Goal: Task Accomplishment & Management: Manage account settings

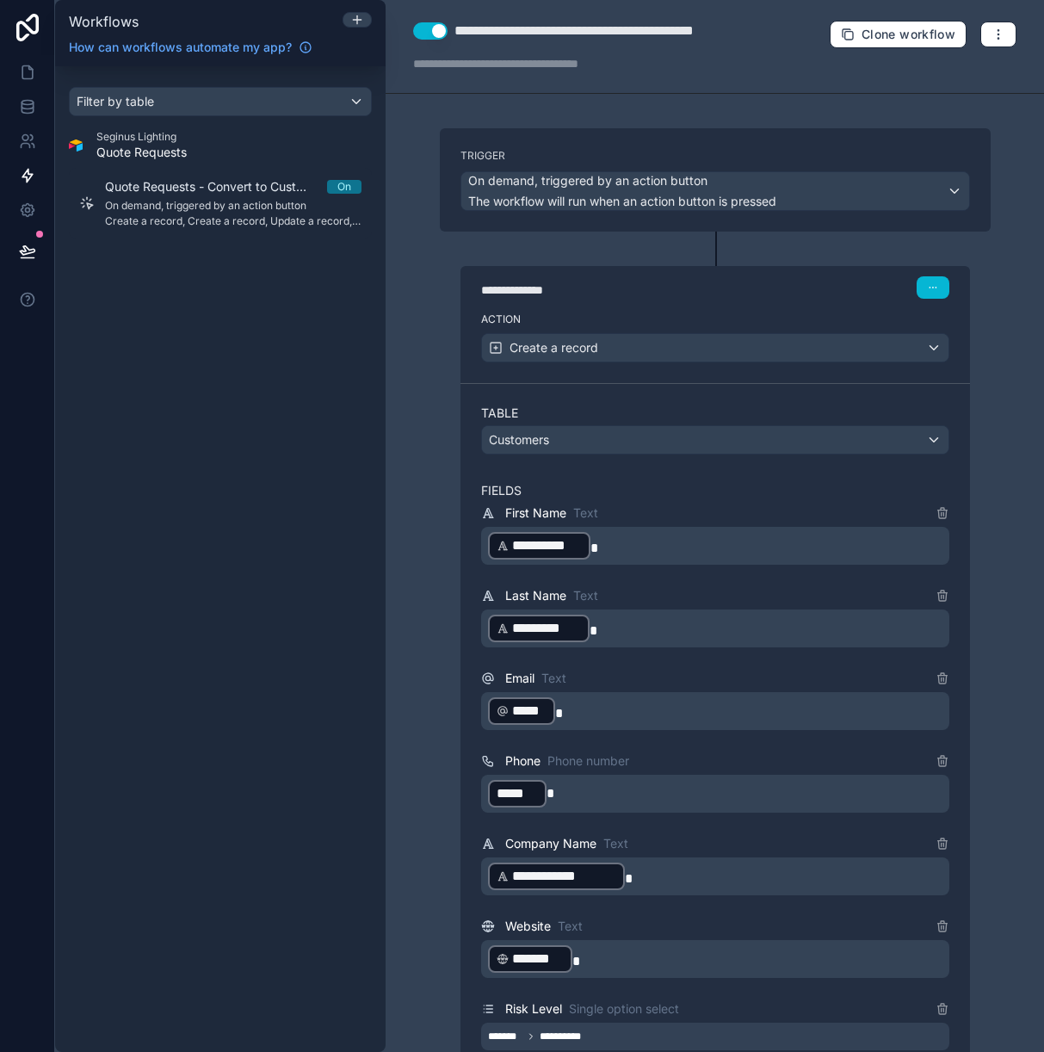
scroll to position [1902, 0]
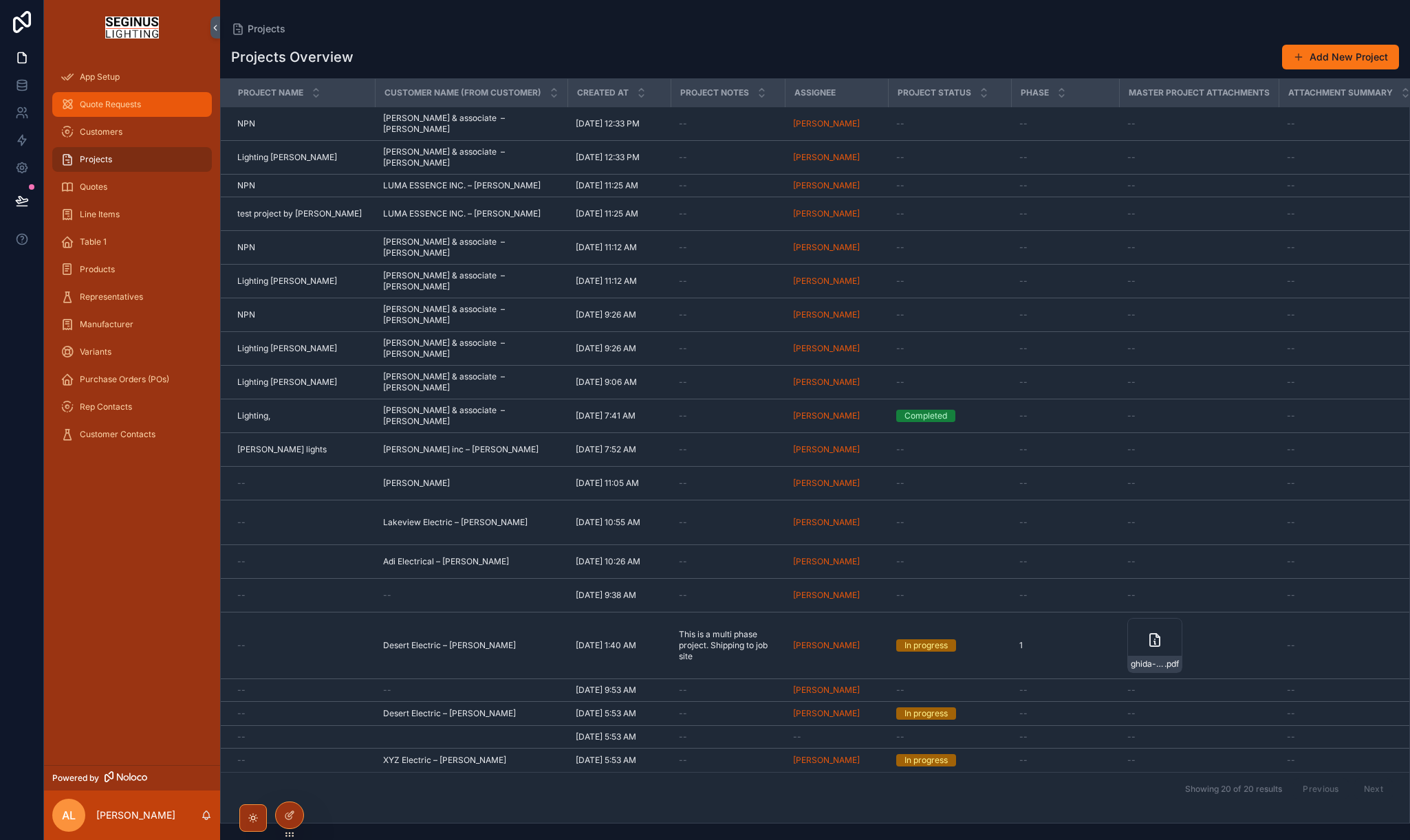
click at [129, 109] on span "Quote Requests" at bounding box center [110, 105] width 62 height 11
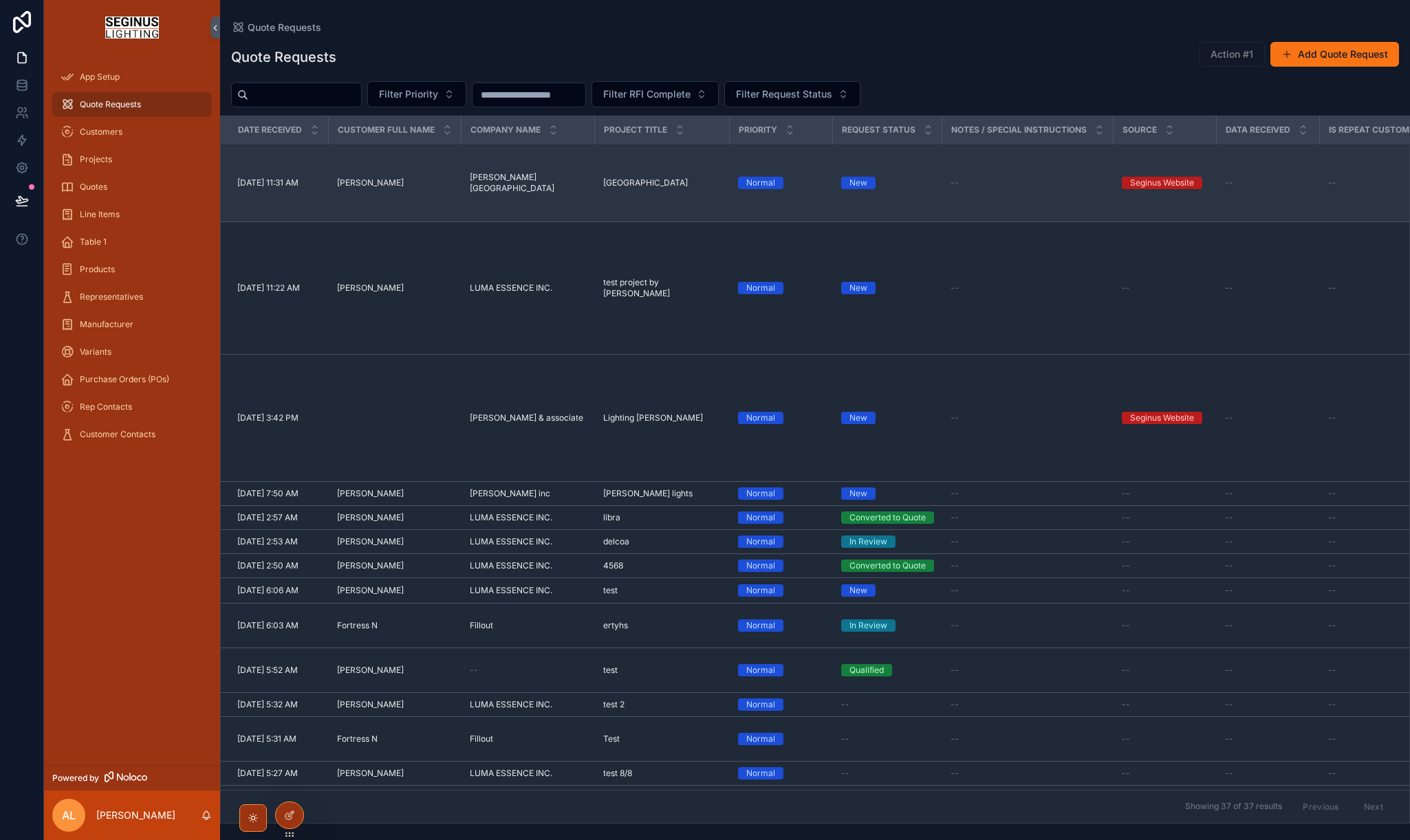
click at [363, 181] on span "[PERSON_NAME]" at bounding box center [371, 183] width 67 height 11
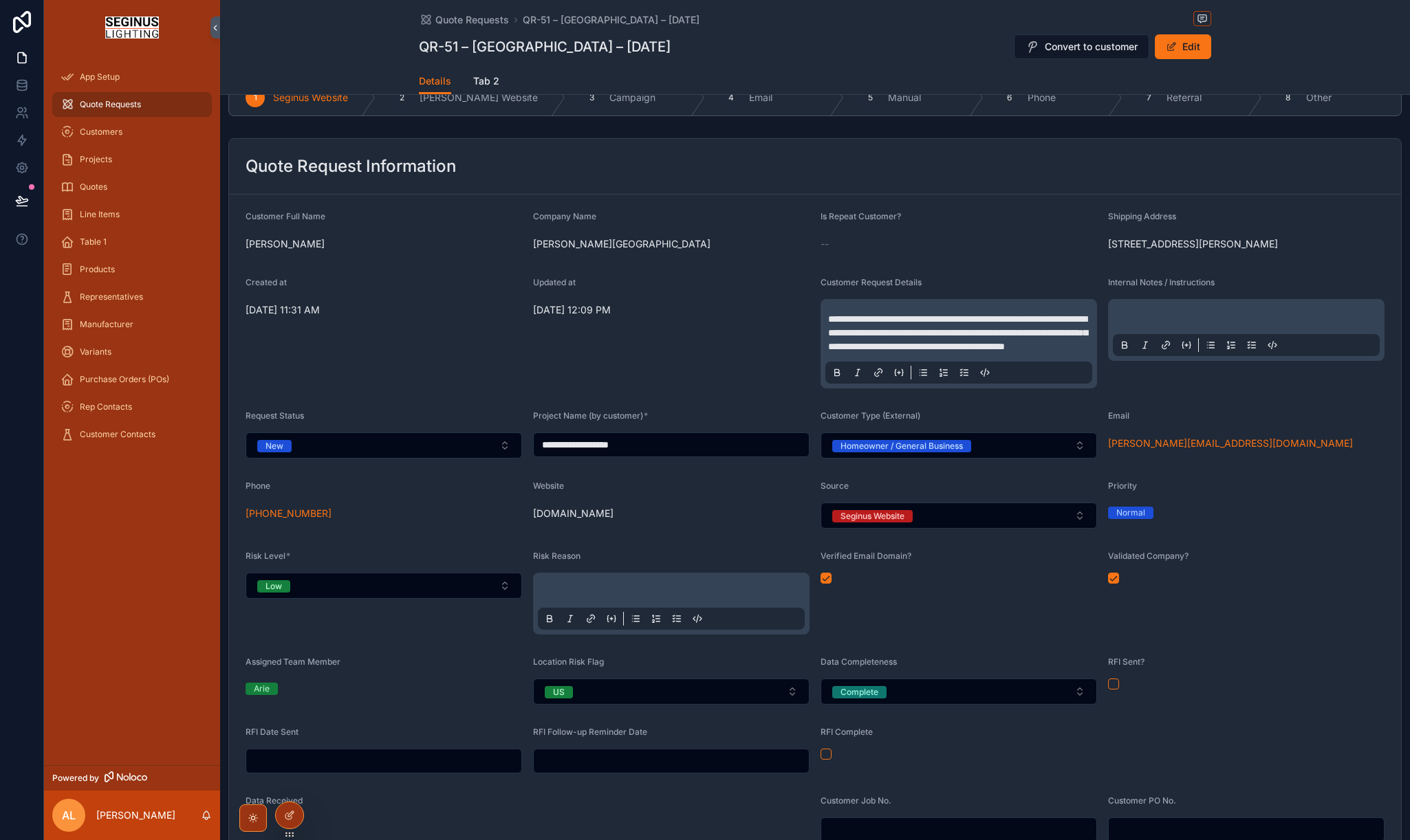
scroll to position [43, 0]
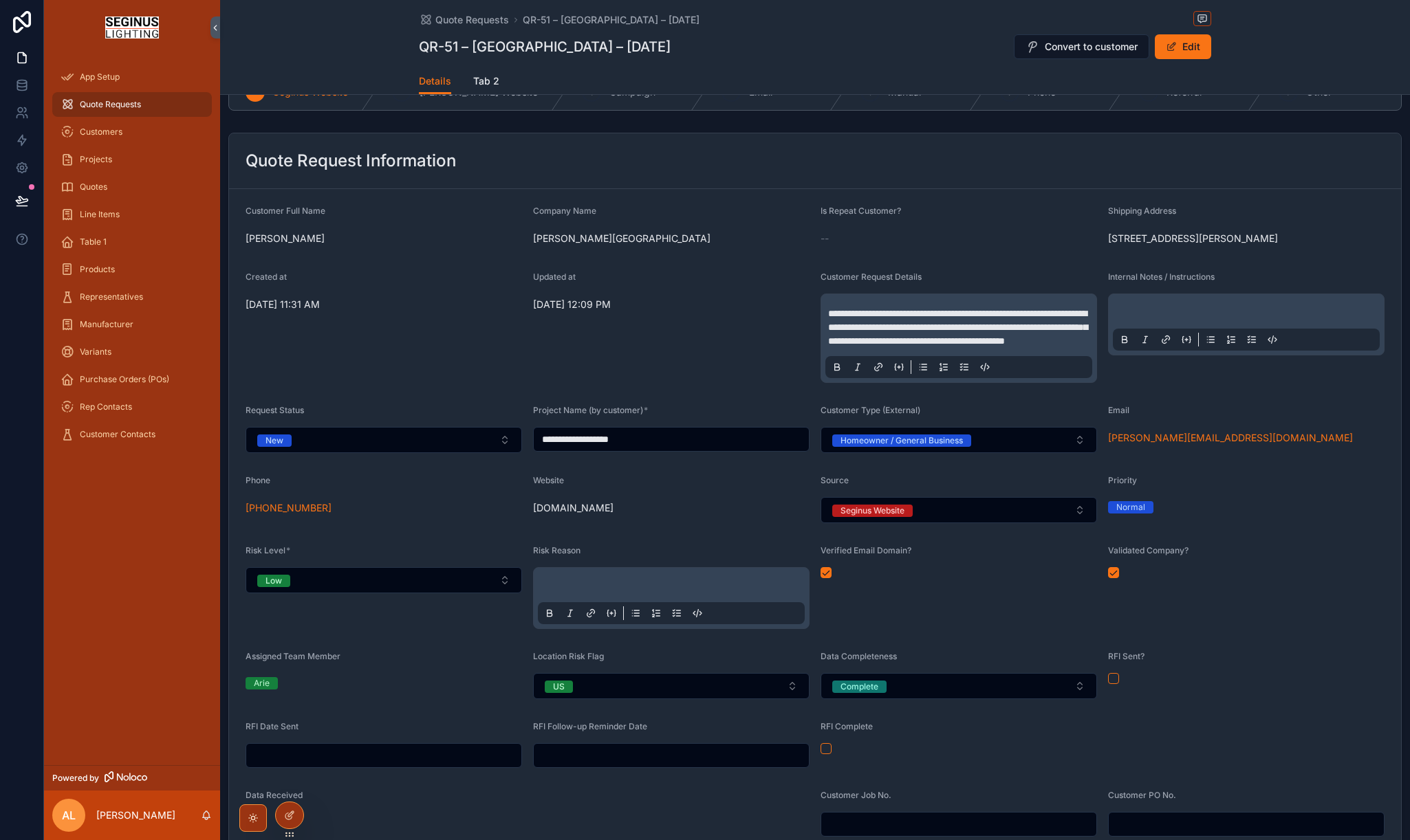
drag, startPoint x: 245, startPoint y: 240, endPoint x: 1217, endPoint y: 289, distance: 973.2
click at [1217, 289] on form "**********" at bounding box center [815, 556] width 1172 height 733
copy form "TONYA WUERFEL Company Name Wuerfel Resorts Is Repeat Customer? -- Shipping Addr…"
click at [872, 346] on span "**********" at bounding box center [958, 327] width 260 height 37
click at [797, 383] on div "Updated at 8/11/2025 12:09 PM" at bounding box center [671, 327] width 276 height 111
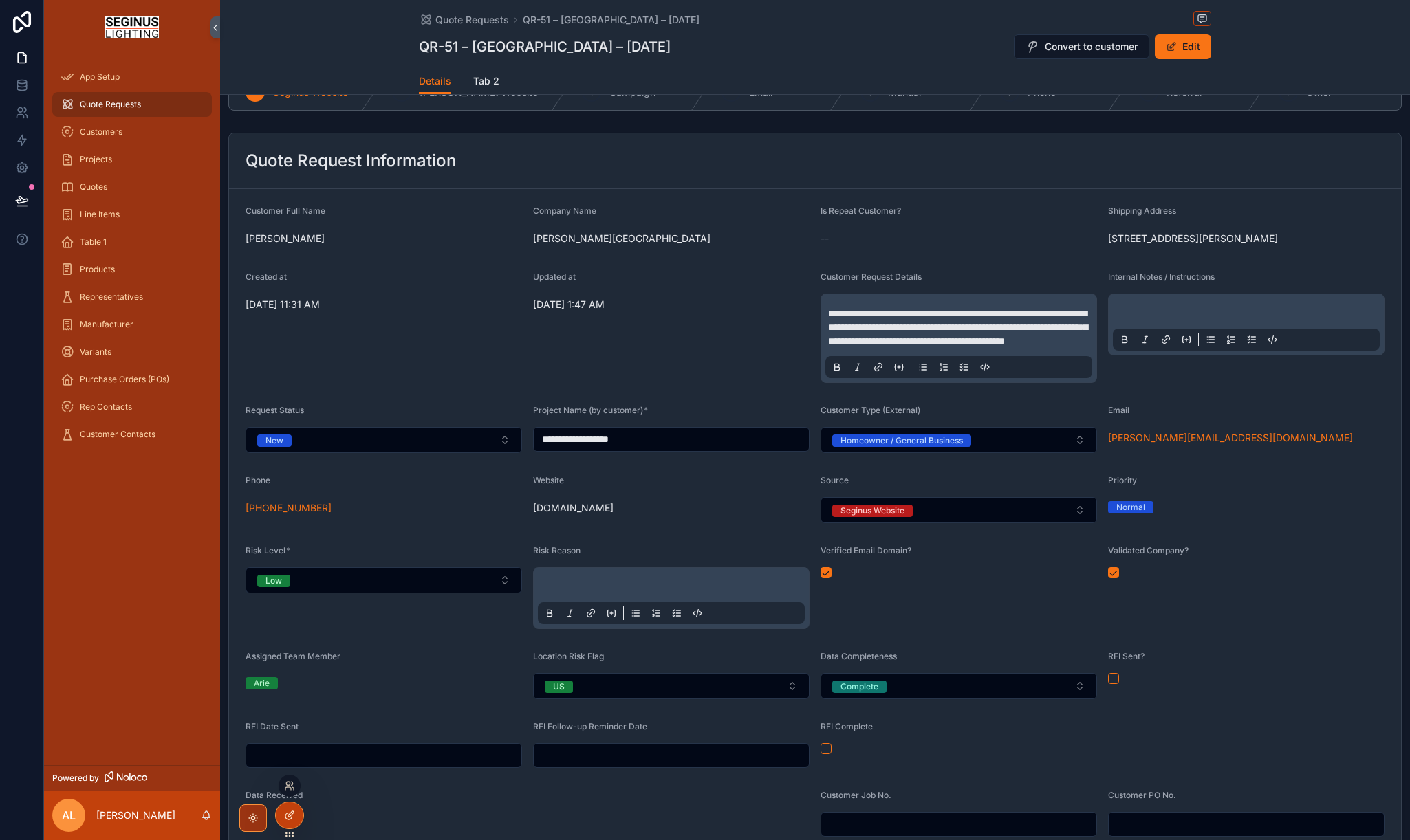
click at [289, 818] on icon at bounding box center [290, 815] width 11 height 11
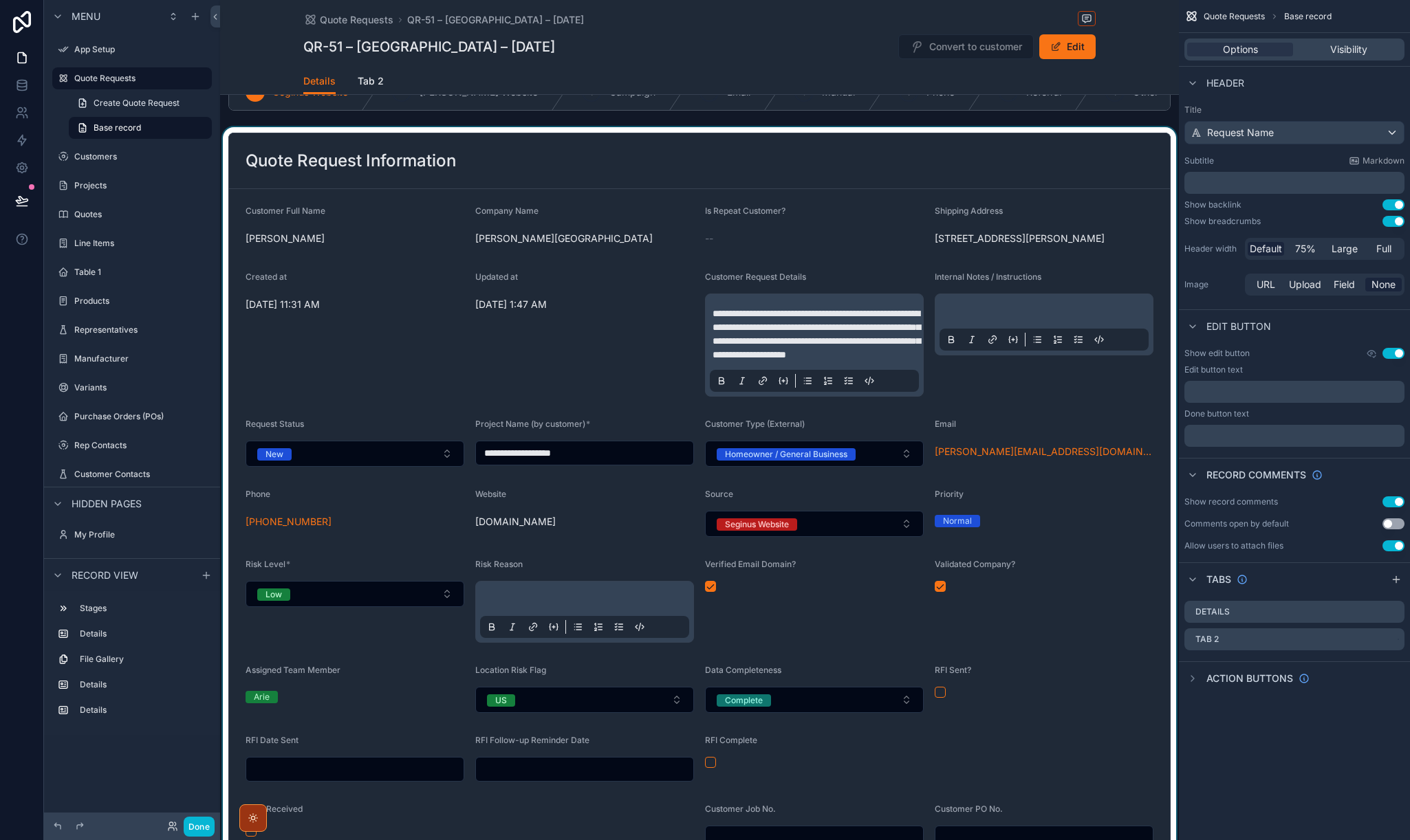
click at [1099, 285] on div "scrollable content" at bounding box center [700, 534] width 959 height 814
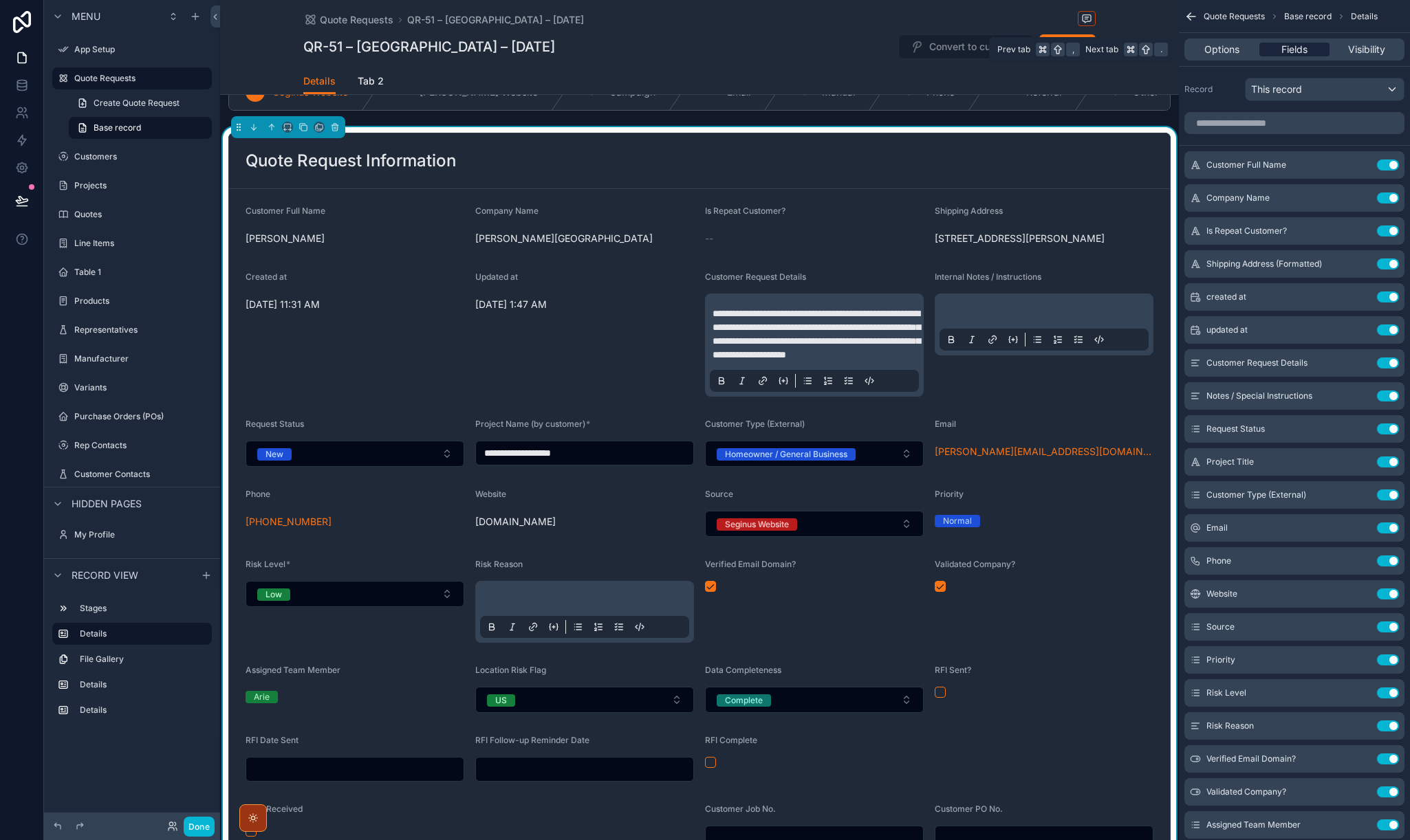
click at [1287, 52] on span "Fields" at bounding box center [1294, 49] width 26 height 14
click at [1361, 362] on icon "scrollable content" at bounding box center [1360, 363] width 11 height 11
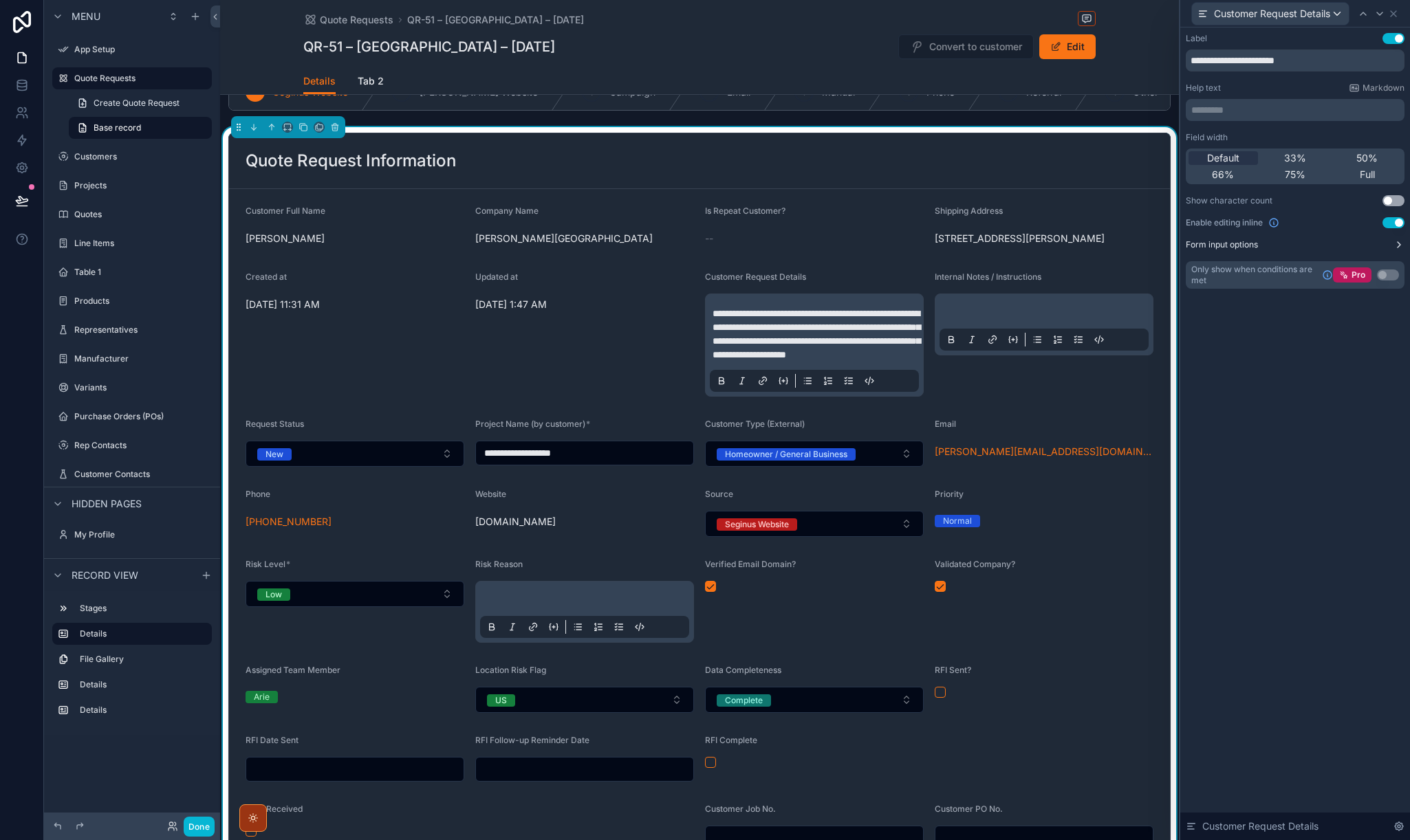
click at [1397, 242] on icon at bounding box center [1398, 244] width 2 height 6
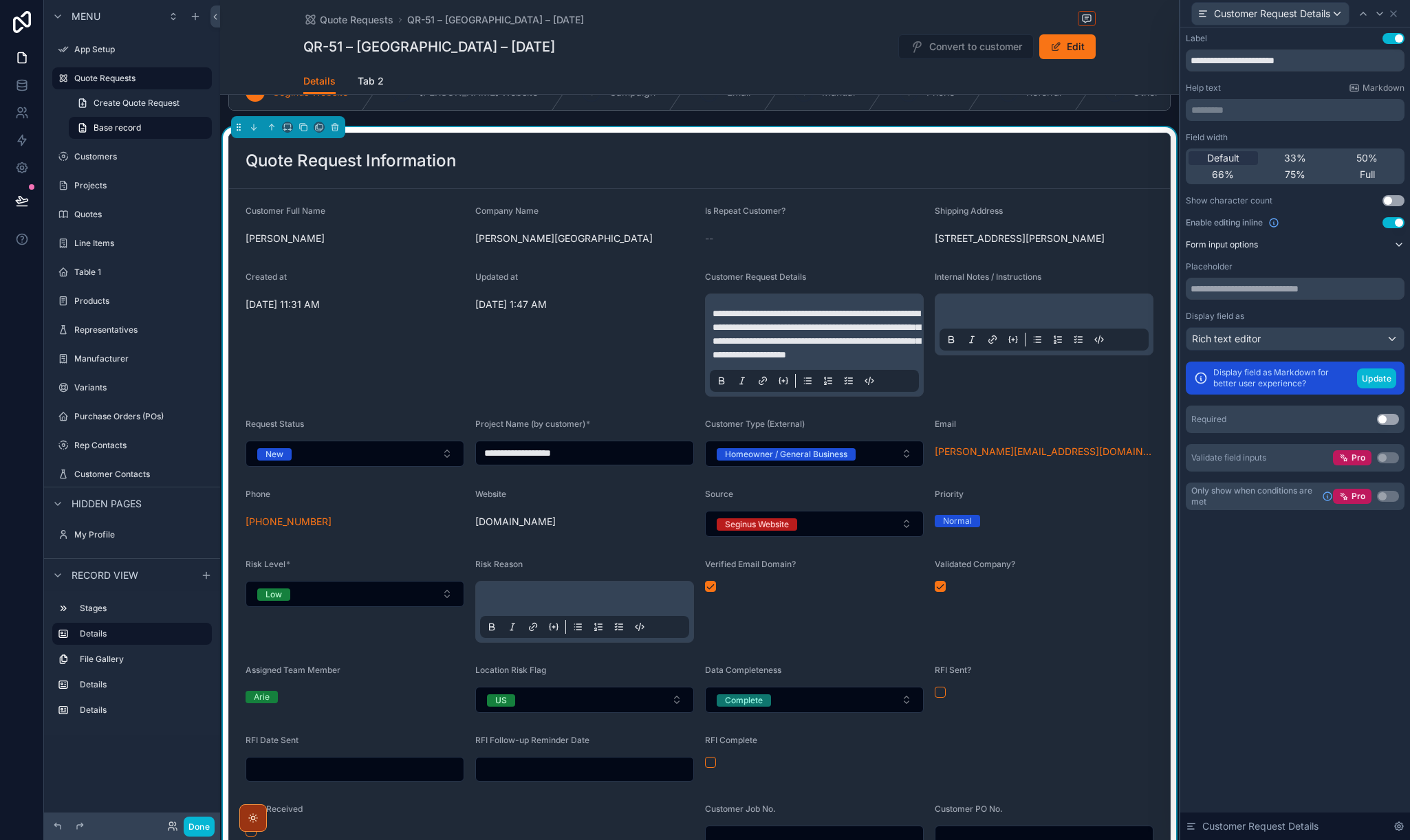
click at [795, 248] on div "--" at bounding box center [814, 239] width 219 height 22
click at [201, 827] on button "Done" at bounding box center [199, 826] width 31 height 20
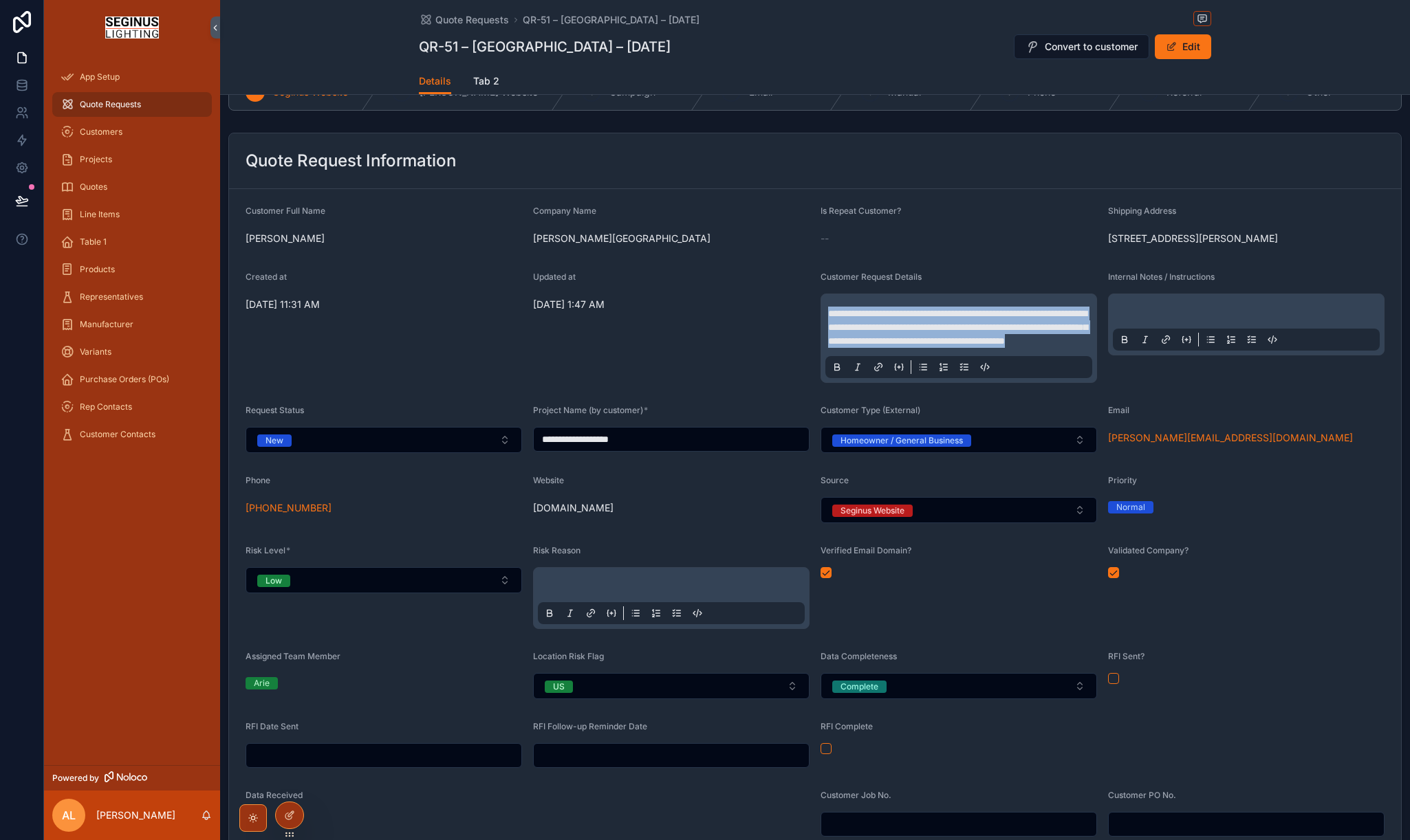
drag, startPoint x: 828, startPoint y: 353, endPoint x: 980, endPoint y: 402, distance: 159.7
click at [980, 348] on p "**********" at bounding box center [962, 327] width 267 height 42
copy span "**********"
click at [980, 346] on span "**********" at bounding box center [958, 327] width 260 height 37
click at [1138, 341] on div "scrollable content" at bounding box center [1246, 324] width 267 height 52
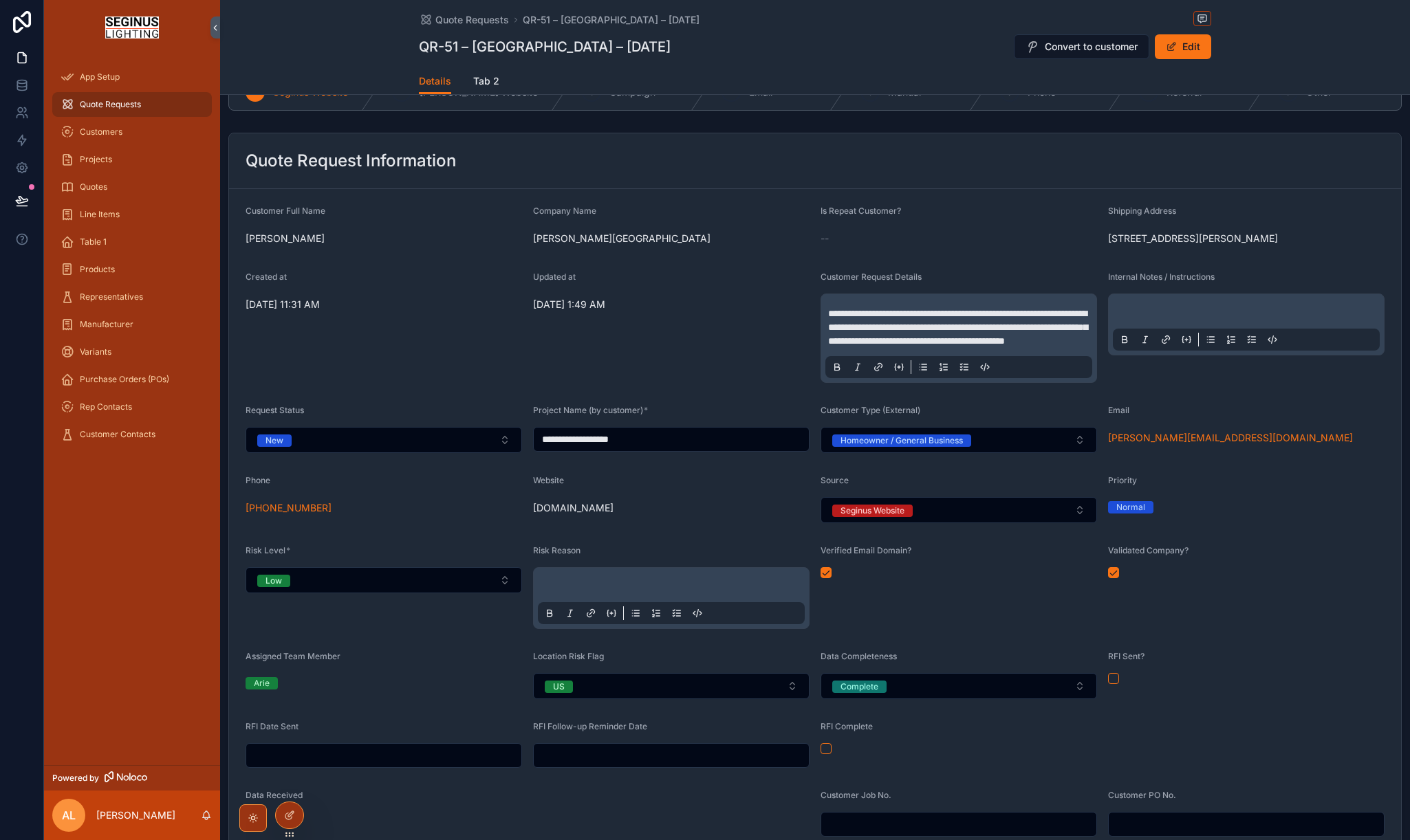
click at [1126, 341] on div "scrollable content" at bounding box center [1246, 324] width 267 height 52
click at [1126, 320] on p "scrollable content" at bounding box center [1249, 313] width 267 height 14
click at [1013, 218] on div "Is Repeat Customer?" at bounding box center [959, 213] width 276 height 17
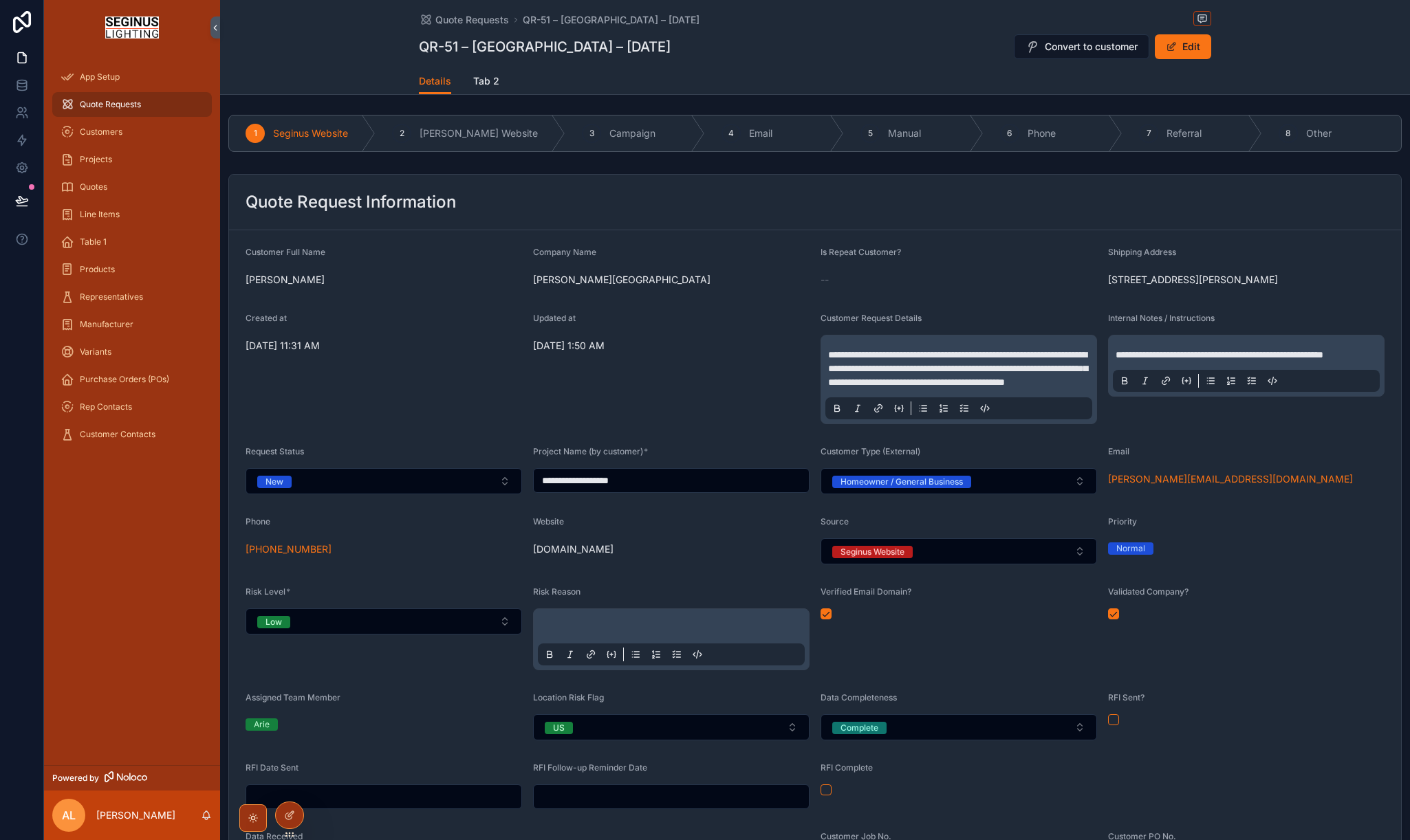
scroll to position [0, 0]
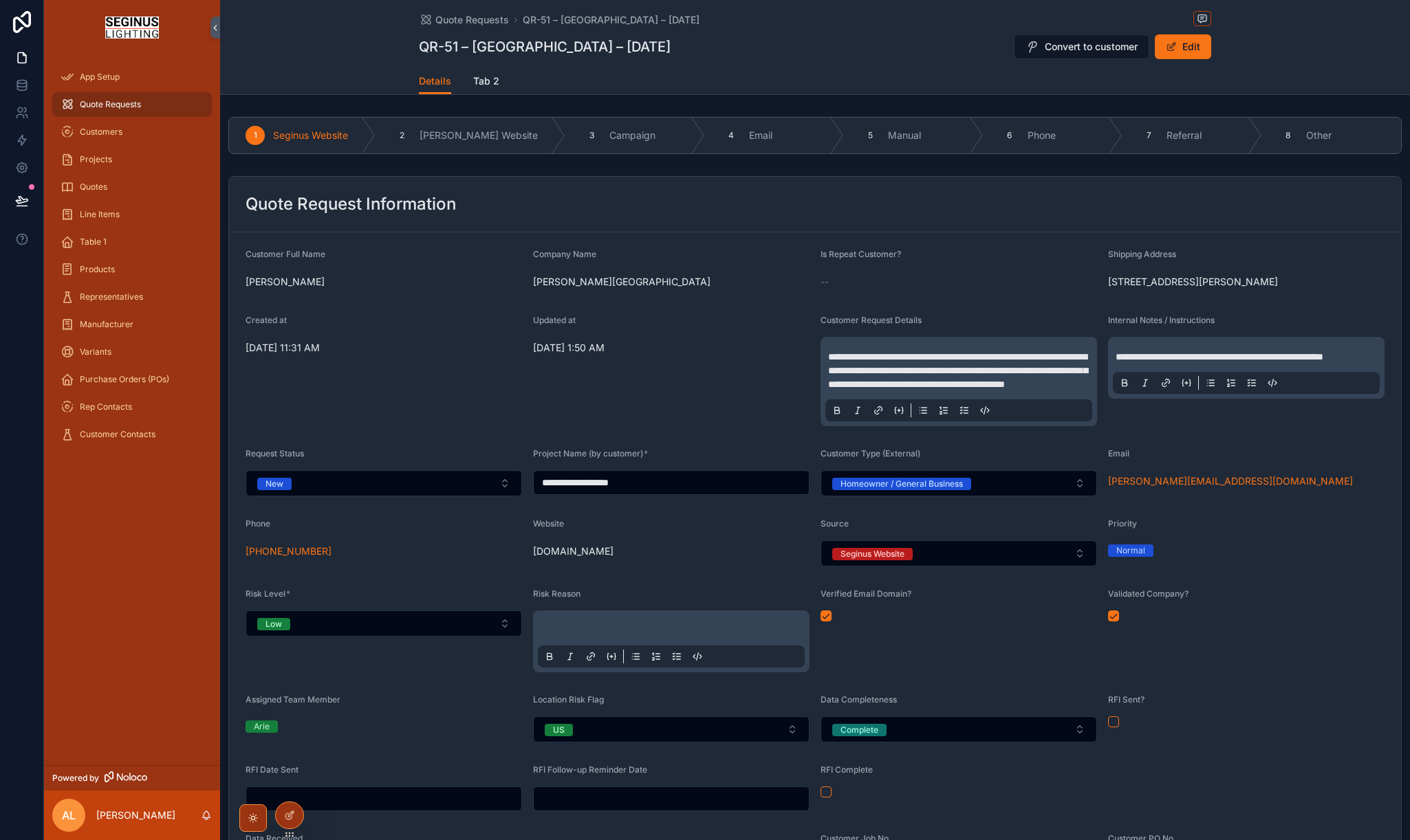
click at [245, 283] on span "[PERSON_NAME]" at bounding box center [383, 281] width 276 height 14
click at [315, 284] on span "[PERSON_NAME]" at bounding box center [383, 281] width 276 height 14
click at [287, 820] on icon at bounding box center [290, 815] width 11 height 11
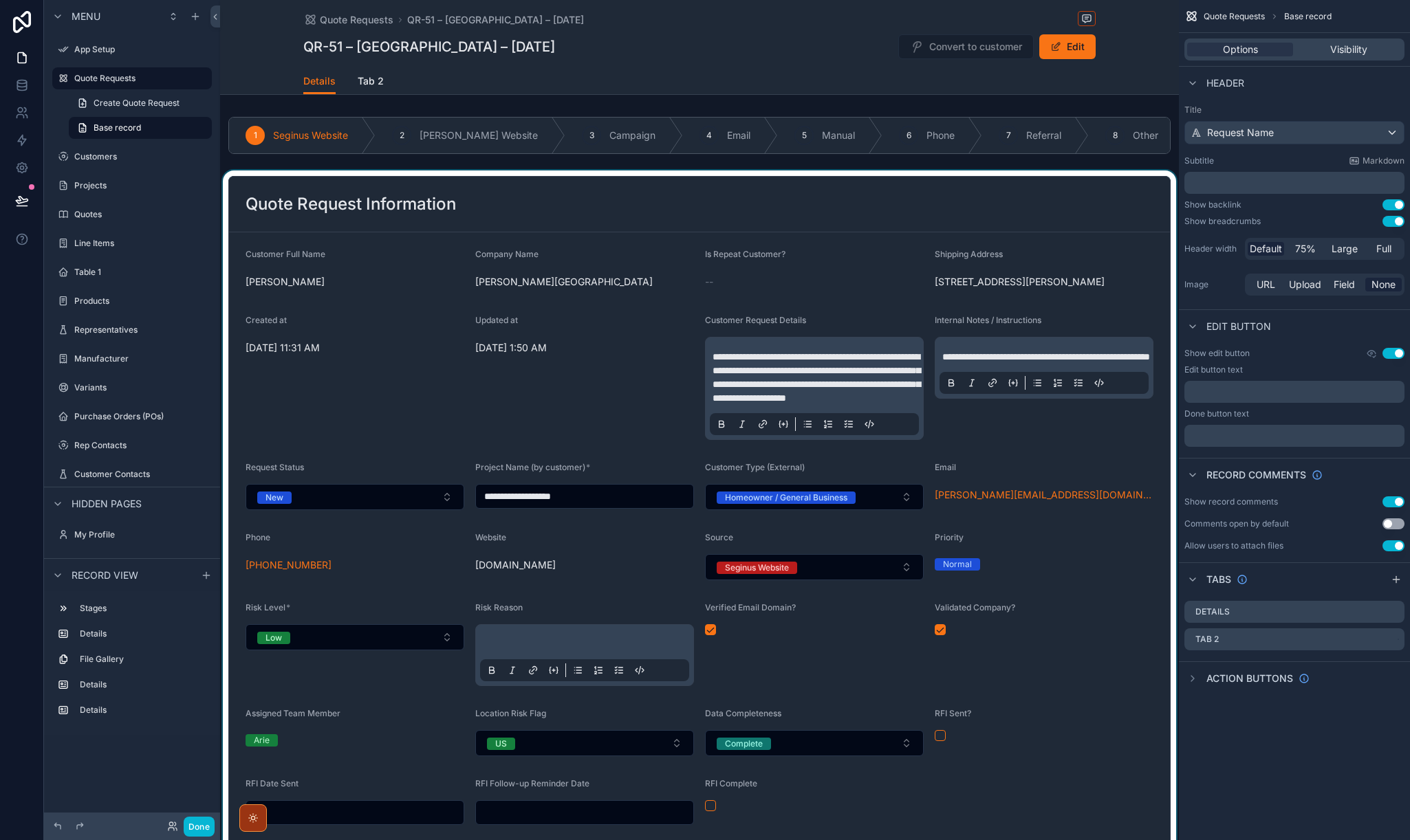
click at [832, 278] on div "scrollable content" at bounding box center [700, 578] width 959 height 814
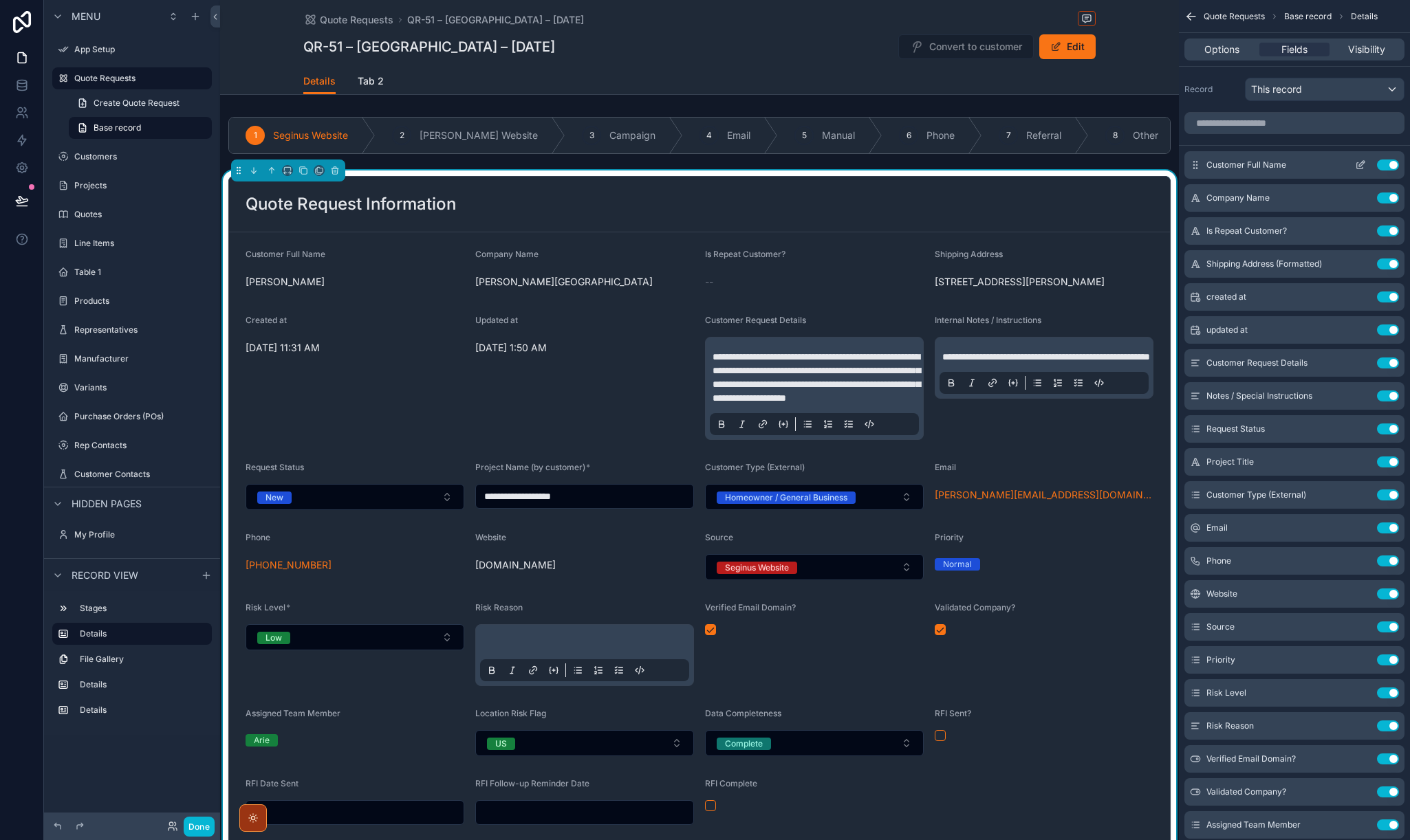
click at [1360, 165] on icon "scrollable content" at bounding box center [1360, 165] width 11 height 11
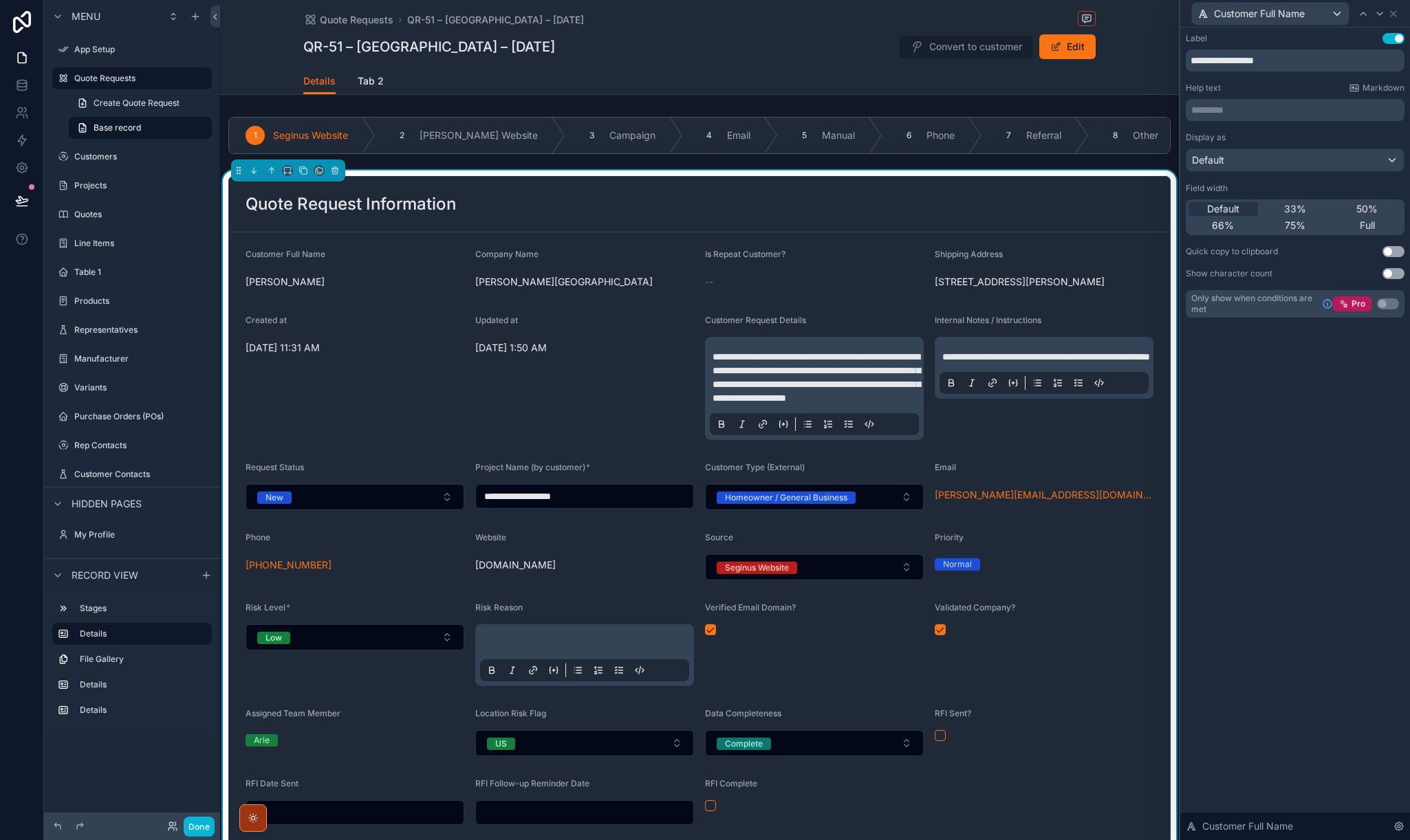
click at [1397, 249] on button "Use setting" at bounding box center [1394, 252] width 22 height 11
click at [1393, 10] on icon at bounding box center [1393, 14] width 11 height 11
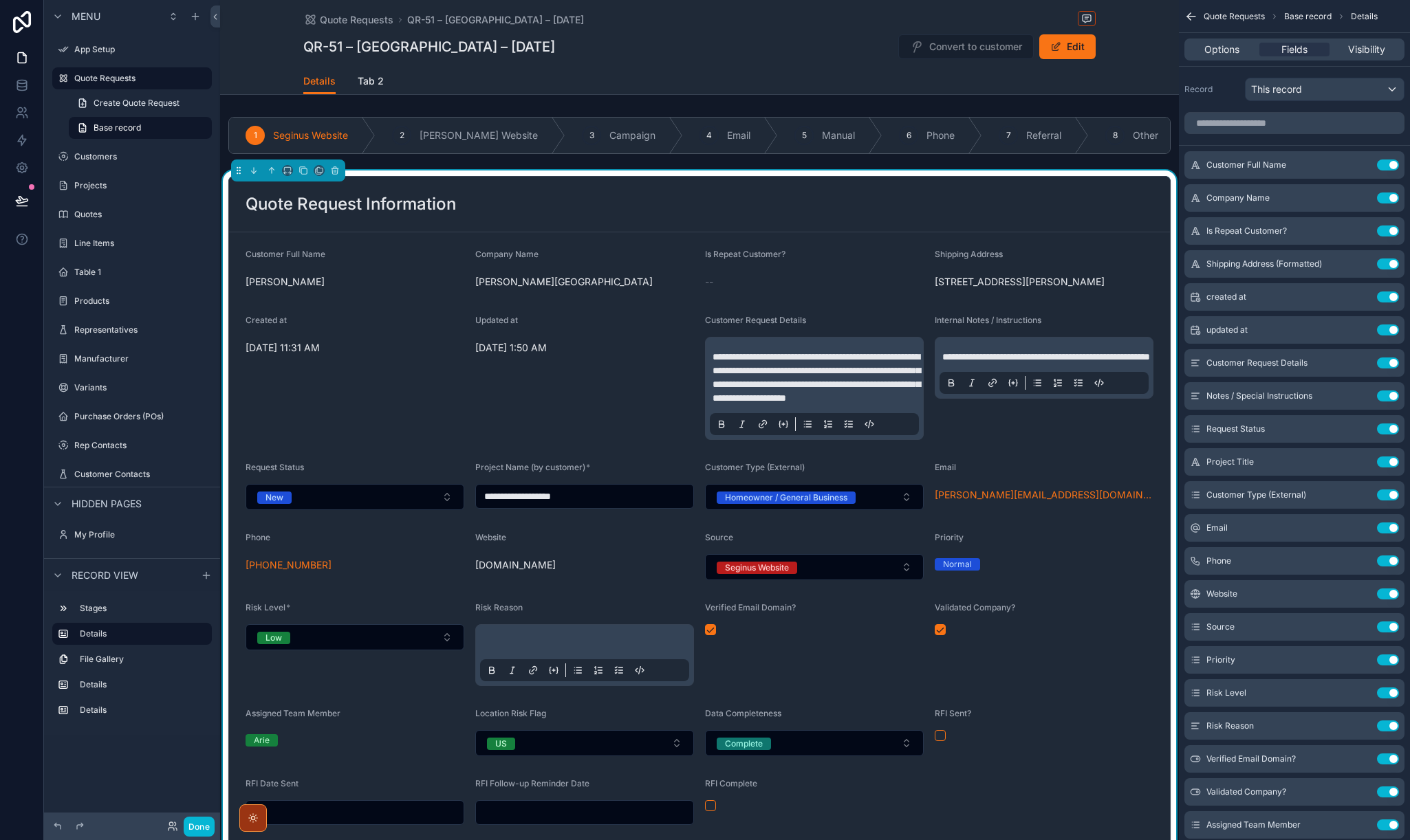
click at [508, 281] on span "[PERSON_NAME][GEOGRAPHIC_DATA]" at bounding box center [585, 281] width 219 height 14
click at [1360, 199] on icon "scrollable content" at bounding box center [1361, 196] width 6 height 6
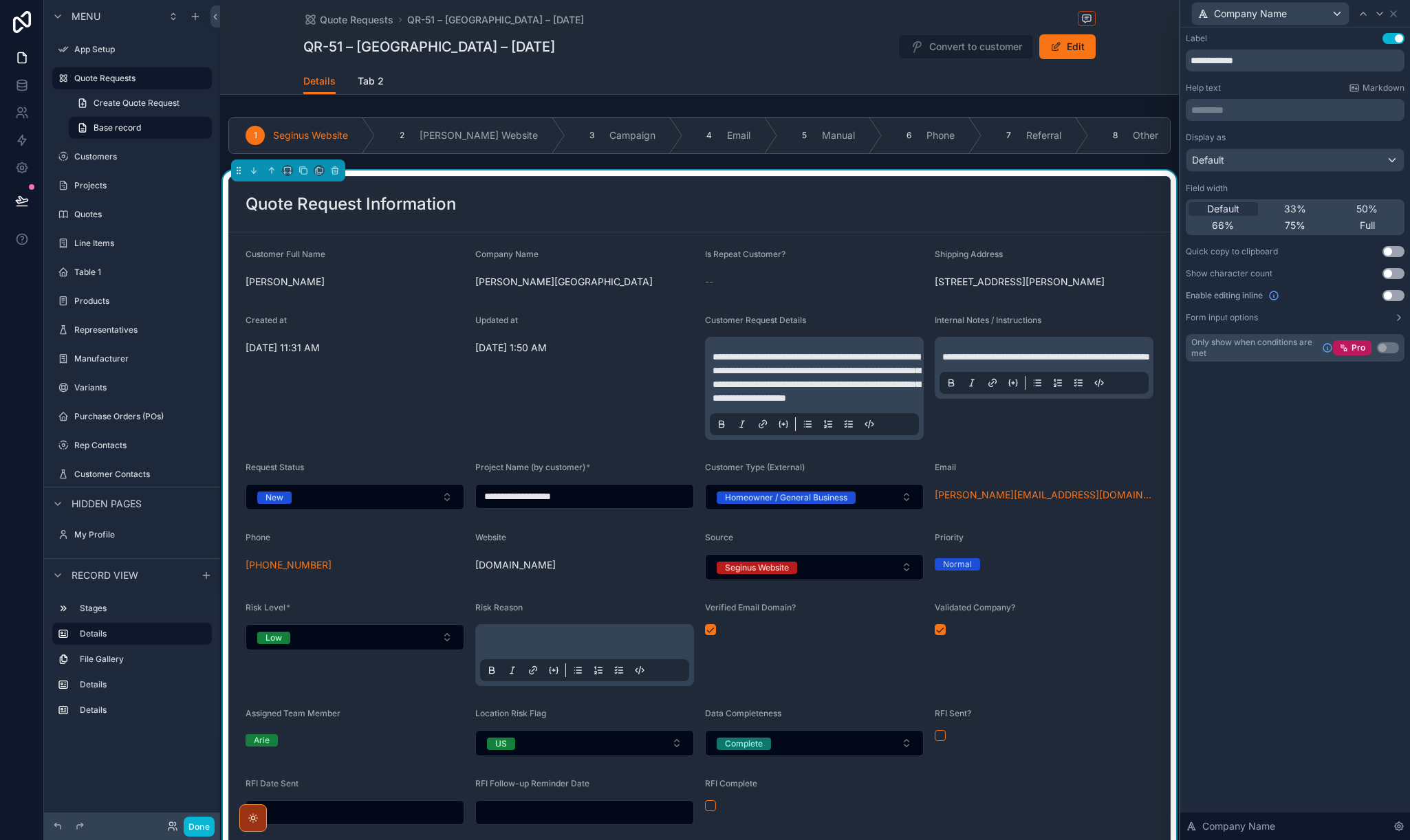
click at [1400, 250] on button "Use setting" at bounding box center [1394, 252] width 22 height 11
click at [1398, 17] on div "Company Name" at bounding box center [1295, 14] width 219 height 27
click at [1393, 14] on icon at bounding box center [1393, 14] width 6 height 6
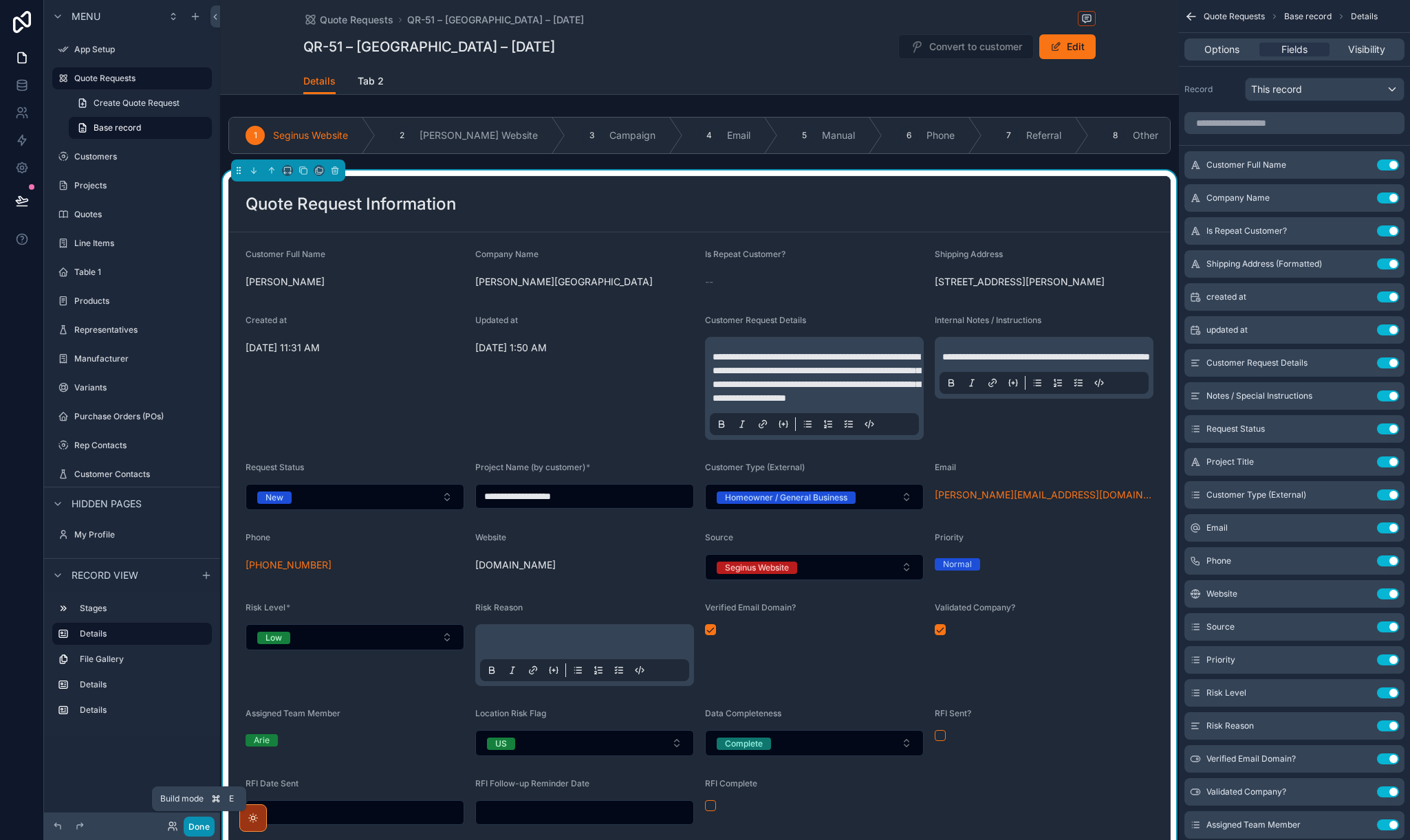
click at [197, 821] on button "Done" at bounding box center [199, 826] width 31 height 20
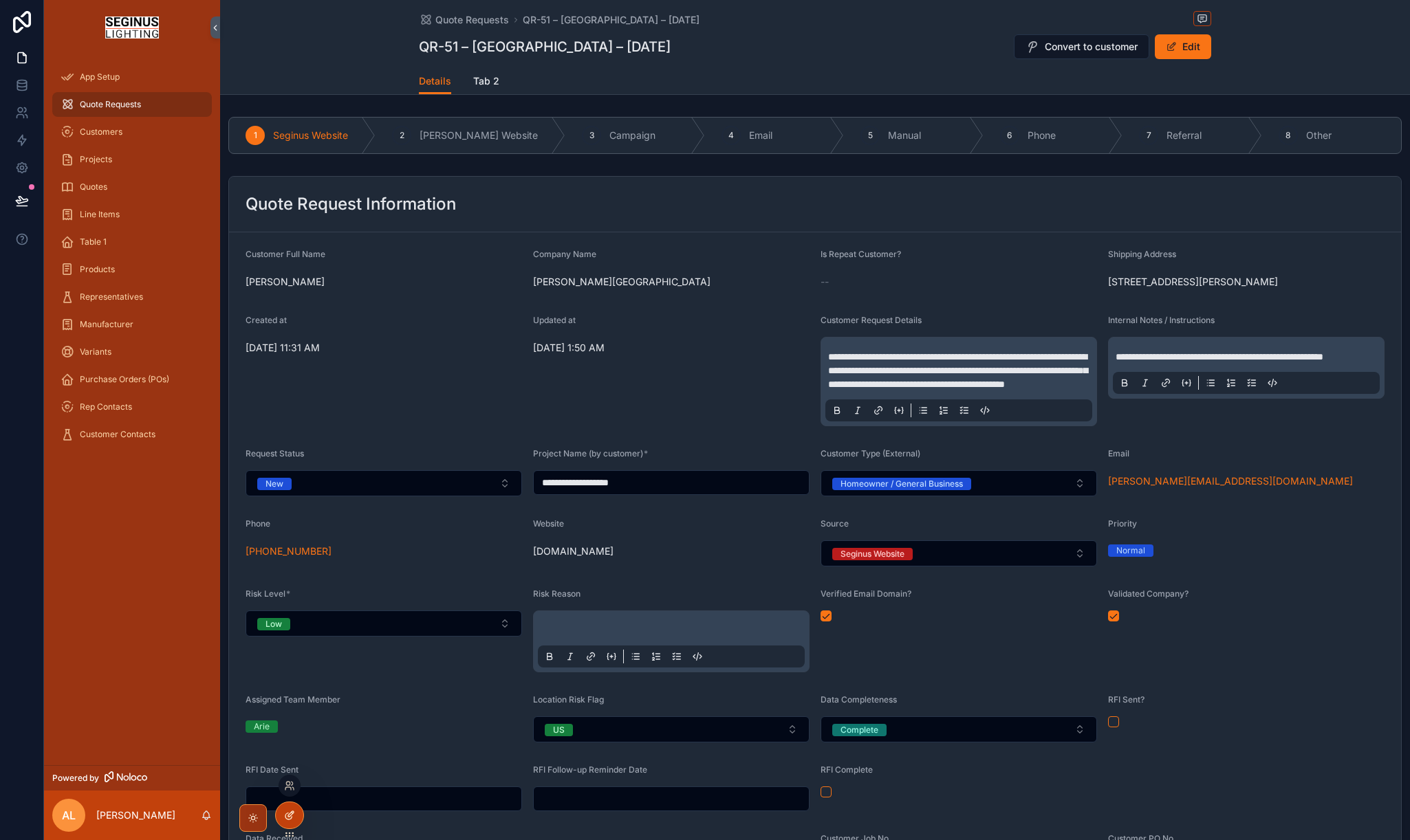
click at [292, 814] on icon at bounding box center [291, 814] width 6 height 6
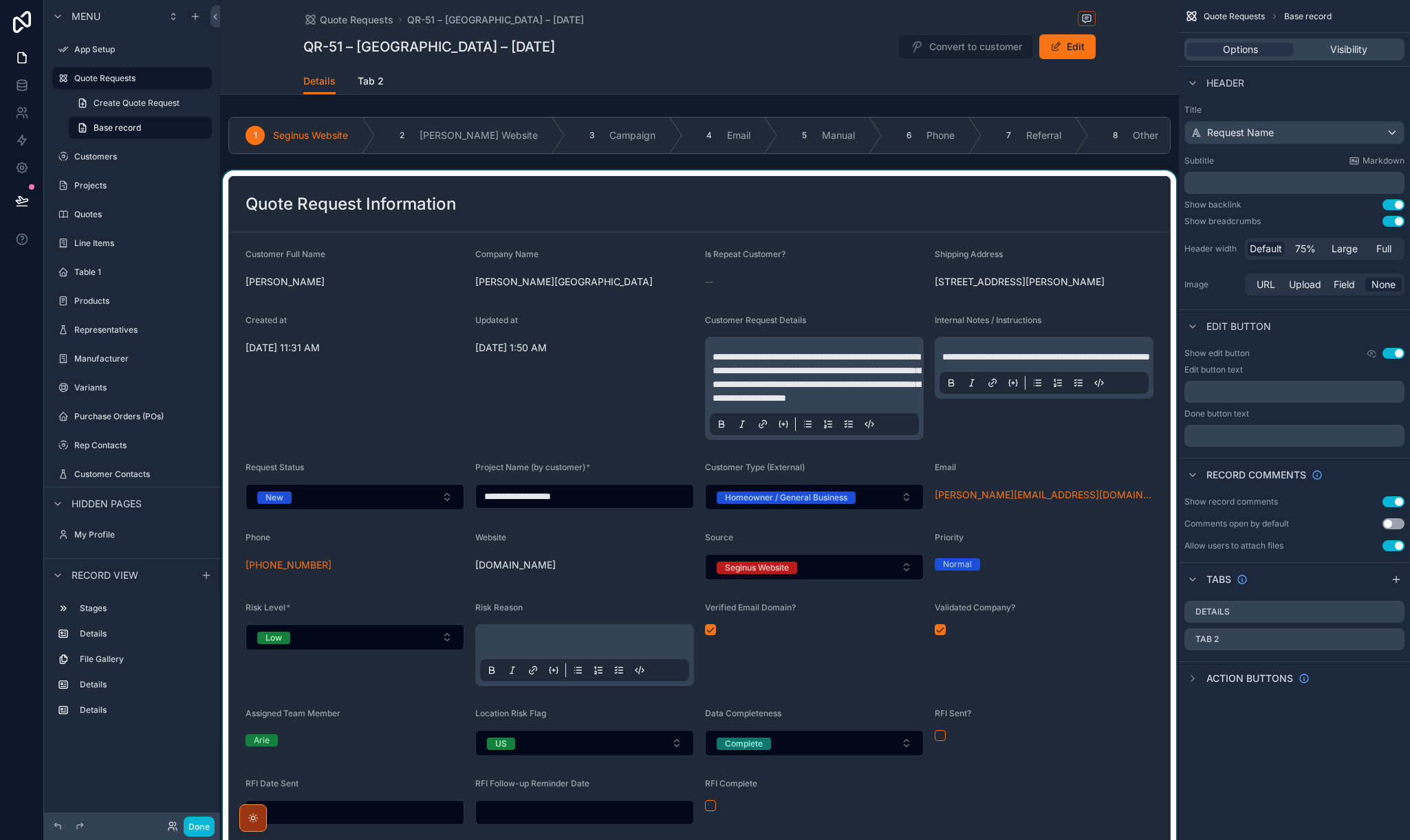
click at [1089, 507] on div "scrollable content" at bounding box center [700, 578] width 959 height 814
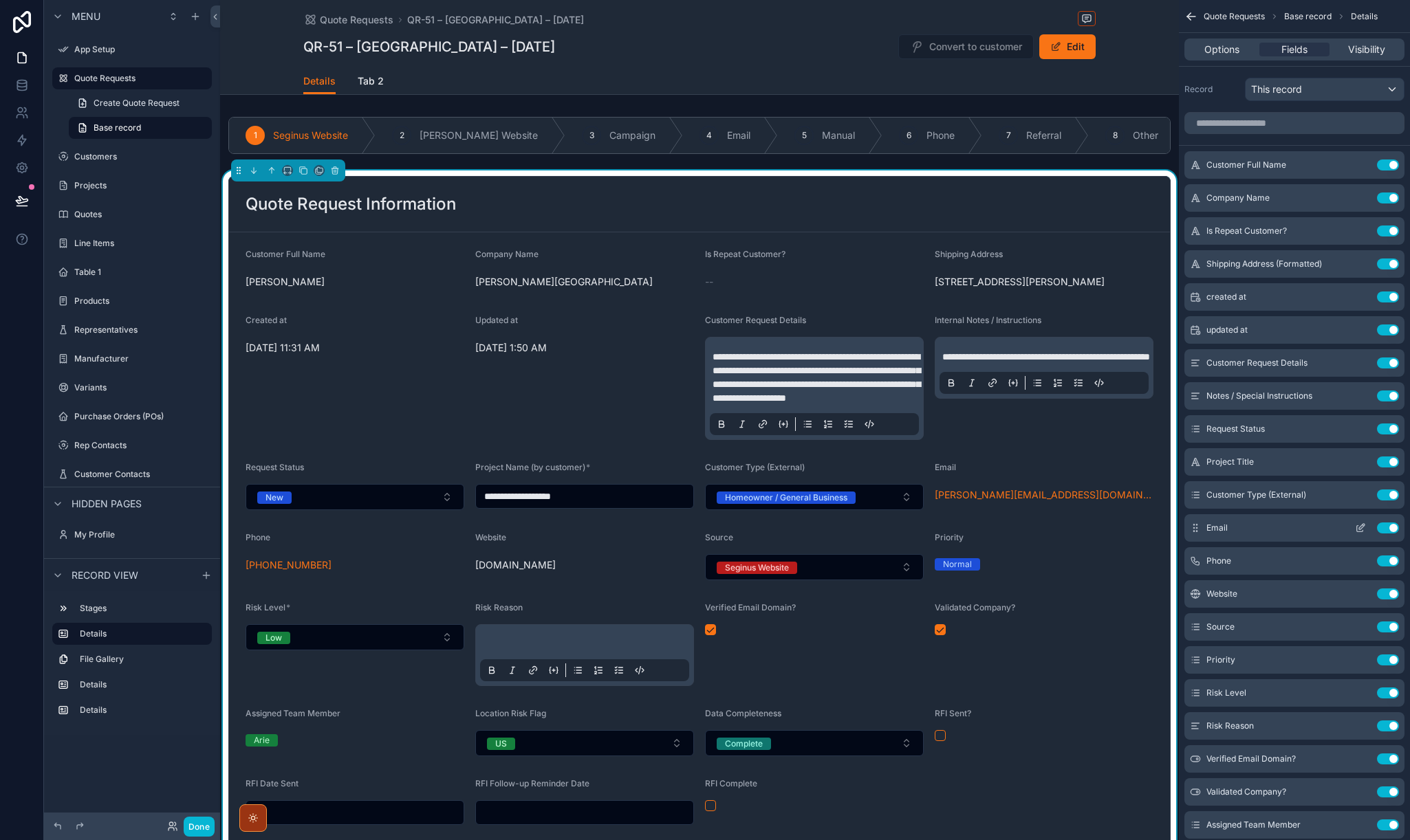
click at [1360, 529] on icon "scrollable content" at bounding box center [1361, 526] width 6 height 6
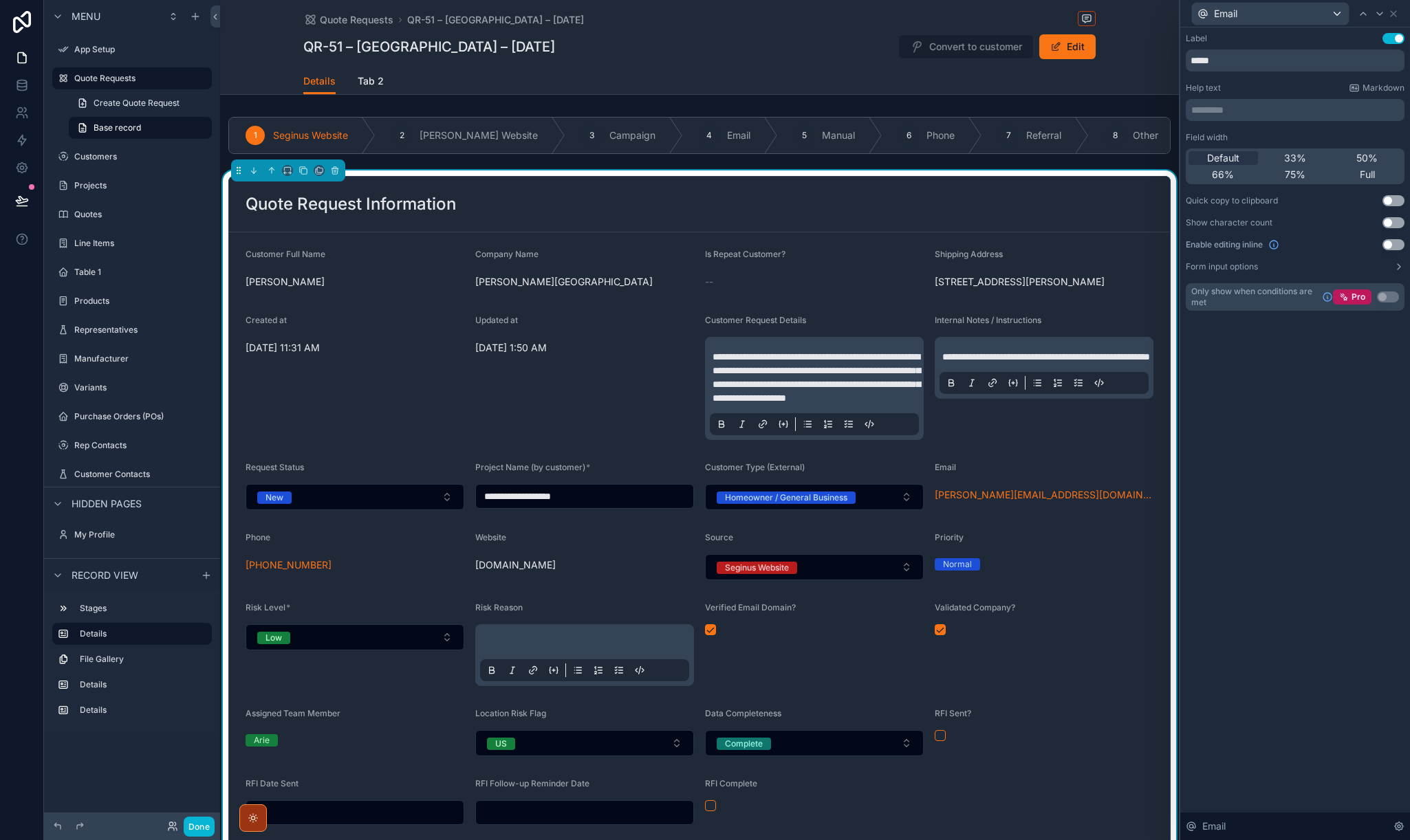
click at [1399, 201] on button "Use setting" at bounding box center [1394, 201] width 22 height 11
click at [1228, 442] on div "Label Use setting ***** Help text Markdown ********* ﻿ Field width Default 33% …" at bounding box center [1295, 434] width 230 height 813
click at [1392, 15] on icon at bounding box center [1393, 14] width 11 height 11
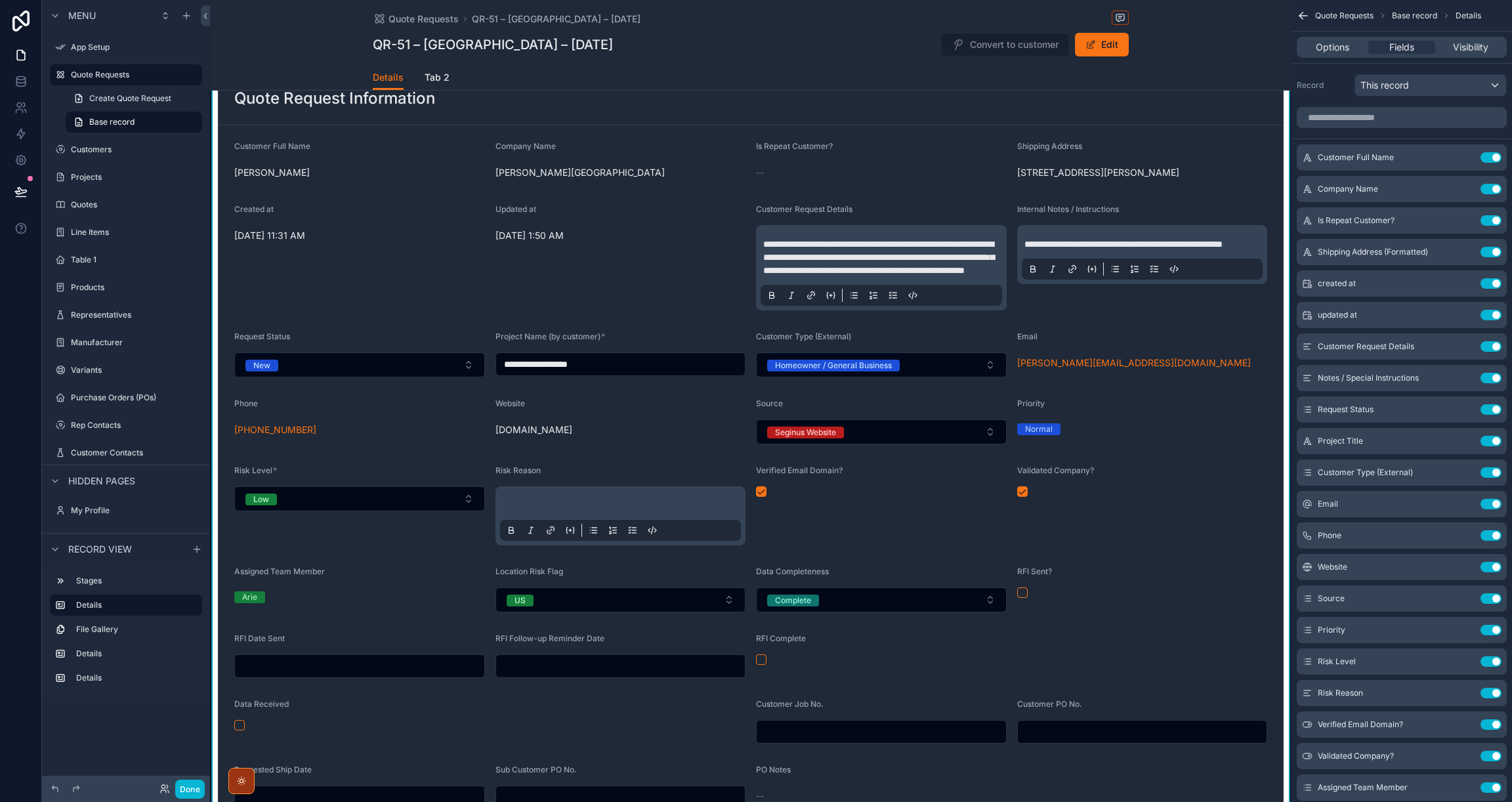
scroll to position [100, 0]
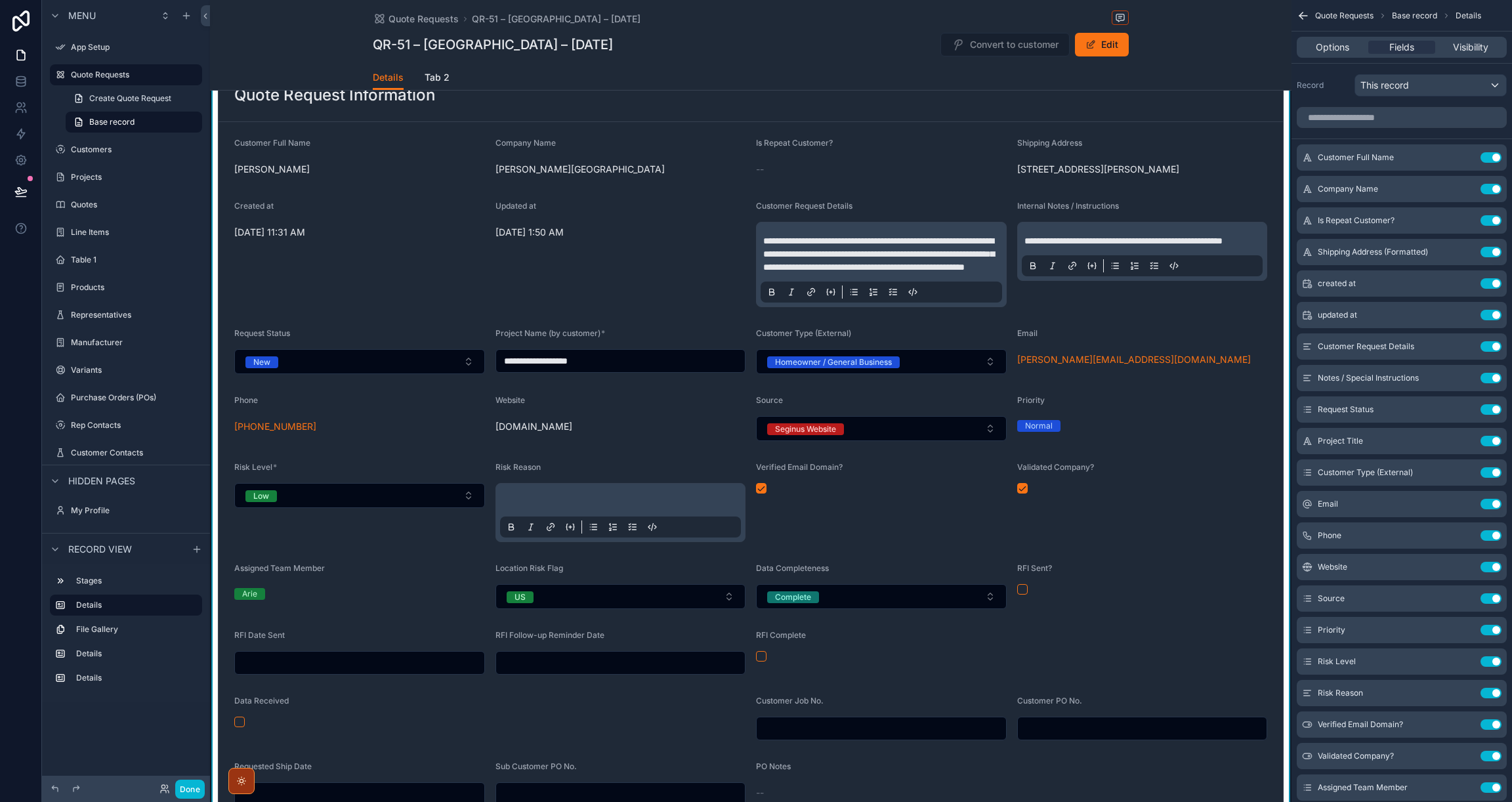
click at [652, 371] on input "**********" at bounding box center [620, 361] width 249 height 18
click at [668, 287] on div "Updated at [DATE] 1:50 AM" at bounding box center [620, 253] width 251 height 106
click at [629, 371] on input "**********" at bounding box center [620, 361] width 249 height 18
type input "**********"
click at [664, 307] on div "Updated at [DATE] 2:28 AM" at bounding box center [620, 253] width 251 height 106
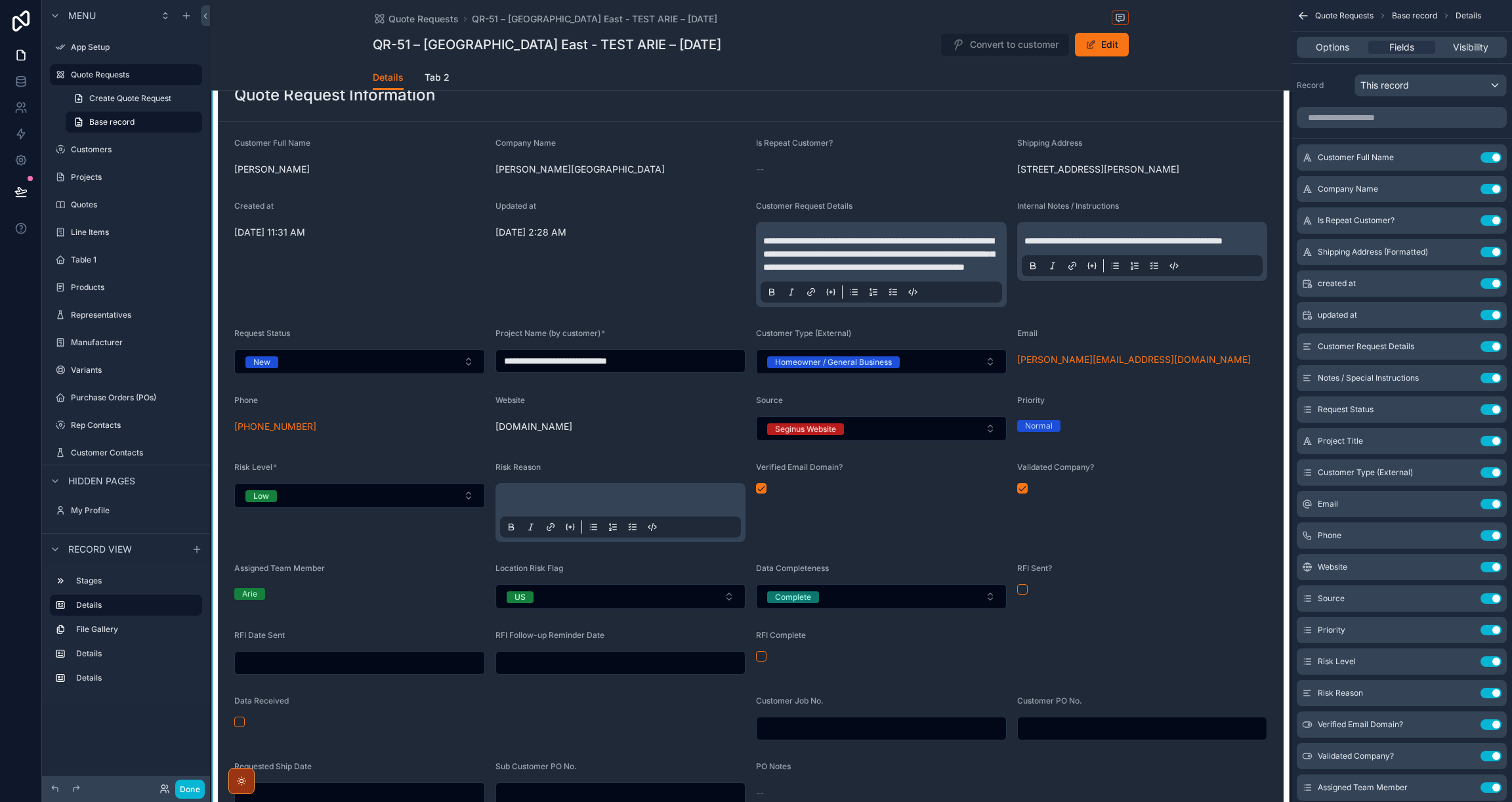
click at [644, 224] on form "**********" at bounding box center [751, 472] width 1064 height 700
click at [88, 180] on label "Projects" at bounding box center [123, 178] width 105 height 11
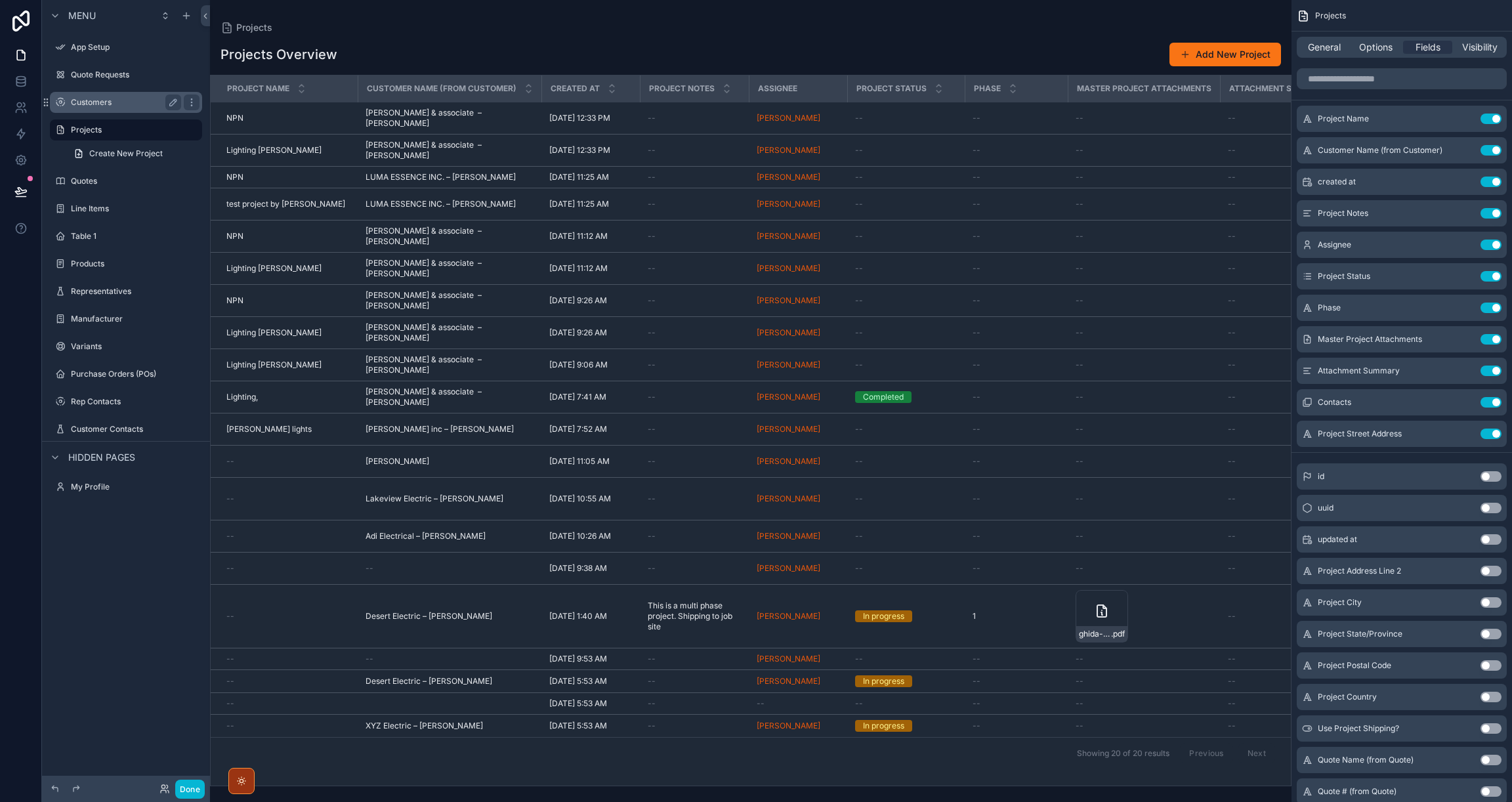
click at [98, 101] on label "Customers" at bounding box center [123, 102] width 105 height 11
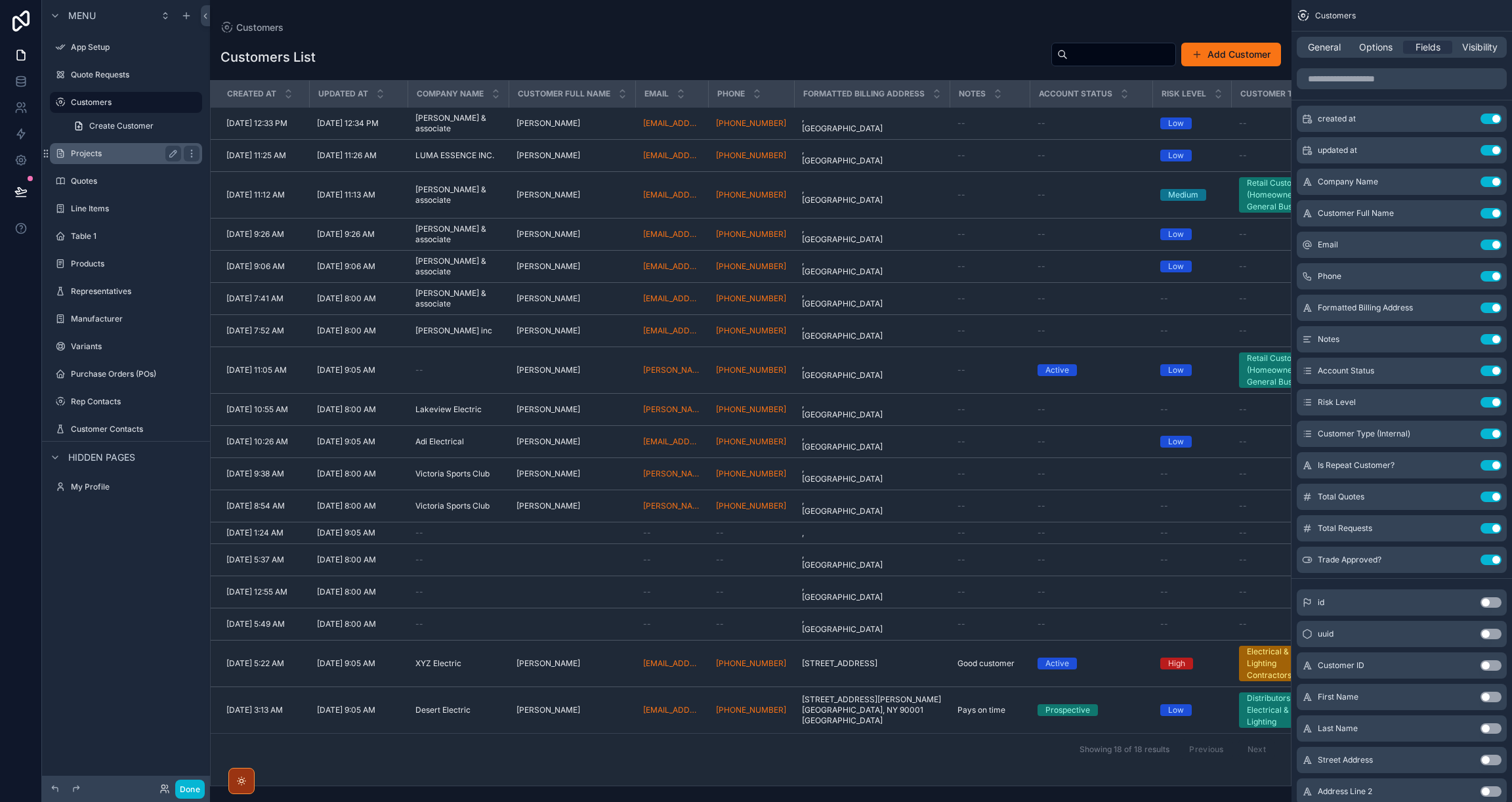
click at [92, 155] on label "Projects" at bounding box center [123, 154] width 105 height 11
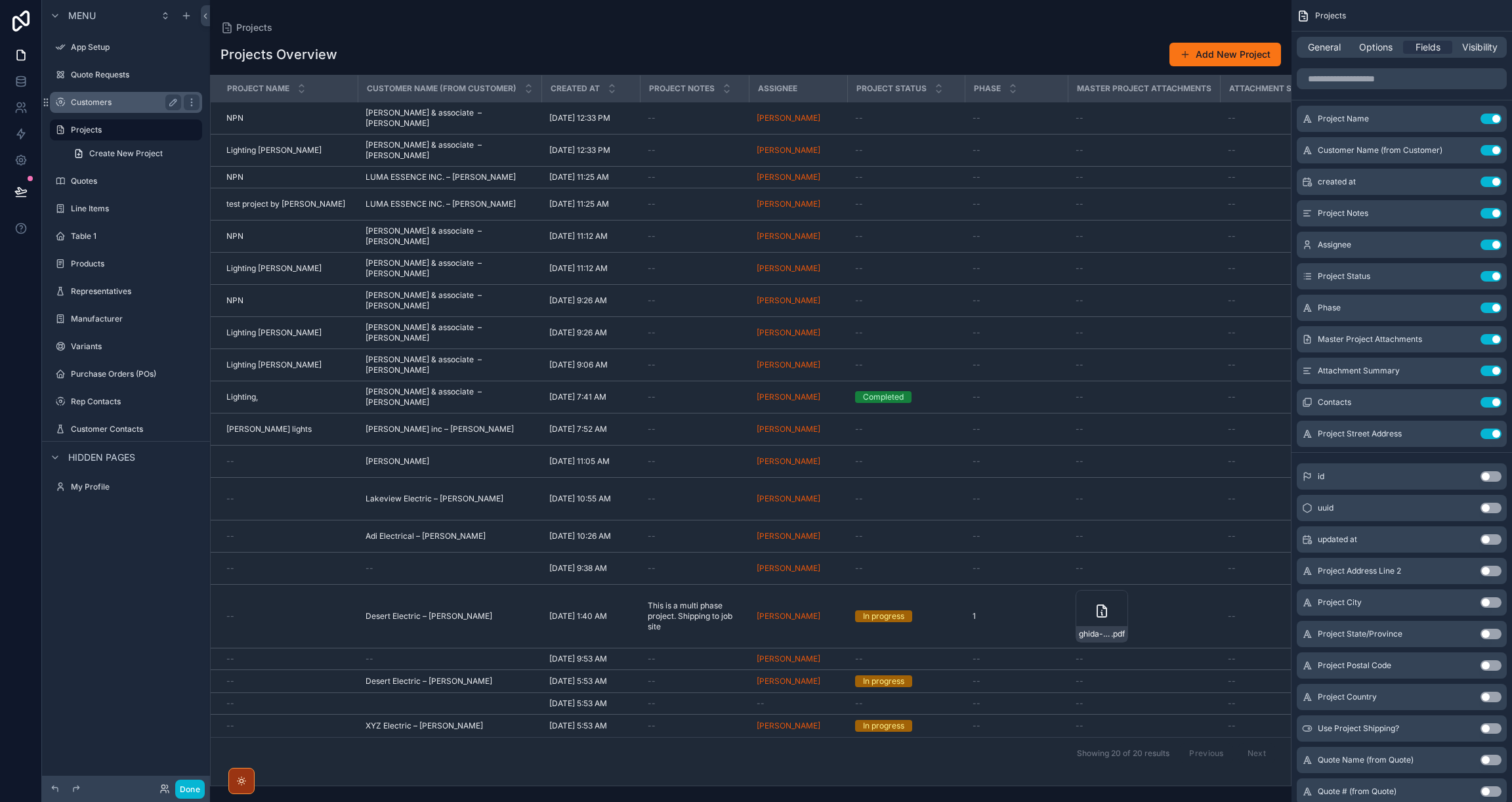
click at [105, 101] on label "Customers" at bounding box center [123, 102] width 105 height 11
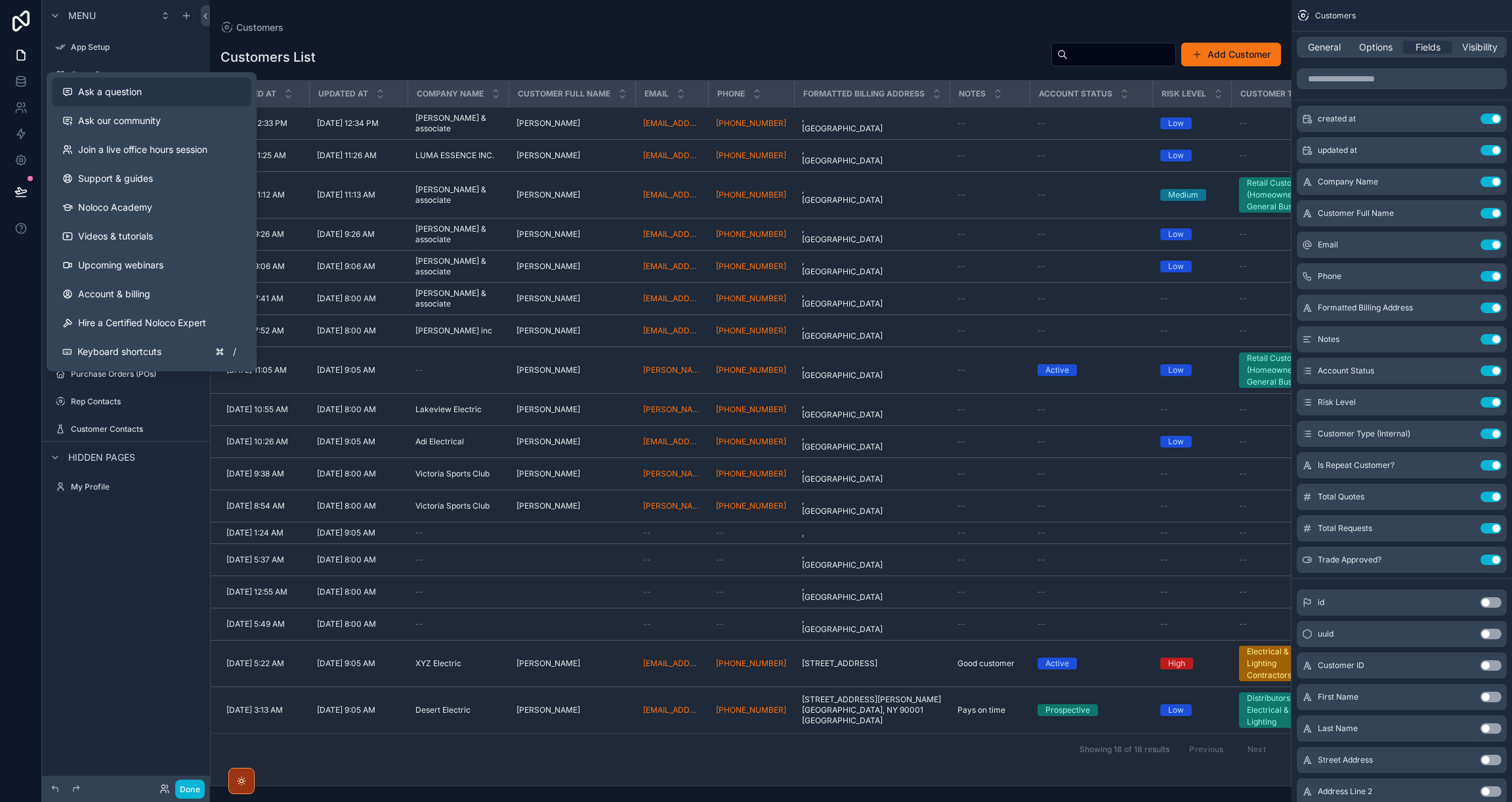
click at [104, 87] on span "Ask a question" at bounding box center [110, 91] width 64 height 13
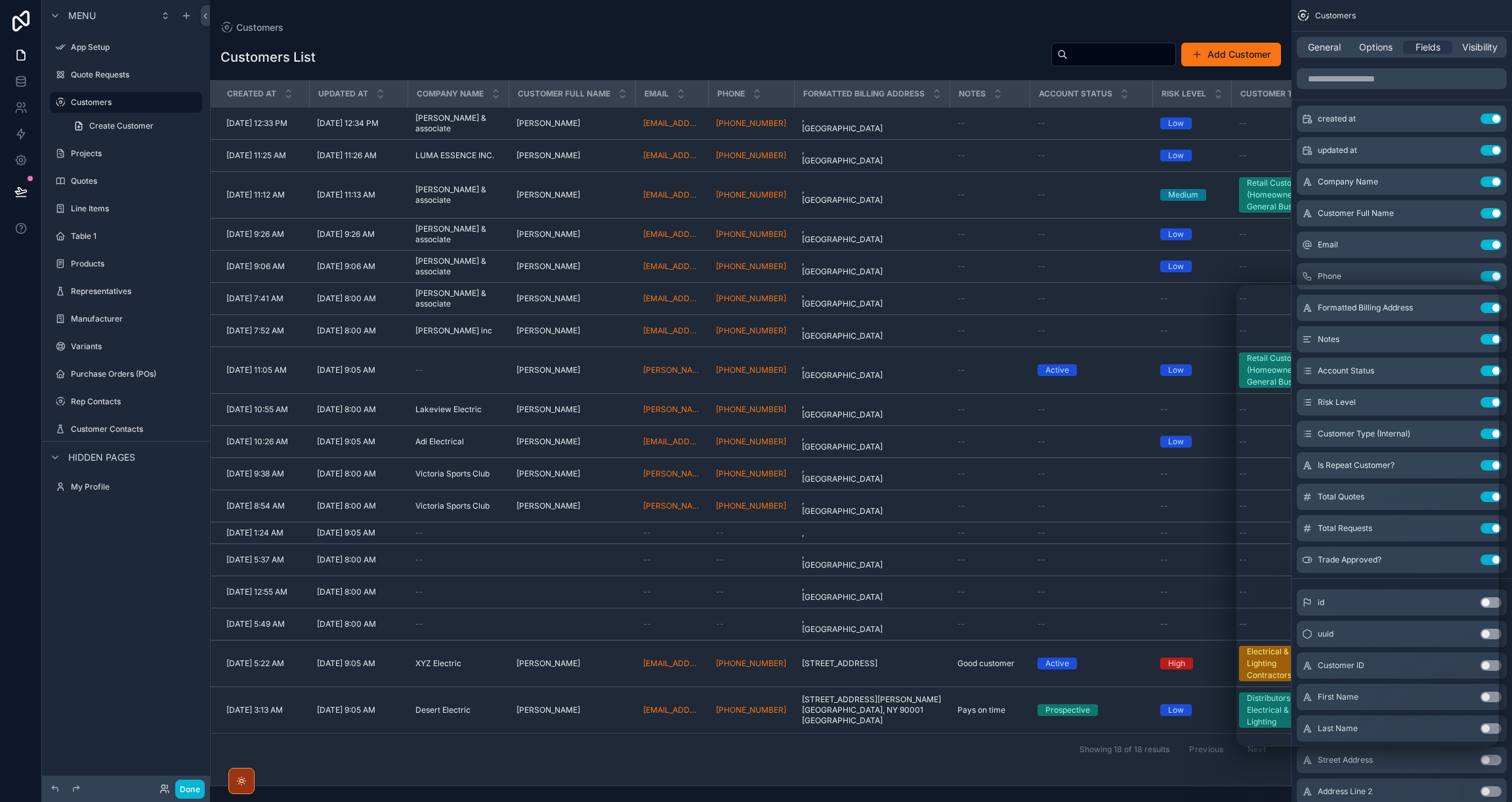
click at [408, 137] on div "scrollable content" at bounding box center [751, 401] width 1081 height 802
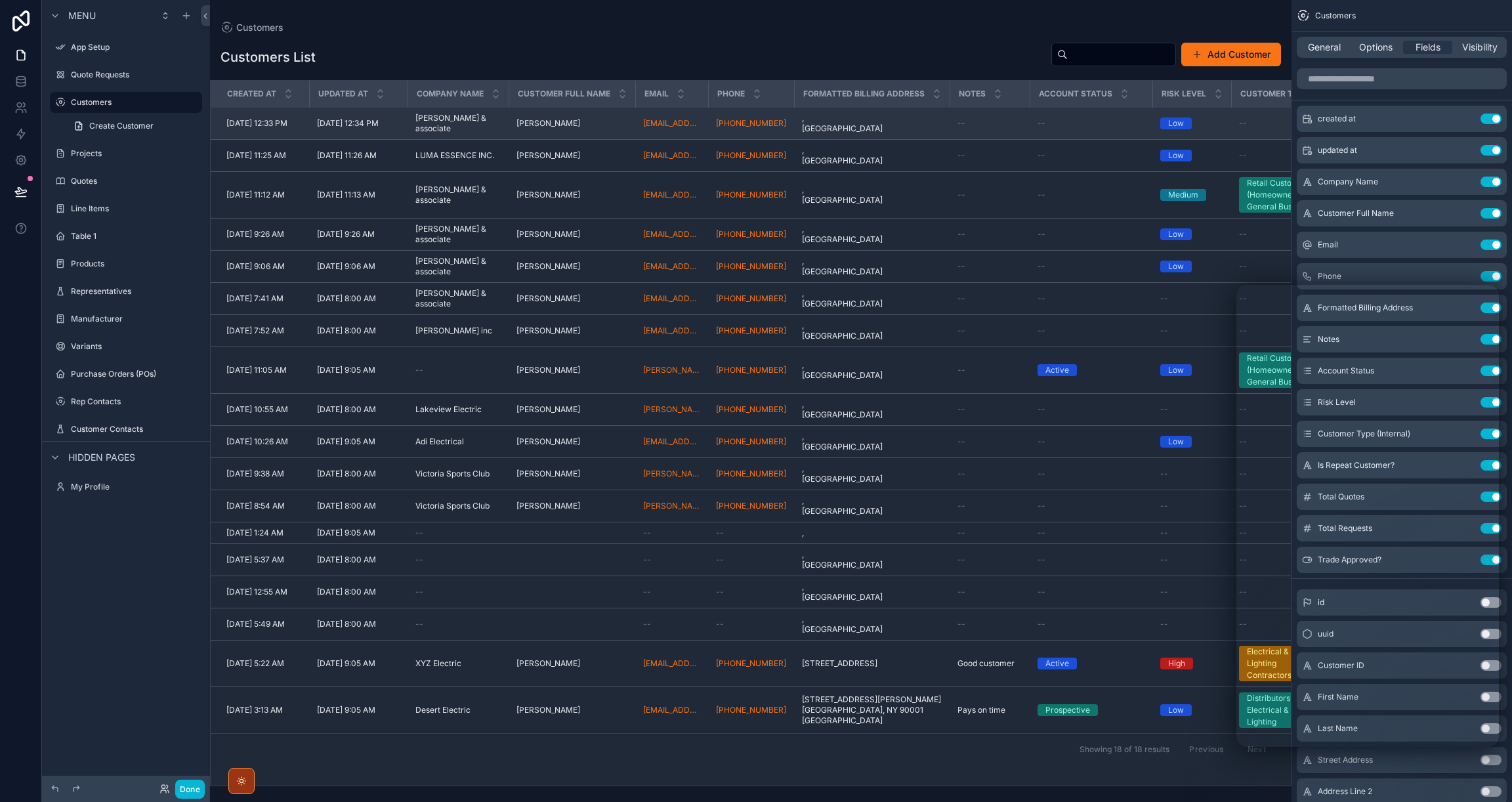
click at [379, 129] on span "[DATE] 12:34 PM" at bounding box center [348, 124] width 62 height 11
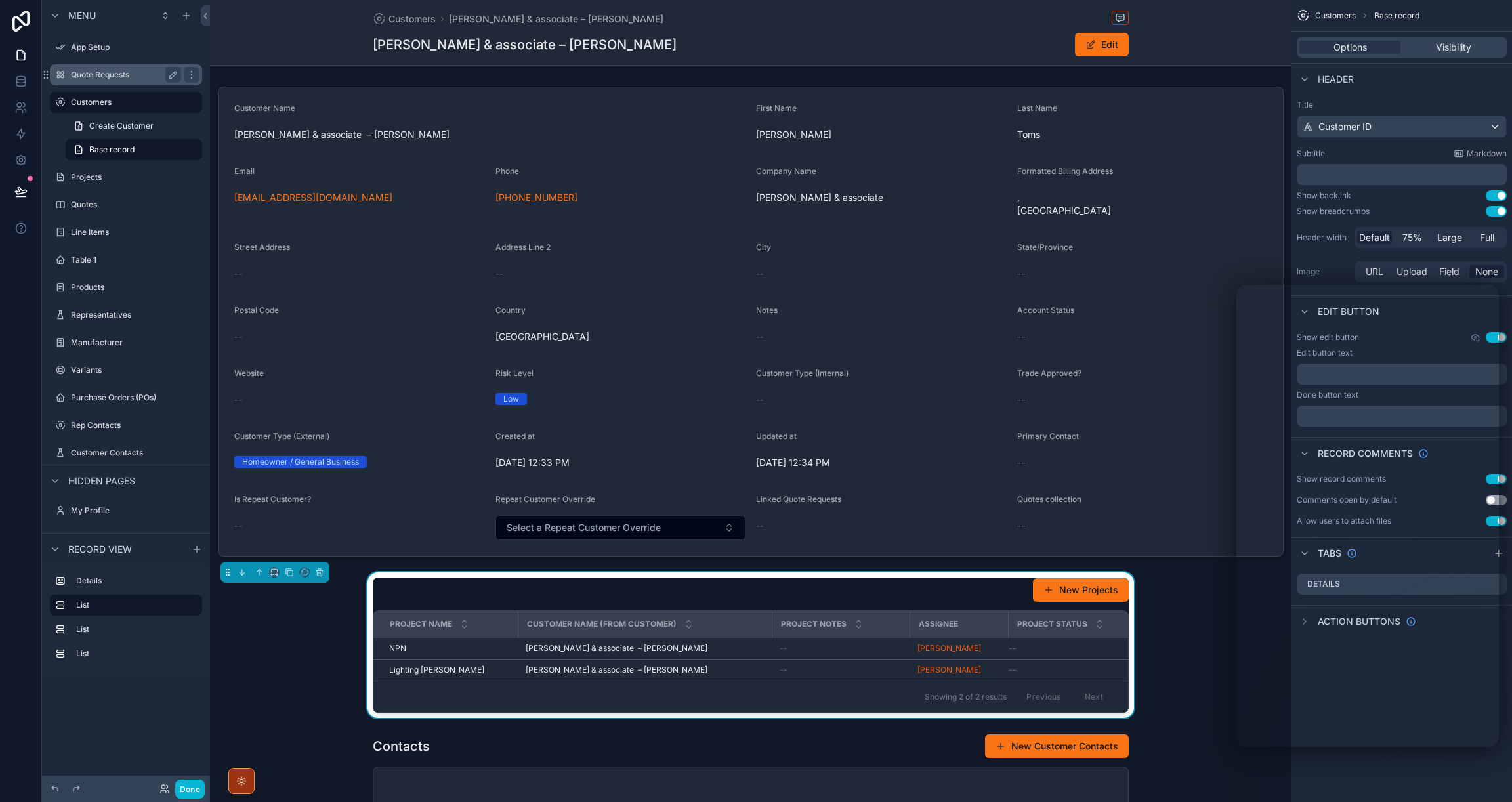
click at [108, 72] on label "Quote Requests" at bounding box center [123, 75] width 105 height 11
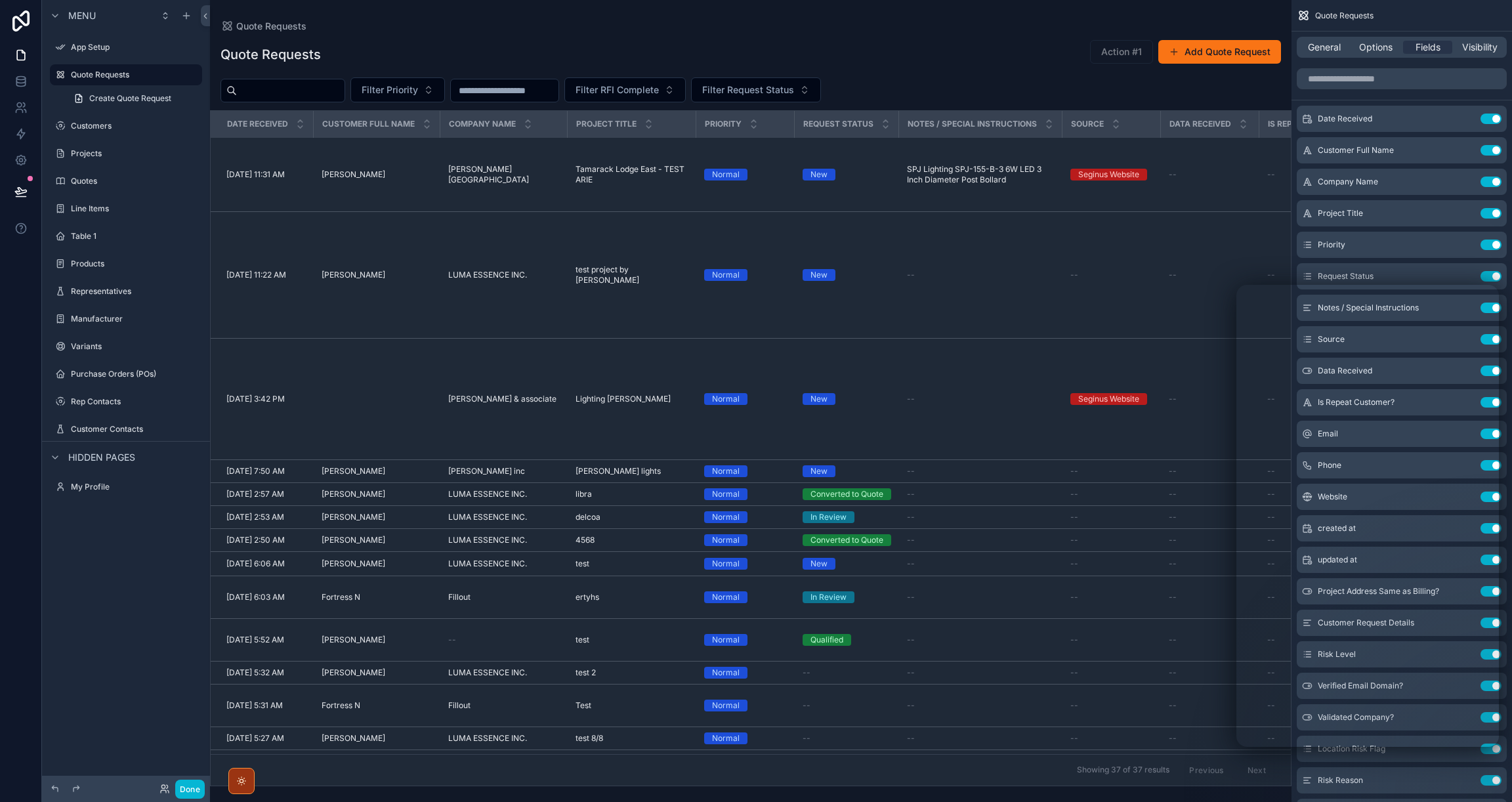
click at [537, 297] on div "scrollable content" at bounding box center [751, 401] width 1081 height 802
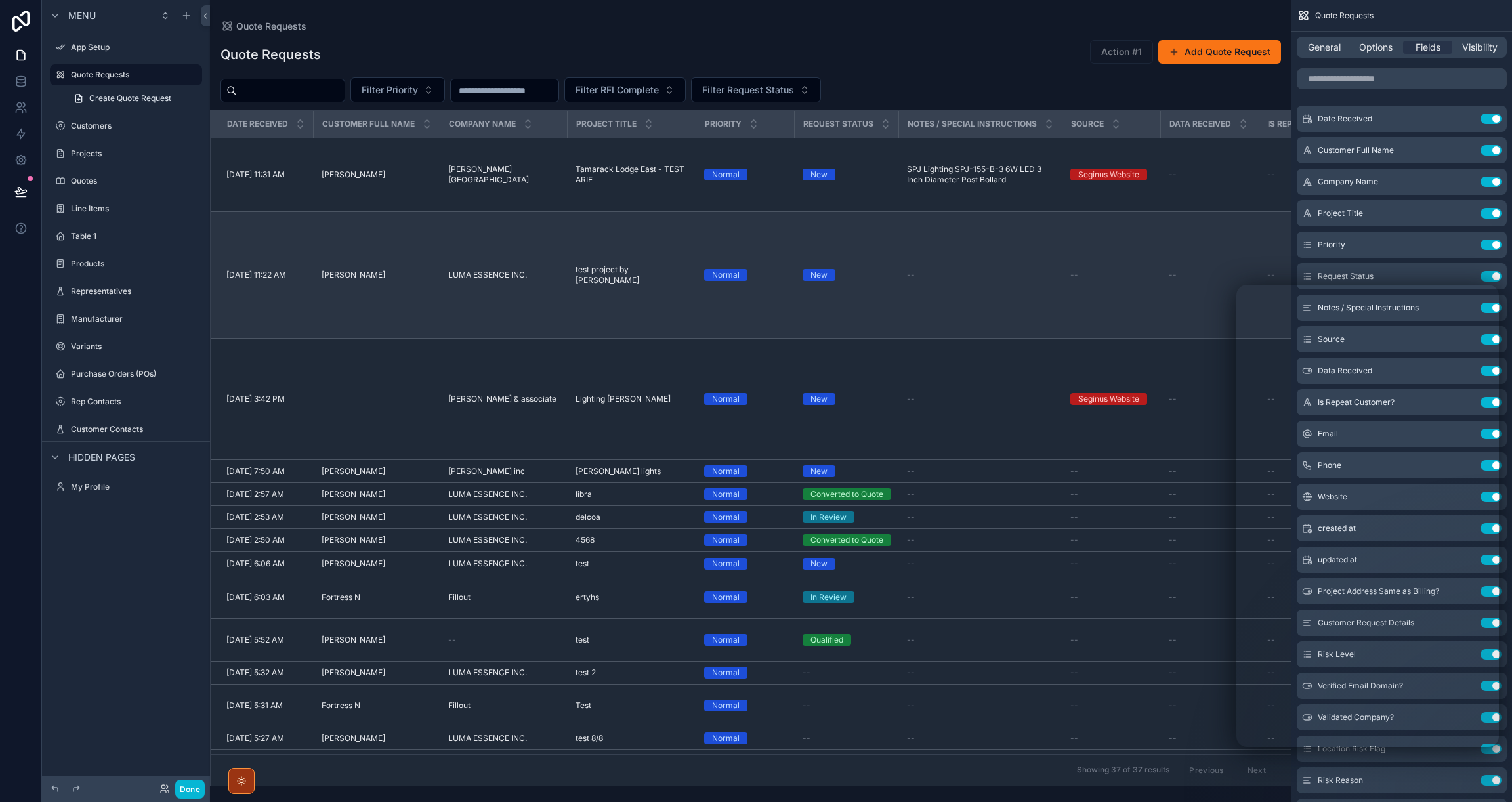
click at [511, 288] on td "LUMA ESSENCE INC. LUMA ESSENCE INC." at bounding box center [504, 275] width 127 height 127
click at [512, 274] on span "LUMA ESSENCE INC." at bounding box center [487, 275] width 78 height 11
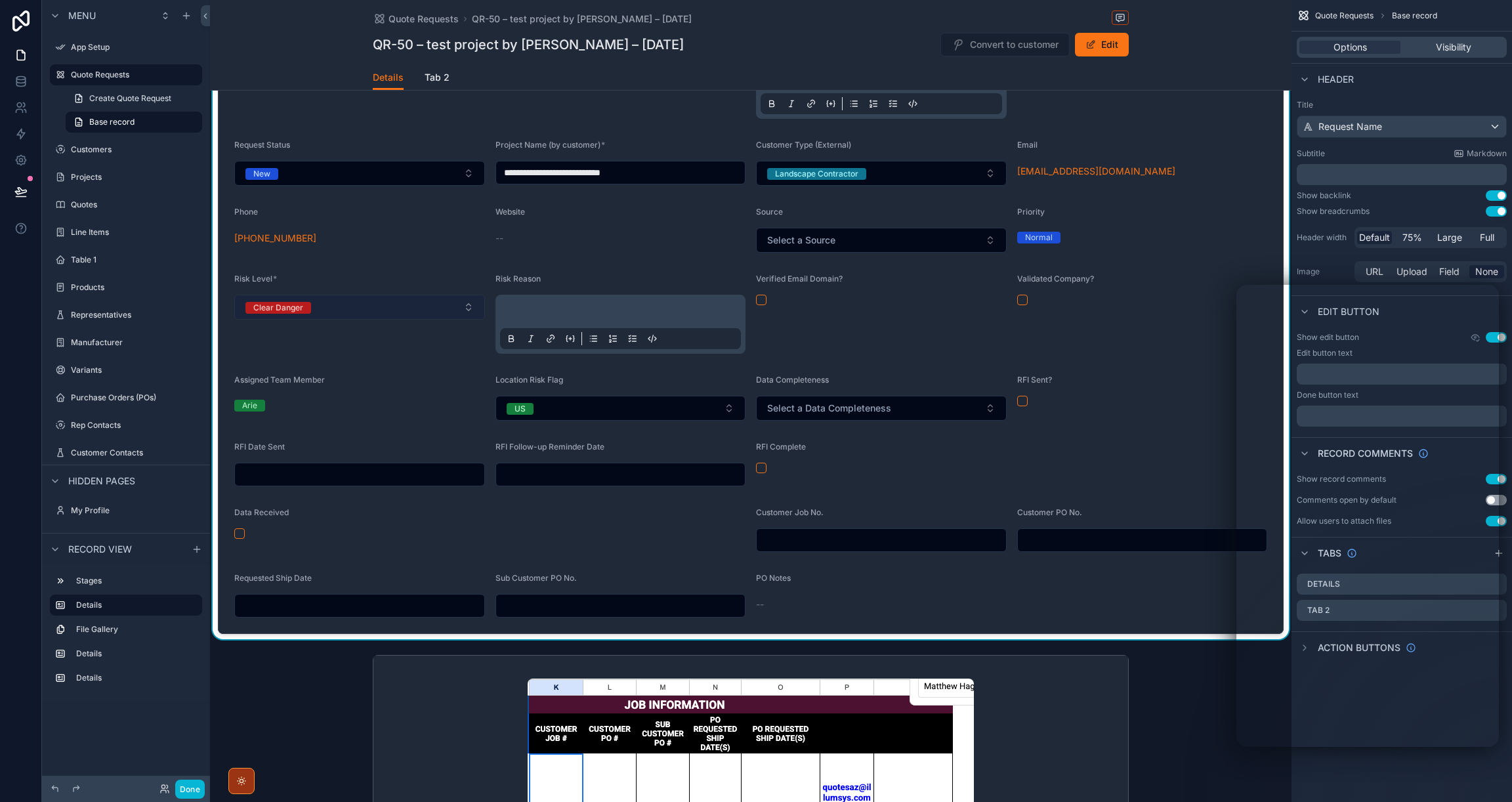
scroll to position [303, 0]
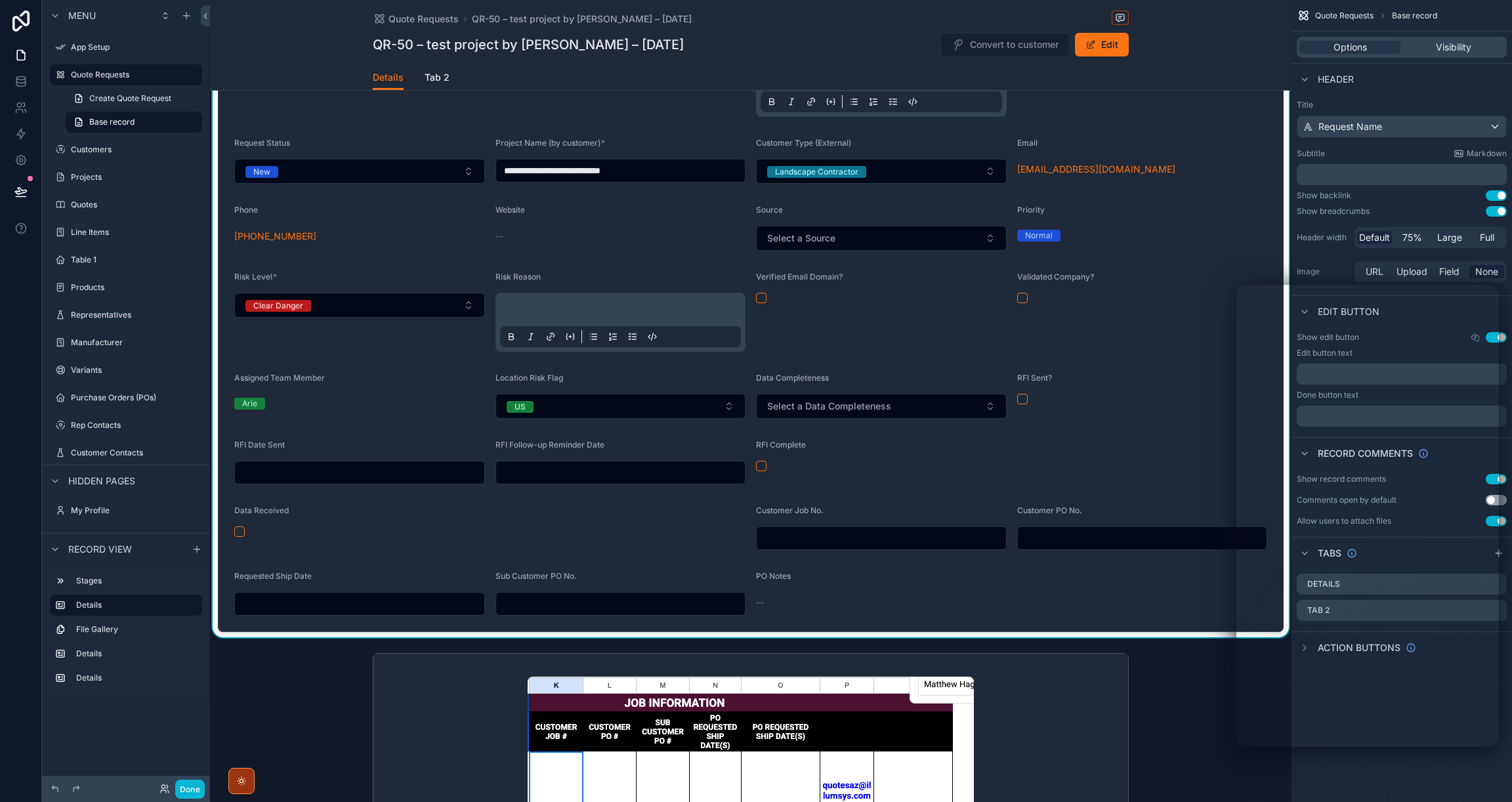
click at [408, 475] on form "**********" at bounding box center [751, 274] width 1064 height 713
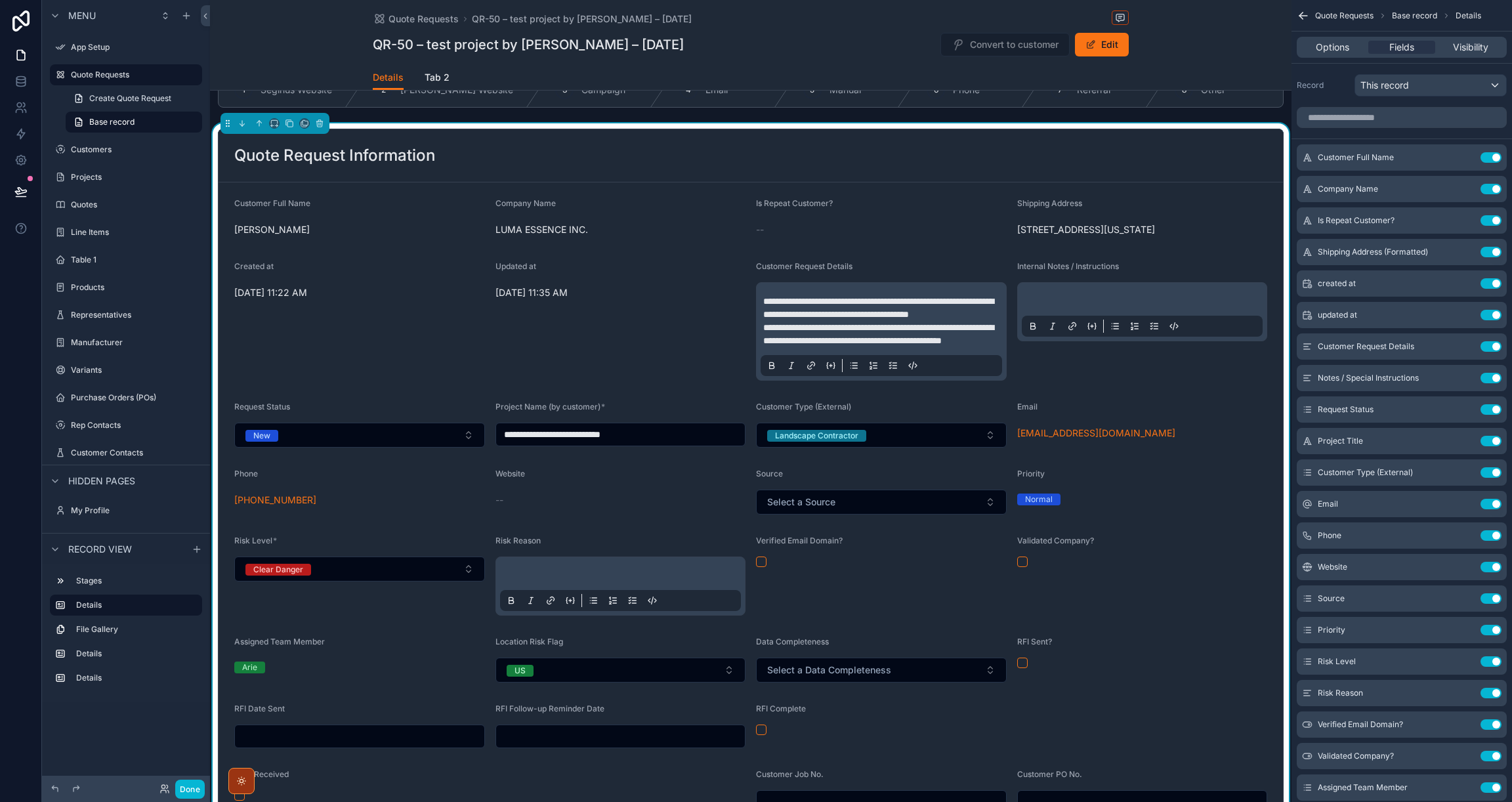
scroll to position [39, 0]
click at [799, 228] on div "--" at bounding box center [881, 230] width 251 height 13
click at [774, 224] on div "--" at bounding box center [881, 230] width 251 height 13
click at [189, 785] on button "Done" at bounding box center [190, 789] width 30 height 19
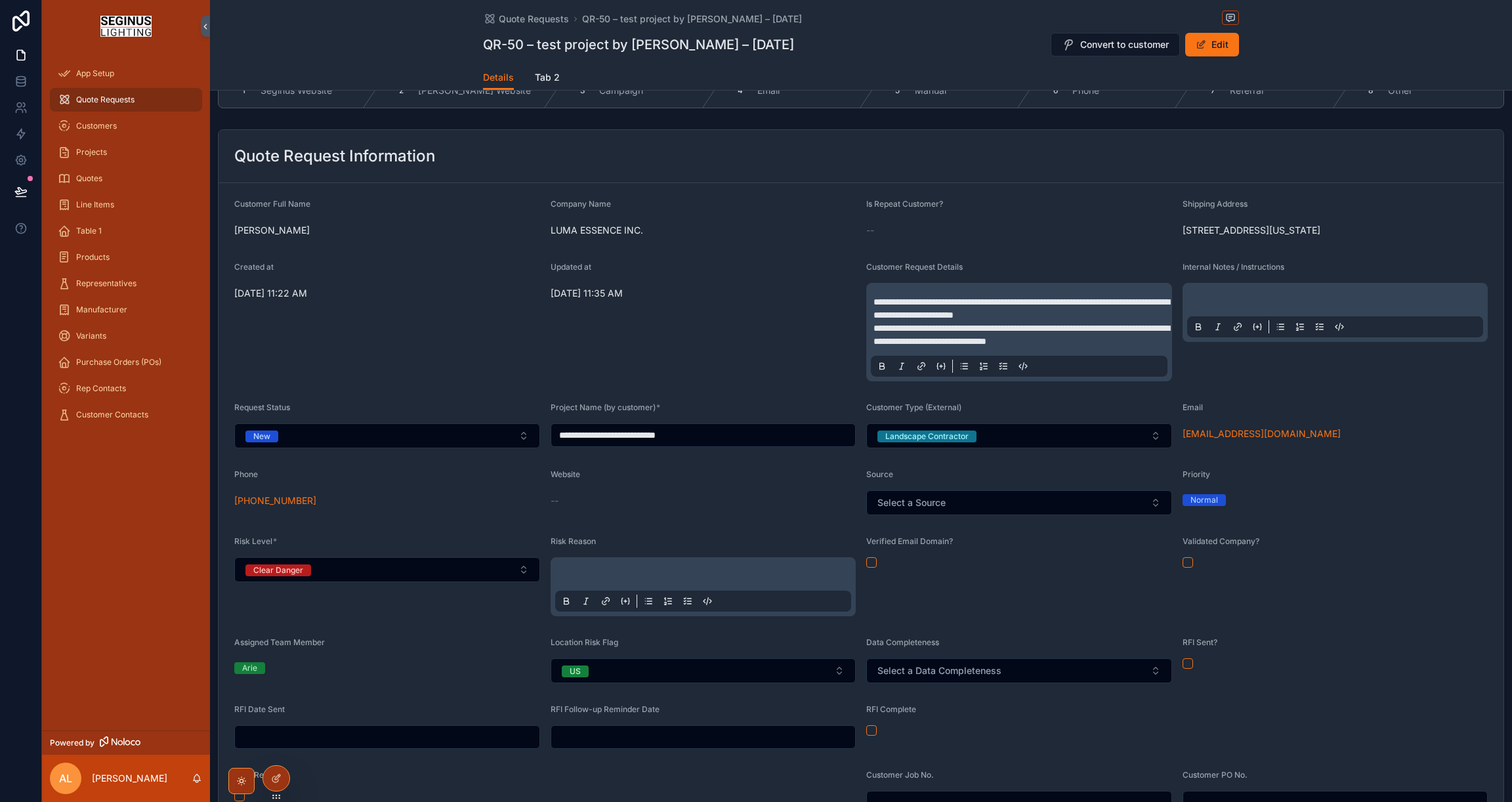
click at [883, 204] on span "Is Repeat Customer?" at bounding box center [904, 204] width 77 height 10
click at [903, 241] on div "Is Repeat Customer? --" at bounding box center [1018, 220] width 306 height 42
click at [899, 222] on div "--" at bounding box center [1018, 230] width 306 height 21
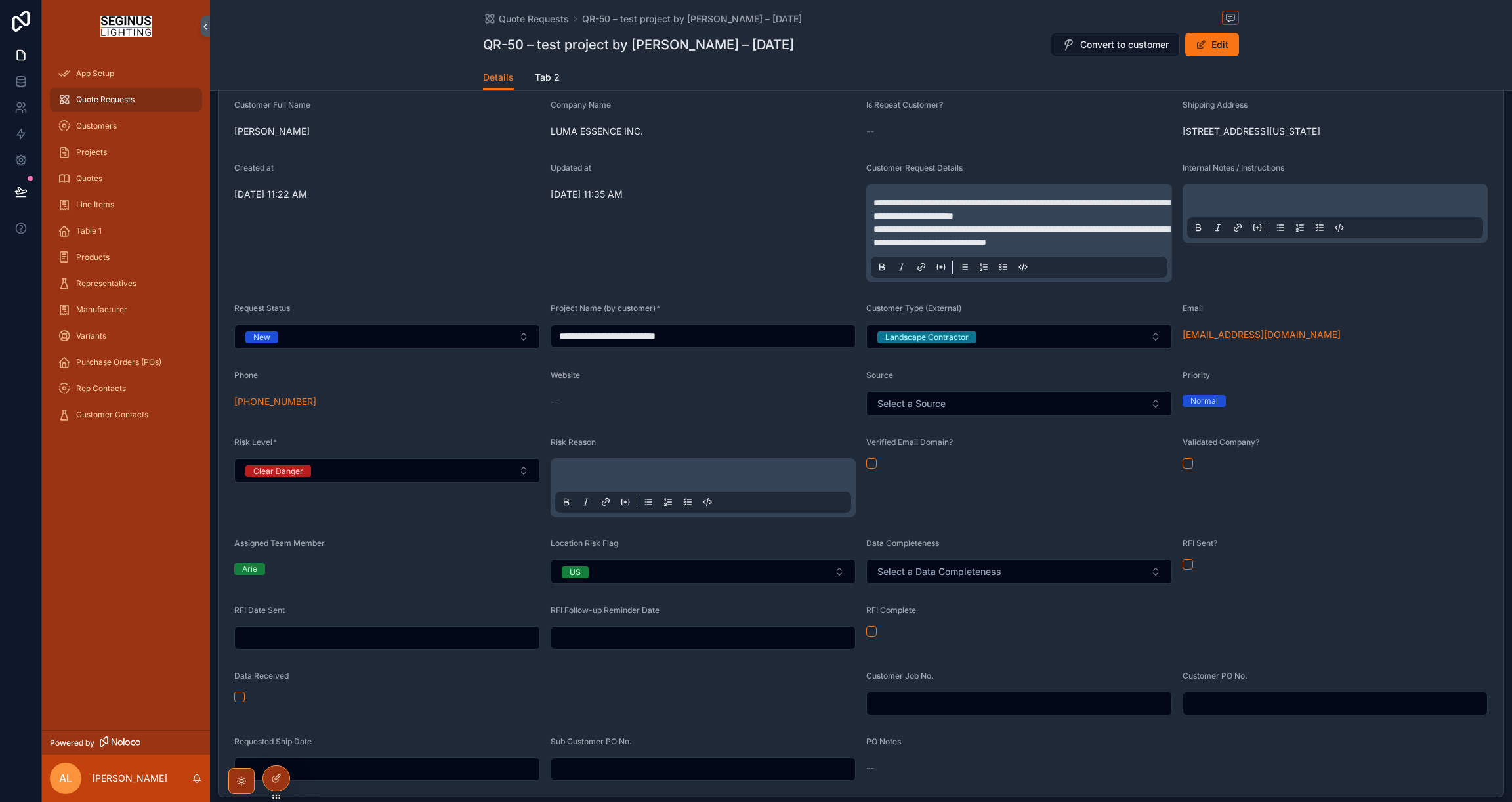
scroll to position [139, 0]
click at [718, 415] on div "Website --" at bounding box center [703, 393] width 306 height 46
click at [90, 177] on span "Quotes" at bounding box center [89, 178] width 26 height 11
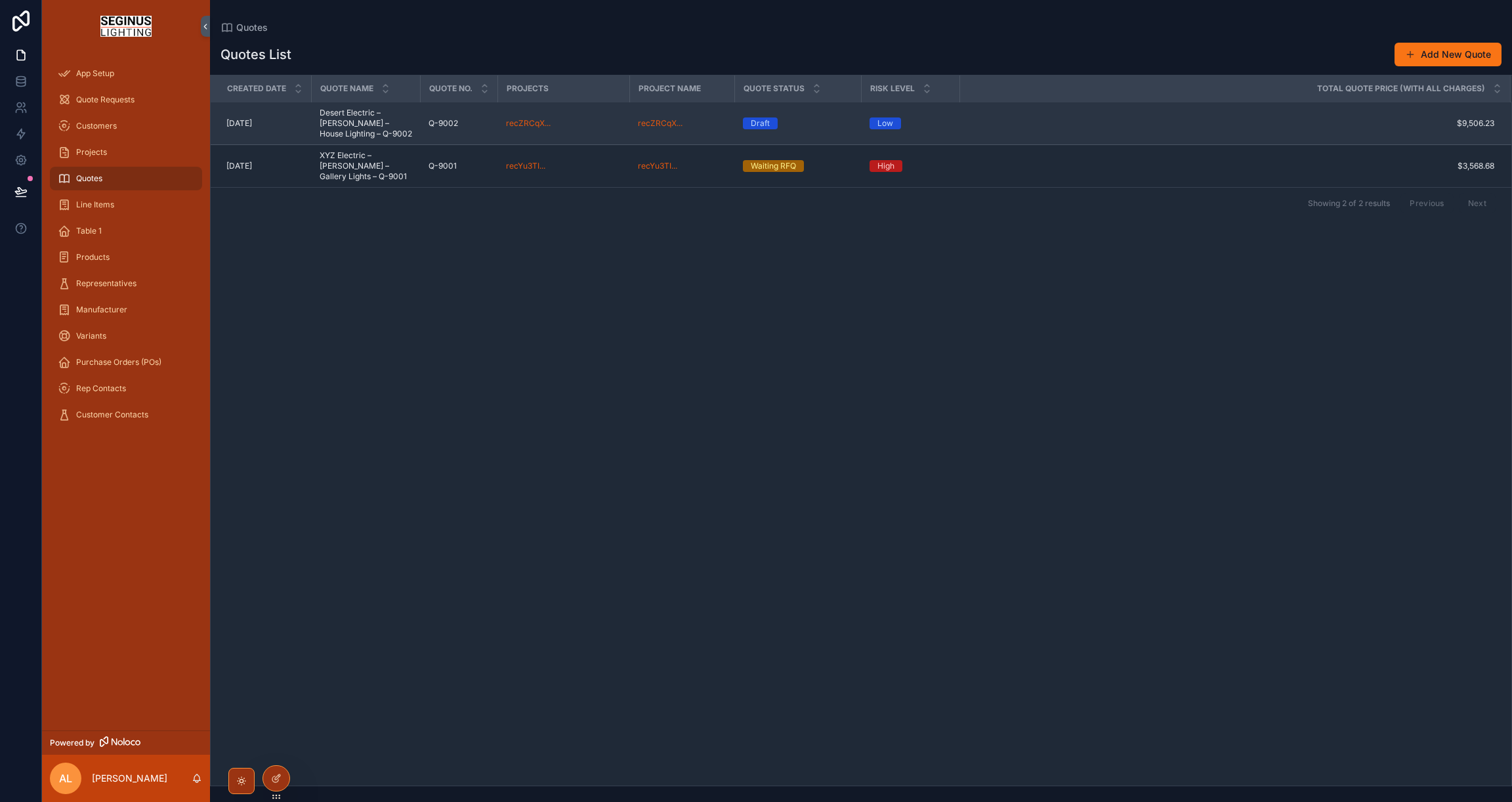
click at [360, 120] on span "Desert Electric – [PERSON_NAME] – House Lighting – Q-9002" at bounding box center [366, 123] width 93 height 31
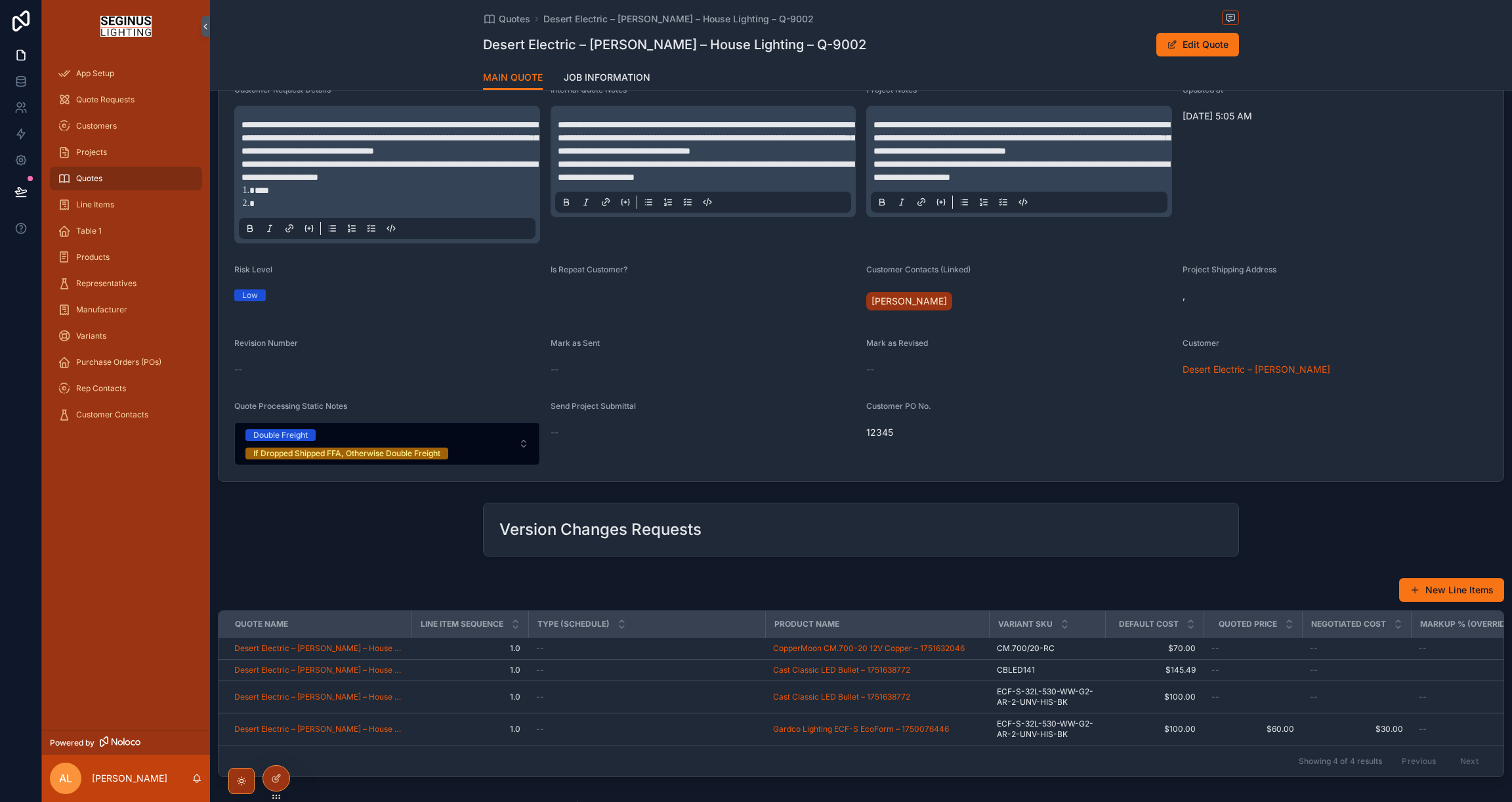
scroll to position [310, 0]
click at [312, 303] on div "Low" at bounding box center [386, 297] width 306 height 11
click at [280, 303] on div "Low" at bounding box center [386, 297] width 306 height 11
click at [356, 302] on div "Low" at bounding box center [386, 297] width 306 height 20
click at [590, 310] on div "Is Repeat Customer?" at bounding box center [703, 293] width 306 height 53
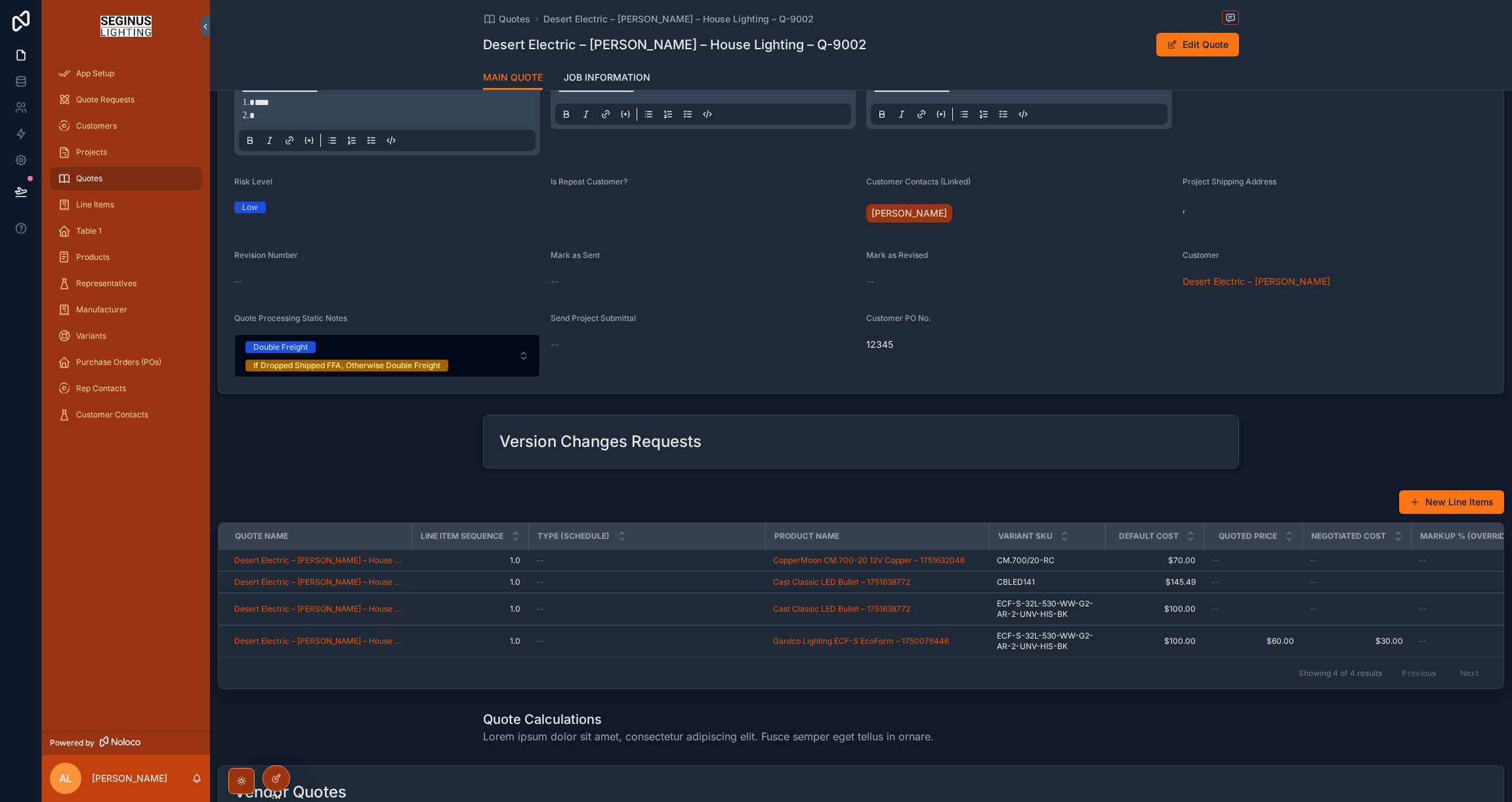
scroll to position [401, 0]
click at [597, 351] on div "--" at bounding box center [703, 344] width 306 height 21
click at [276, 778] on icon at bounding box center [277, 777] width 5 height 5
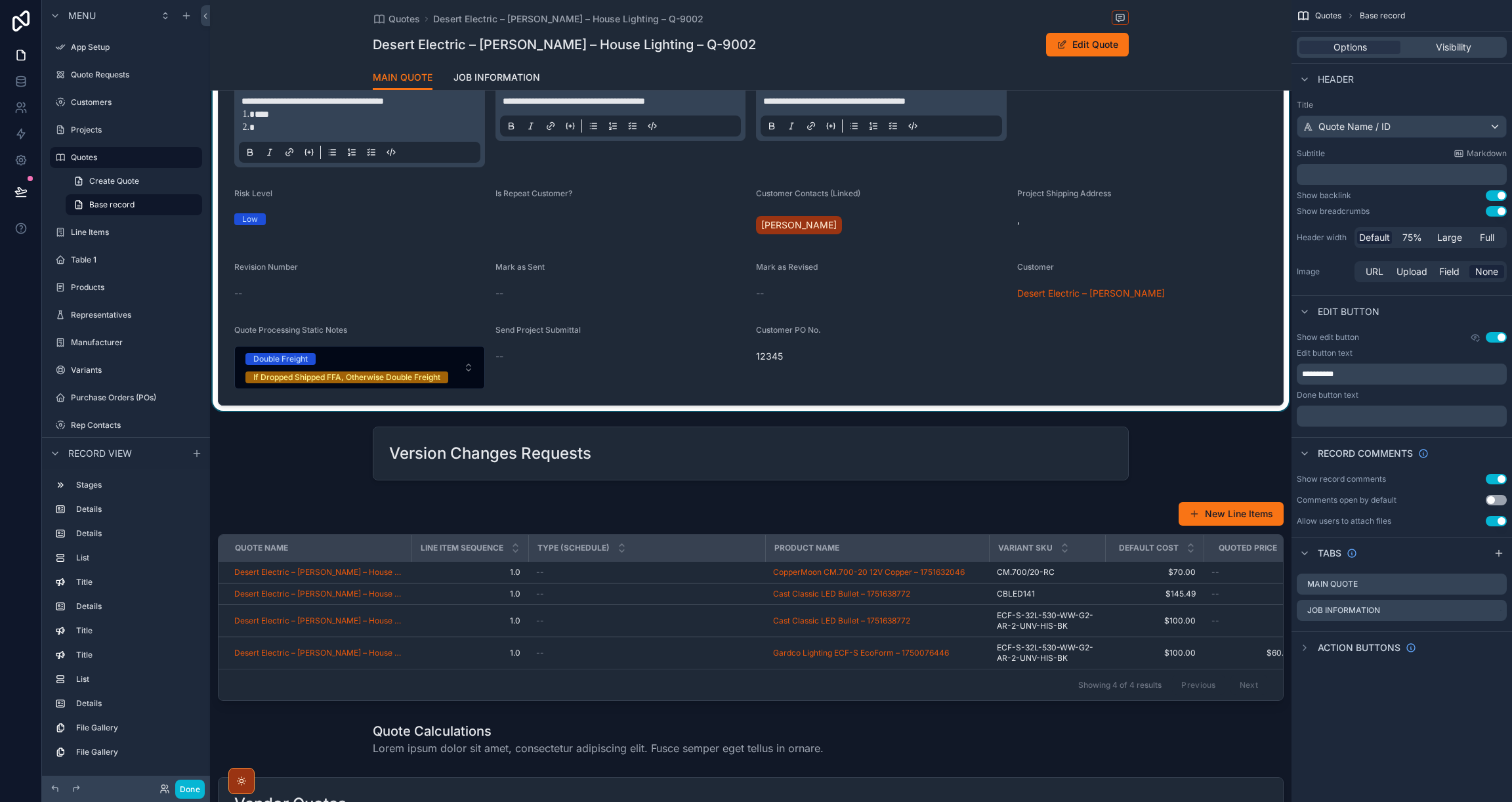
click at [565, 364] on div "scrollable content" at bounding box center [751, 85] width 1081 height 649
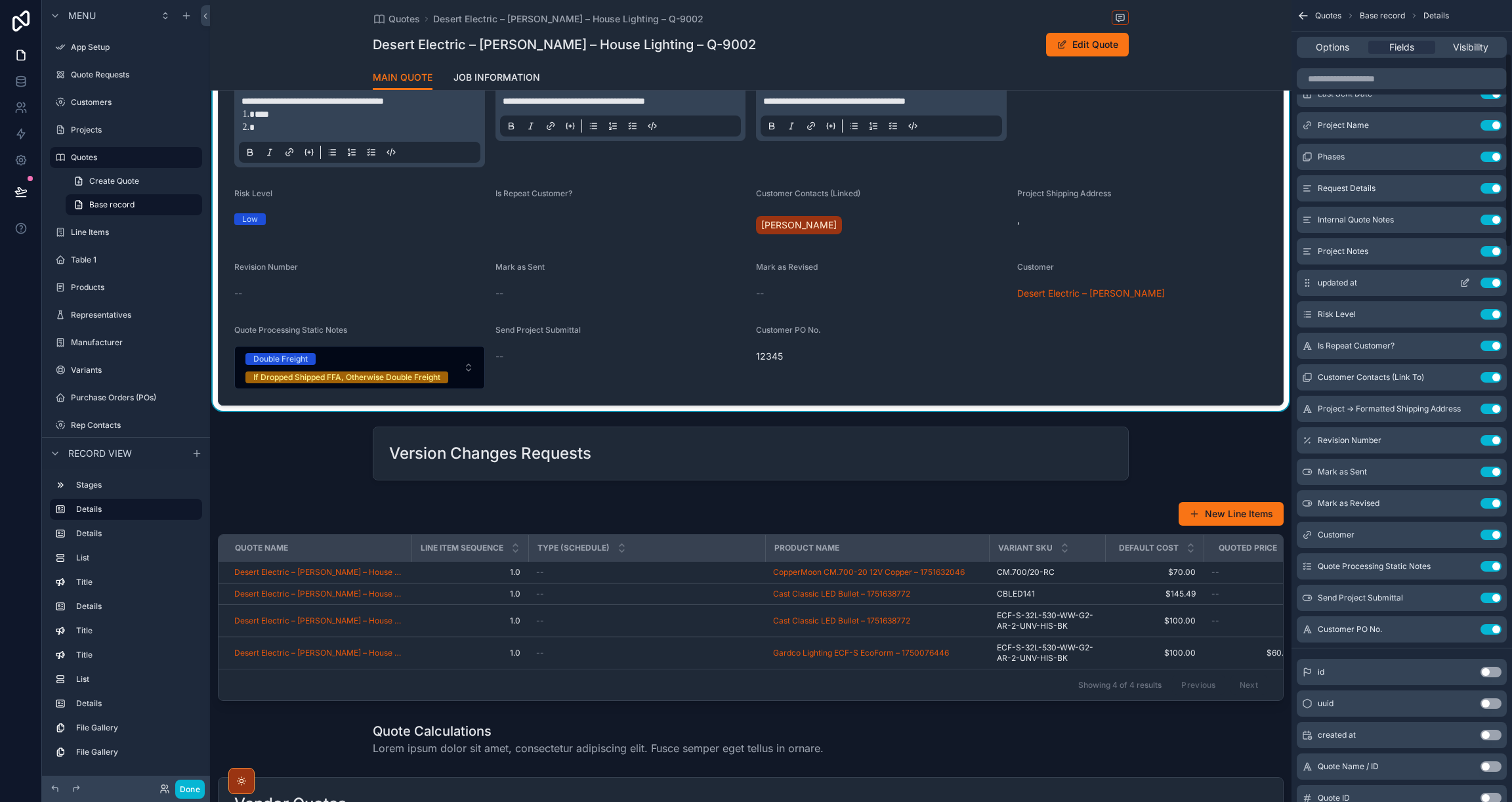
scroll to position [226, 0]
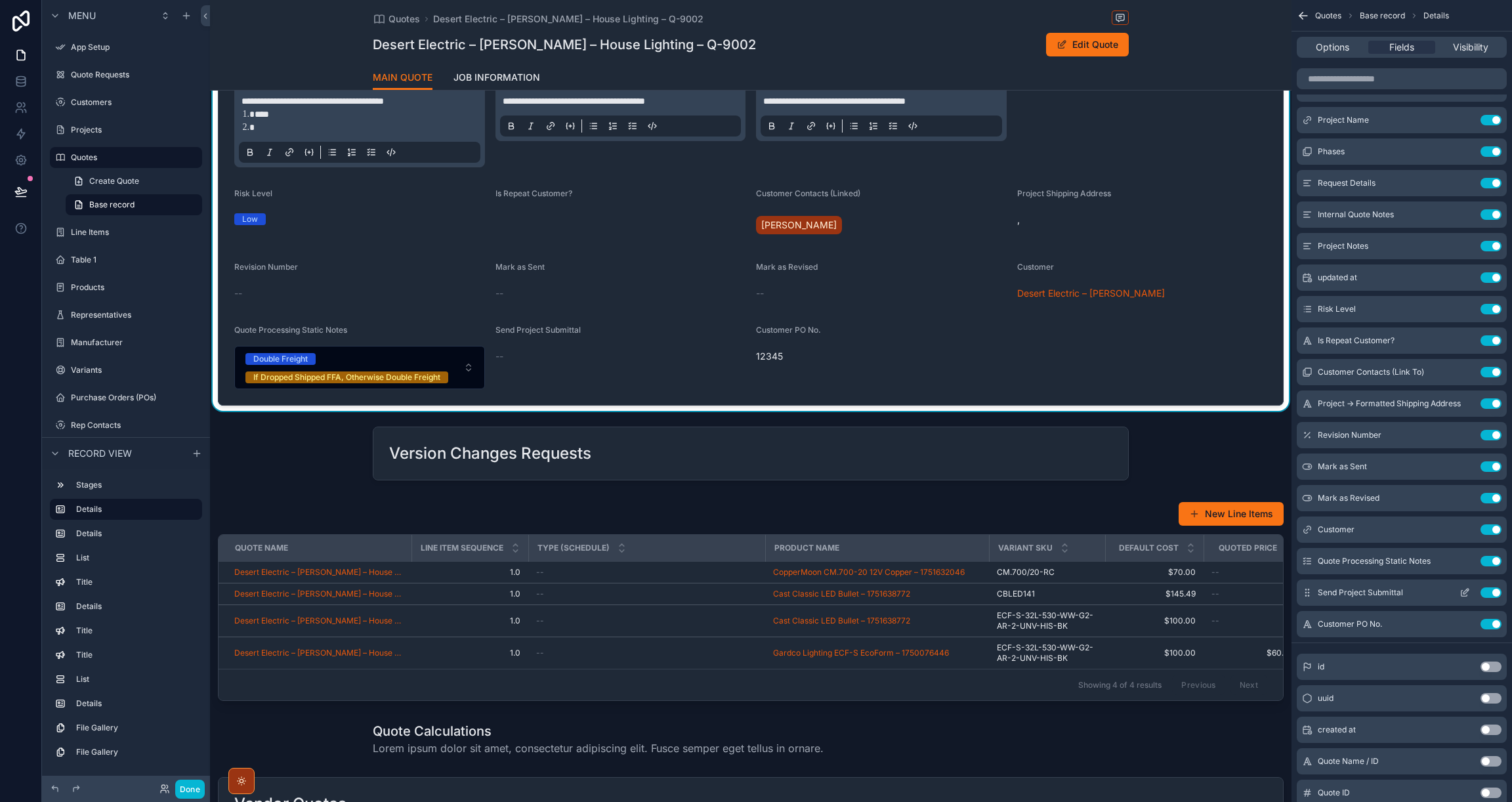
click at [1461, 589] on icon "scrollable content" at bounding box center [1465, 593] width 11 height 11
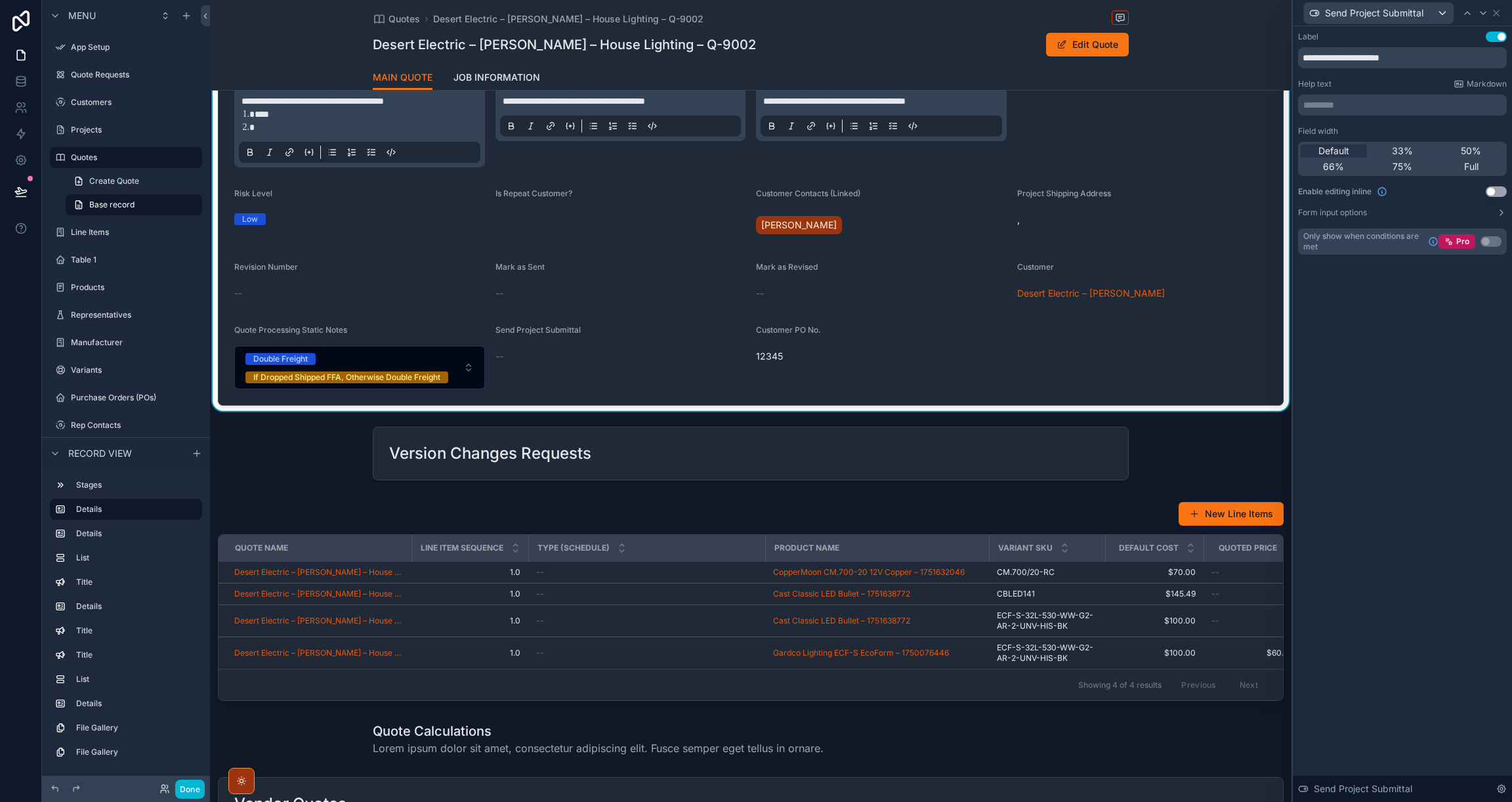
click at [1502, 194] on button "Use setting" at bounding box center [1496, 192] width 21 height 11
click at [526, 357] on div "scrollable content" at bounding box center [620, 351] width 251 height 11
click at [501, 357] on button "scrollable content" at bounding box center [501, 351] width 11 height 11
click at [566, 374] on div "Send Project Submittal" at bounding box center [620, 357] width 251 height 64
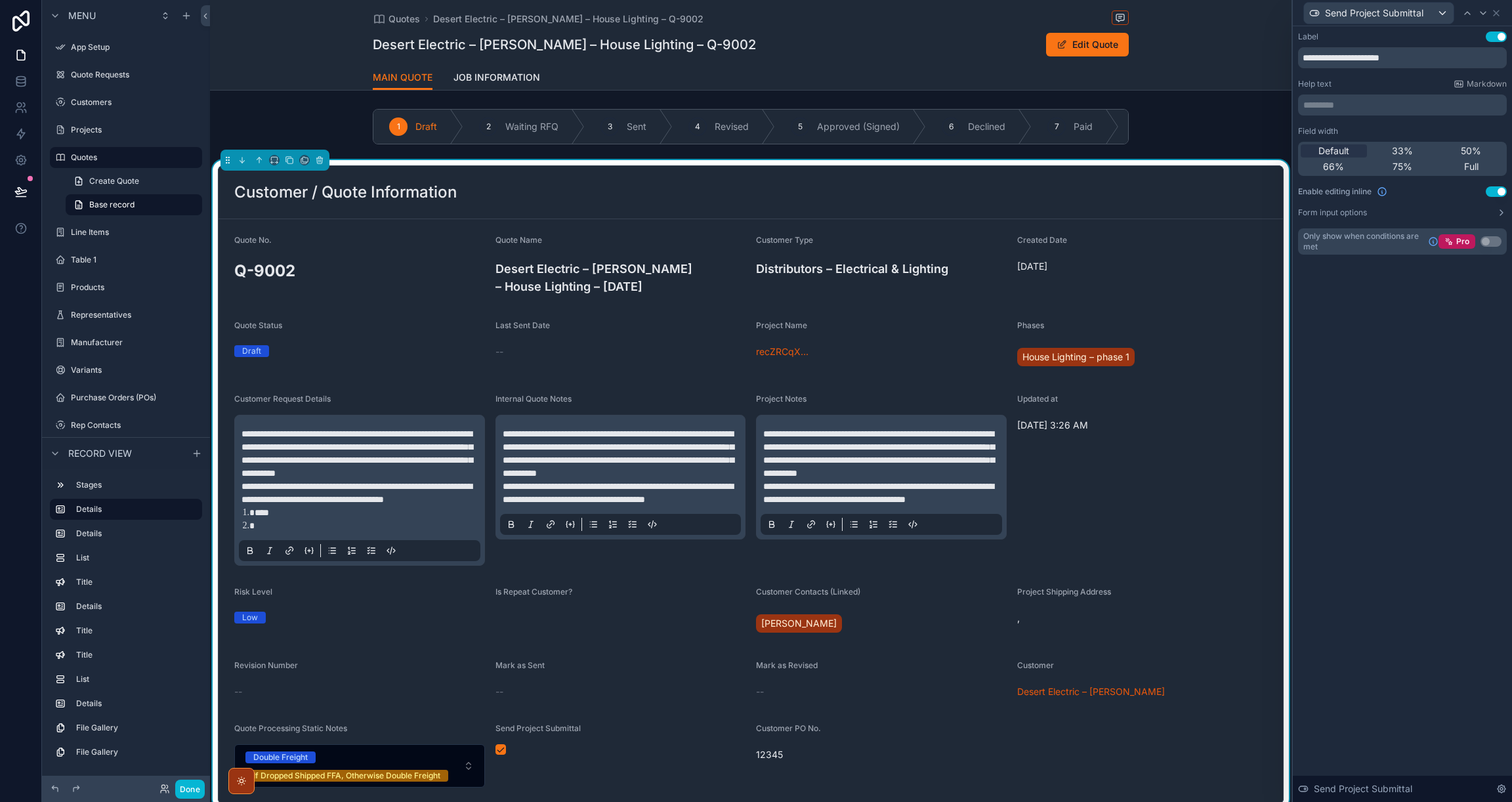
scroll to position [0, 0]
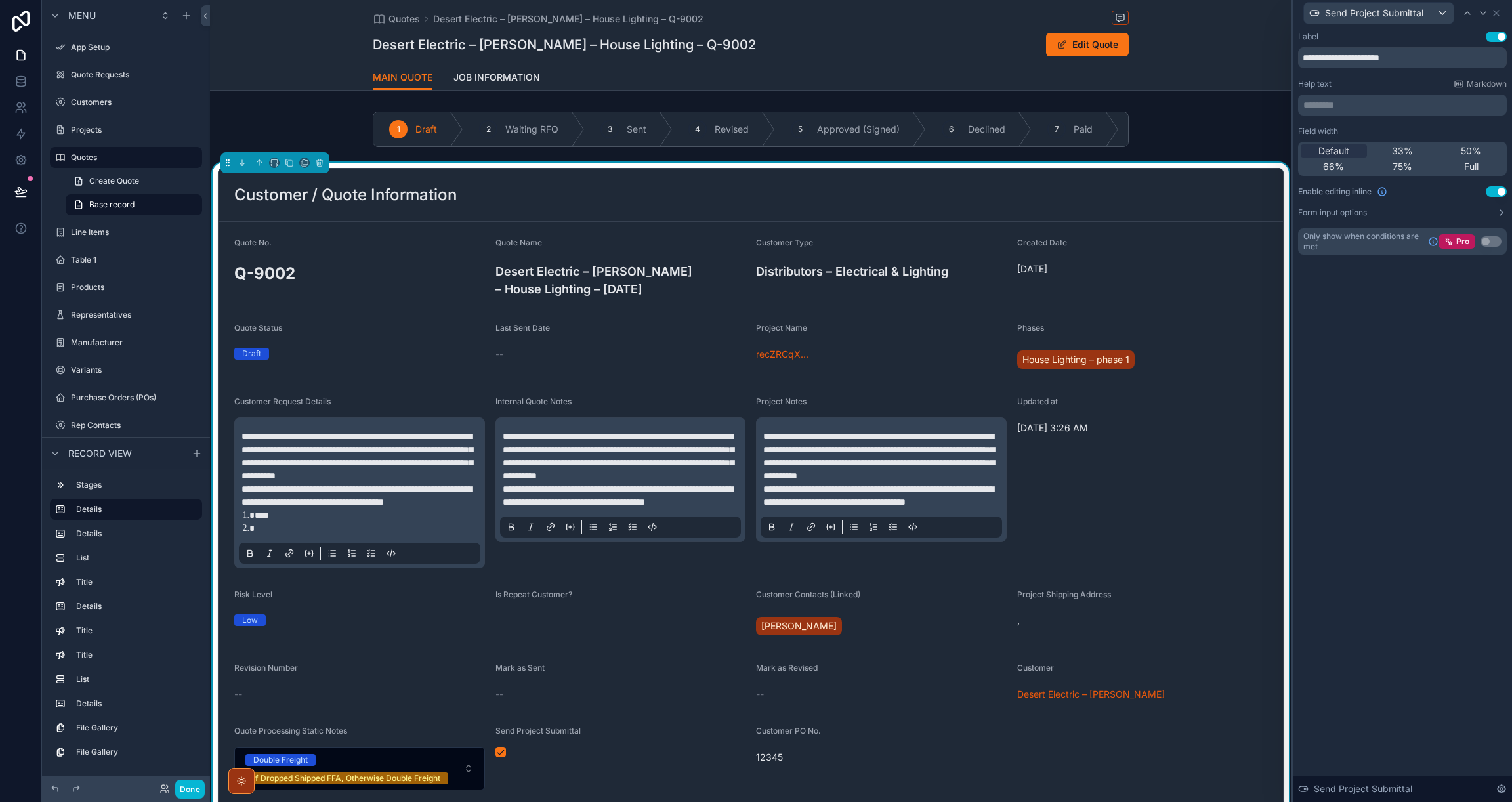
click at [277, 261] on div "Q-9002" at bounding box center [359, 273] width 251 height 30
click at [262, 271] on h2 "Q-9002" at bounding box center [359, 273] width 251 height 21
click at [1220, 203] on div "Customer / Quote Information" at bounding box center [750, 195] width 1033 height 21
click at [1498, 11] on icon at bounding box center [1496, 13] width 11 height 11
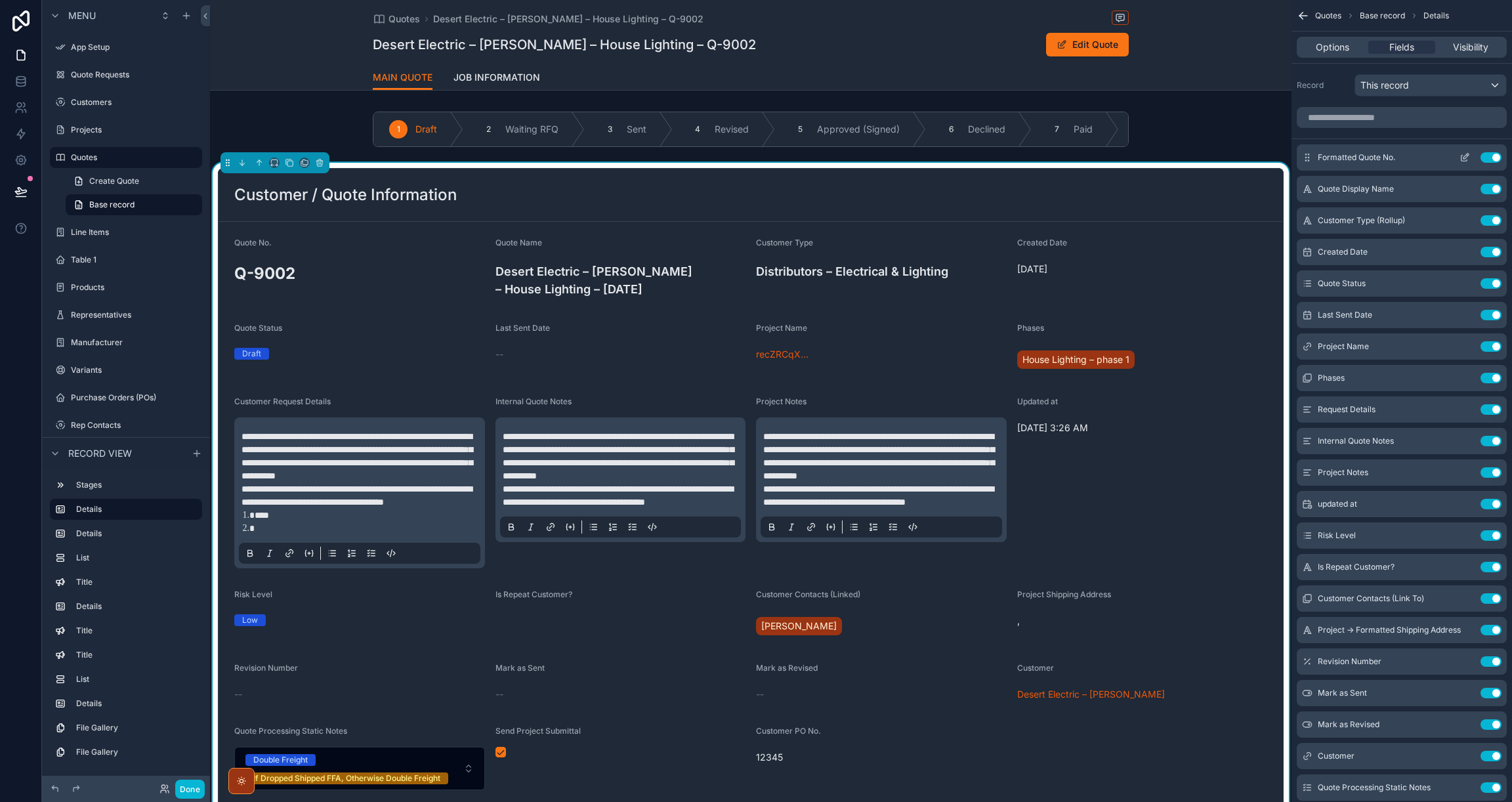
click at [1461, 159] on icon "scrollable content" at bounding box center [1465, 158] width 11 height 11
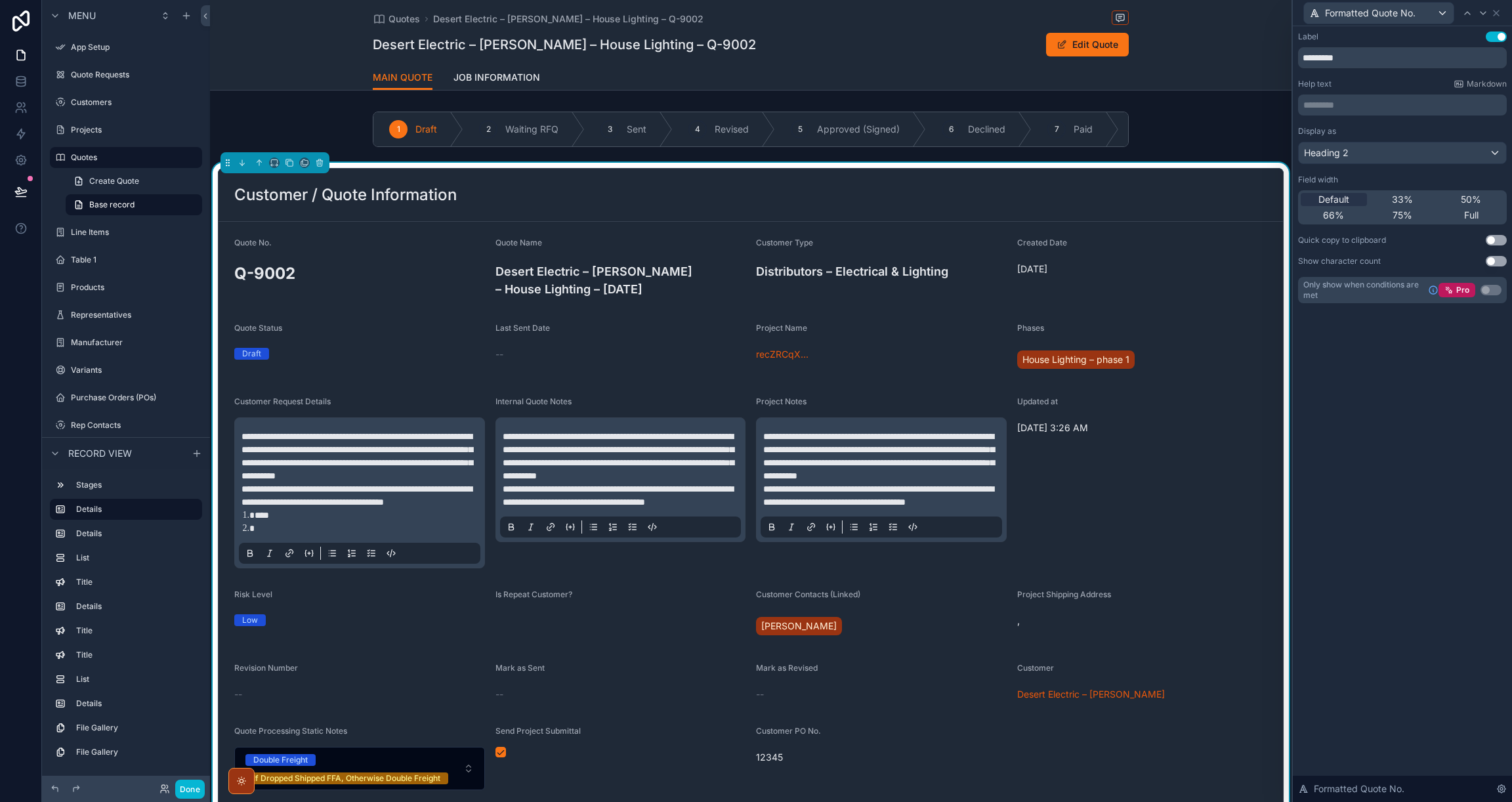
click at [1499, 239] on button "Use setting" at bounding box center [1496, 240] width 21 height 11
click at [1498, 11] on icon at bounding box center [1496, 13] width 5 height 5
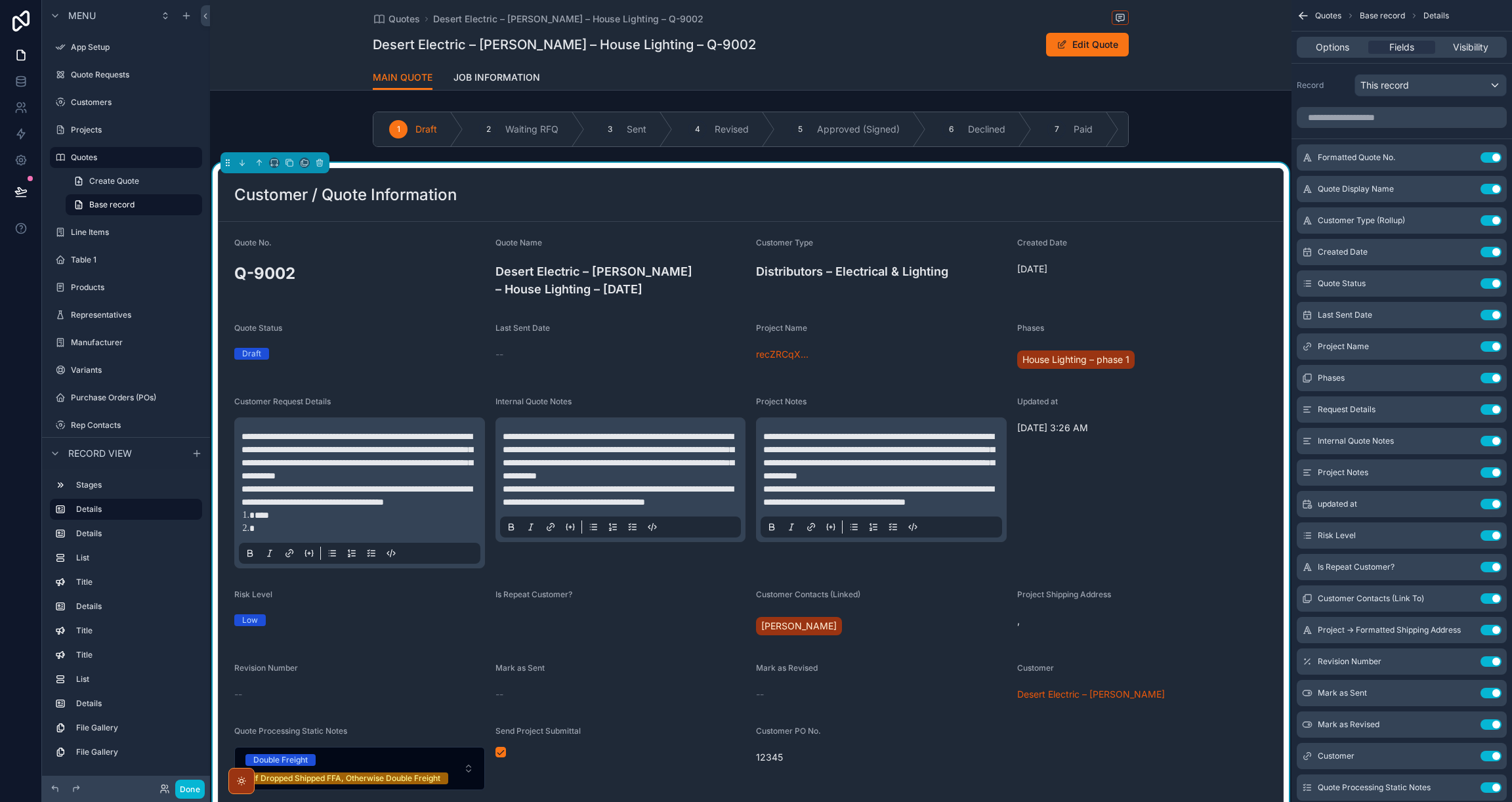
click at [777, 271] on h4 "Distributors – Electrical & Lighting" at bounding box center [881, 271] width 251 height 18
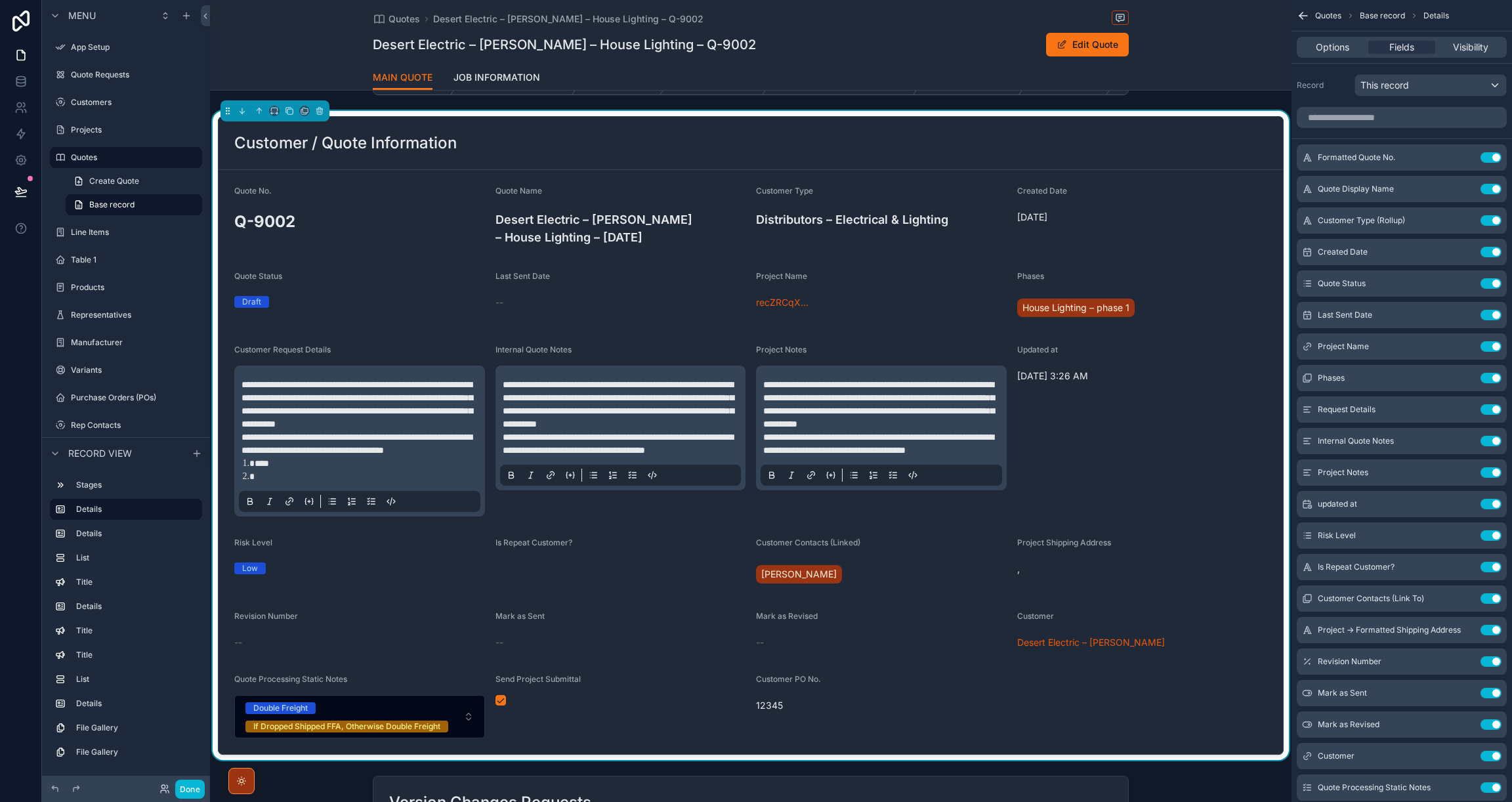
scroll to position [51, 0]
click at [1464, 345] on icon "scrollable content" at bounding box center [1466, 345] width 5 height 5
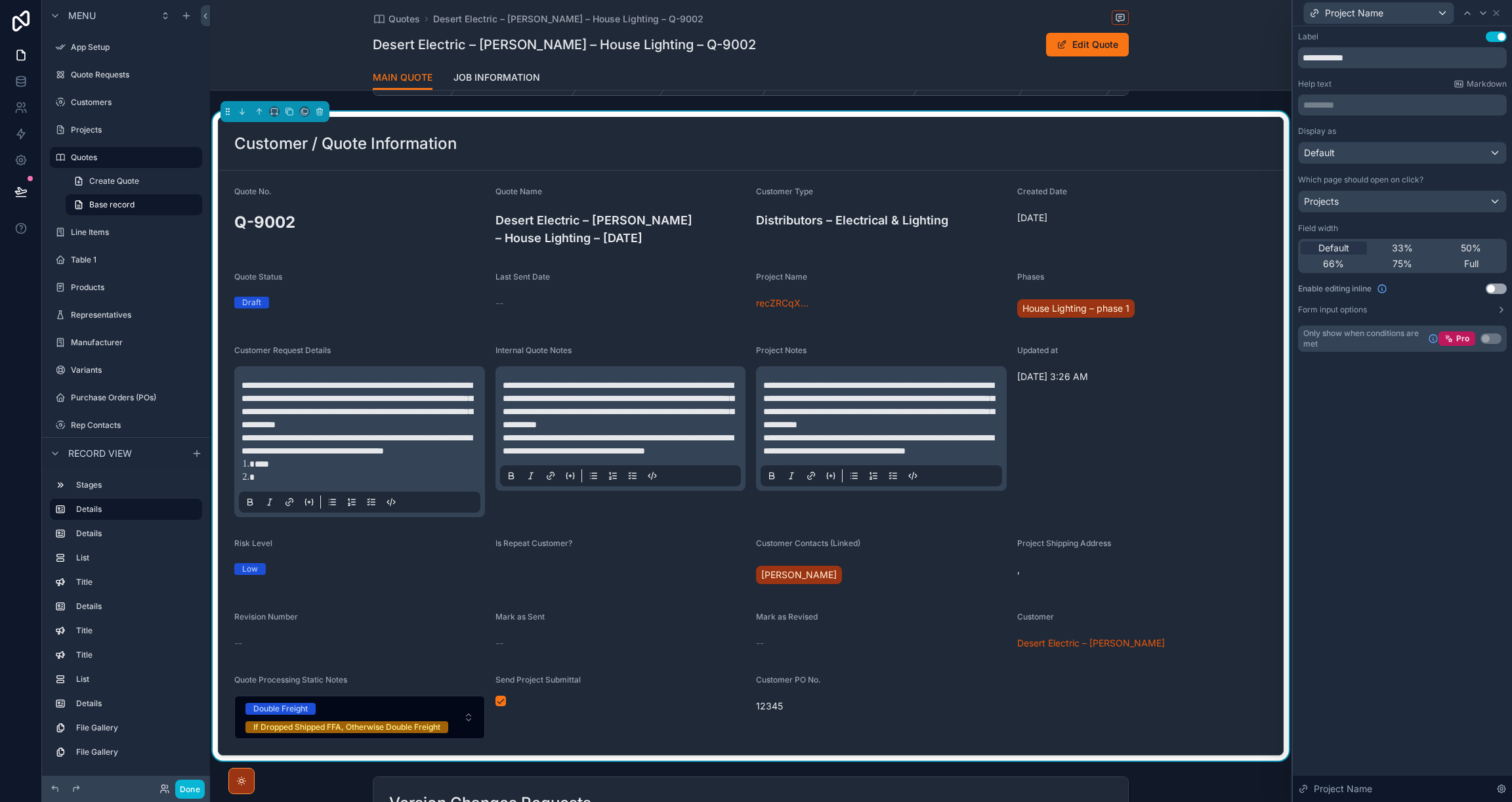
click at [1499, 287] on button "Use setting" at bounding box center [1496, 289] width 21 height 11
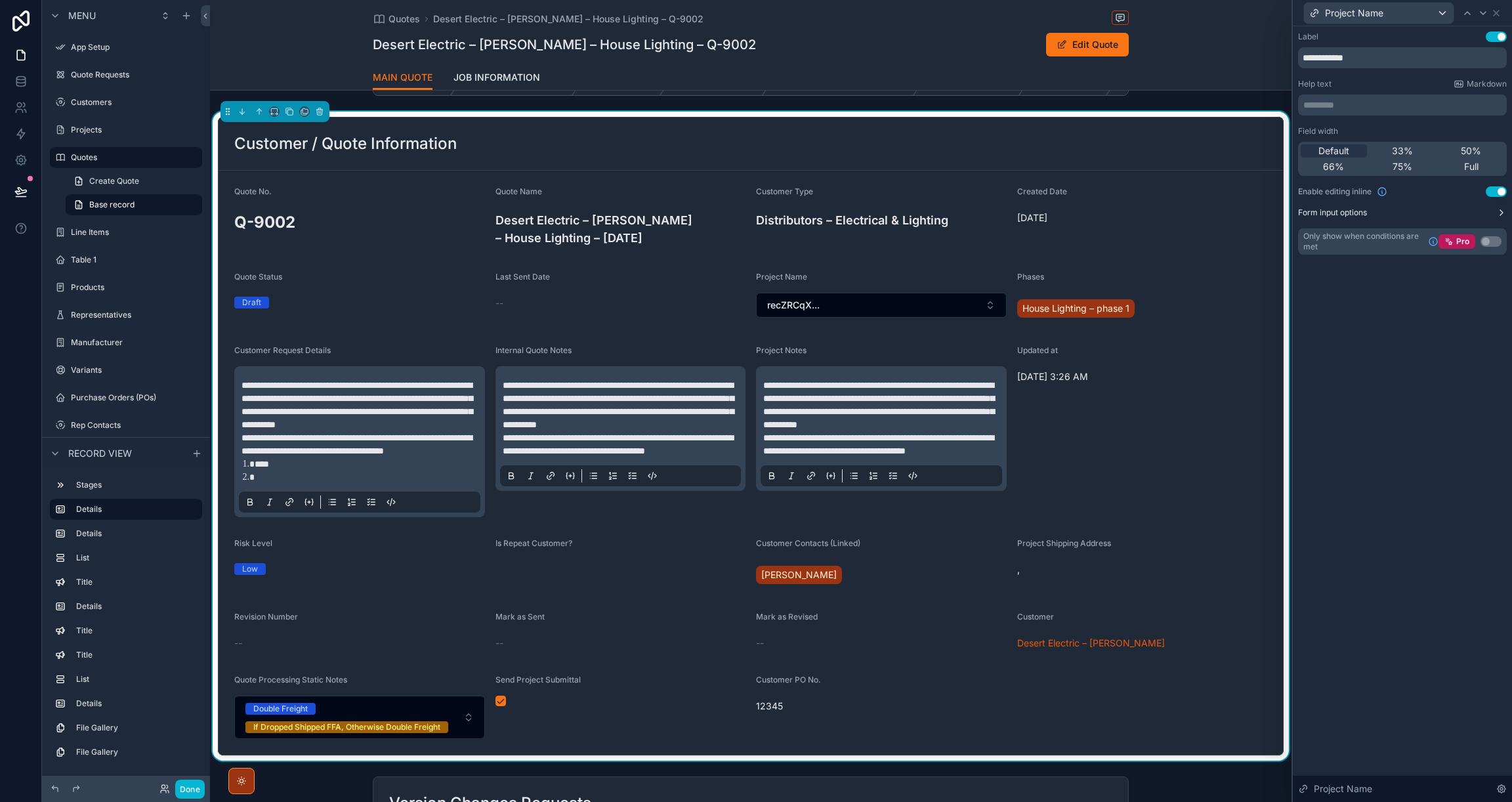
click at [1494, 214] on button "Form input options" at bounding box center [1402, 213] width 209 height 11
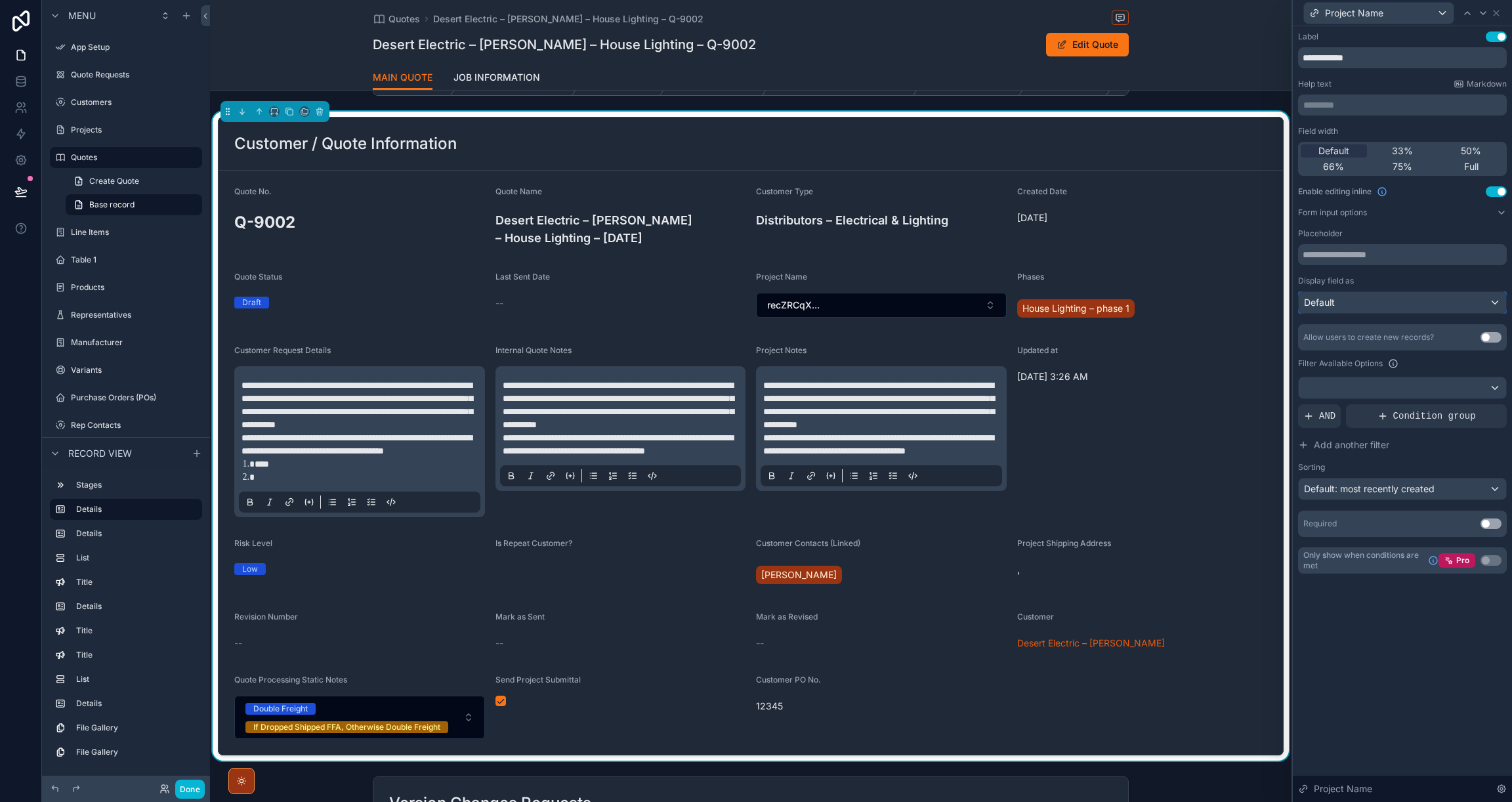
click at [1365, 304] on div "Default" at bounding box center [1402, 303] width 207 height 21
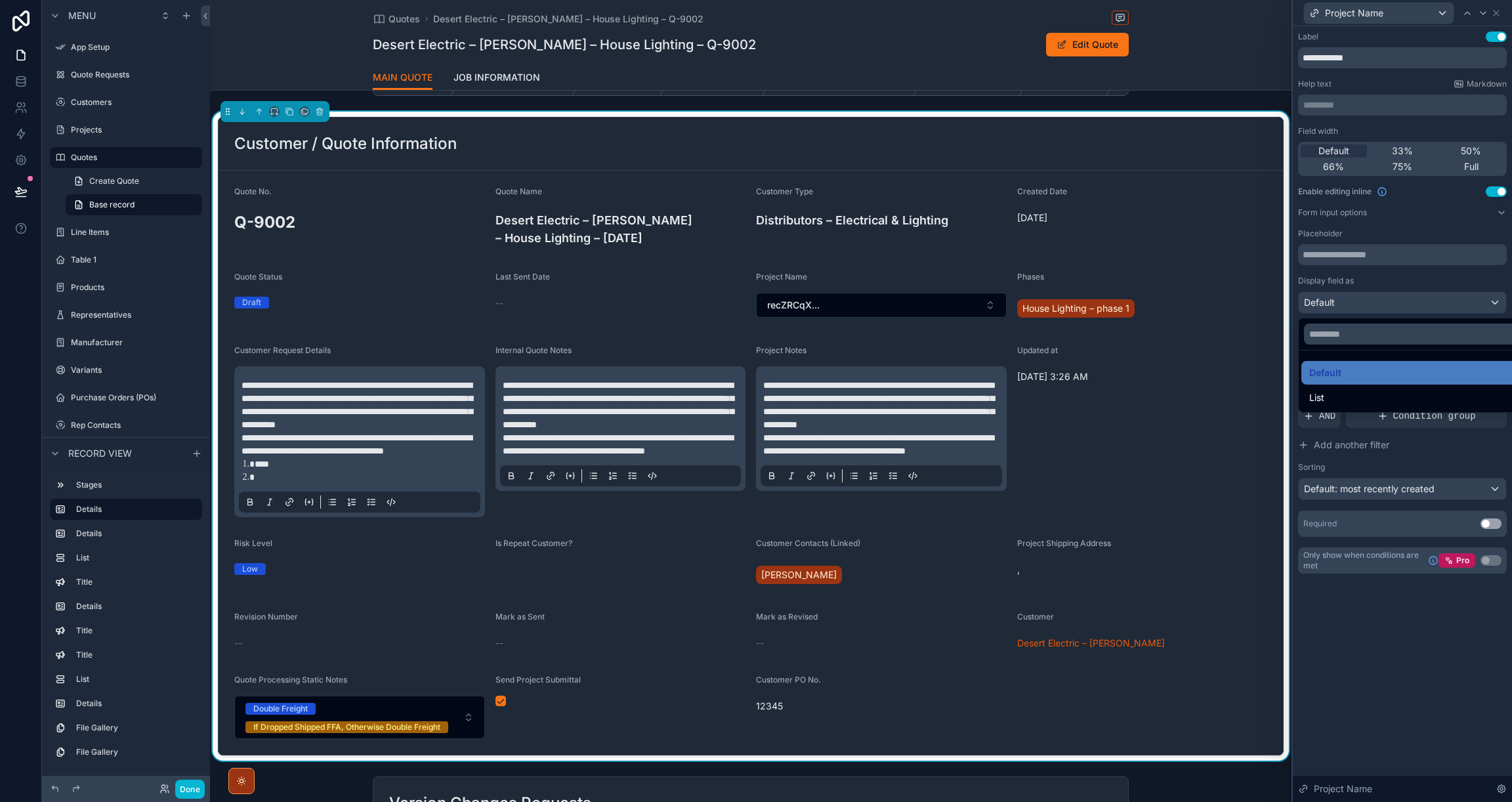
click at [1404, 280] on div at bounding box center [1402, 401] width 219 height 802
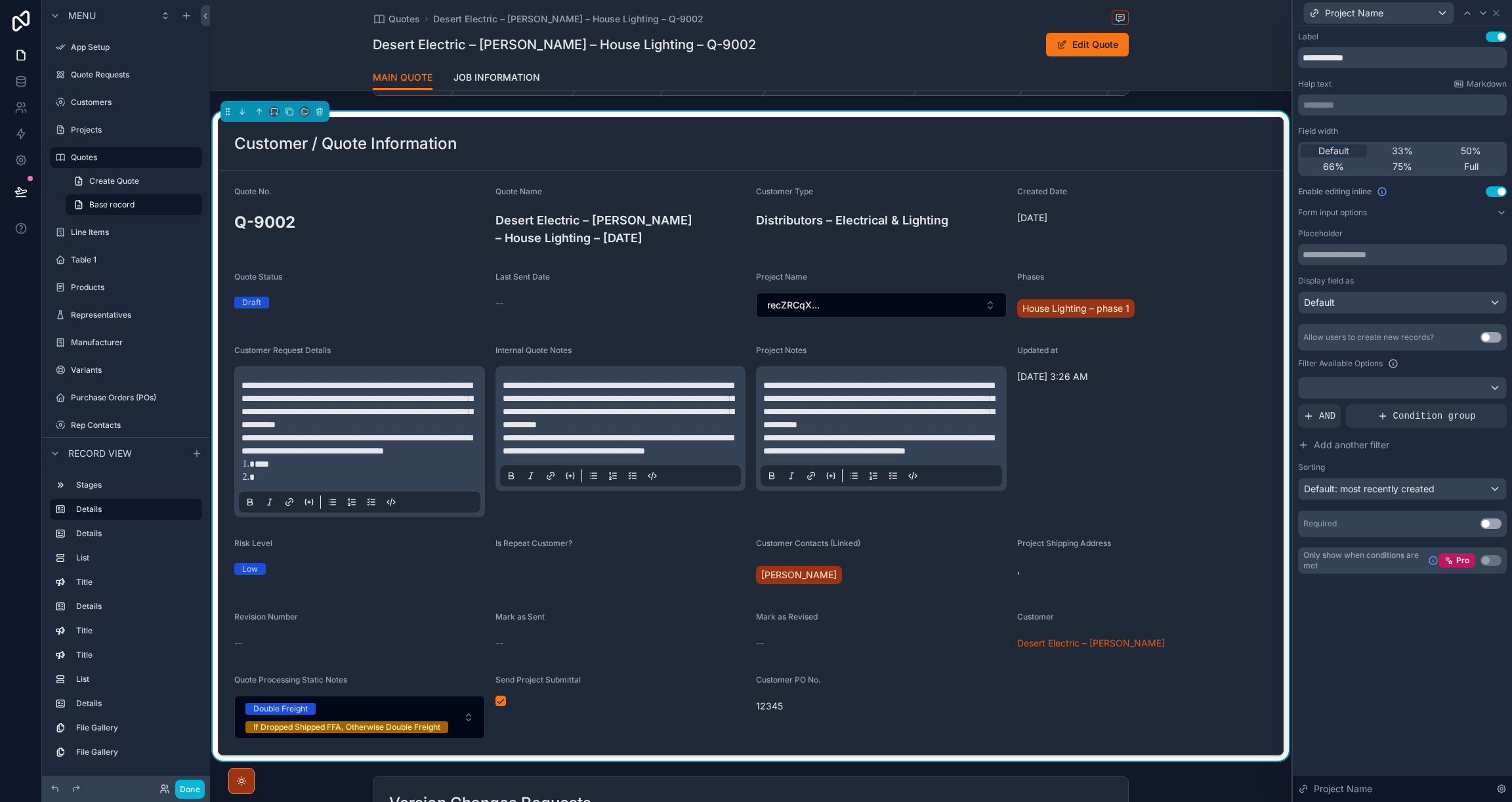
click at [1494, 526] on button "Use setting" at bounding box center [1491, 524] width 21 height 11
click at [1498, 13] on icon at bounding box center [1496, 13] width 11 height 11
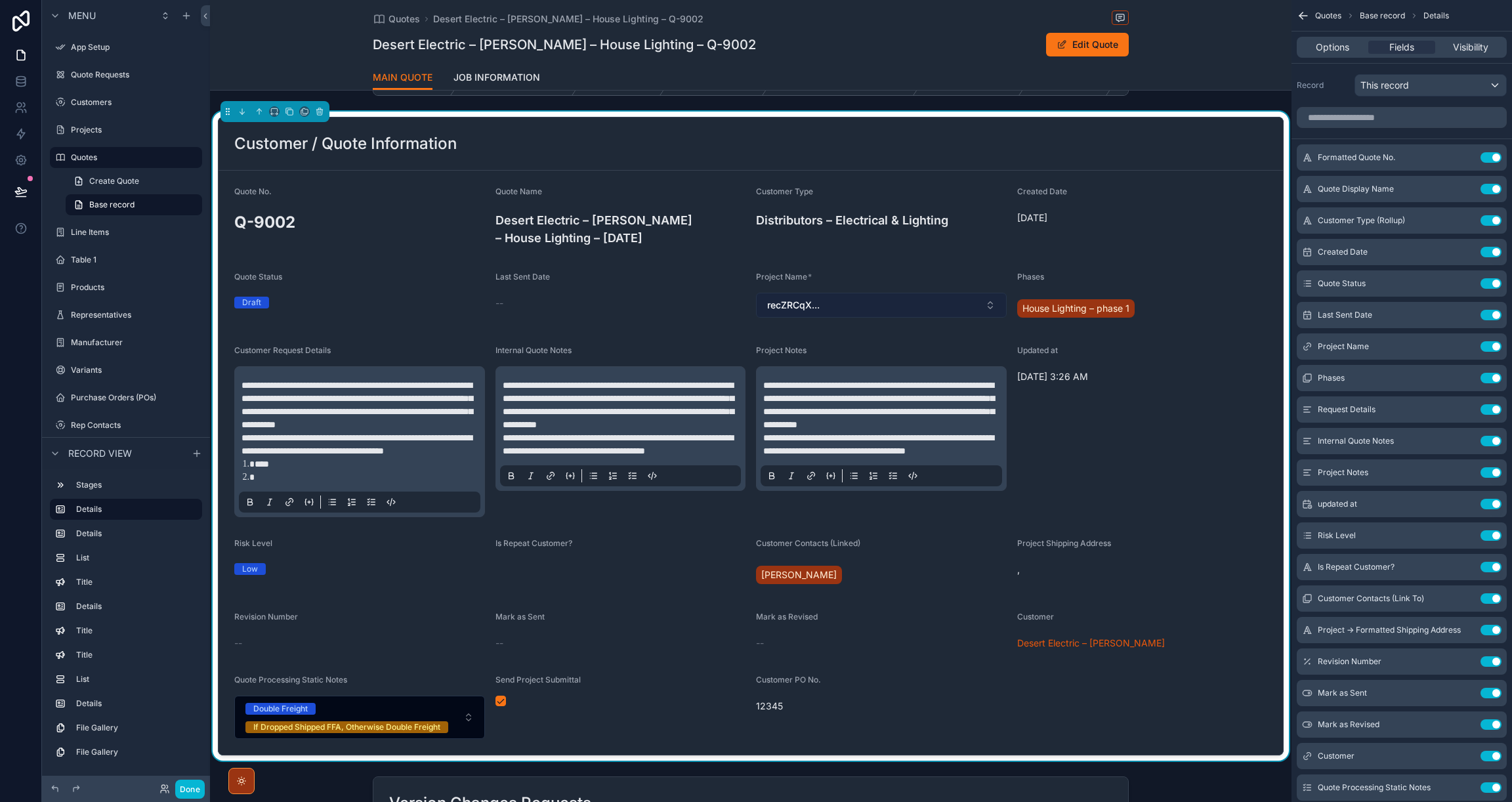
click at [883, 300] on button "recZRCqX..." at bounding box center [881, 305] width 251 height 25
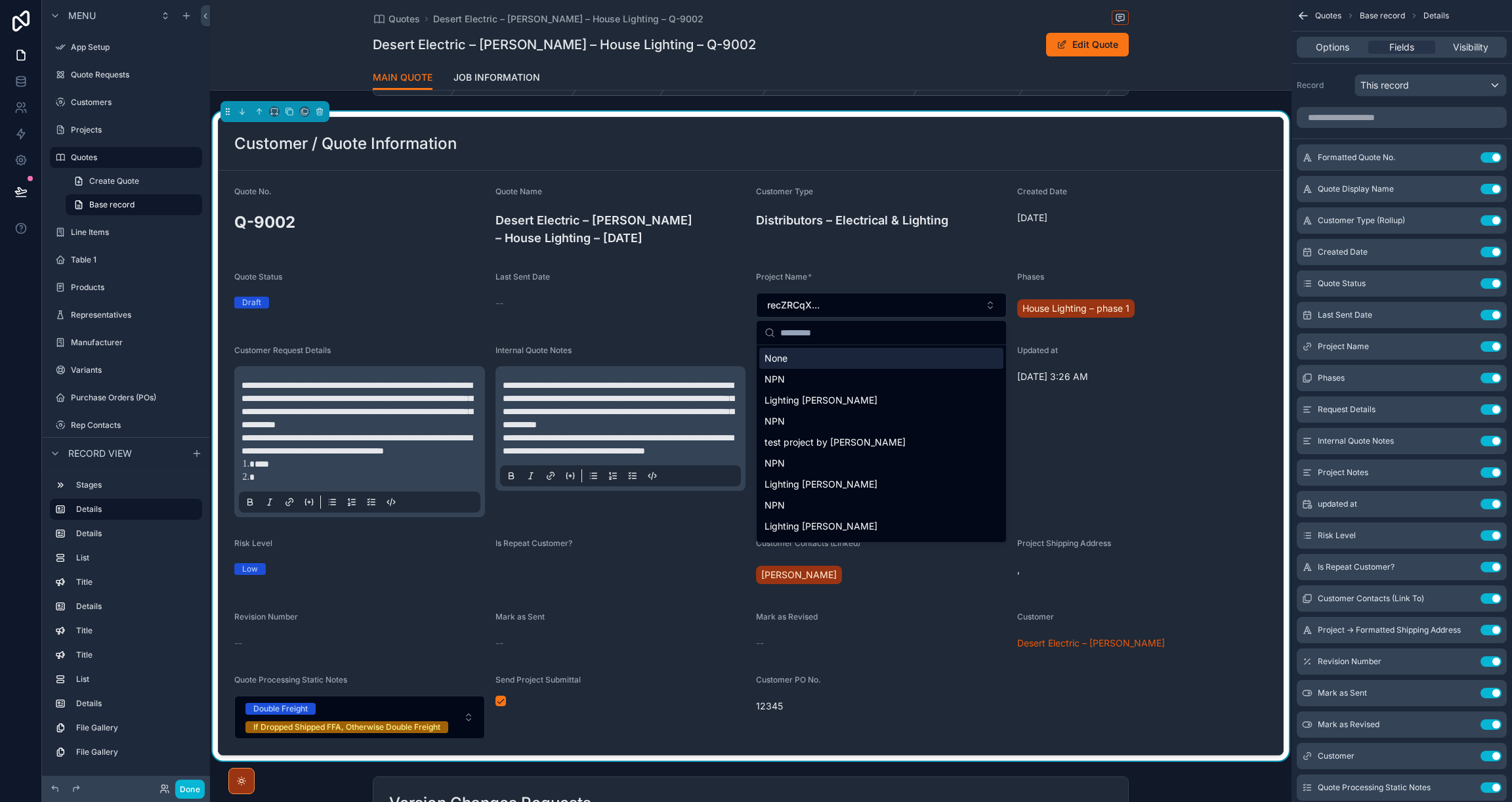
click at [894, 250] on div "Customer Type Distributors – Electrical & Lighting" at bounding box center [881, 219] width 251 height 64
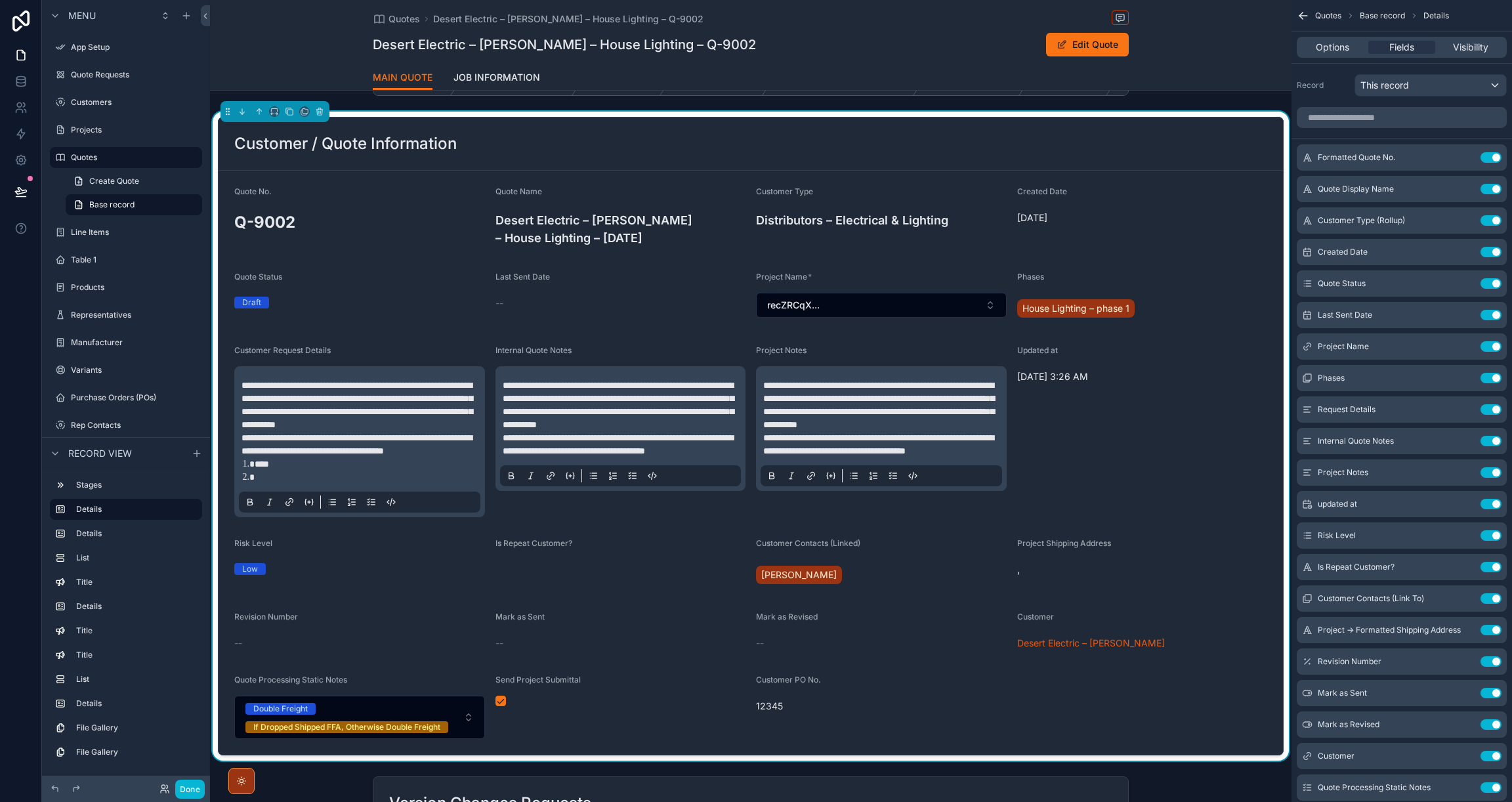
click at [902, 248] on div "Customer Type Distributors – Electrical & Lighting" at bounding box center [881, 219] width 251 height 64
click at [854, 306] on button "recZRCqX..." at bounding box center [881, 305] width 251 height 25
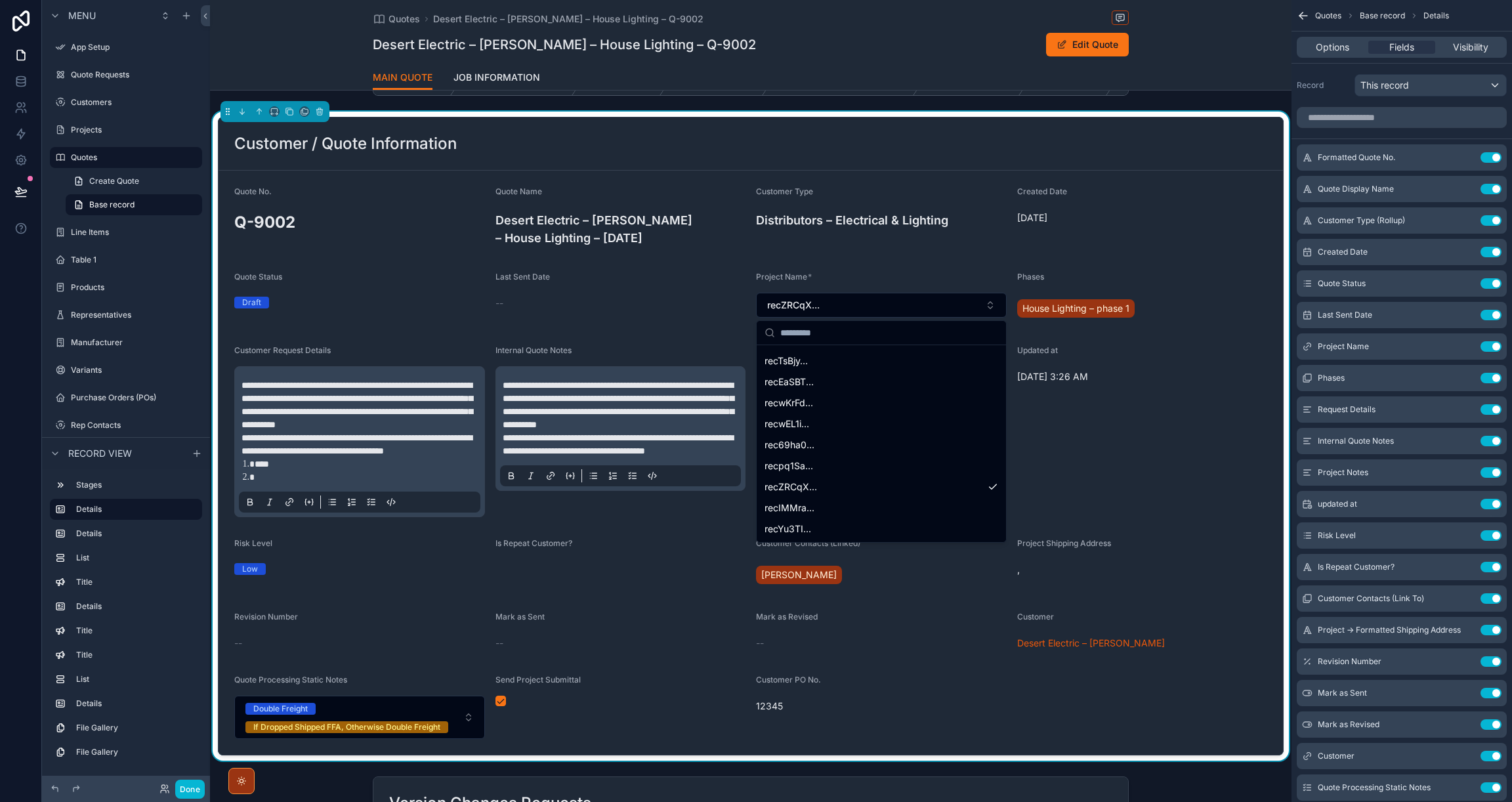
scroll to position [0, 0]
click at [900, 246] on div "Customer Type Distributors – Electrical & Lighting" at bounding box center [881, 219] width 251 height 64
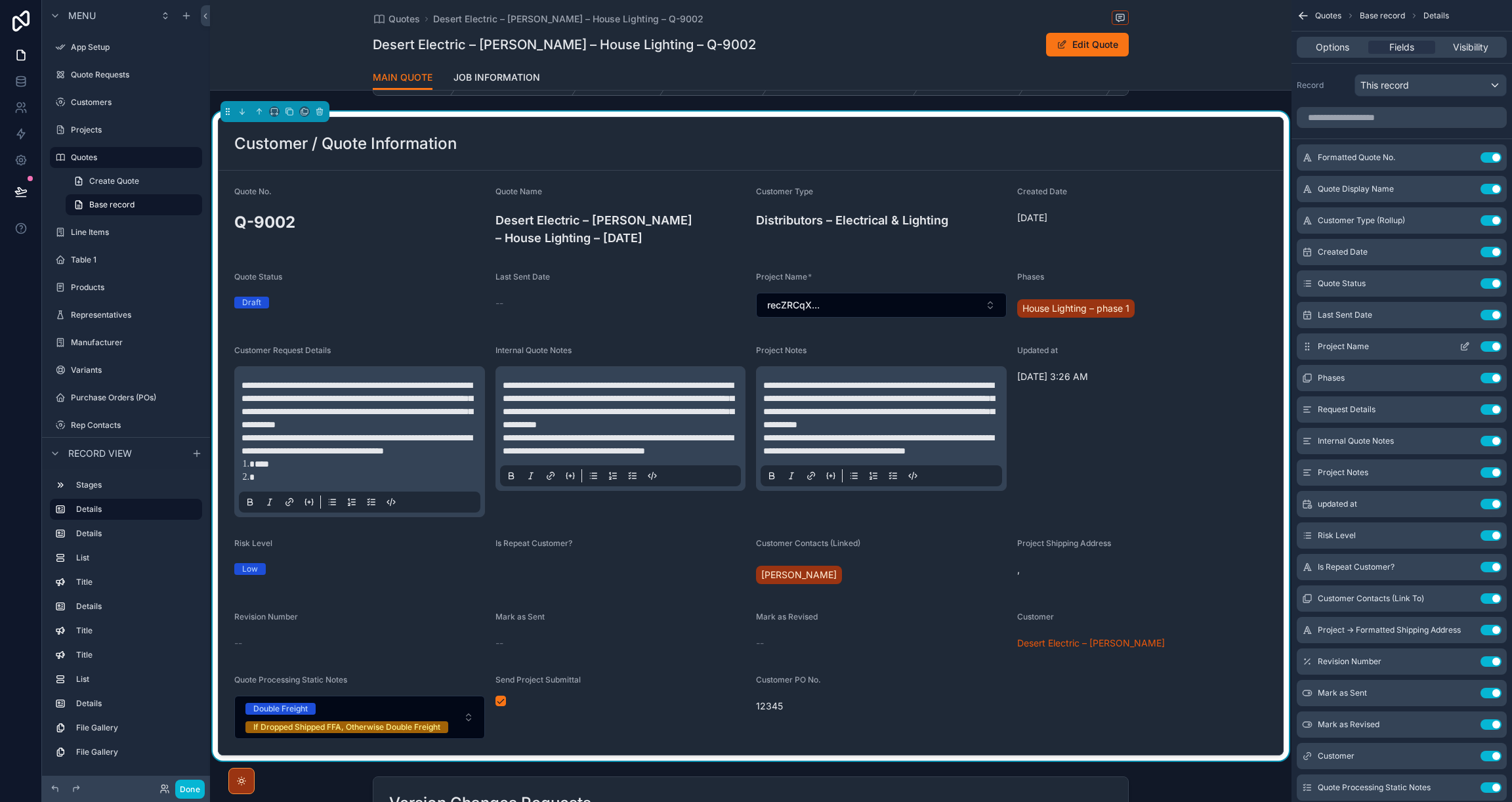
click at [1466, 348] on icon "scrollable content" at bounding box center [1465, 347] width 11 height 11
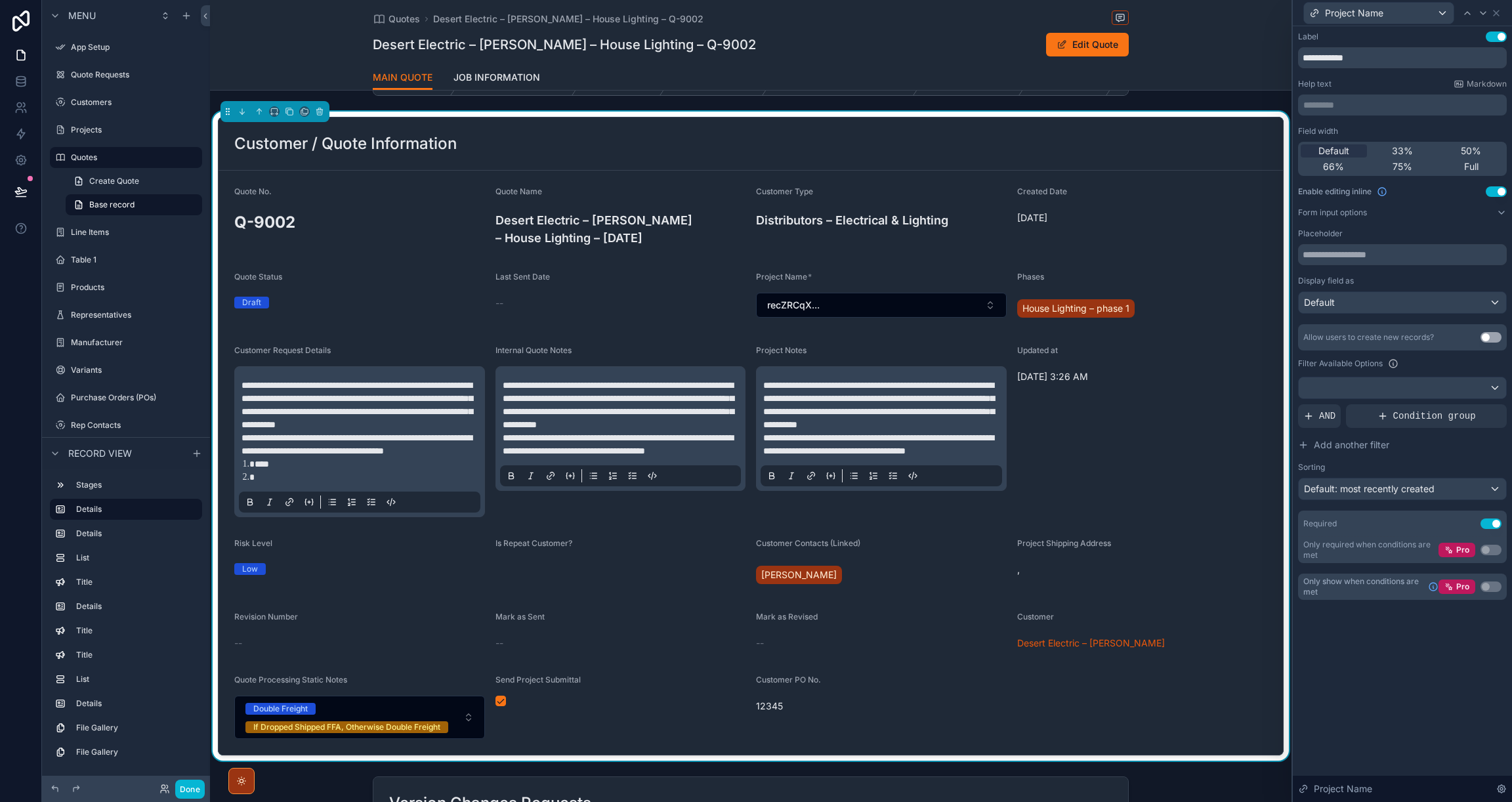
click at [1488, 196] on div "Use setting" at bounding box center [1496, 192] width 21 height 11
click at [1488, 191] on button "Use setting" at bounding box center [1496, 192] width 21 height 11
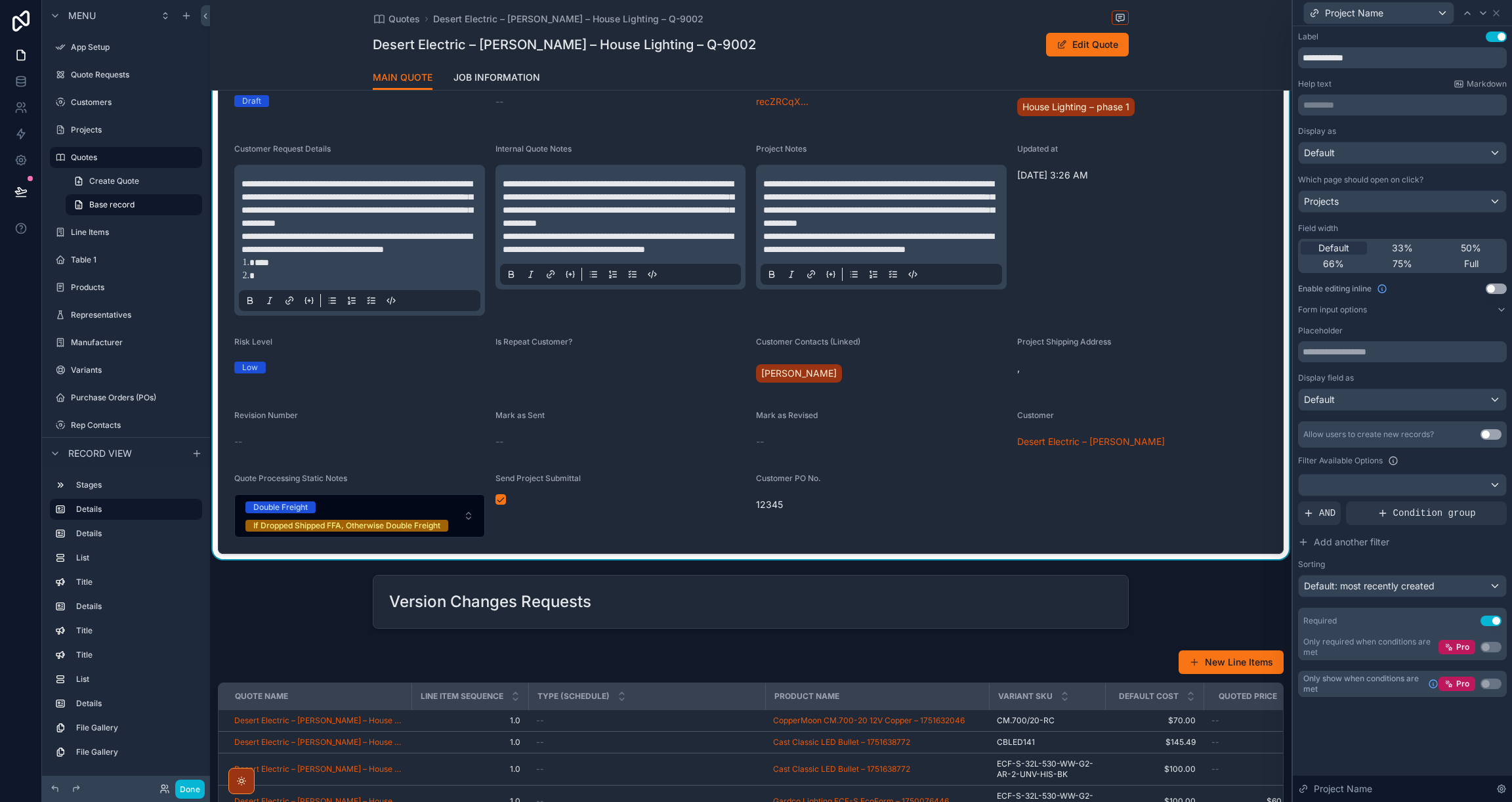
scroll to position [254, 0]
click at [306, 149] on span "Customer Request Details" at bounding box center [282, 147] width 97 height 10
click at [1498, 14] on icon at bounding box center [1496, 13] width 11 height 11
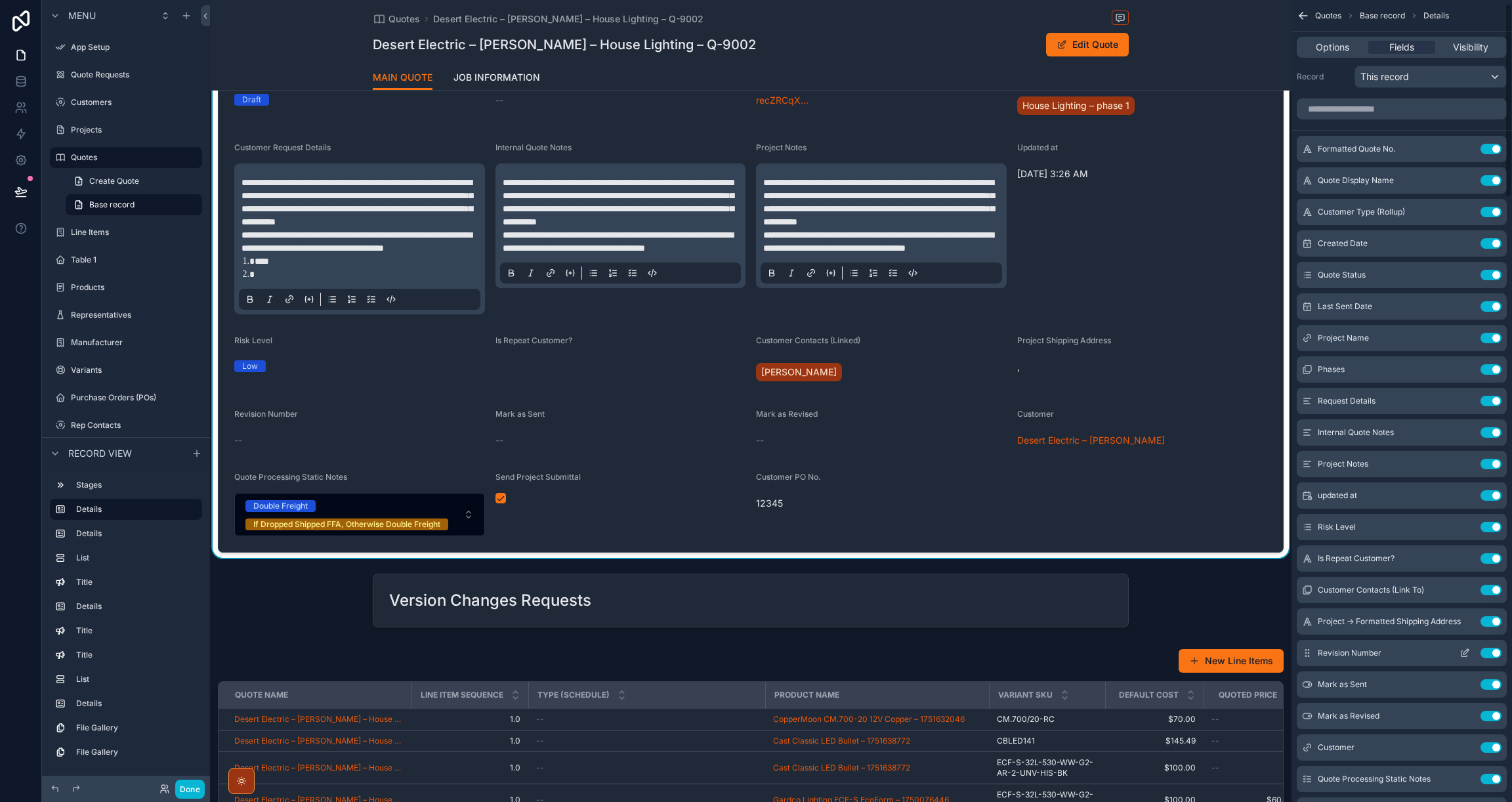
scroll to position [0, 0]
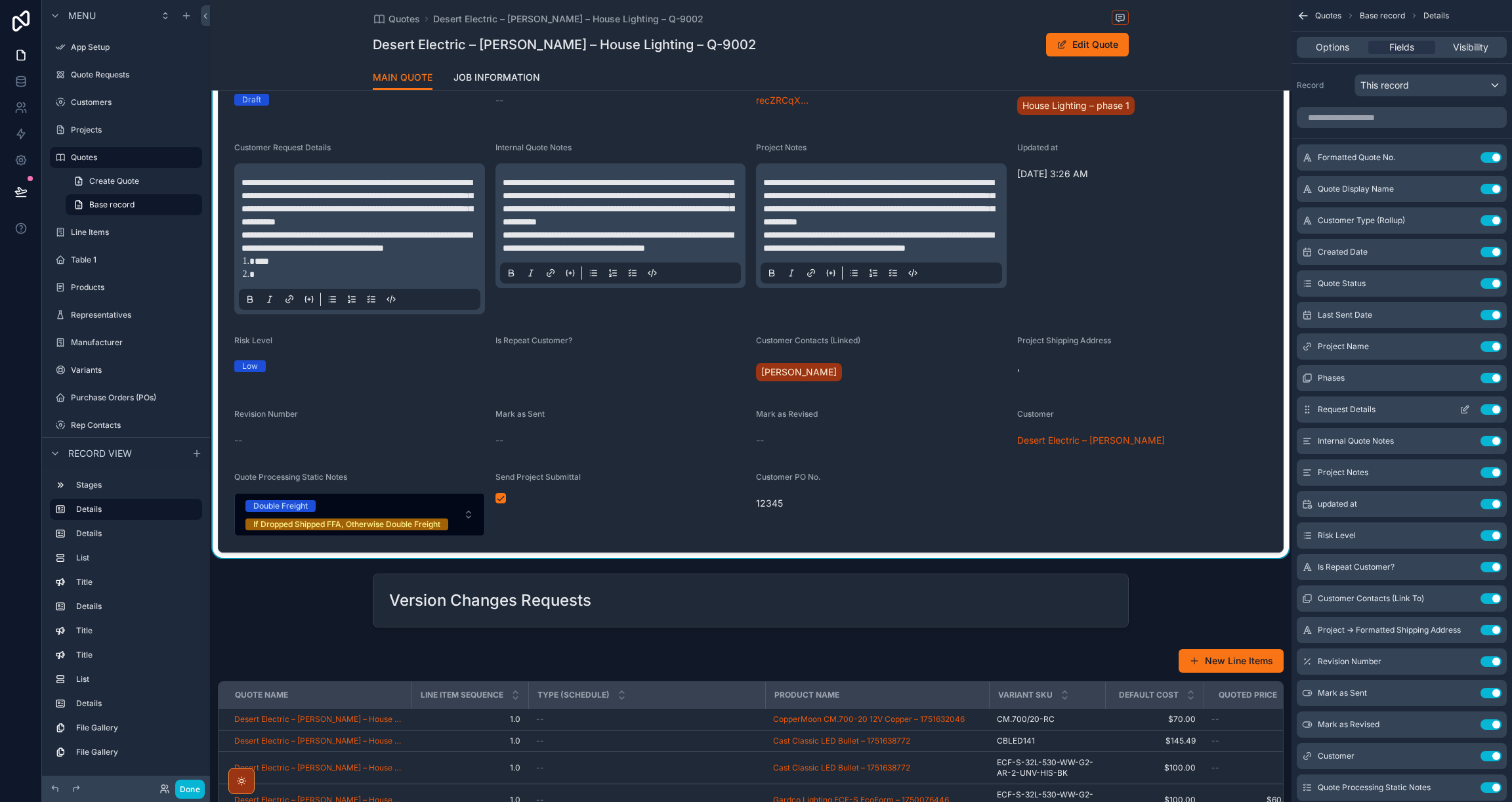
click at [1466, 409] on icon "scrollable content" at bounding box center [1466, 408] width 5 height 5
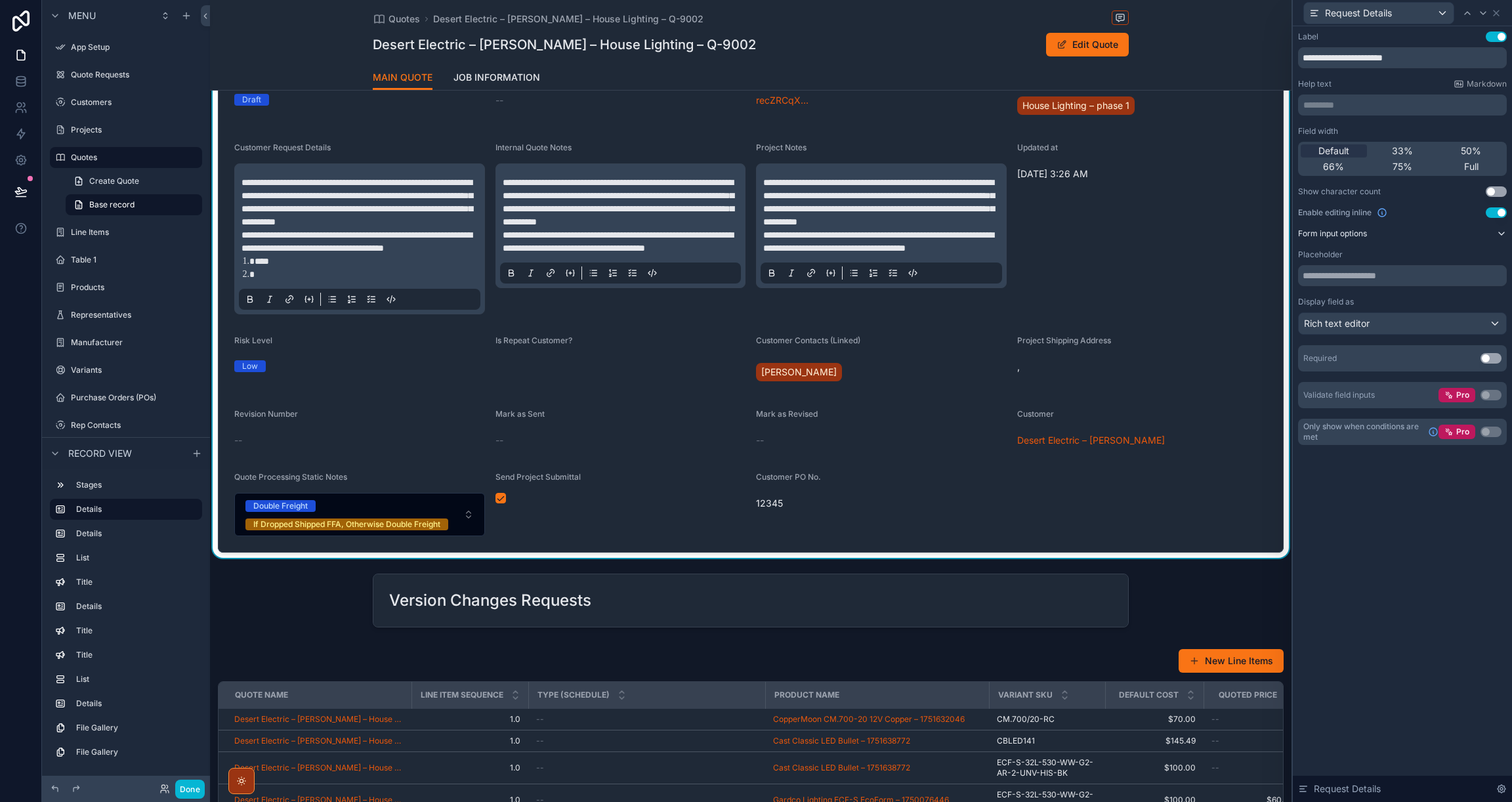
click at [1501, 234] on icon at bounding box center [1501, 234] width 11 height 11
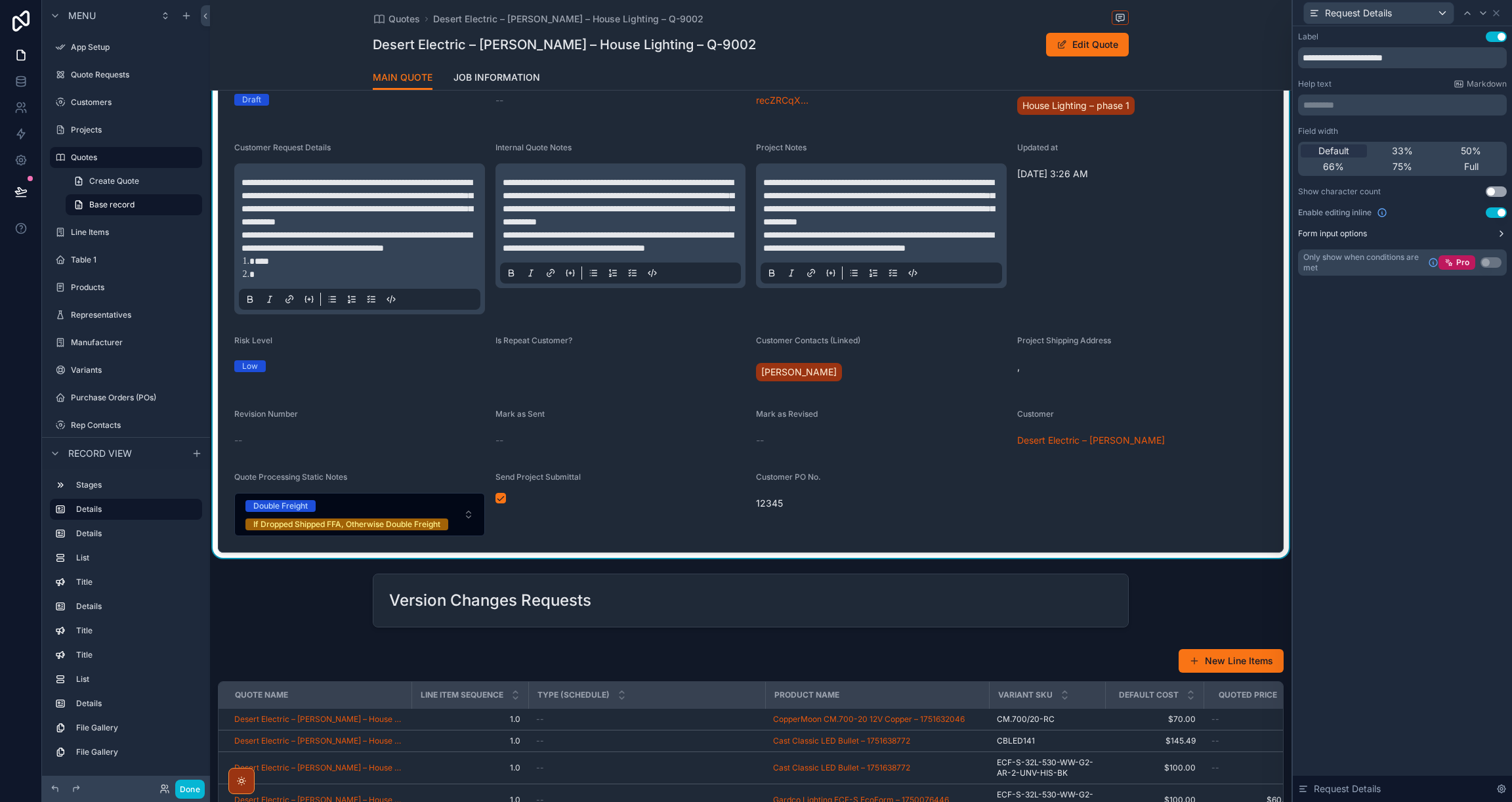
click at [1501, 234] on icon at bounding box center [1501, 234] width 11 height 11
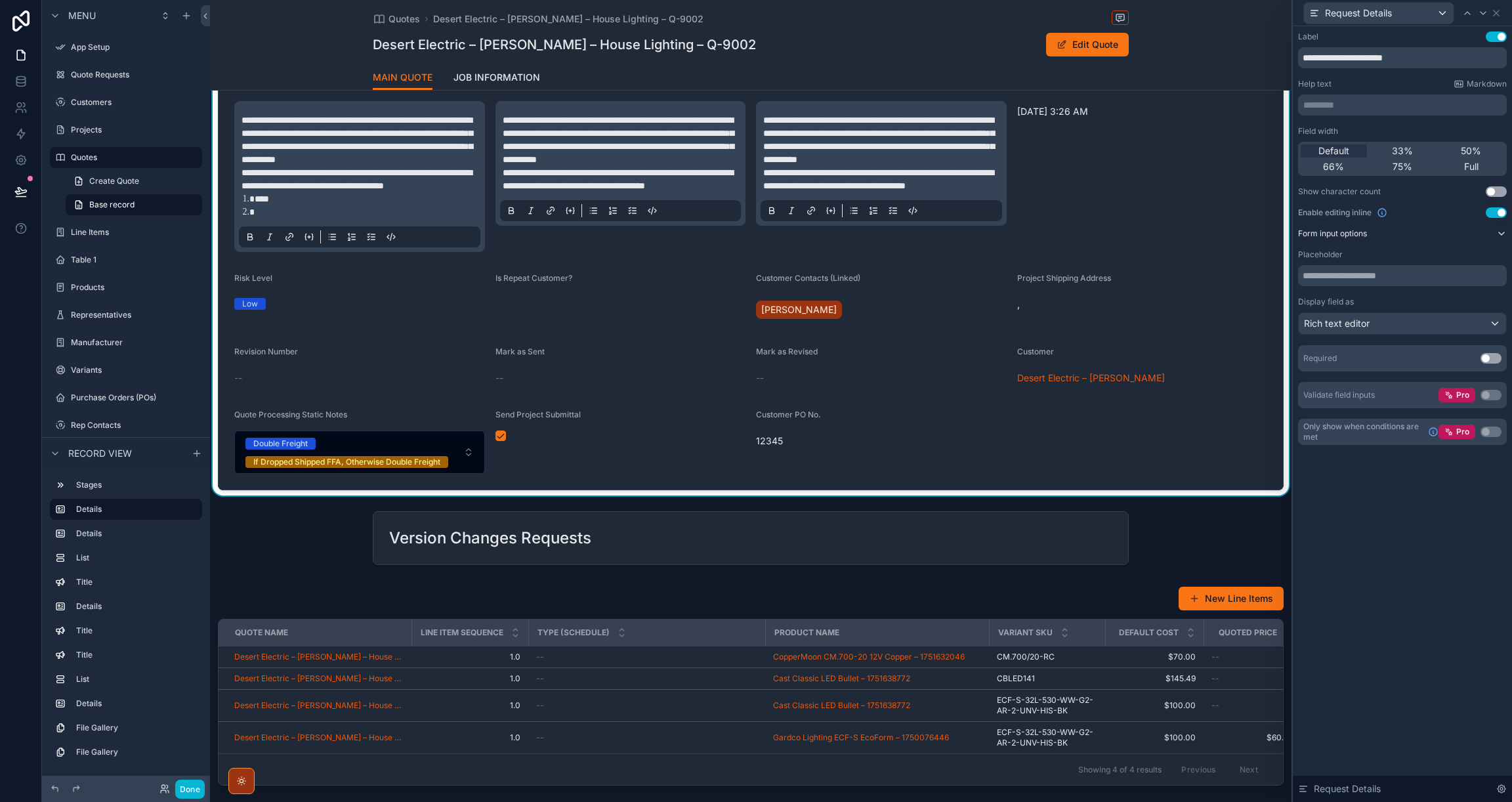
scroll to position [321, 0]
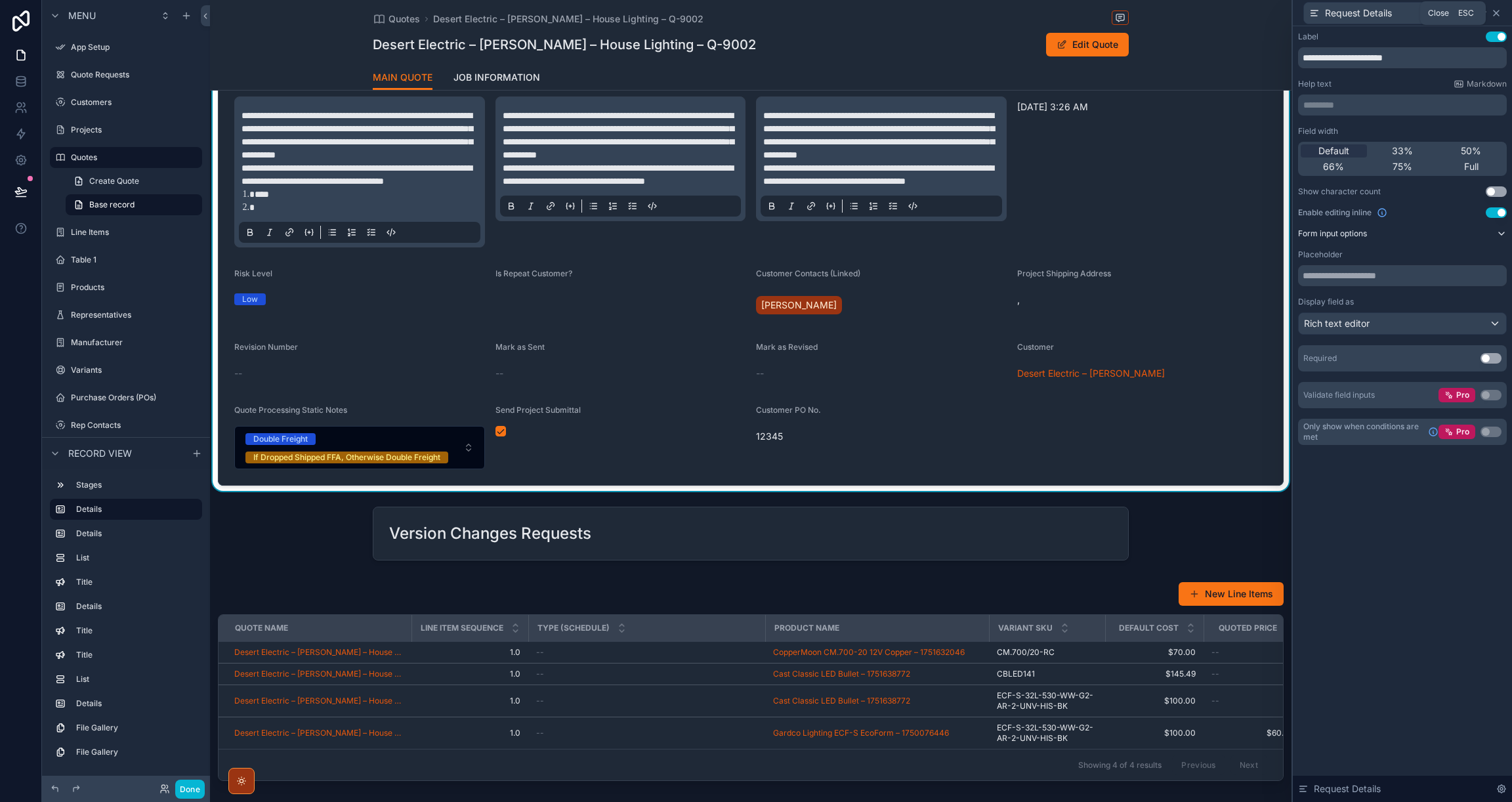
click at [1497, 14] on icon at bounding box center [1496, 13] width 5 height 5
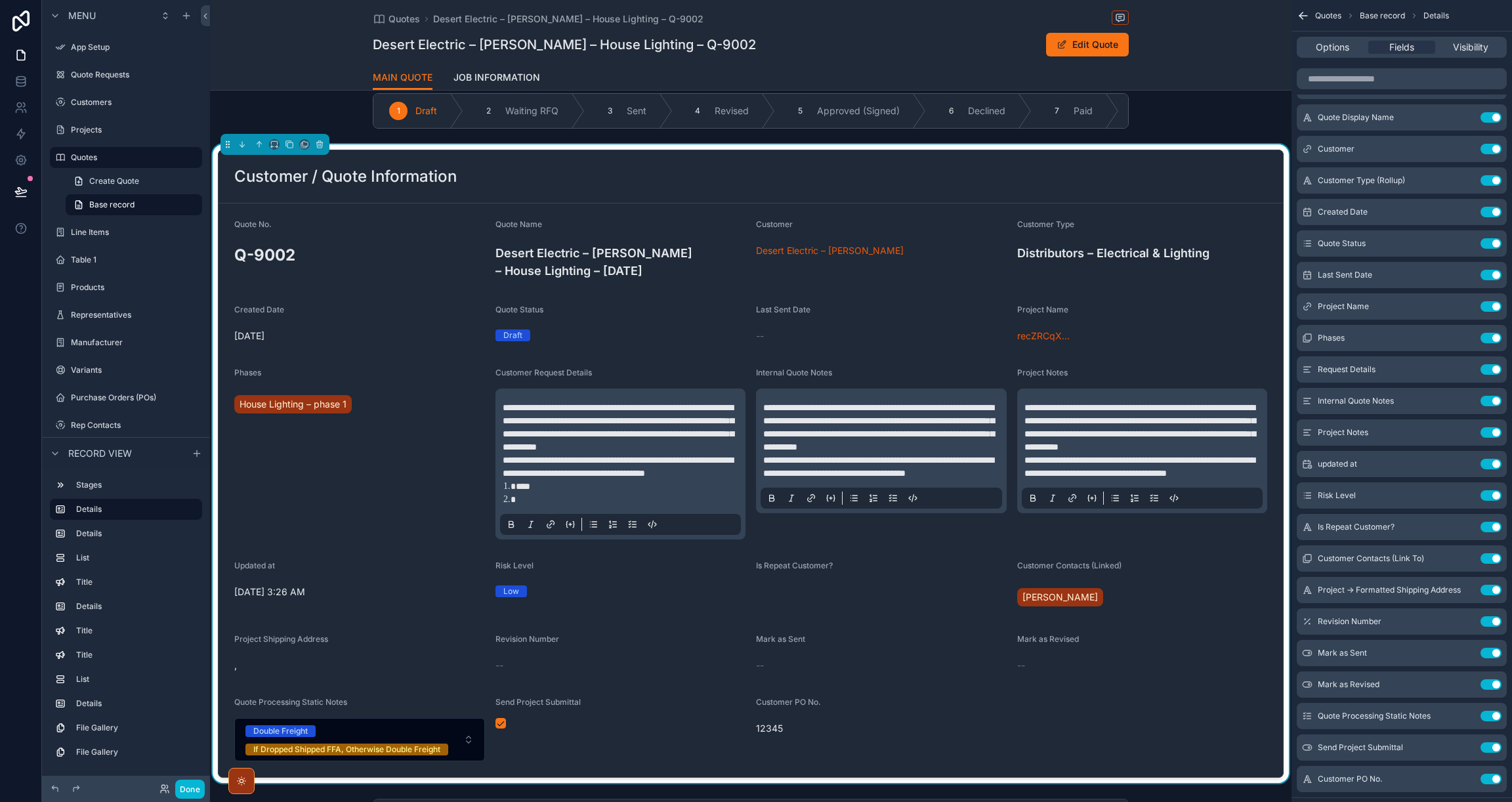
scroll to position [0, 0]
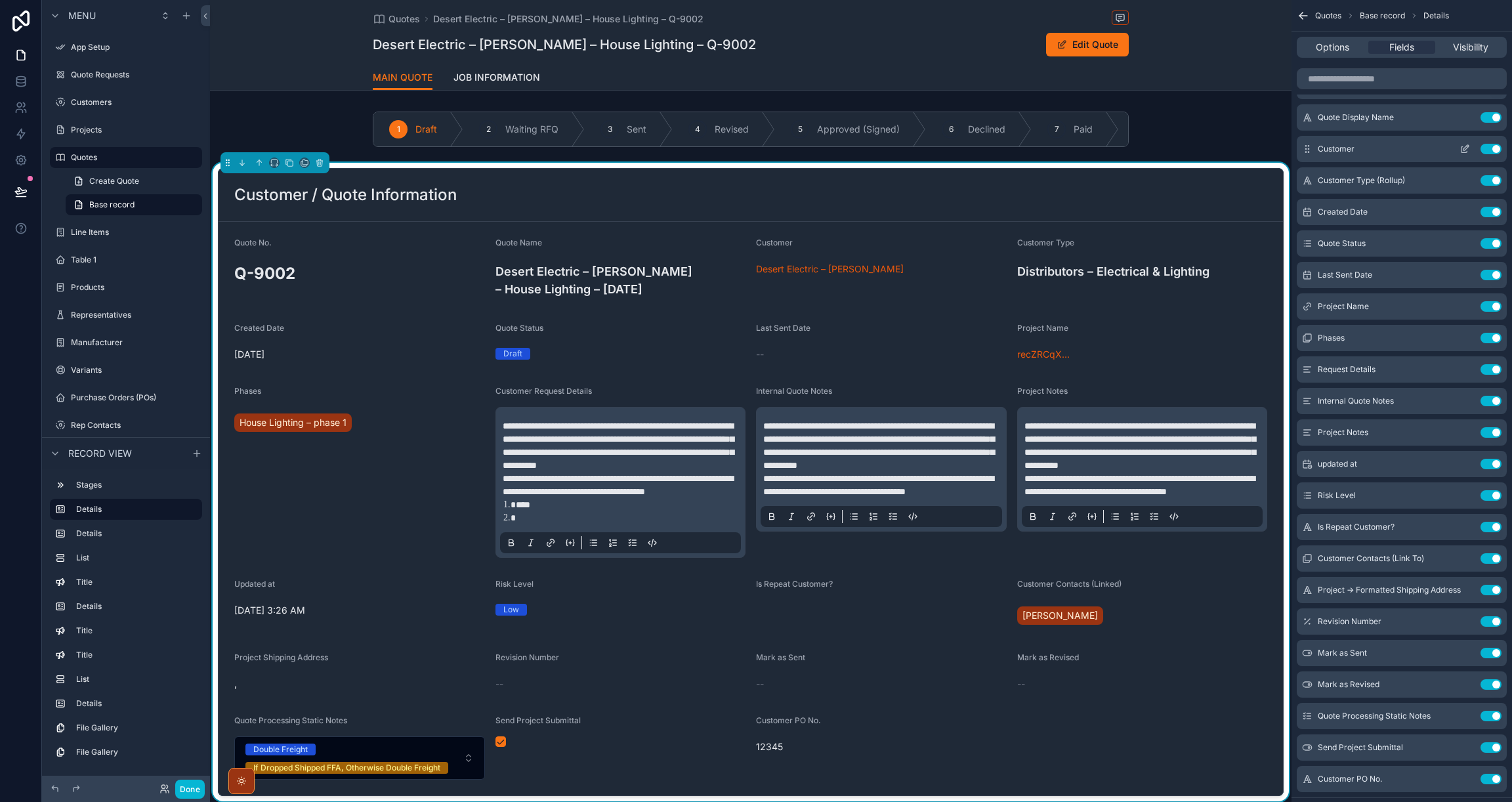
click at [1484, 150] on button "Use setting" at bounding box center [1491, 149] width 21 height 11
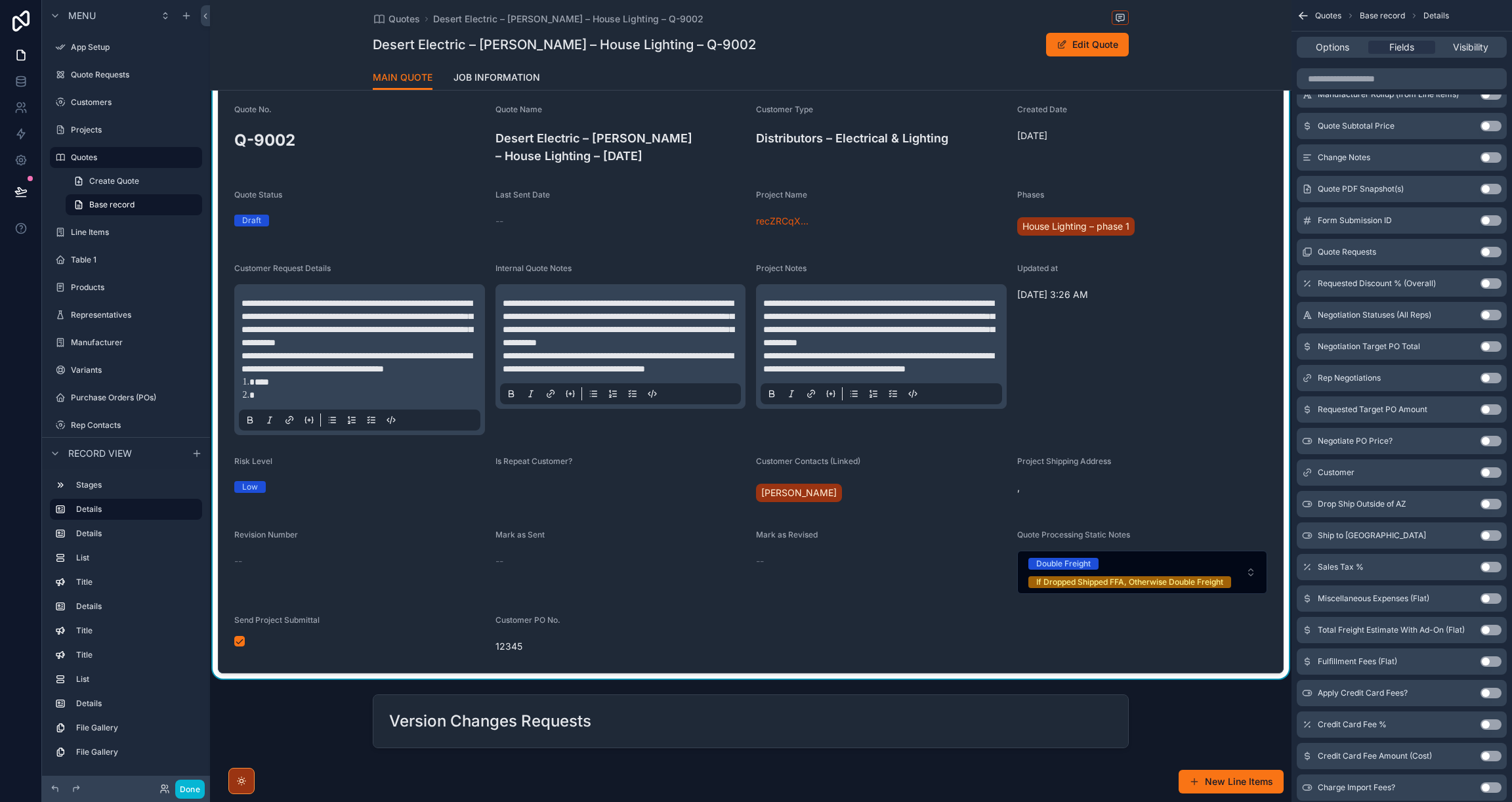
scroll to position [136, 0]
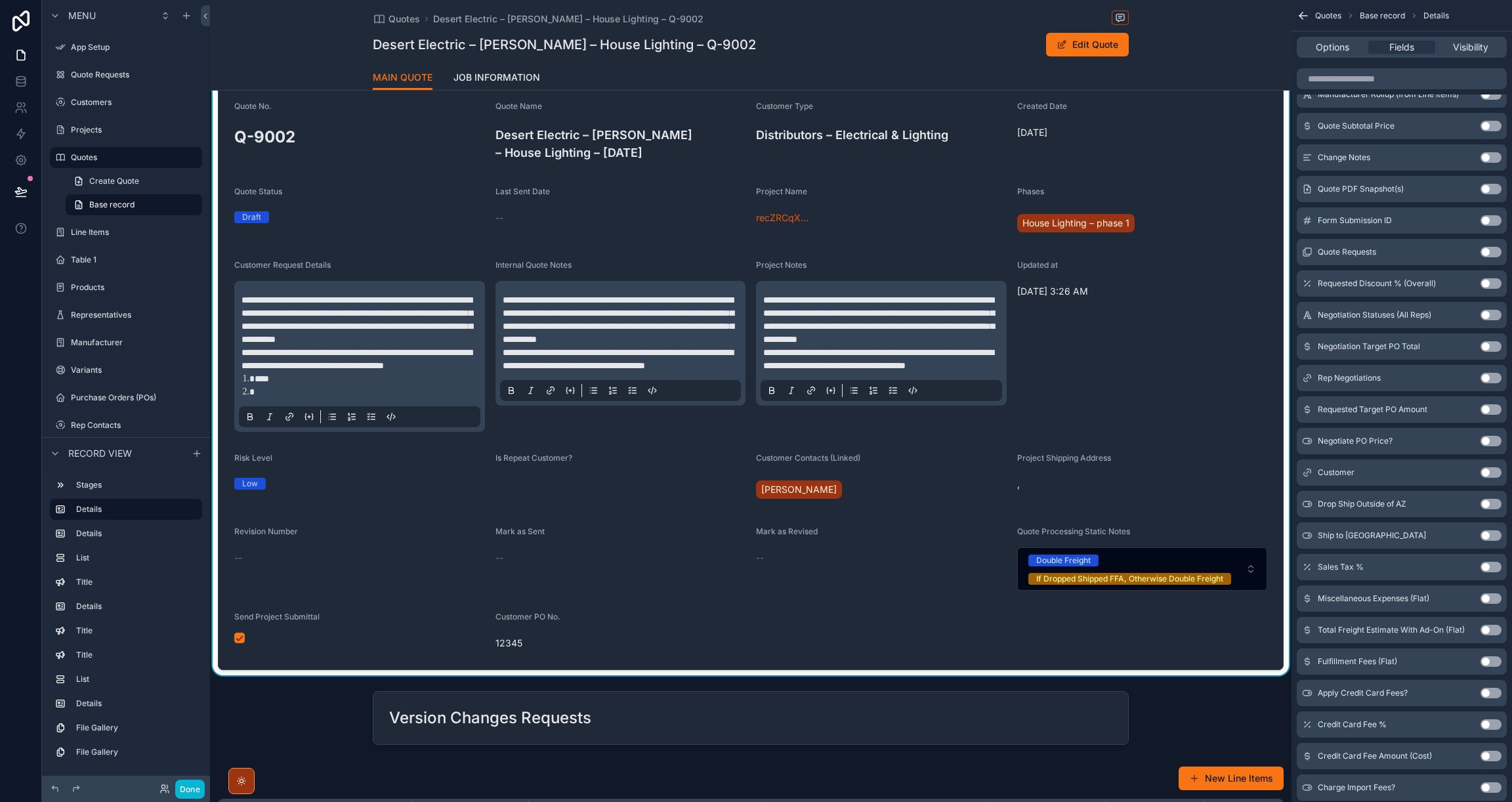
click at [1497, 158] on button "Use setting" at bounding box center [1491, 158] width 21 height 11
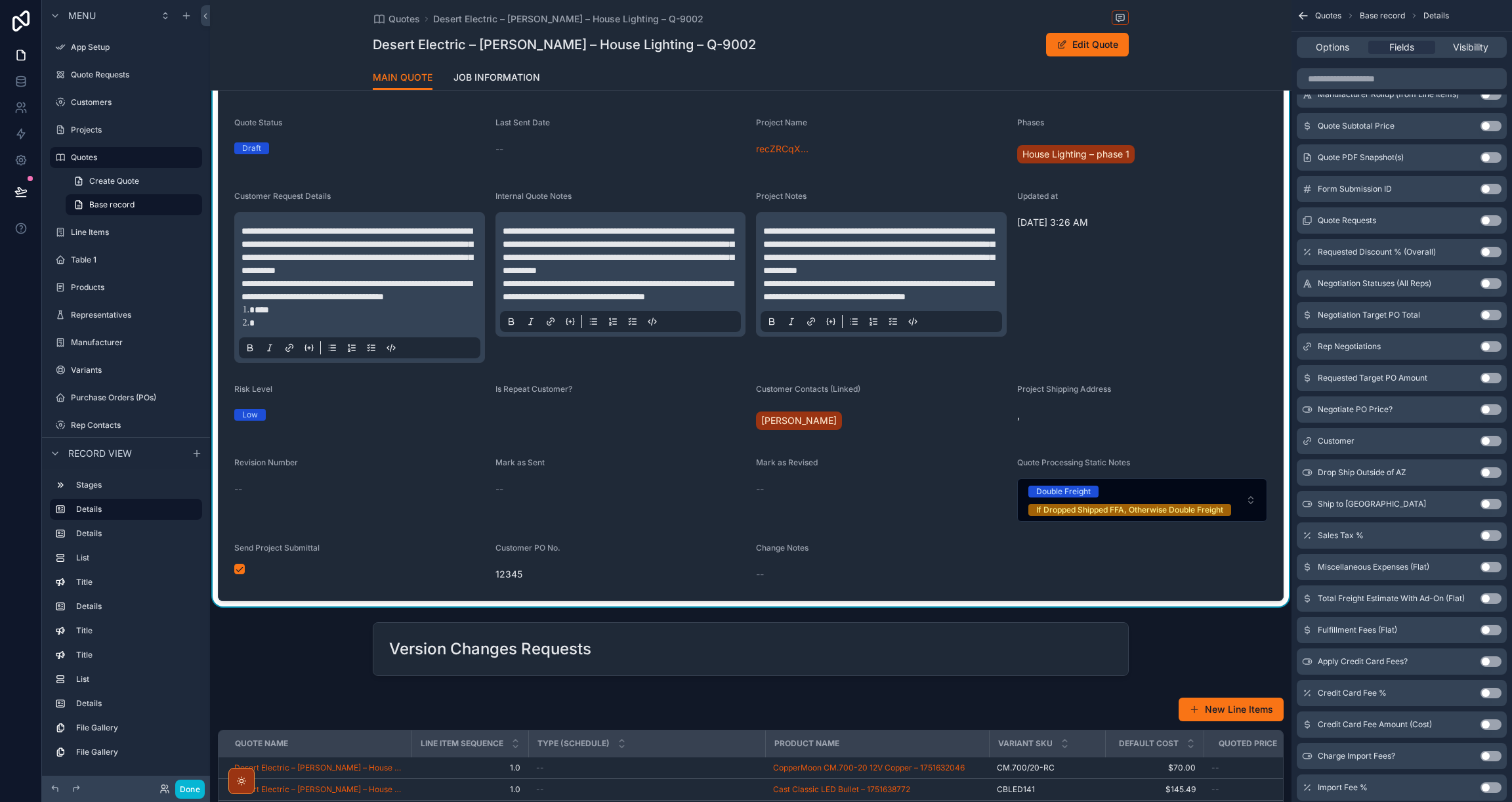
scroll to position [209, 0]
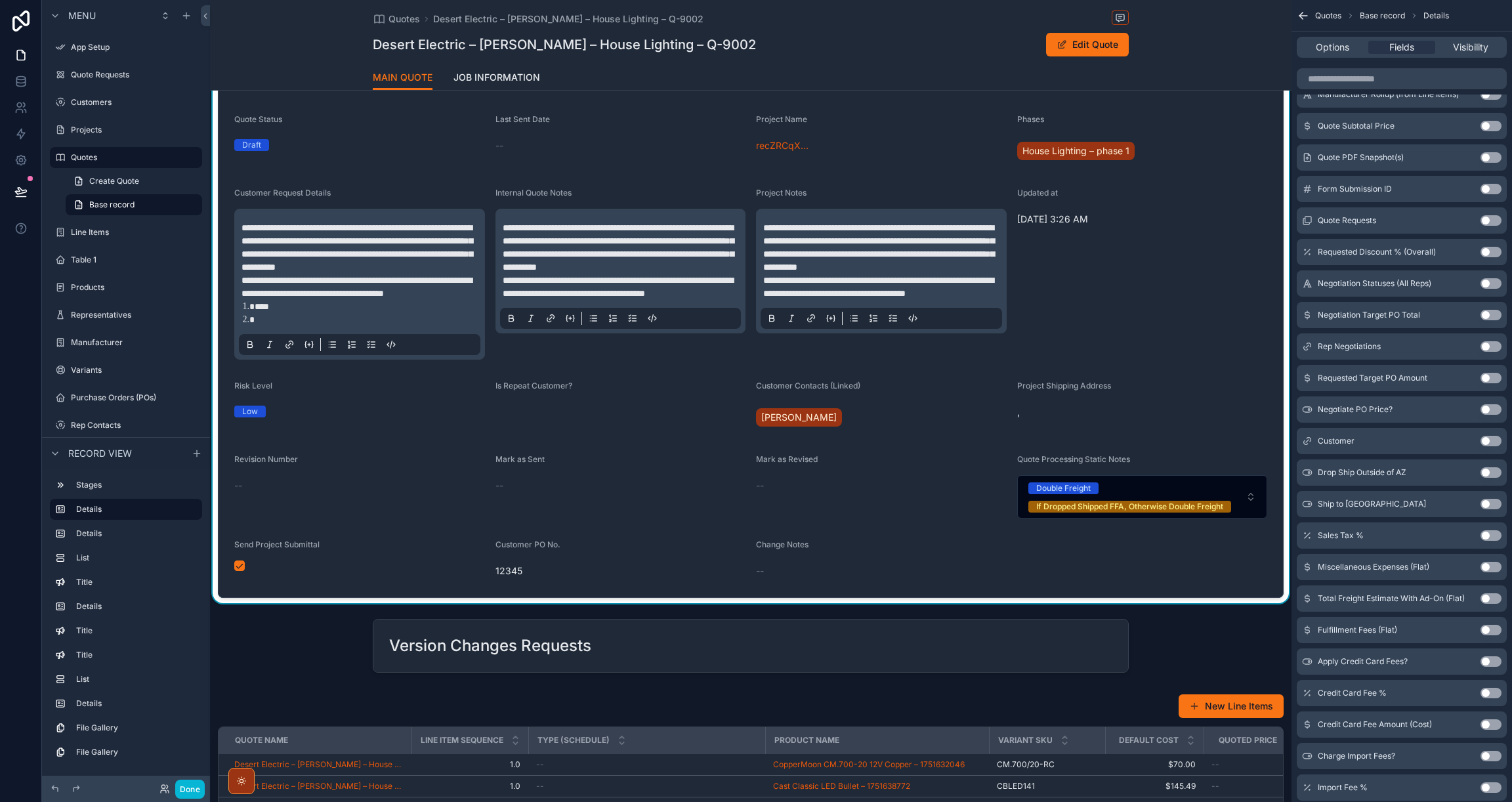
click at [781, 550] on span "Change Notes" at bounding box center [782, 544] width 53 height 10
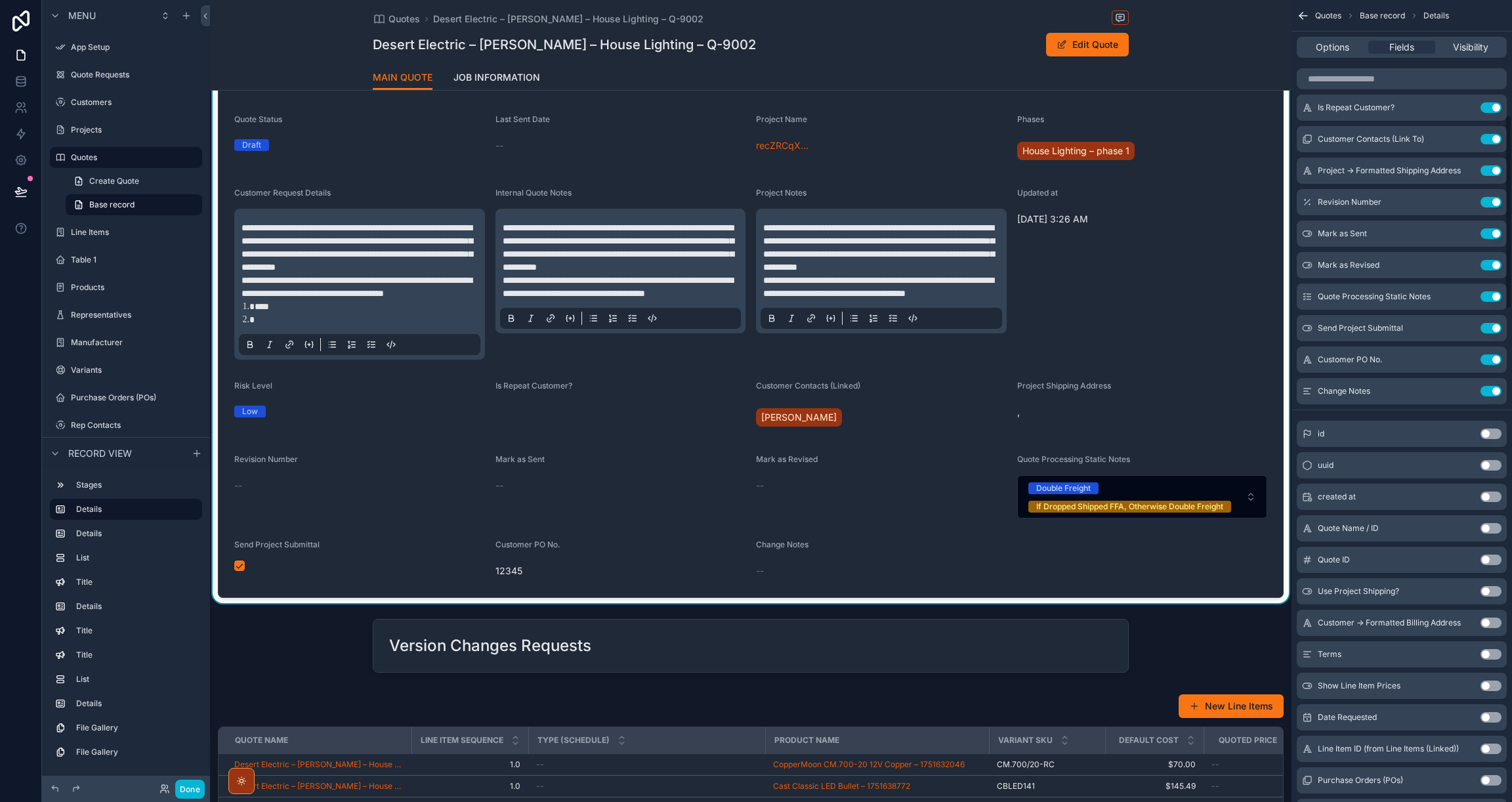
scroll to position [451, 0]
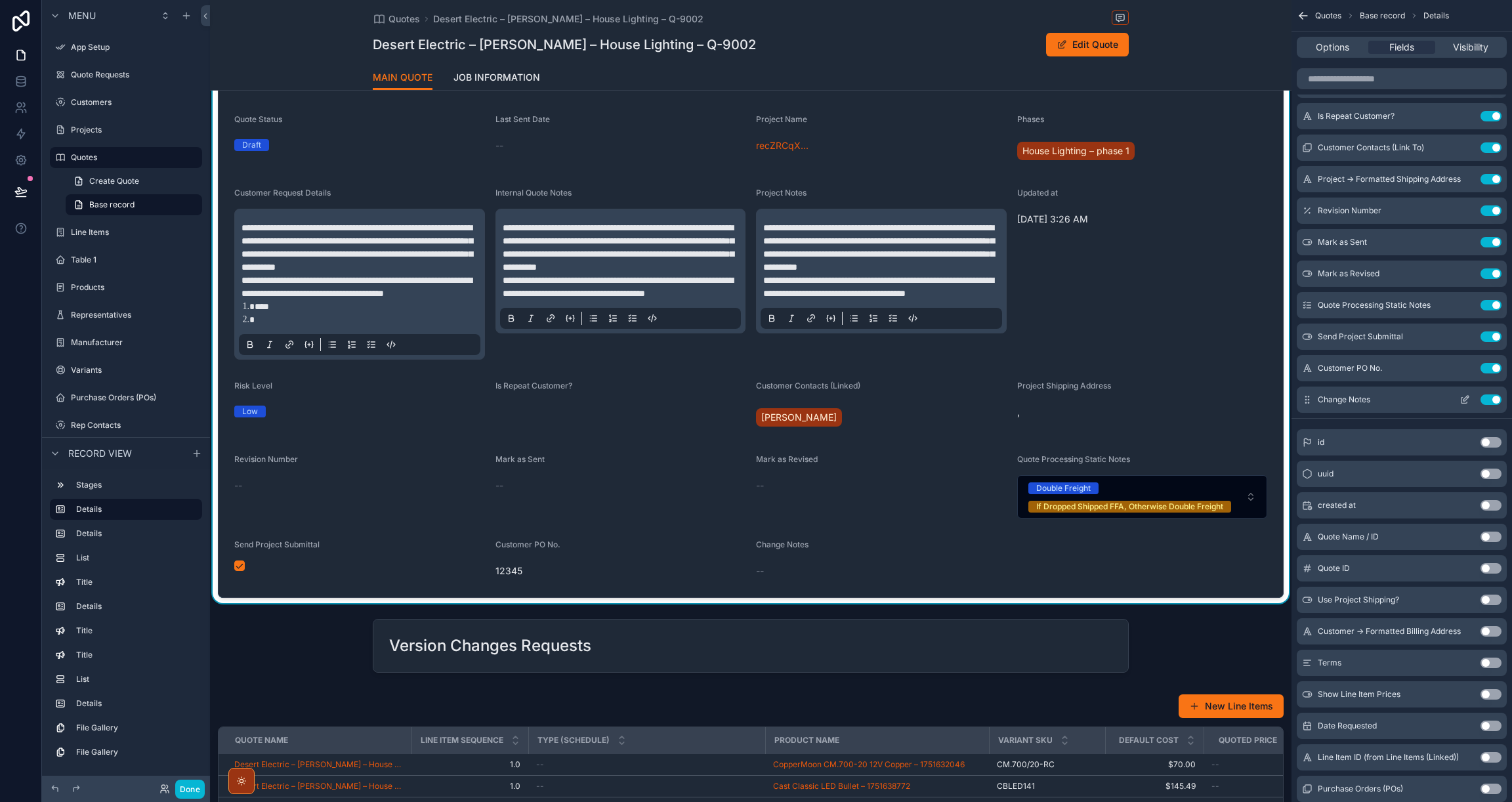
click at [1462, 401] on icon "scrollable content" at bounding box center [1465, 399] width 11 height 11
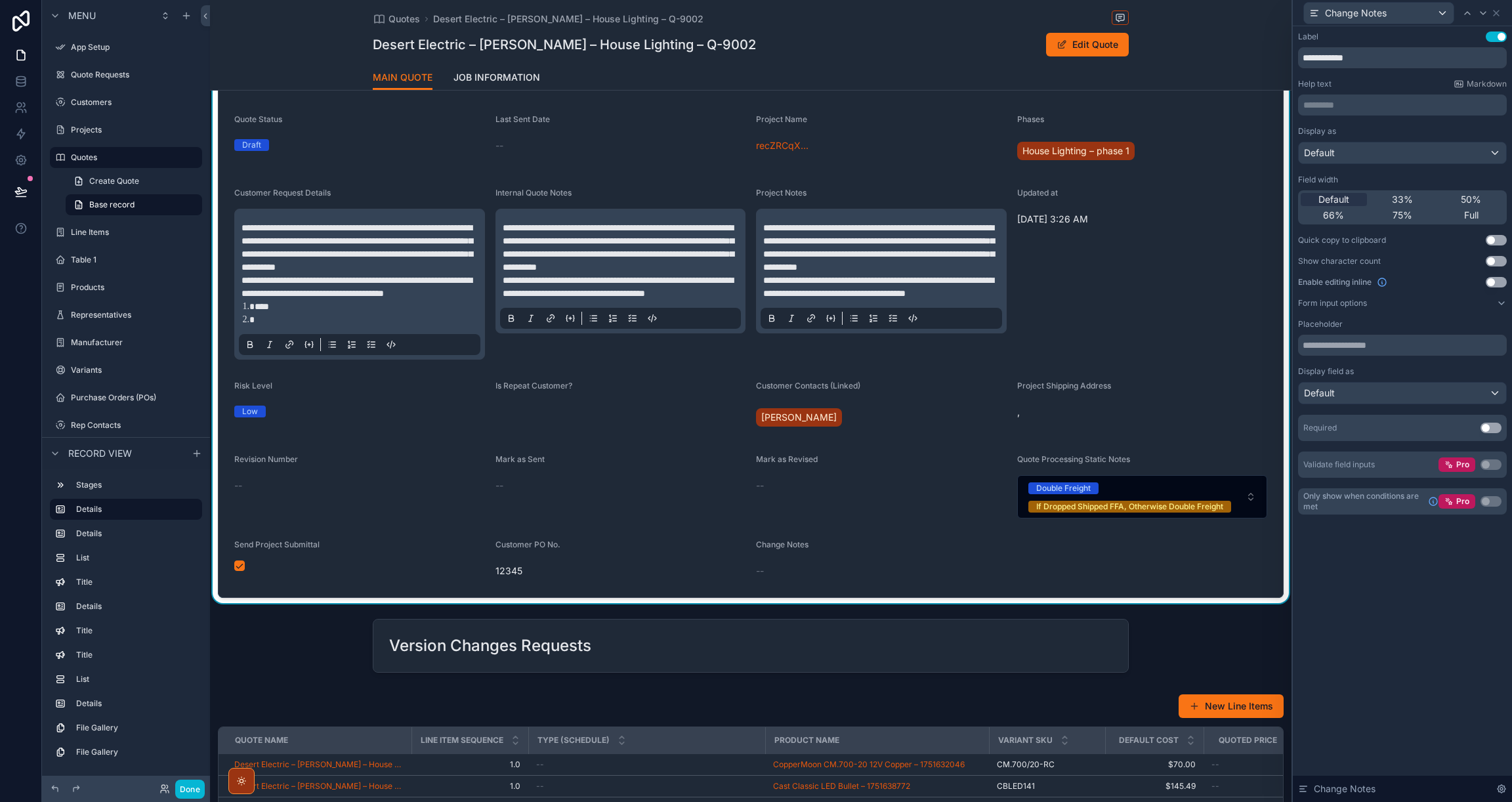
click at [1500, 239] on button "Use setting" at bounding box center [1496, 240] width 21 height 11
click at [1498, 281] on button "Use setting" at bounding box center [1496, 282] width 21 height 11
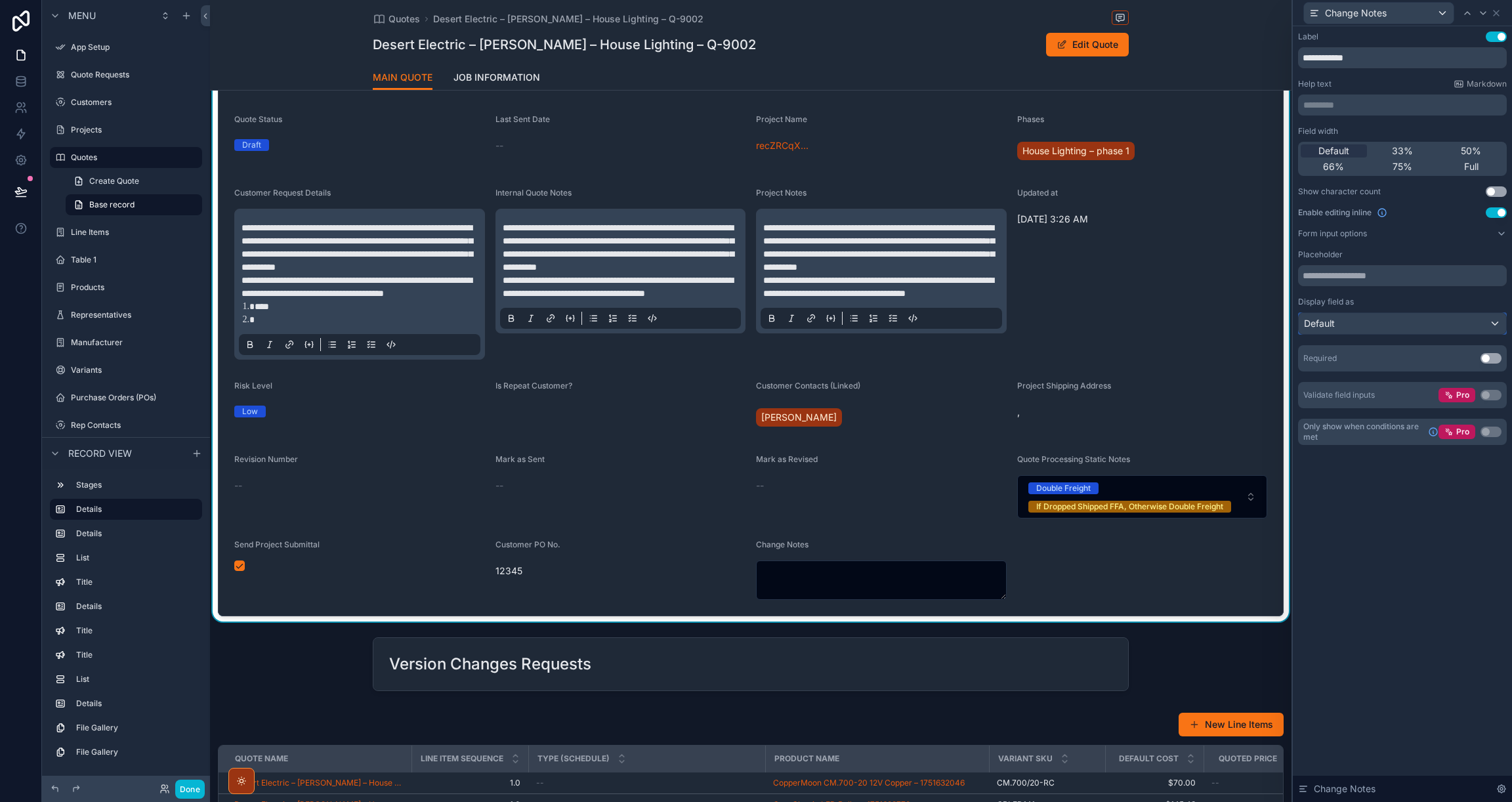
click at [1418, 324] on div "Default" at bounding box center [1402, 324] width 207 height 21
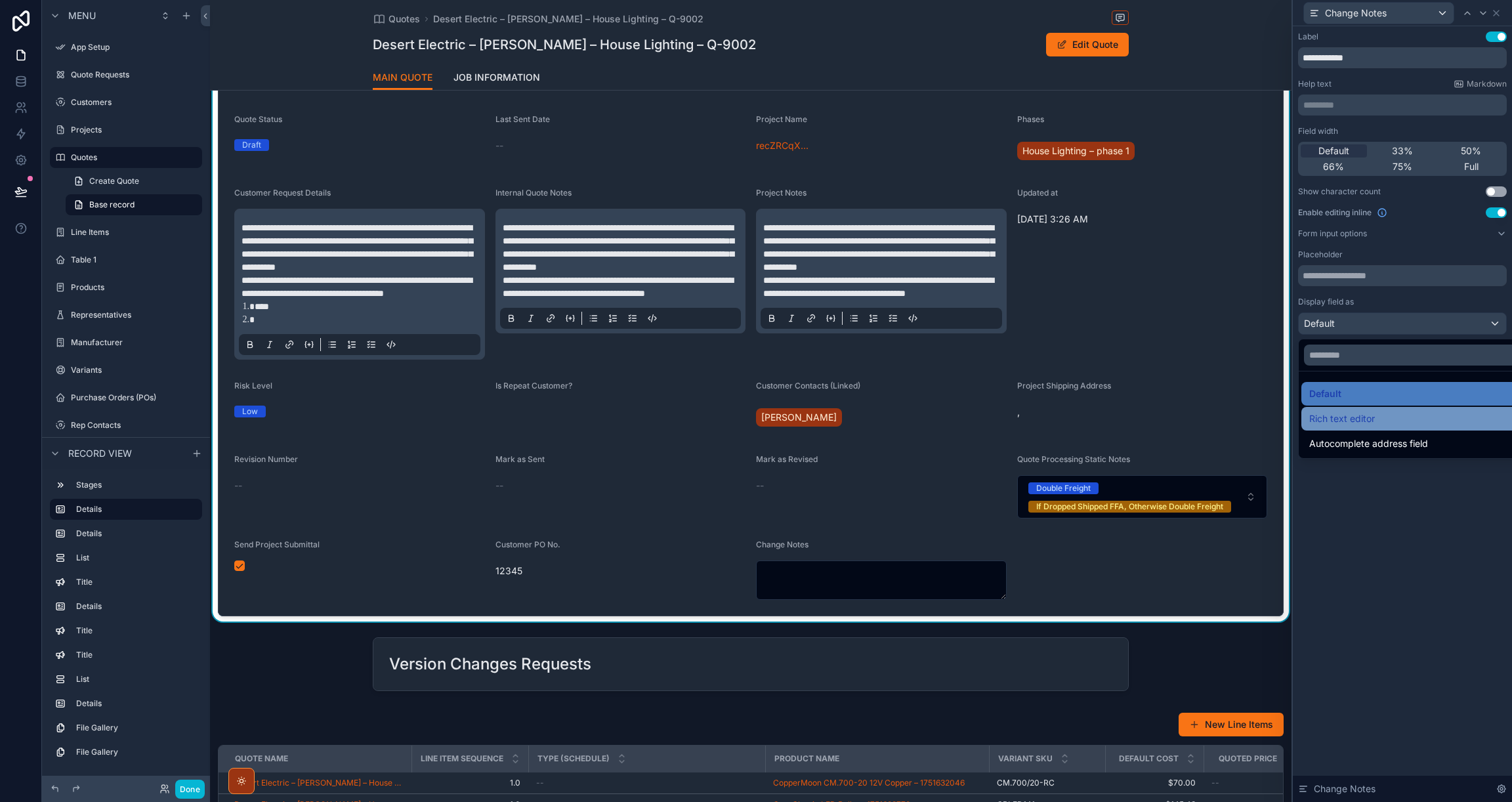
click at [1380, 411] on div "Rich text editor" at bounding box center [1418, 419] width 216 height 16
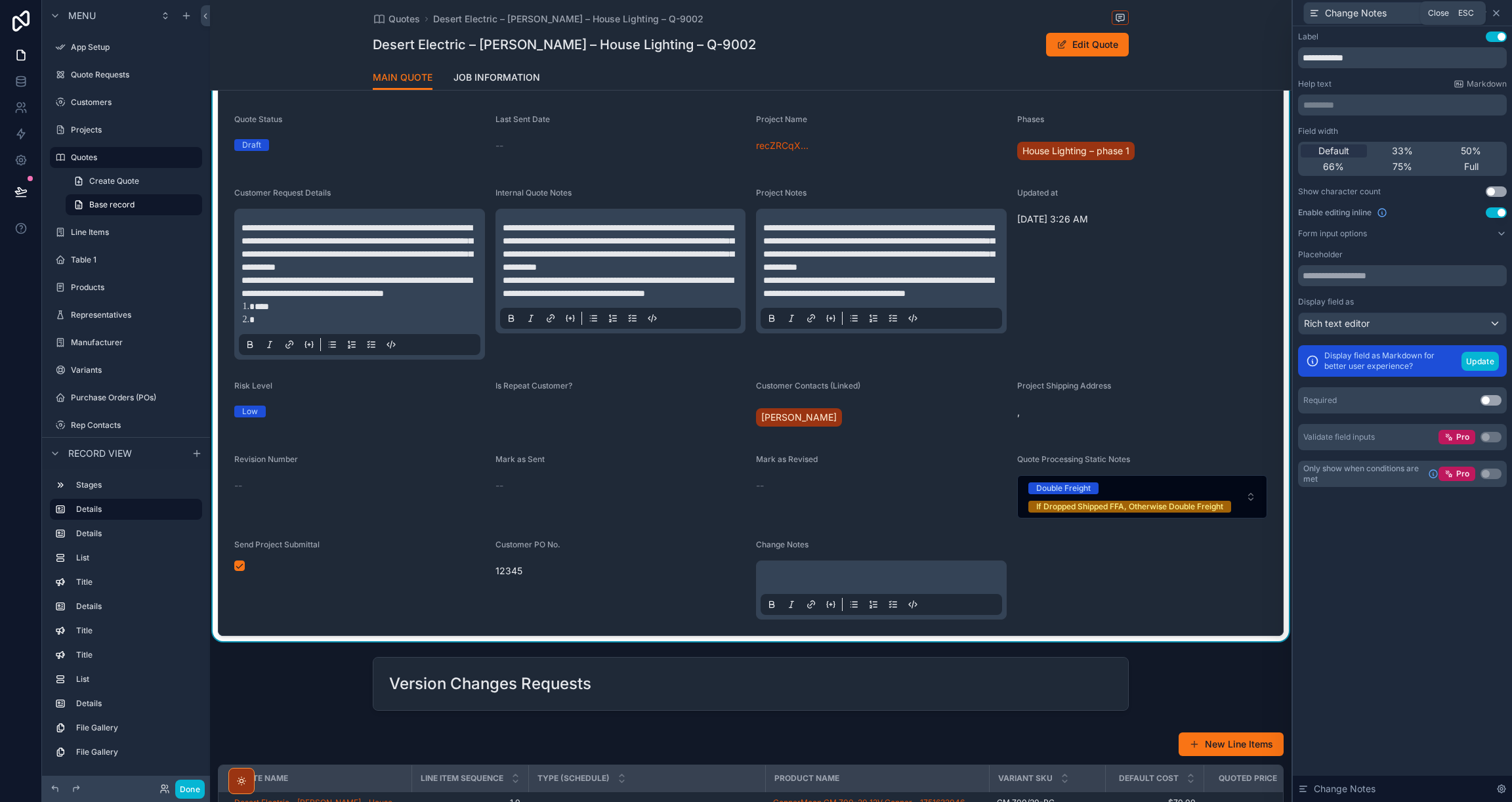
click at [1497, 14] on icon at bounding box center [1496, 13] width 5 height 5
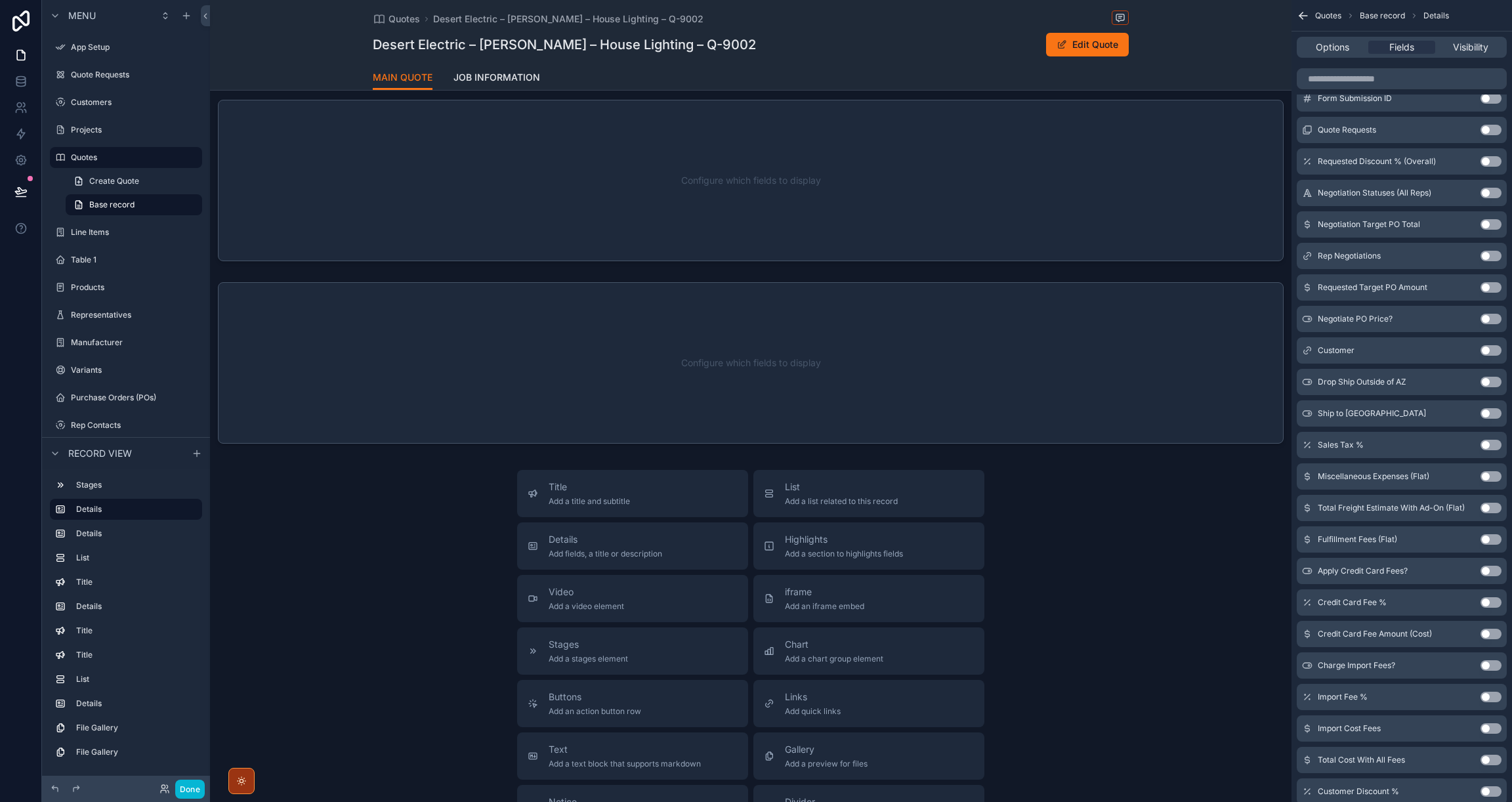
scroll to position [2049, 0]
click at [580, 553] on span "Add fields, a title or description" at bounding box center [605, 547] width 114 height 11
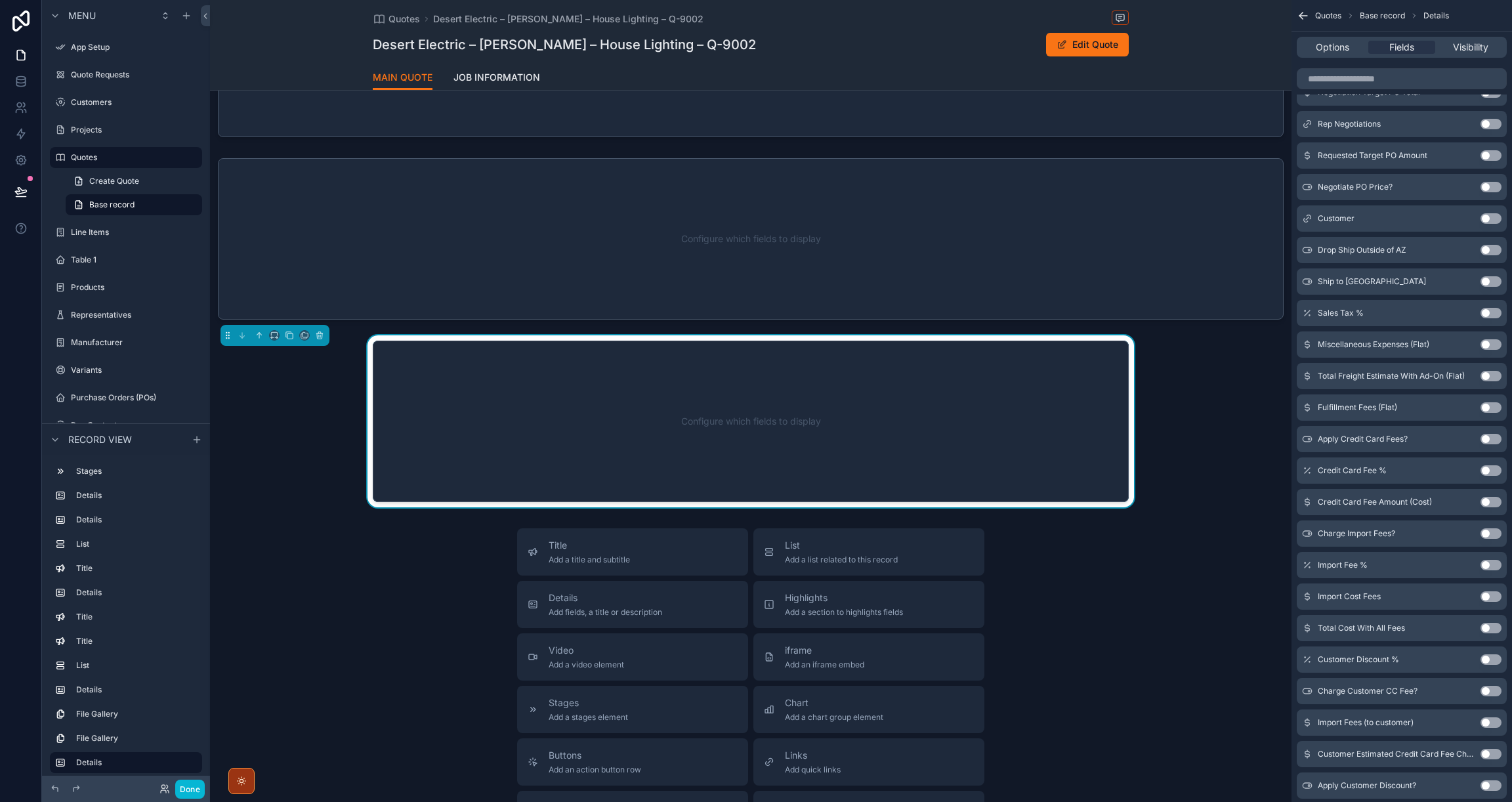
scroll to position [2216, 0]
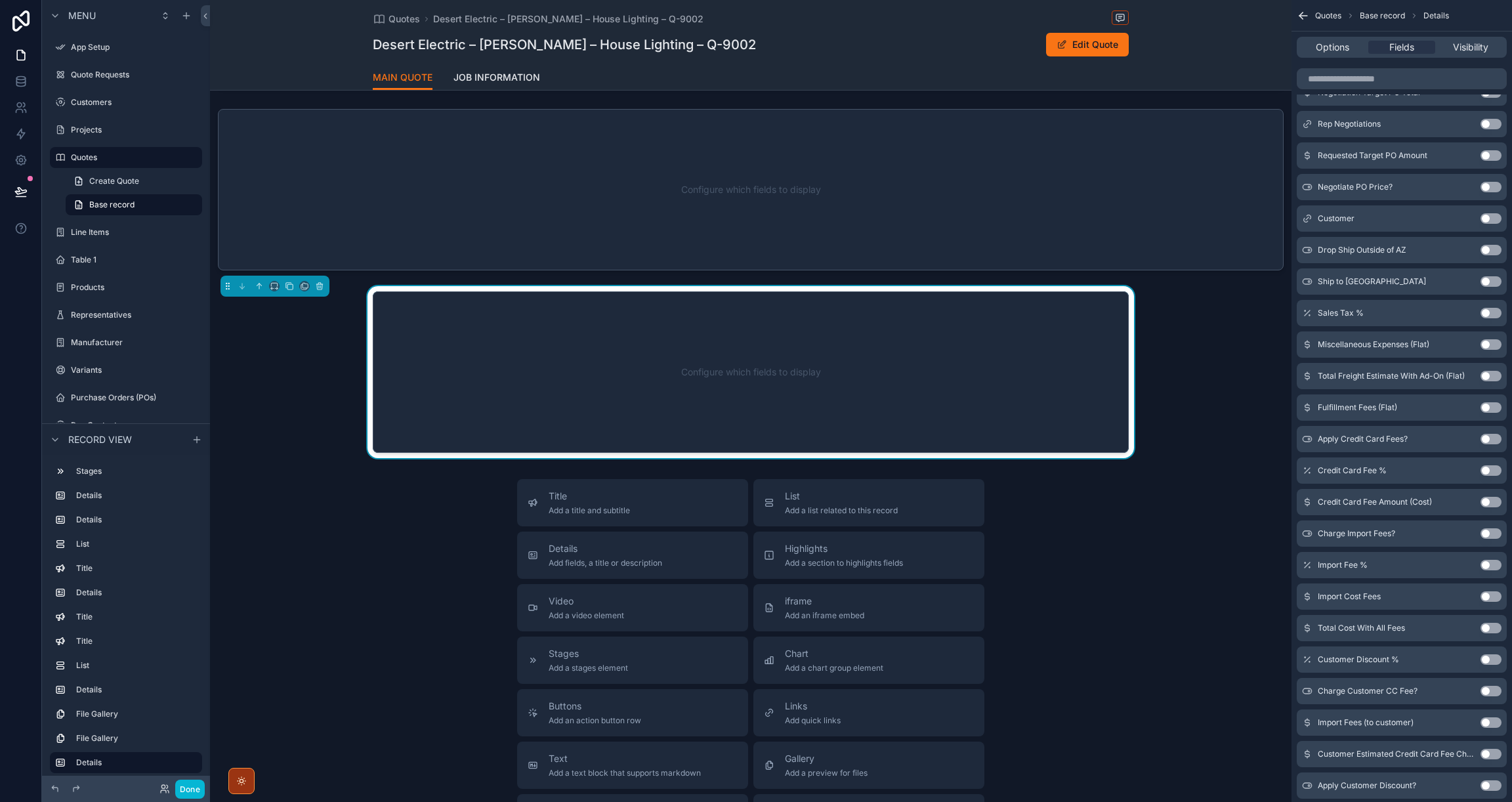
click at [795, 413] on div "Configure which fields to display" at bounding box center [750, 372] width 713 height 118
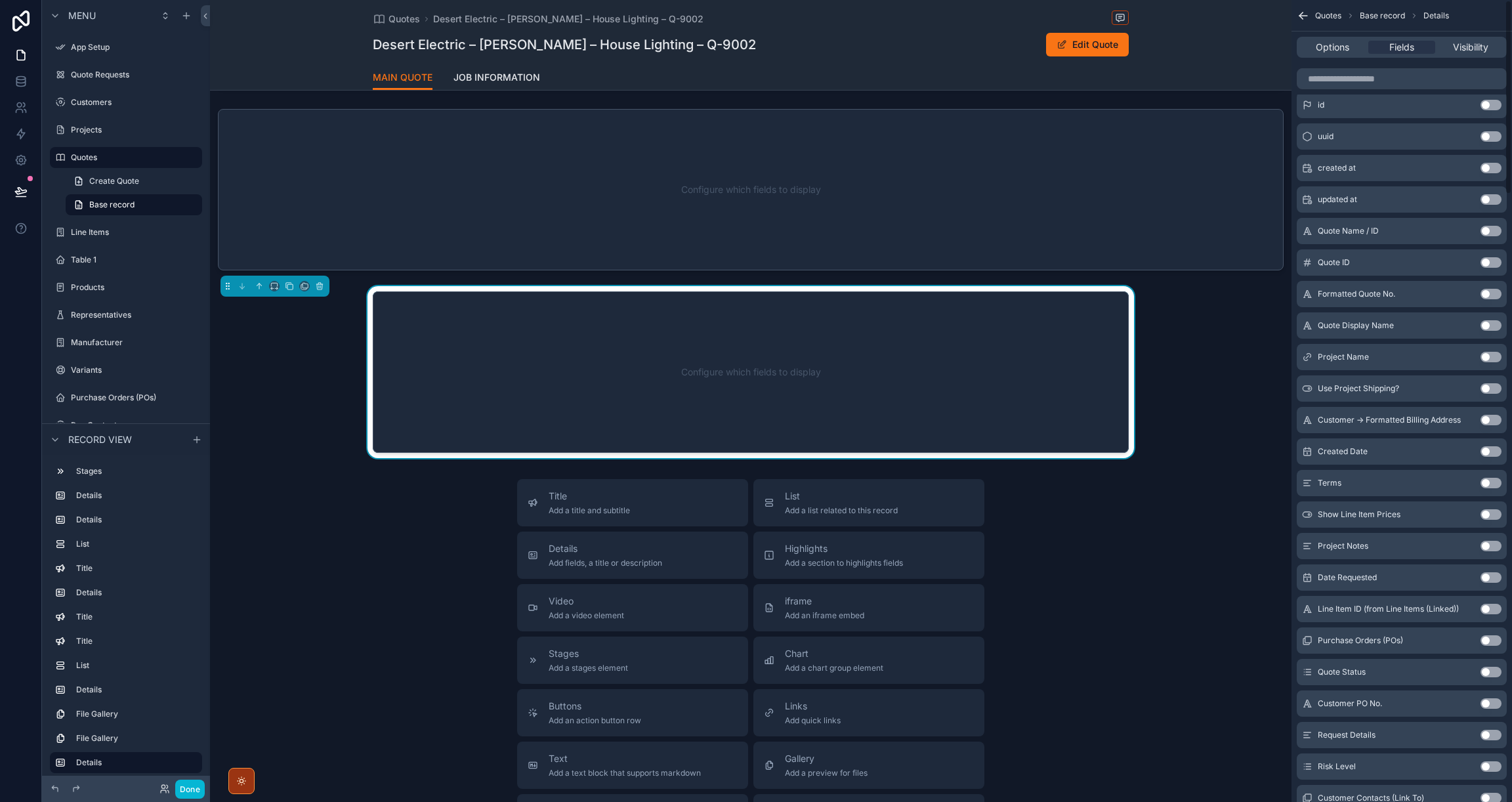
scroll to position [0, 0]
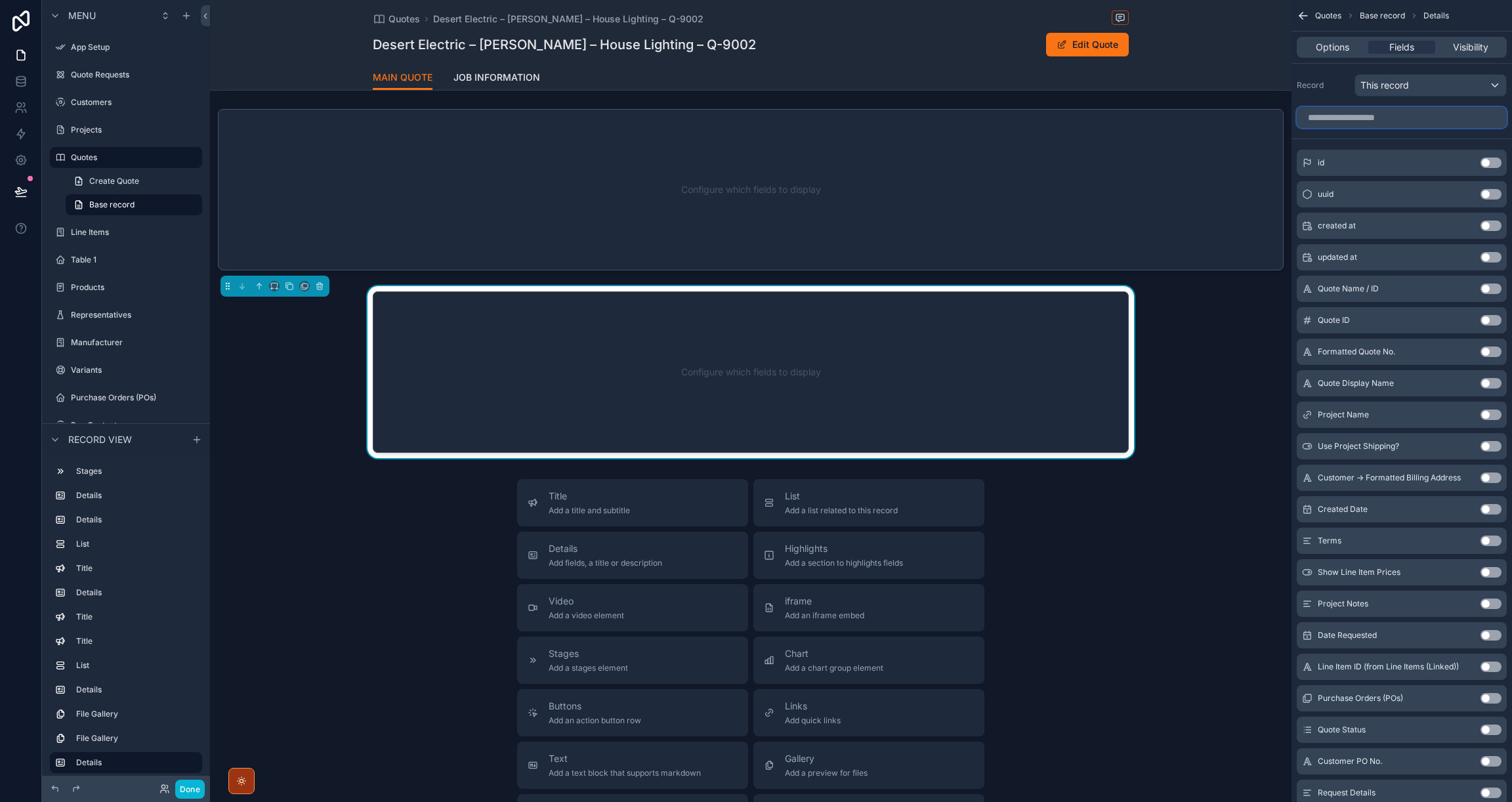
click at [1352, 122] on input "scrollable content" at bounding box center [1401, 117] width 210 height 21
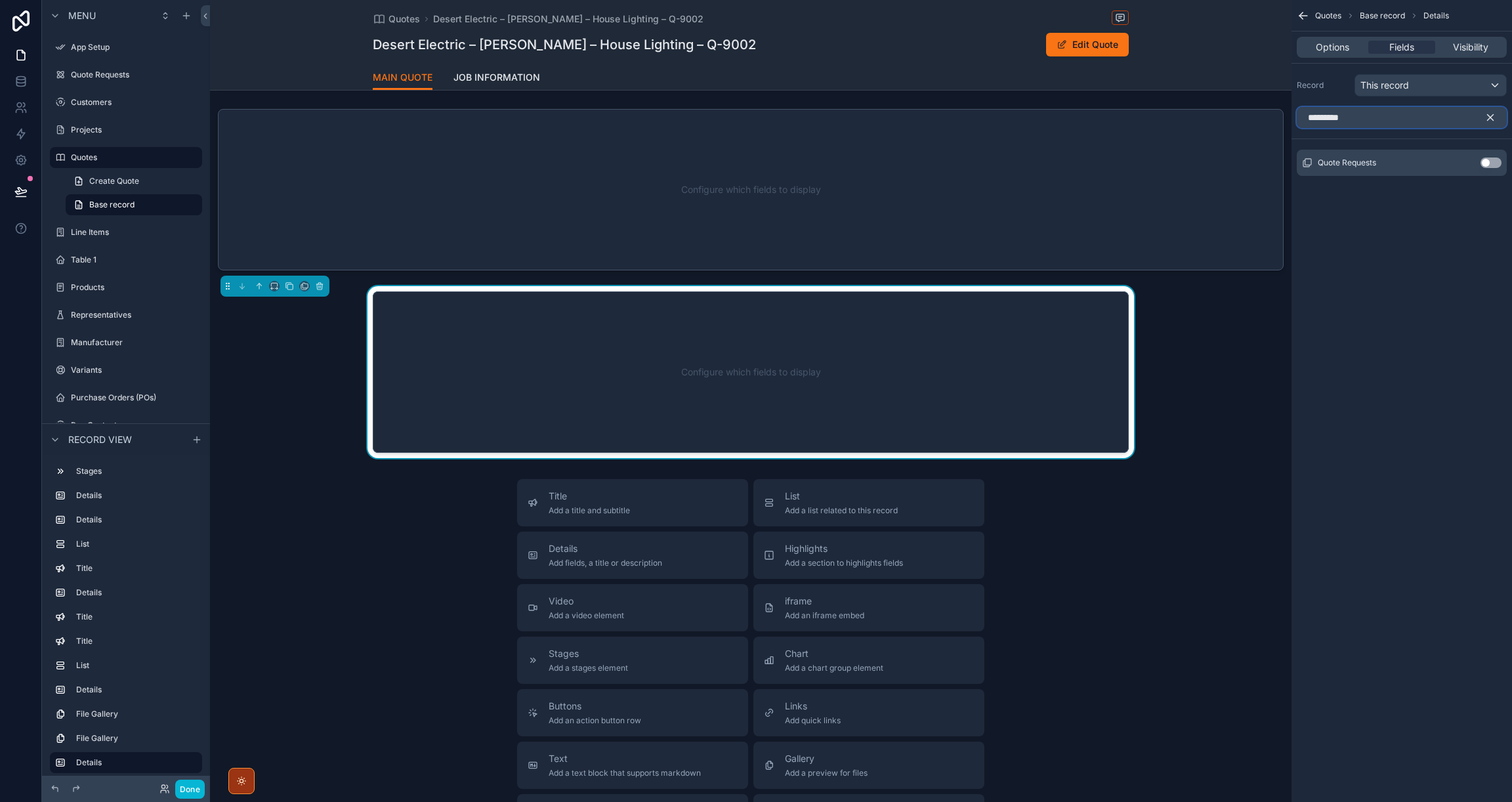
type input "*********"
click at [1497, 165] on button "Use setting" at bounding box center [1491, 163] width 21 height 11
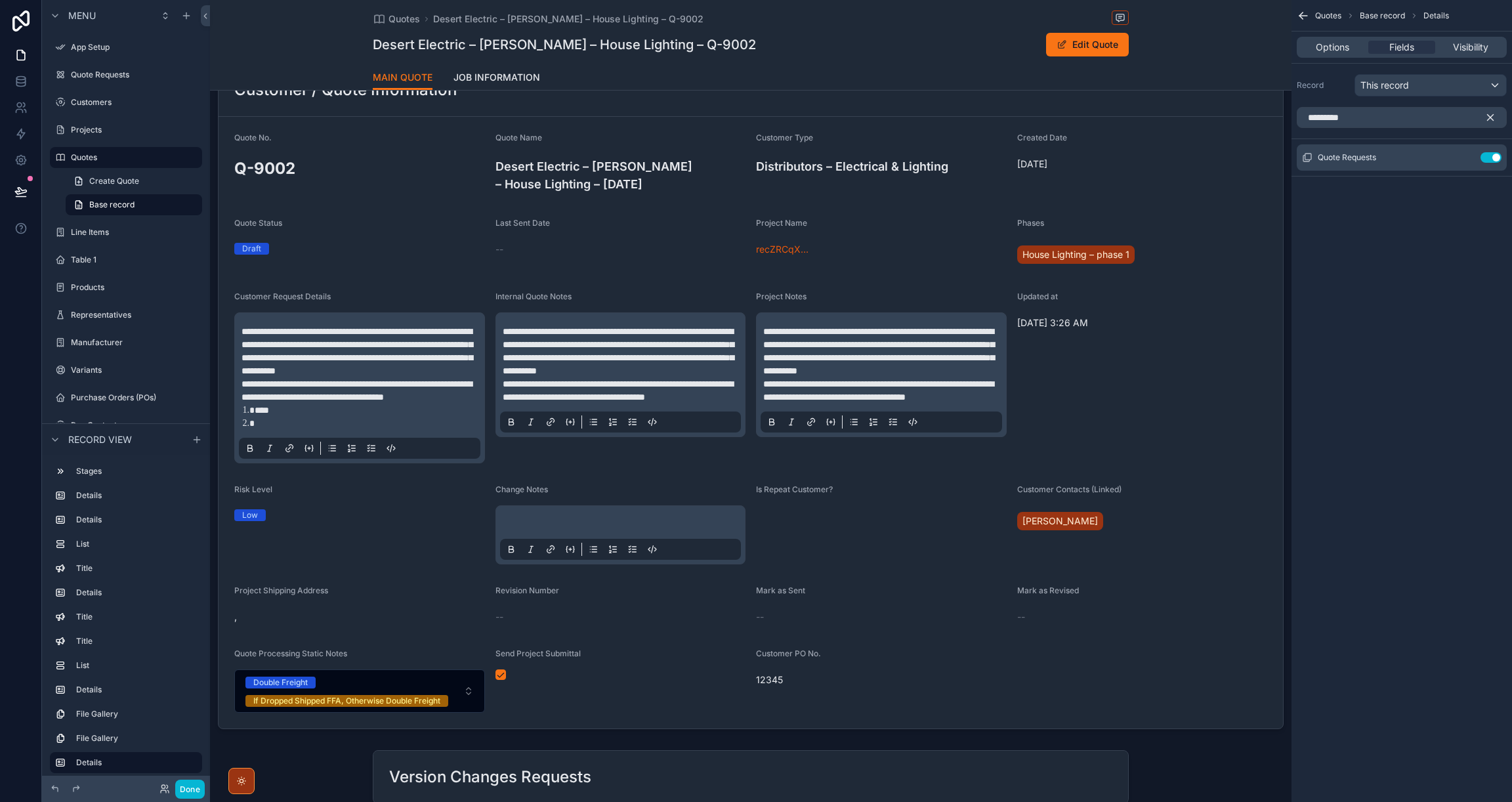
scroll to position [2216, 0]
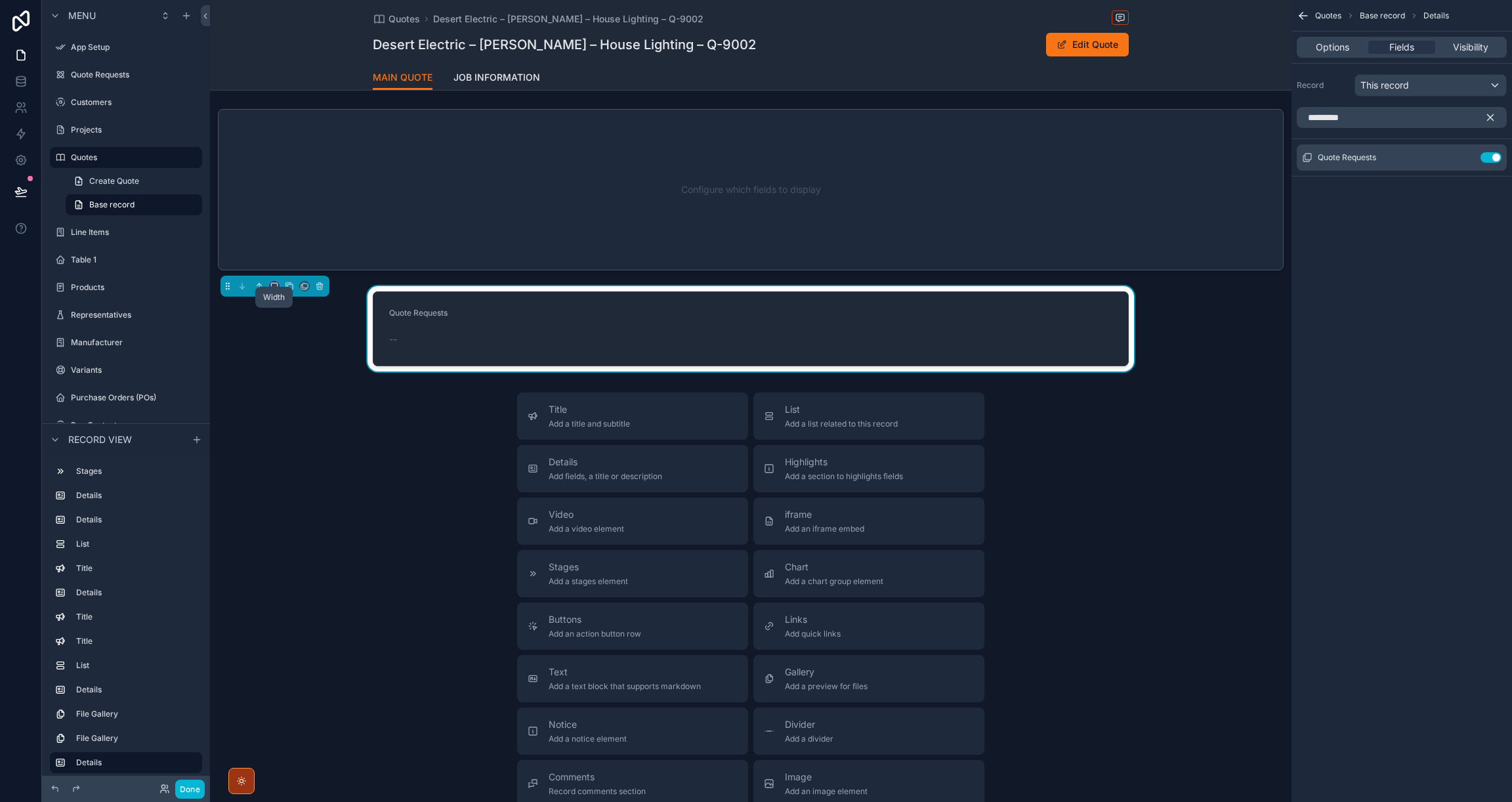
click at [276, 290] on icon "scrollable content" at bounding box center [274, 286] width 9 height 9
click at [282, 487] on span "Full width" at bounding box center [300, 489] width 40 height 16
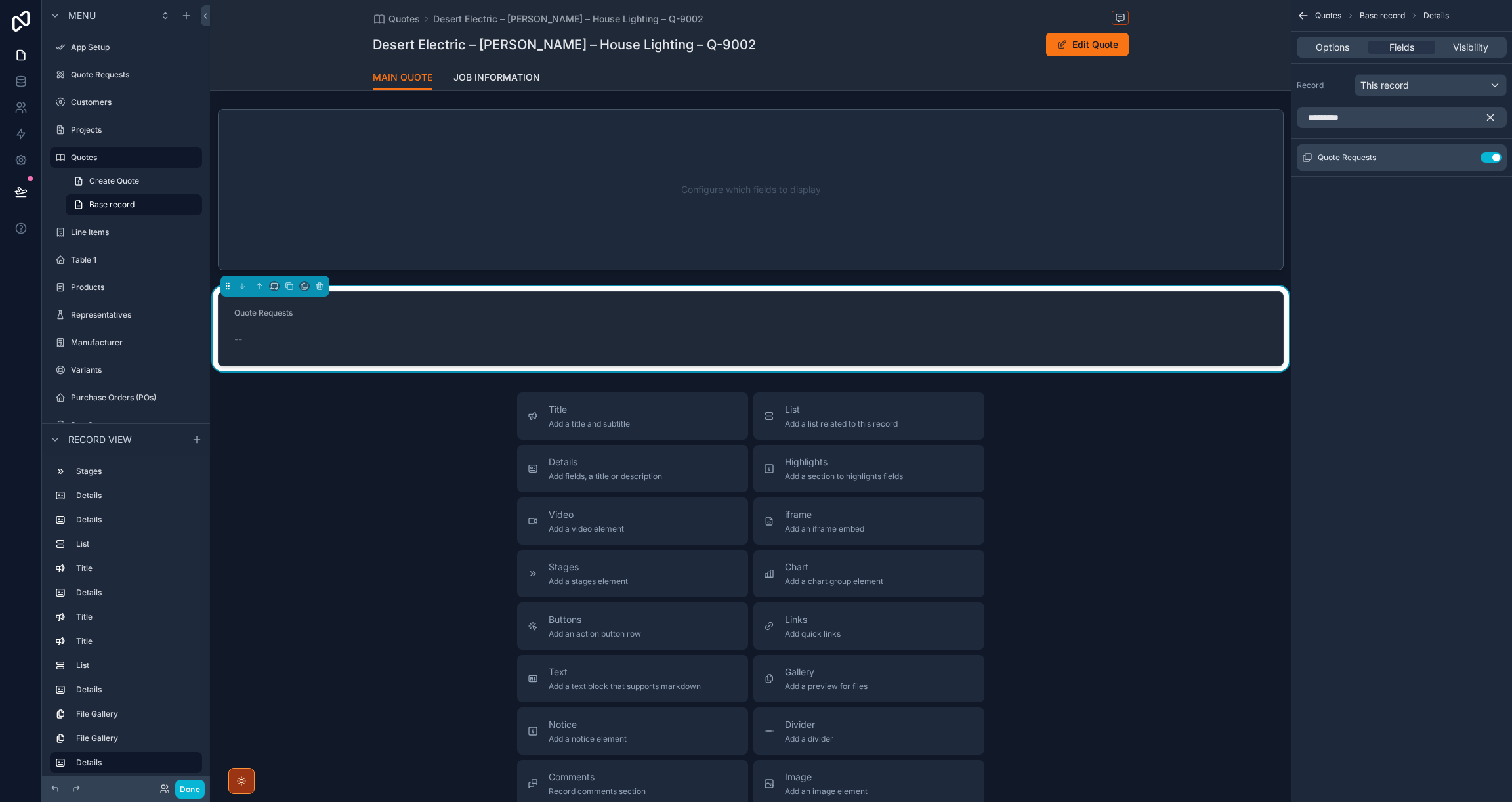
click at [985, 366] on form "Quote Requests --" at bounding box center [751, 329] width 1064 height 73
click at [1333, 44] on span "Options" at bounding box center [1332, 47] width 34 height 13
click at [1329, 93] on p "﻿" at bounding box center [1402, 95] width 202 height 11
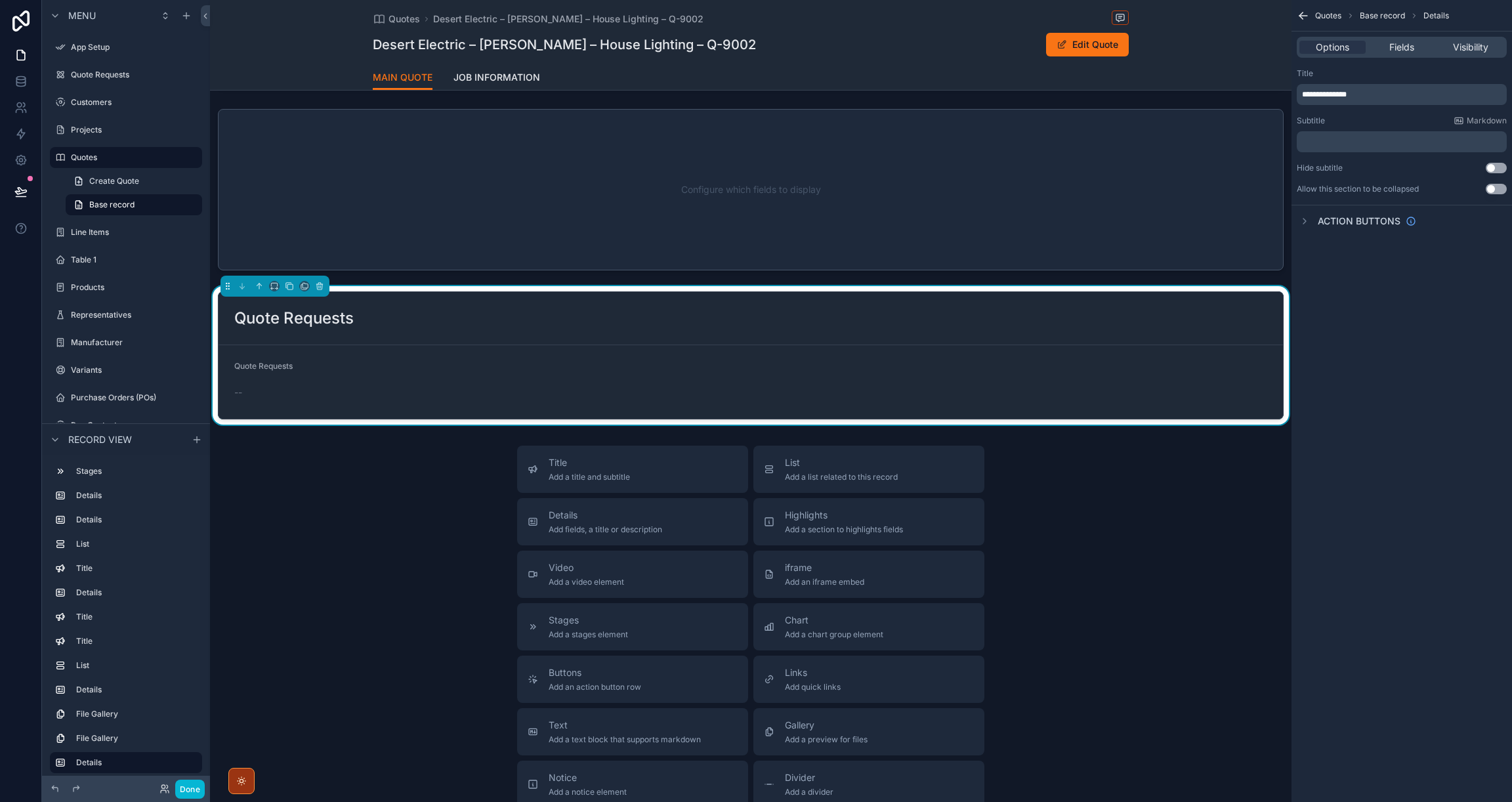
click at [521, 383] on form "Quote Requests --" at bounding box center [751, 382] width 1064 height 73
click at [1149, 518] on div "Title Add a title and subtitle List Add a list related to this record Details A…" at bounding box center [751, 679] width 1081 height 467
click at [1348, 352] on div "**********" at bounding box center [1401, 401] width 220 height 802
click at [1498, 189] on button "Use setting" at bounding box center [1496, 189] width 21 height 11
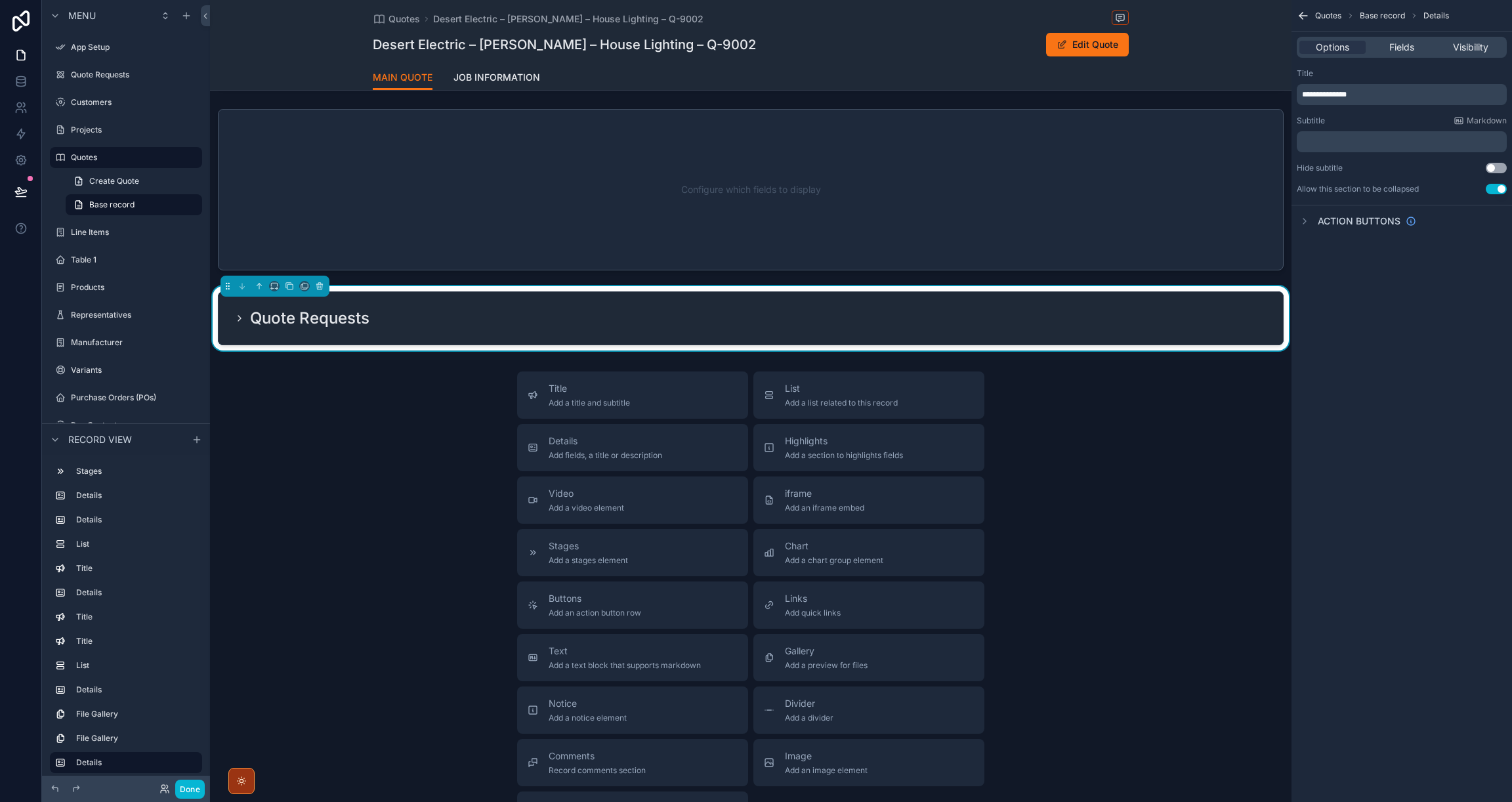
click at [431, 329] on div "Quote Requests" at bounding box center [750, 319] width 1033 height 21
click at [274, 329] on h2 "Quote Requests" at bounding box center [309, 319] width 120 height 21
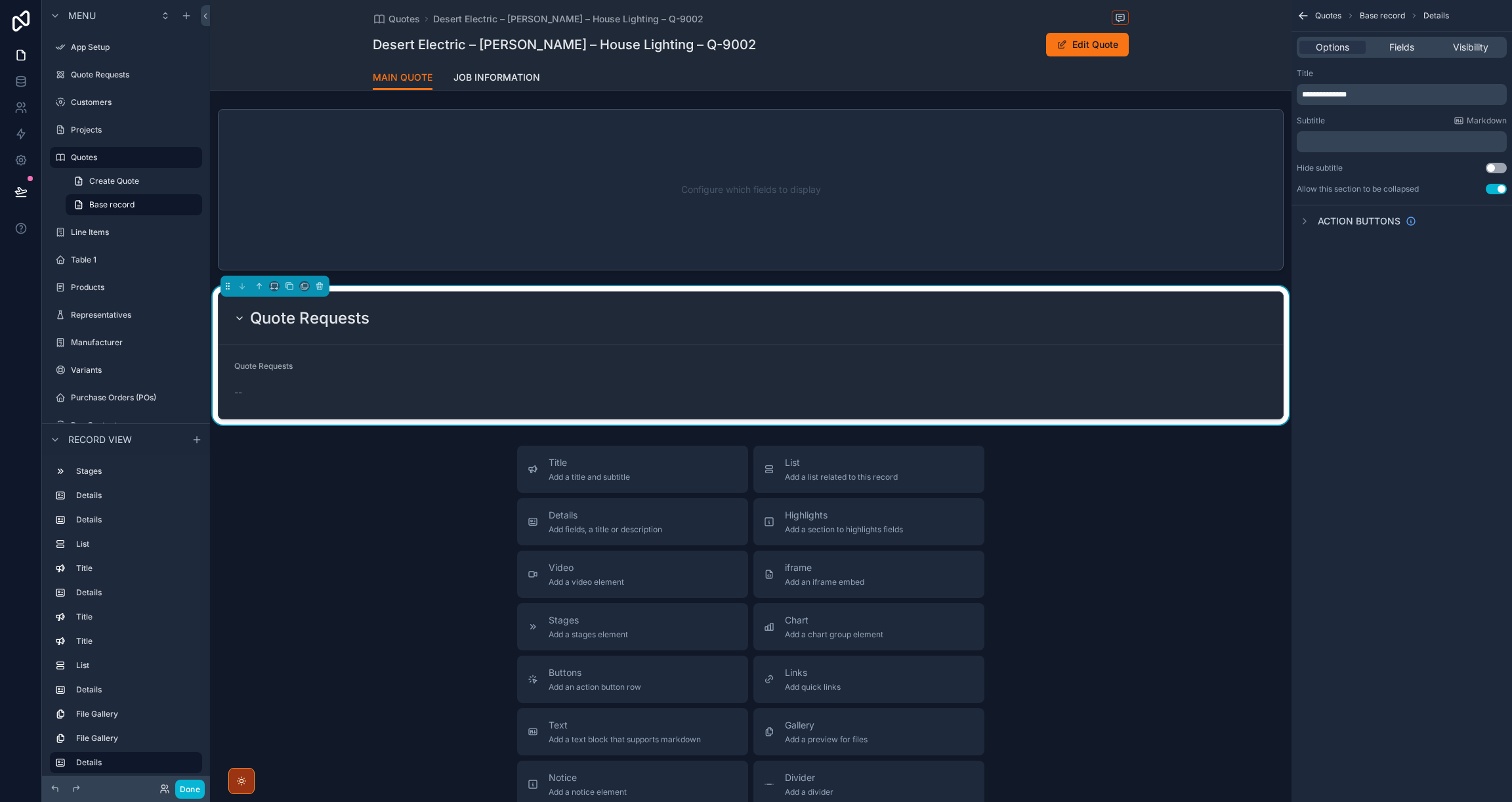
click at [319, 329] on h2 "Quote Requests" at bounding box center [309, 319] width 120 height 21
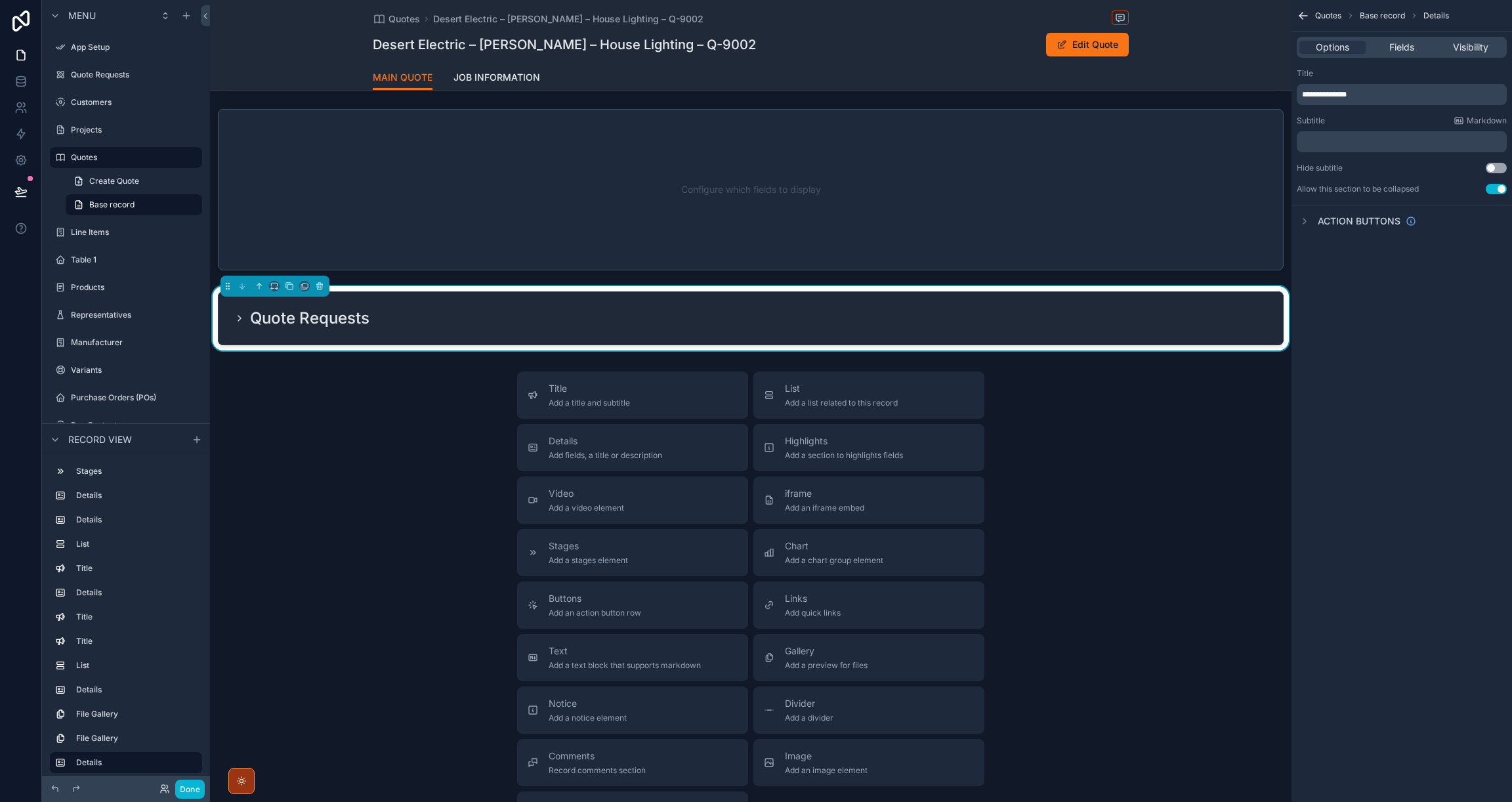
click at [1327, 433] on div "**********" at bounding box center [1401, 401] width 220 height 802
click at [1319, 13] on span "Quotes" at bounding box center [1328, 16] width 26 height 11
click at [1305, 16] on icon "scrollable content" at bounding box center [1303, 16] width 8 height 0
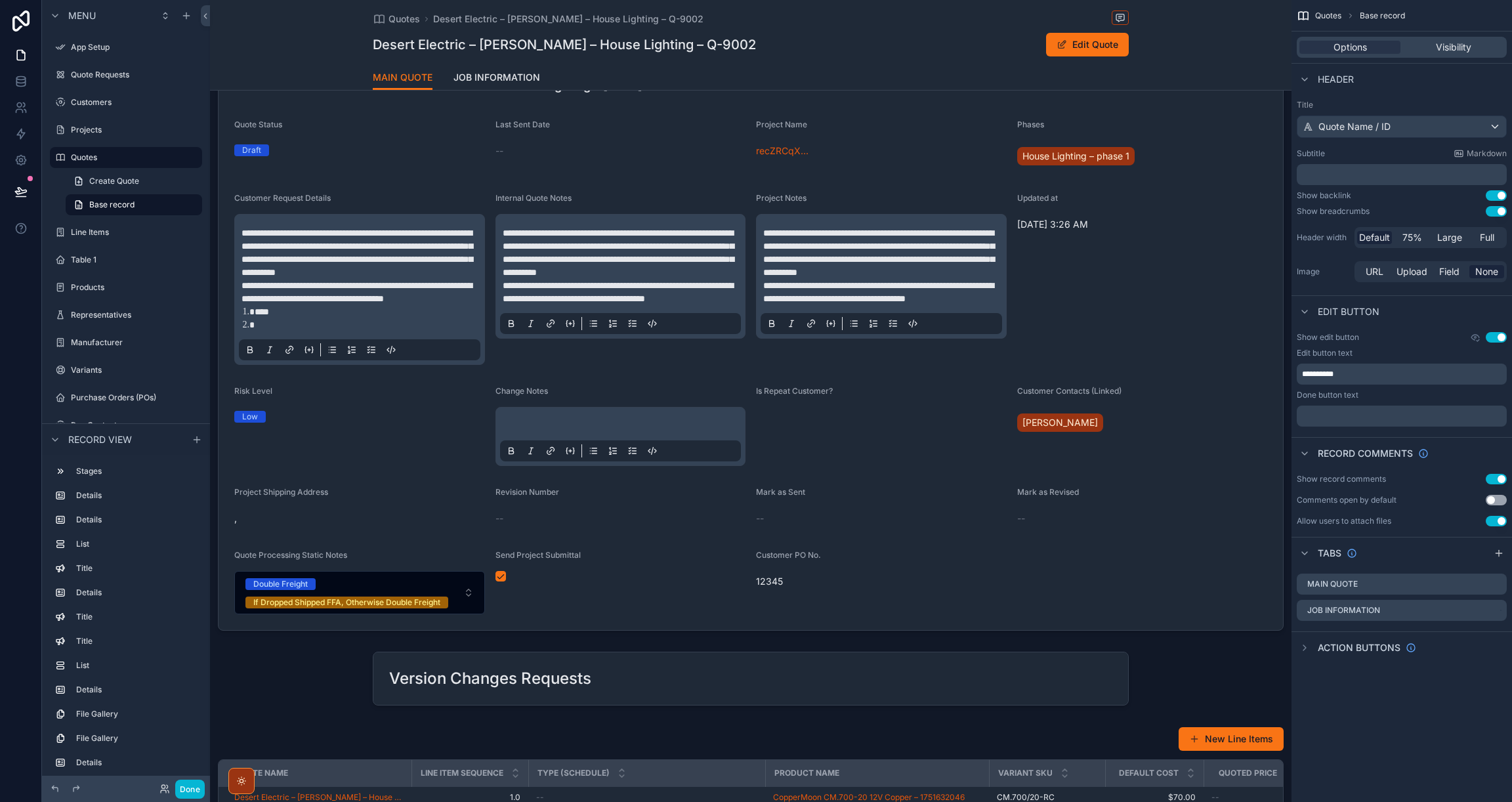
scroll to position [205, 0]
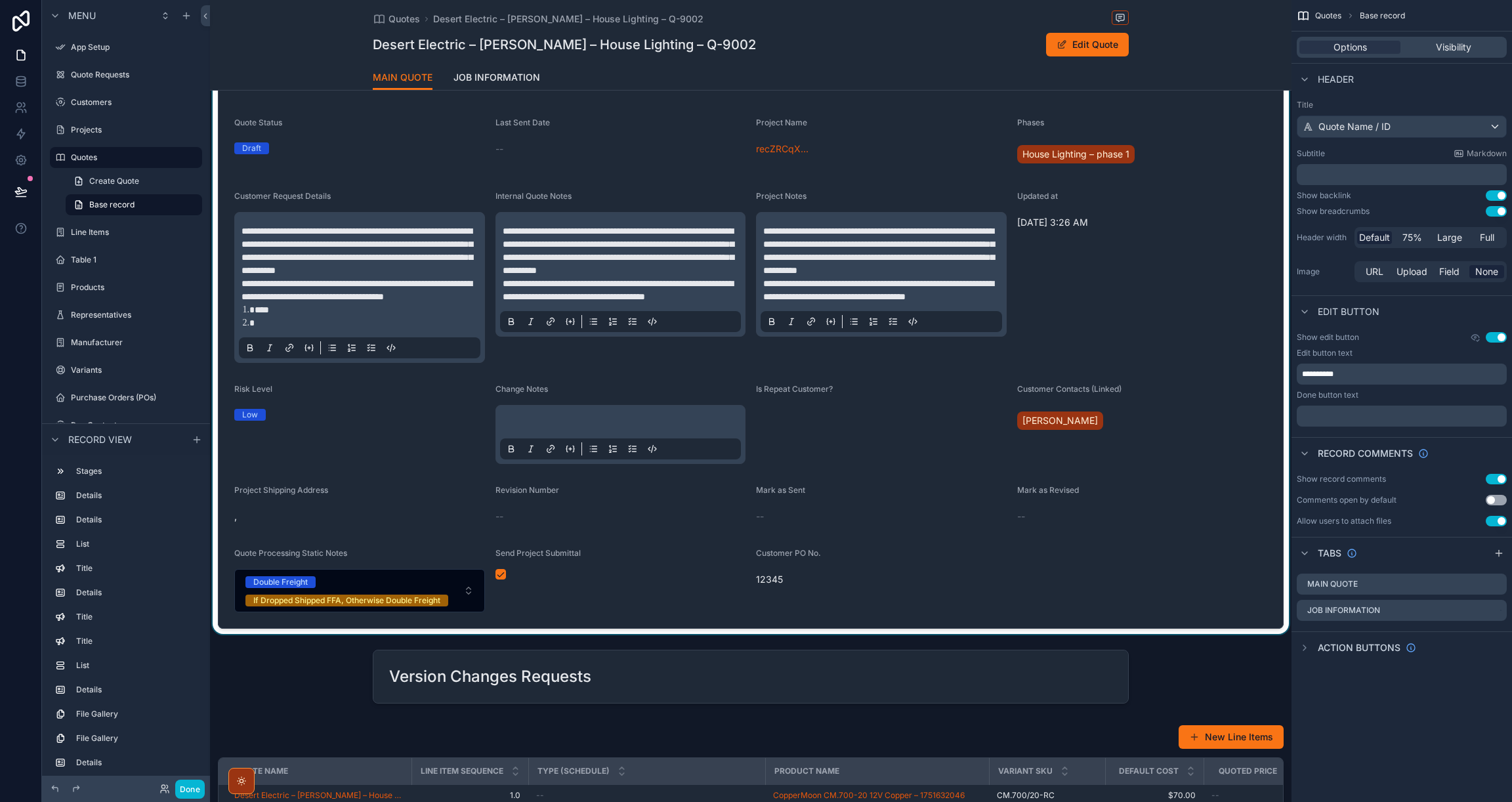
click at [1227, 340] on div "scrollable content" at bounding box center [751, 296] width 1081 height 677
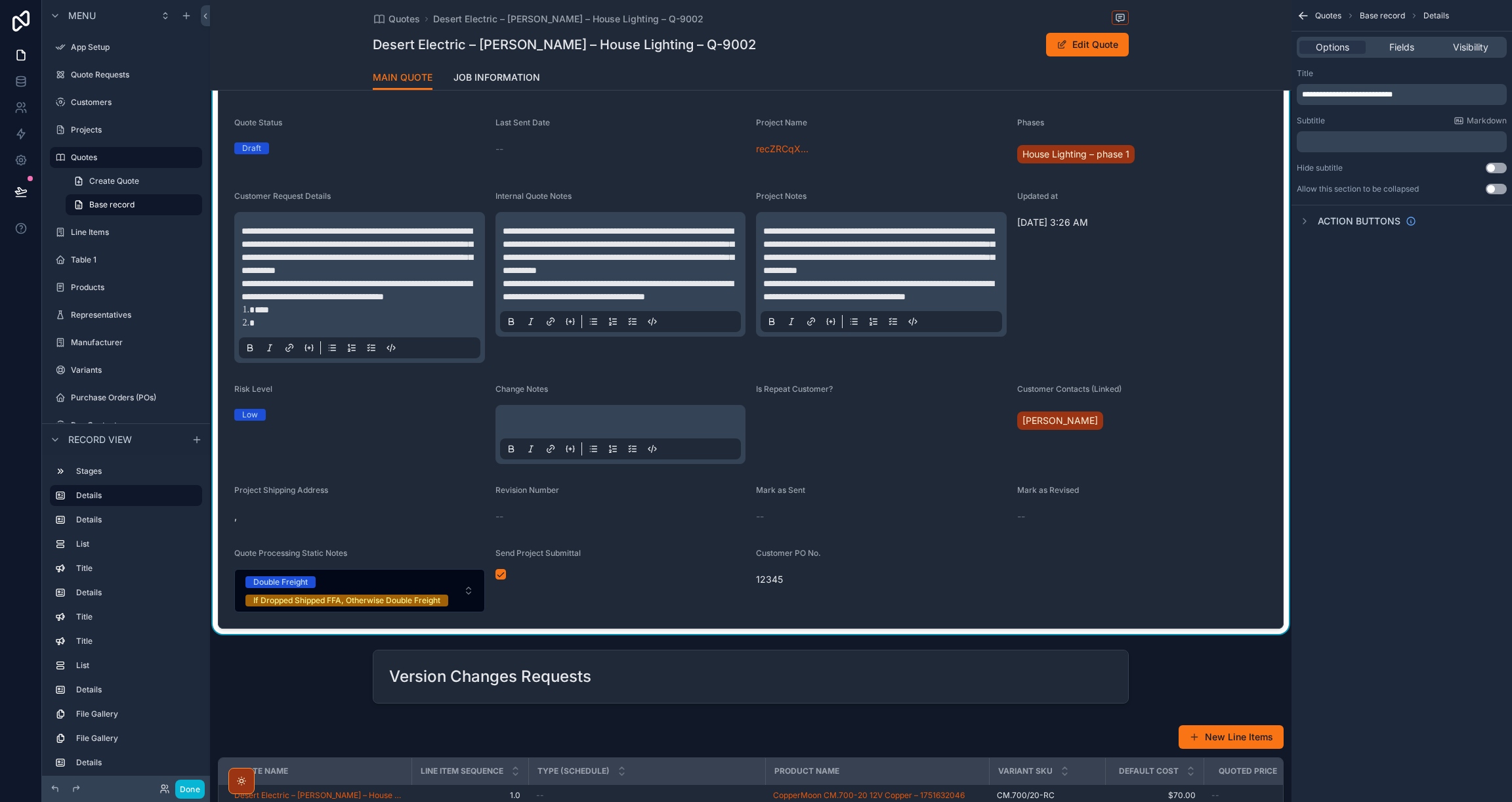
click at [1403, 54] on div "Options Fields Visibility" at bounding box center [1401, 47] width 210 height 21
click at [1399, 45] on span "Fields" at bounding box center [1401, 47] width 25 height 13
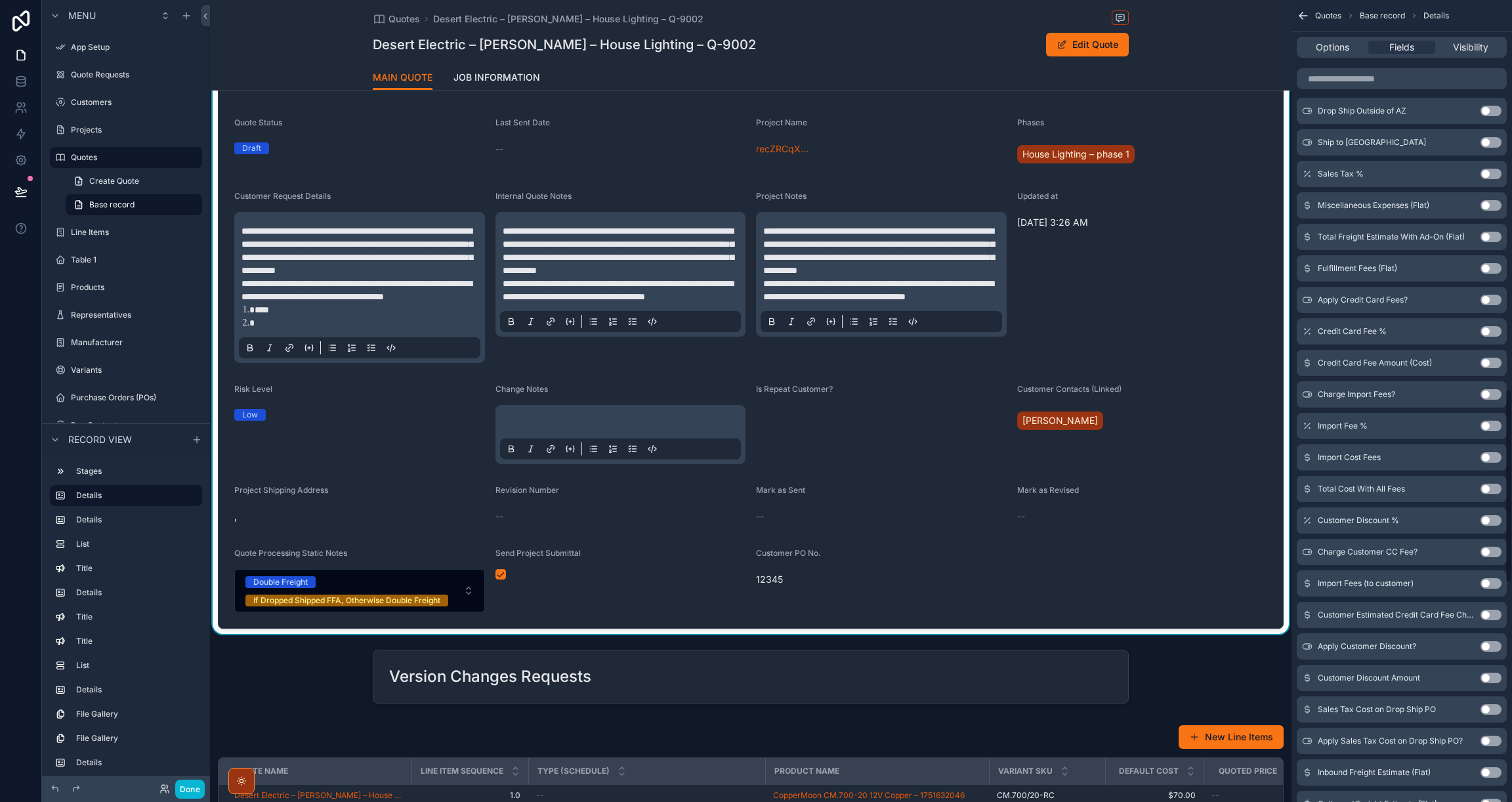
scroll to position [1605, 0]
click at [1494, 105] on button "Use setting" at bounding box center [1491, 107] width 21 height 11
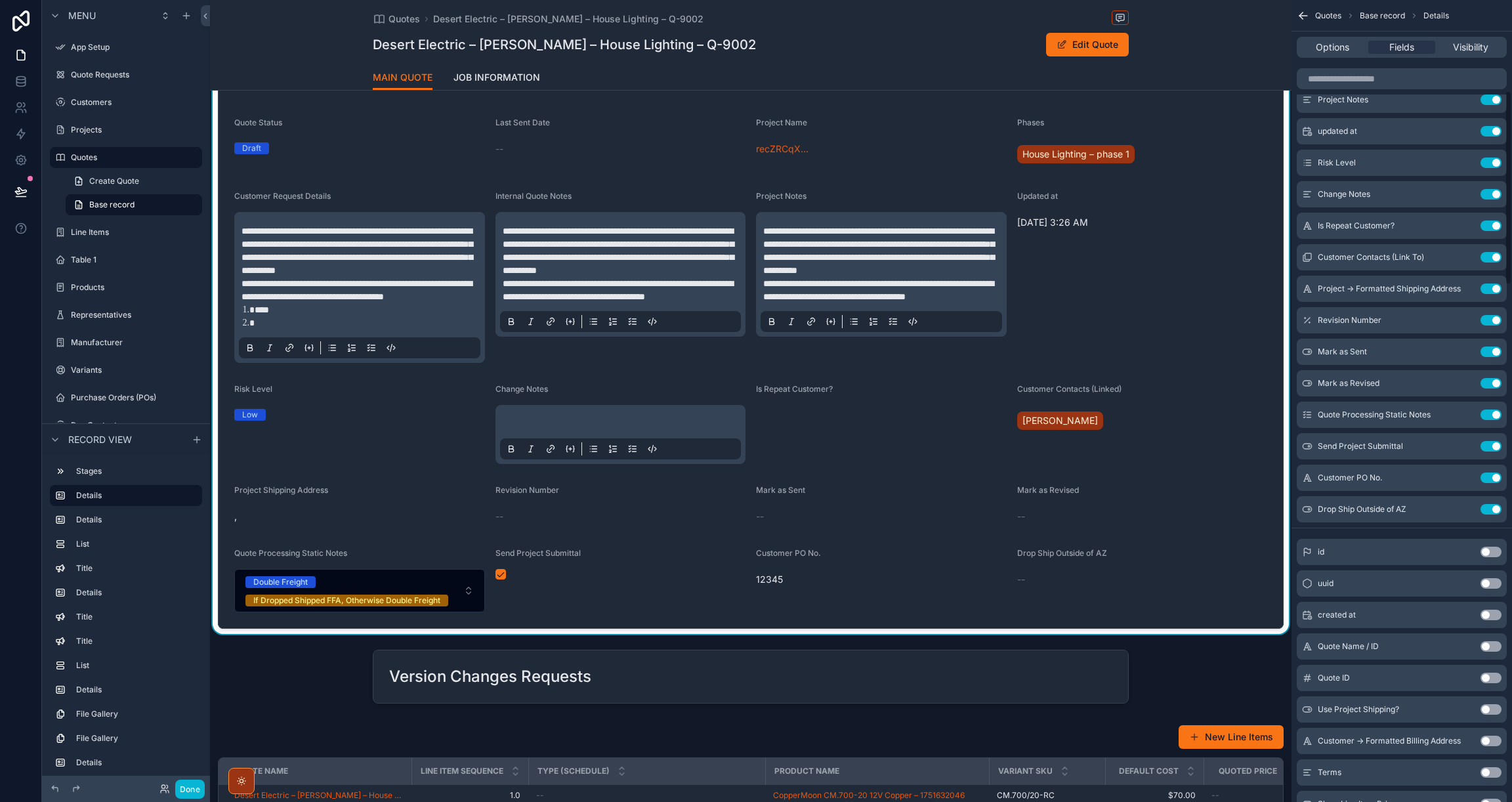
scroll to position [366, 0]
click at [1486, 517] on button "Use setting" at bounding box center [1491, 516] width 21 height 11
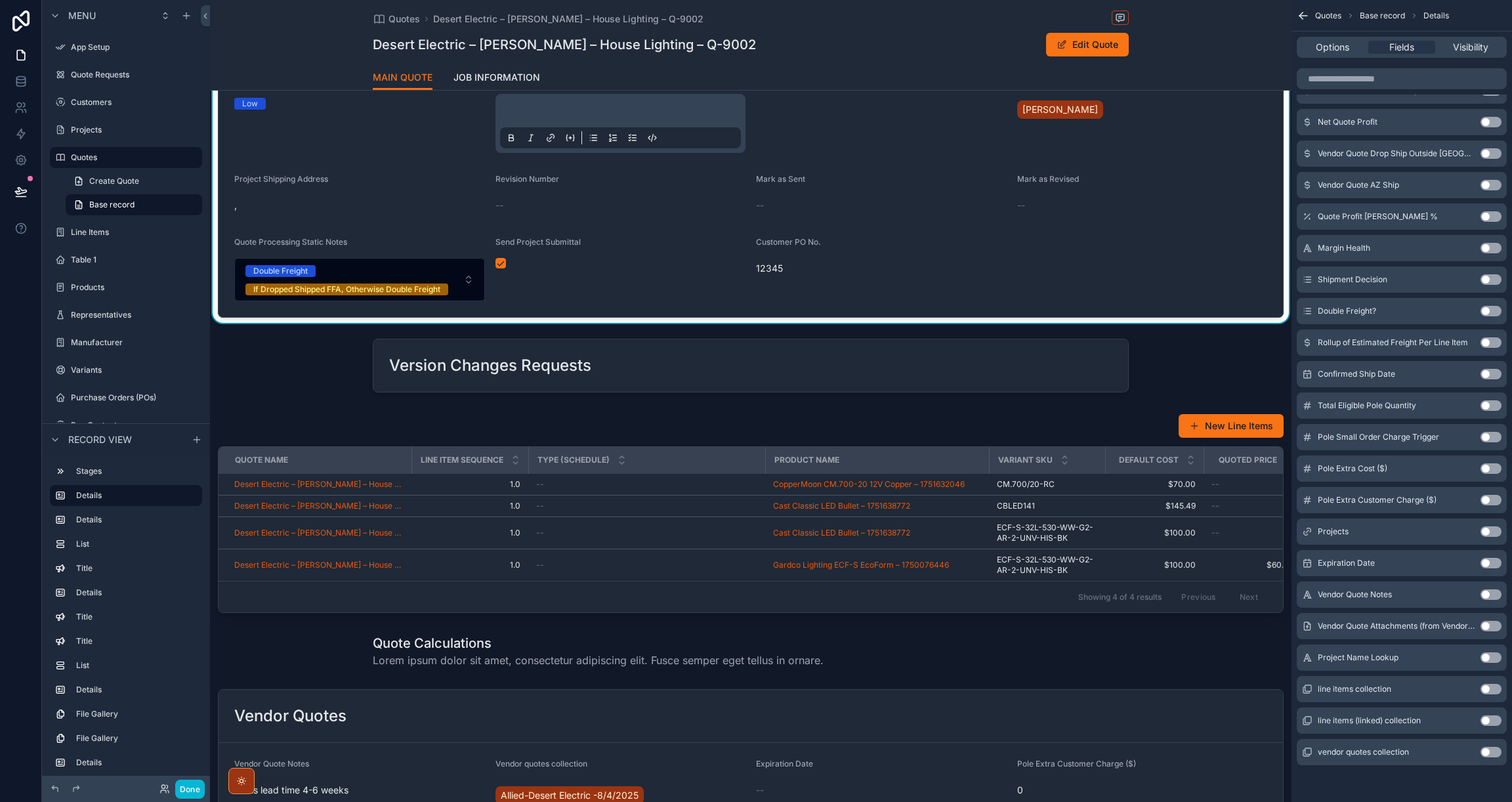
scroll to position [519, 0]
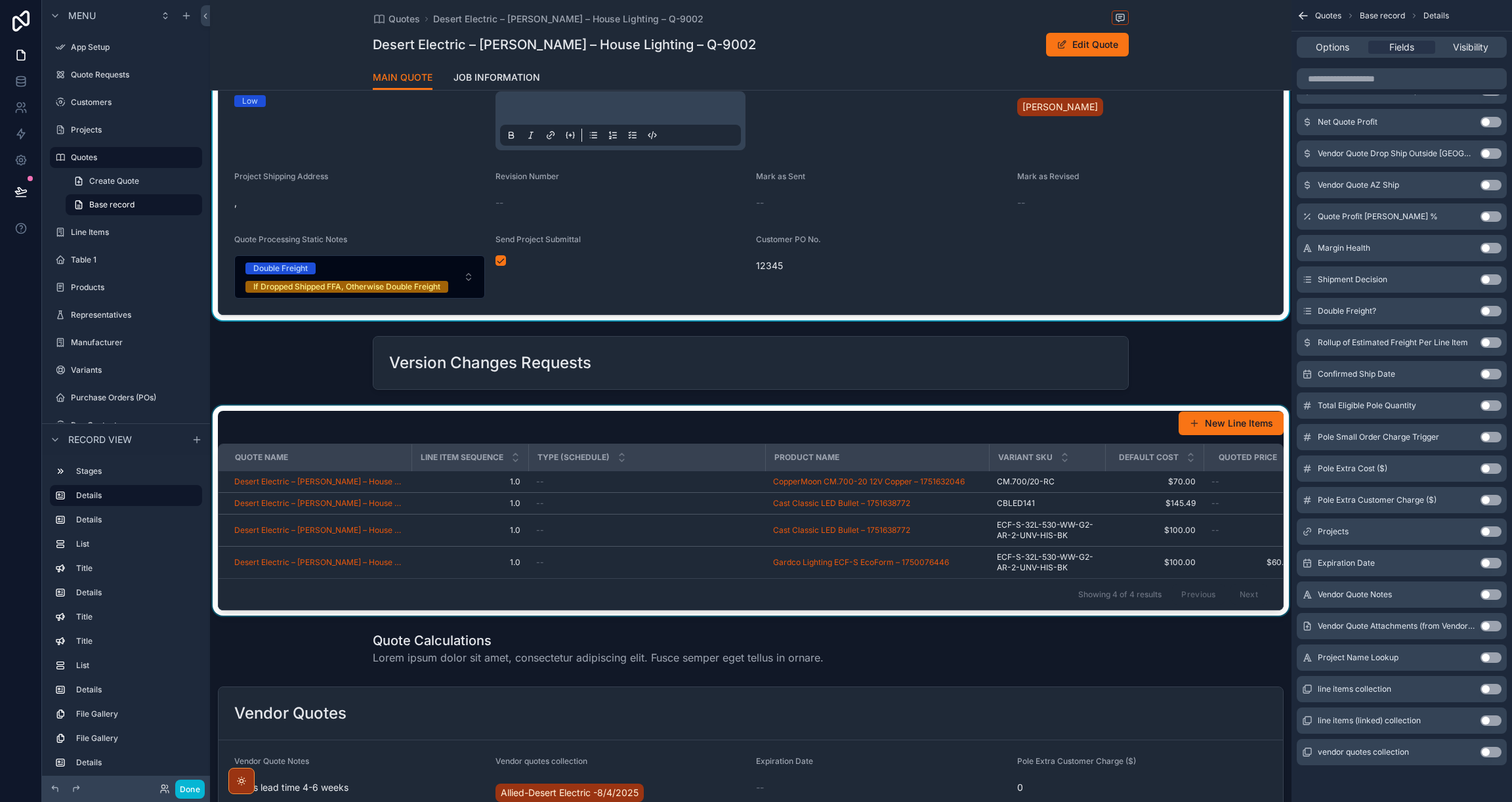
click at [256, 451] on div "scrollable content" at bounding box center [751, 511] width 1081 height 210
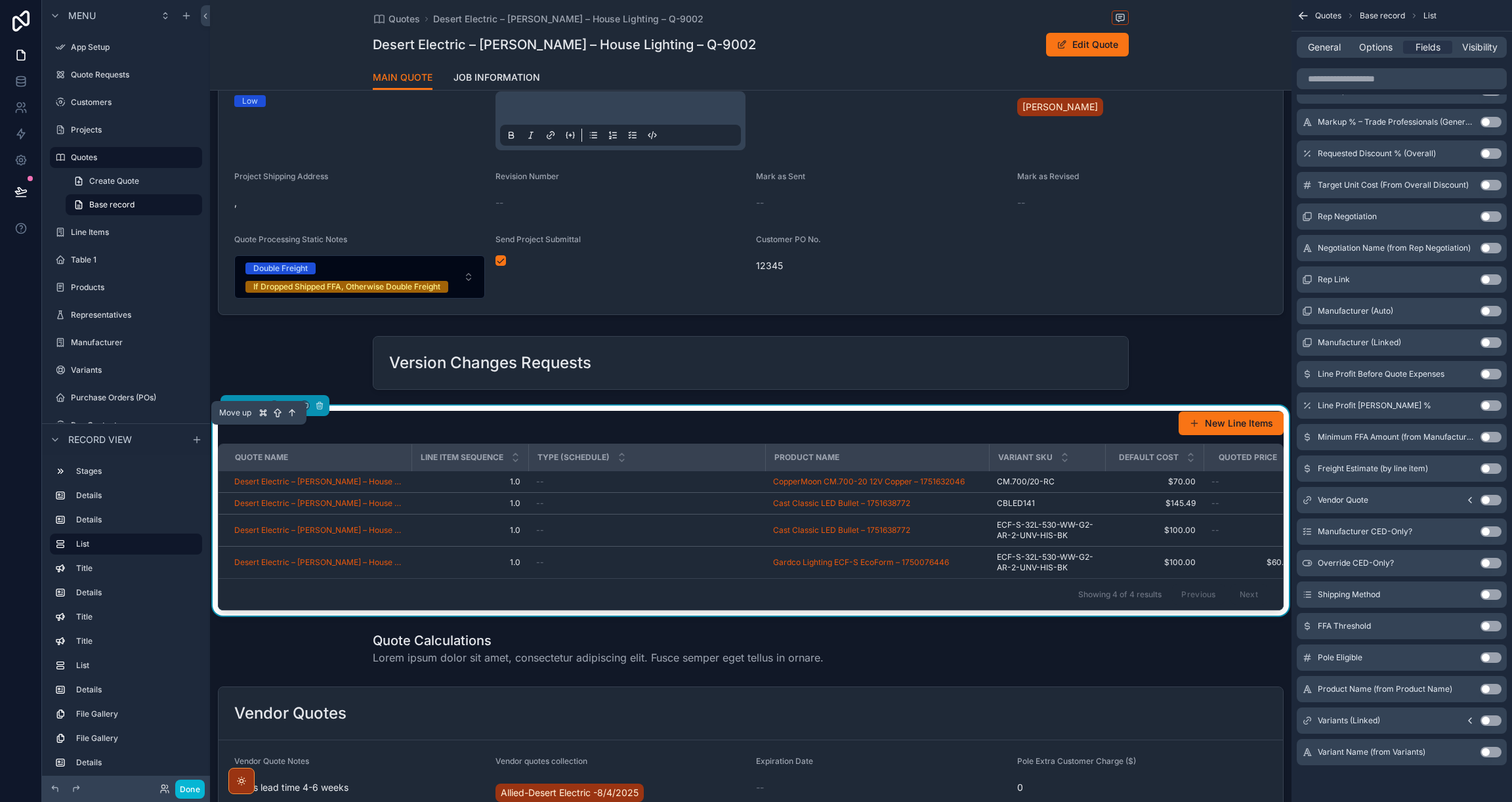
click at [257, 410] on icon "scrollable content" at bounding box center [259, 406] width 9 height 9
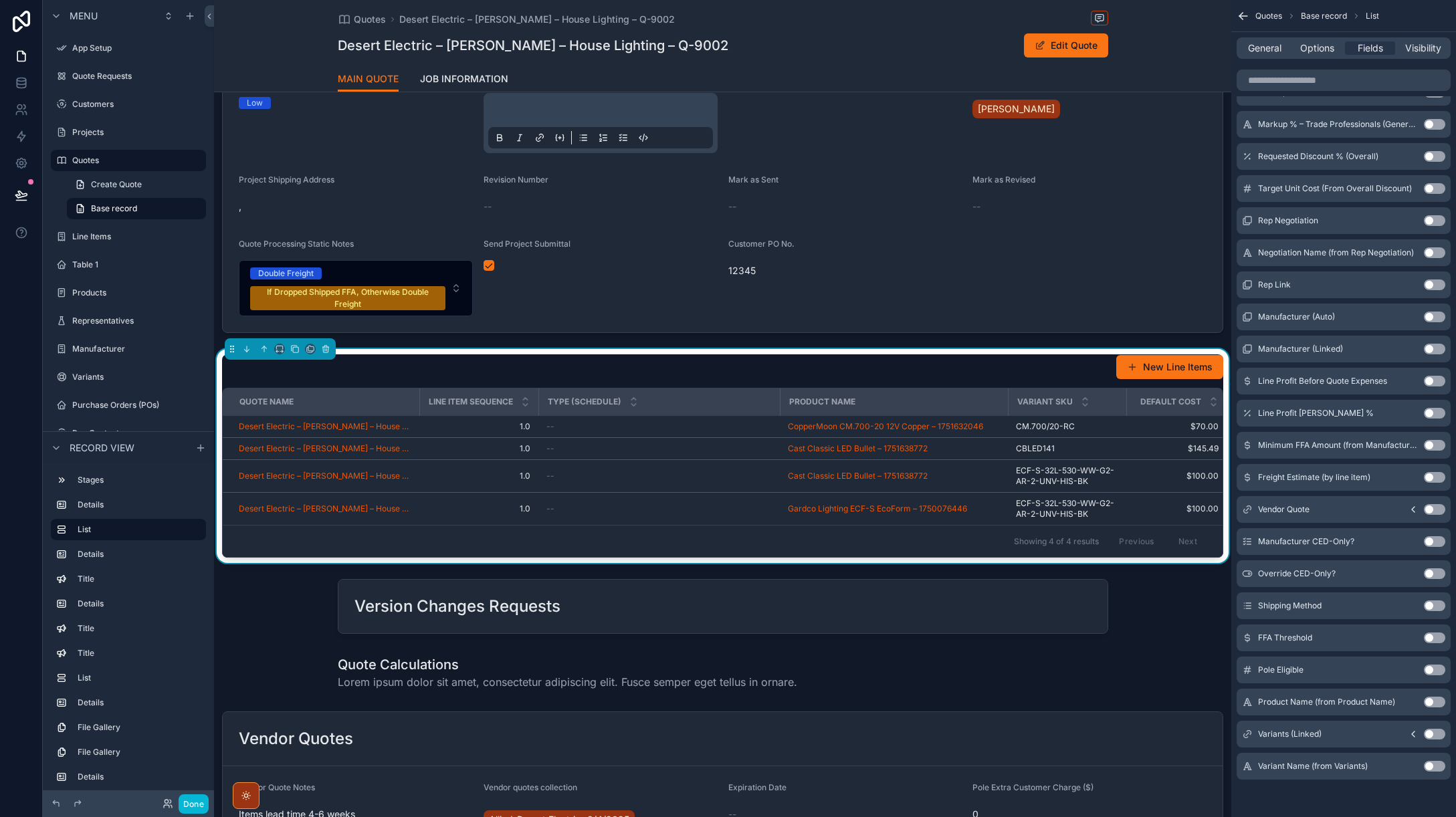
scroll to position [542, 0]
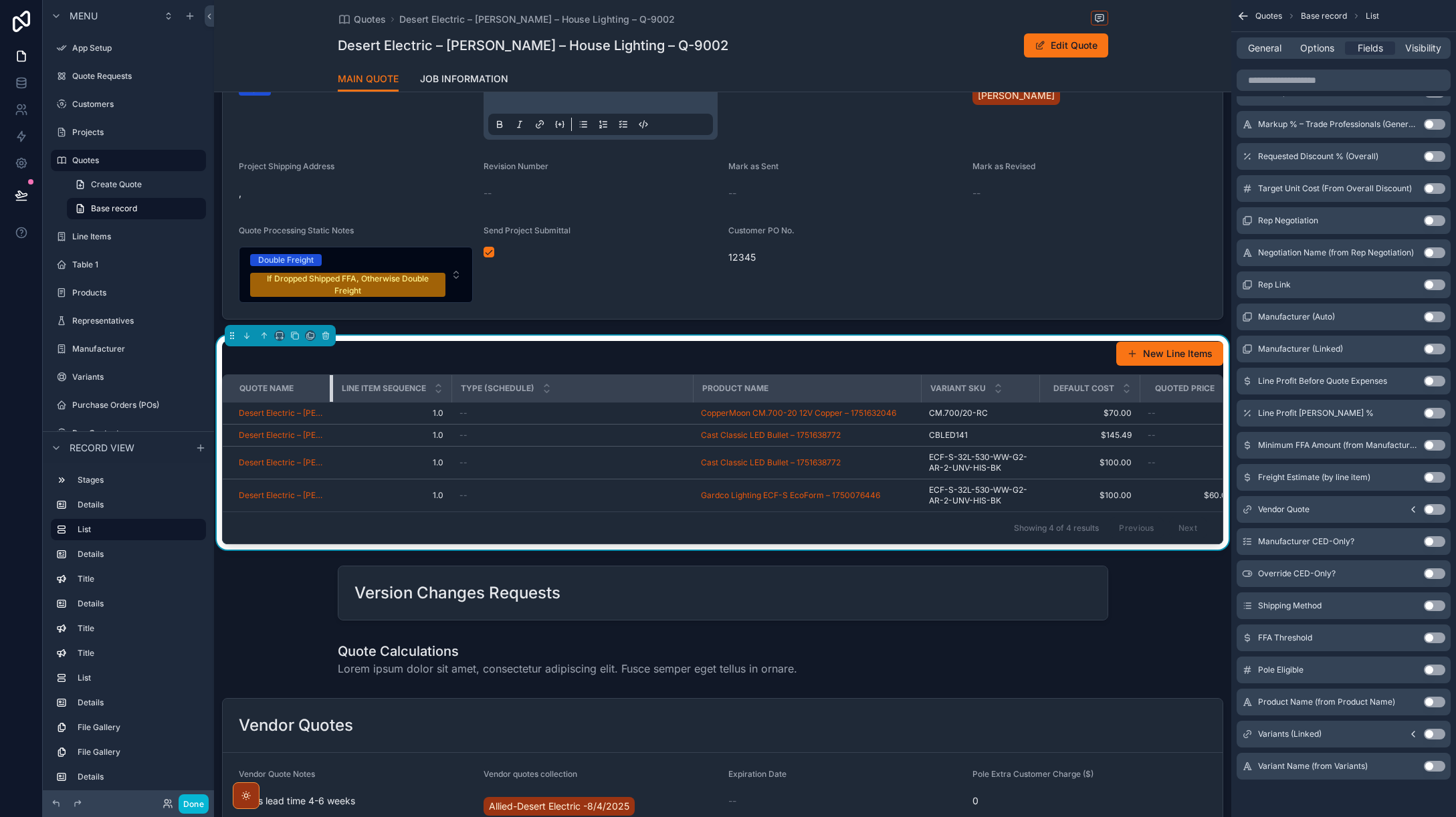
drag, startPoint x: 416, startPoint y: 429, endPoint x: 329, endPoint y: 429, distance: 87.0
click at [329, 402] on div "scrollable content" at bounding box center [332, 388] width 5 height 26
drag, startPoint x: 450, startPoint y: 429, endPoint x: 417, endPoint y: 429, distance: 33.0
click at [417, 402] on th "Line Item Sequence" at bounding box center [392, 388] width 119 height 27
click at [434, 425] on td "1.0 1.0" at bounding box center [392, 413] width 119 height 22
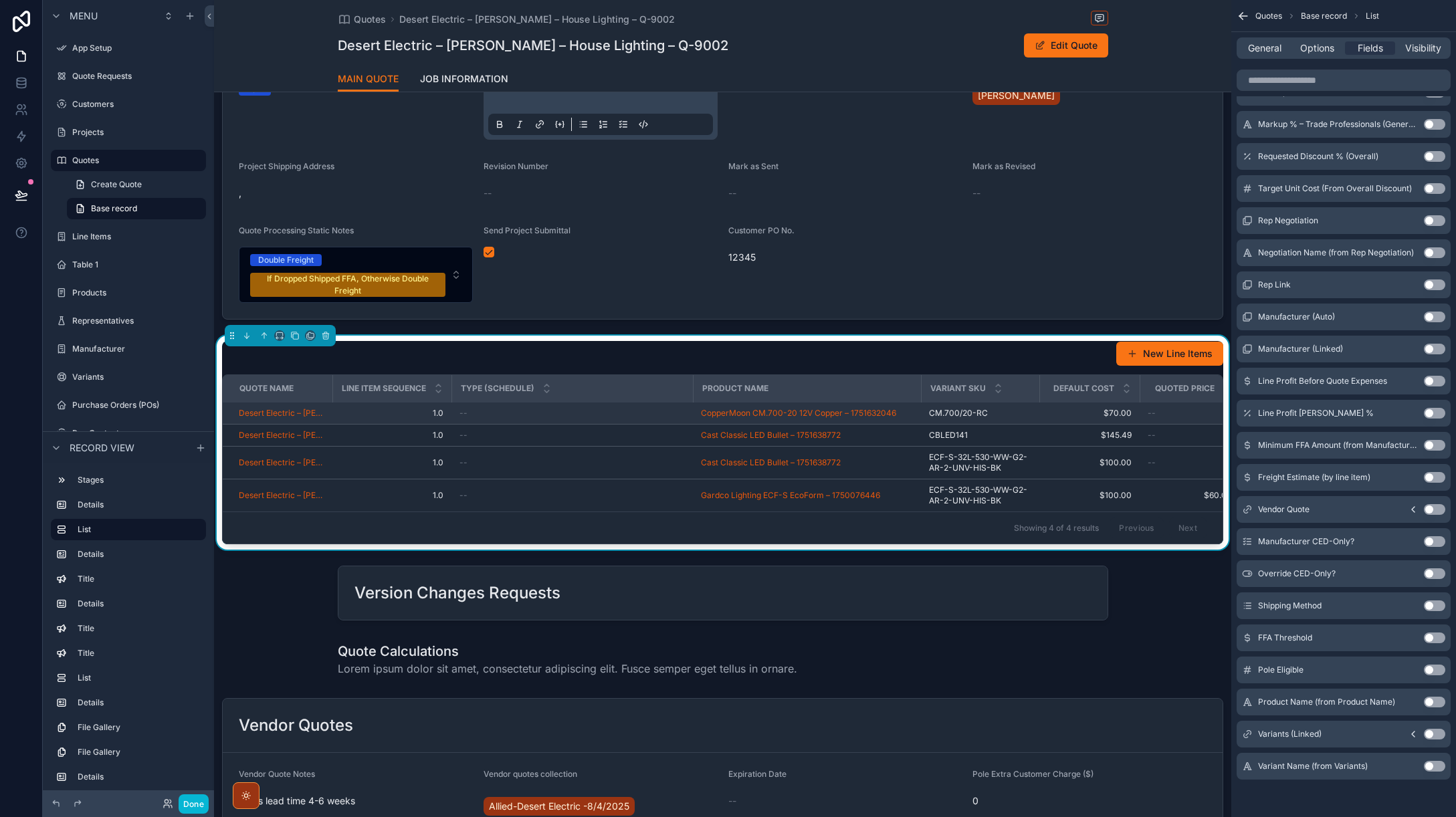
click at [425, 419] on span "1.0" at bounding box center [392, 413] width 103 height 11
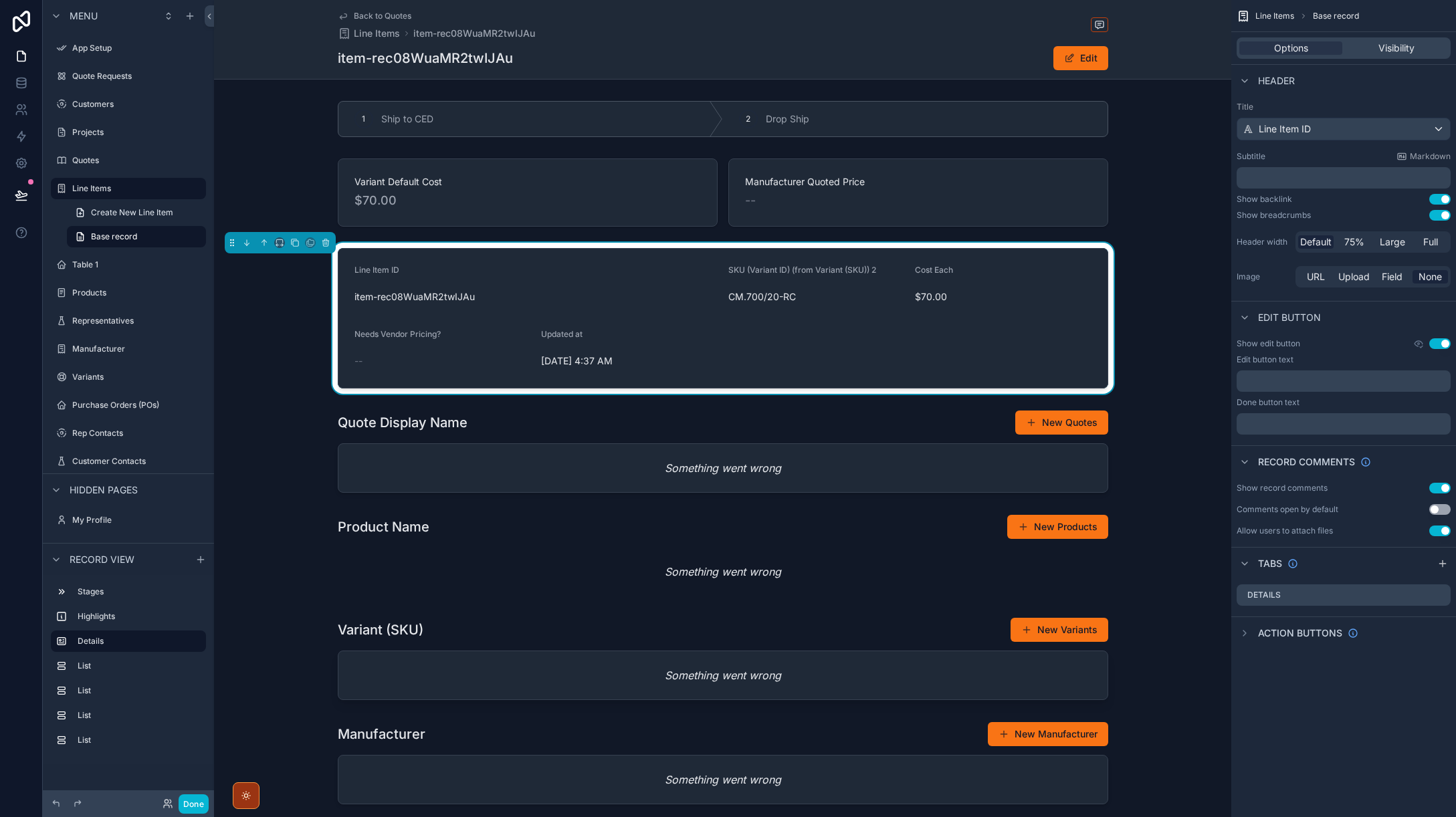
click at [345, 16] on icon "scrollable content" at bounding box center [343, 16] width 11 height 11
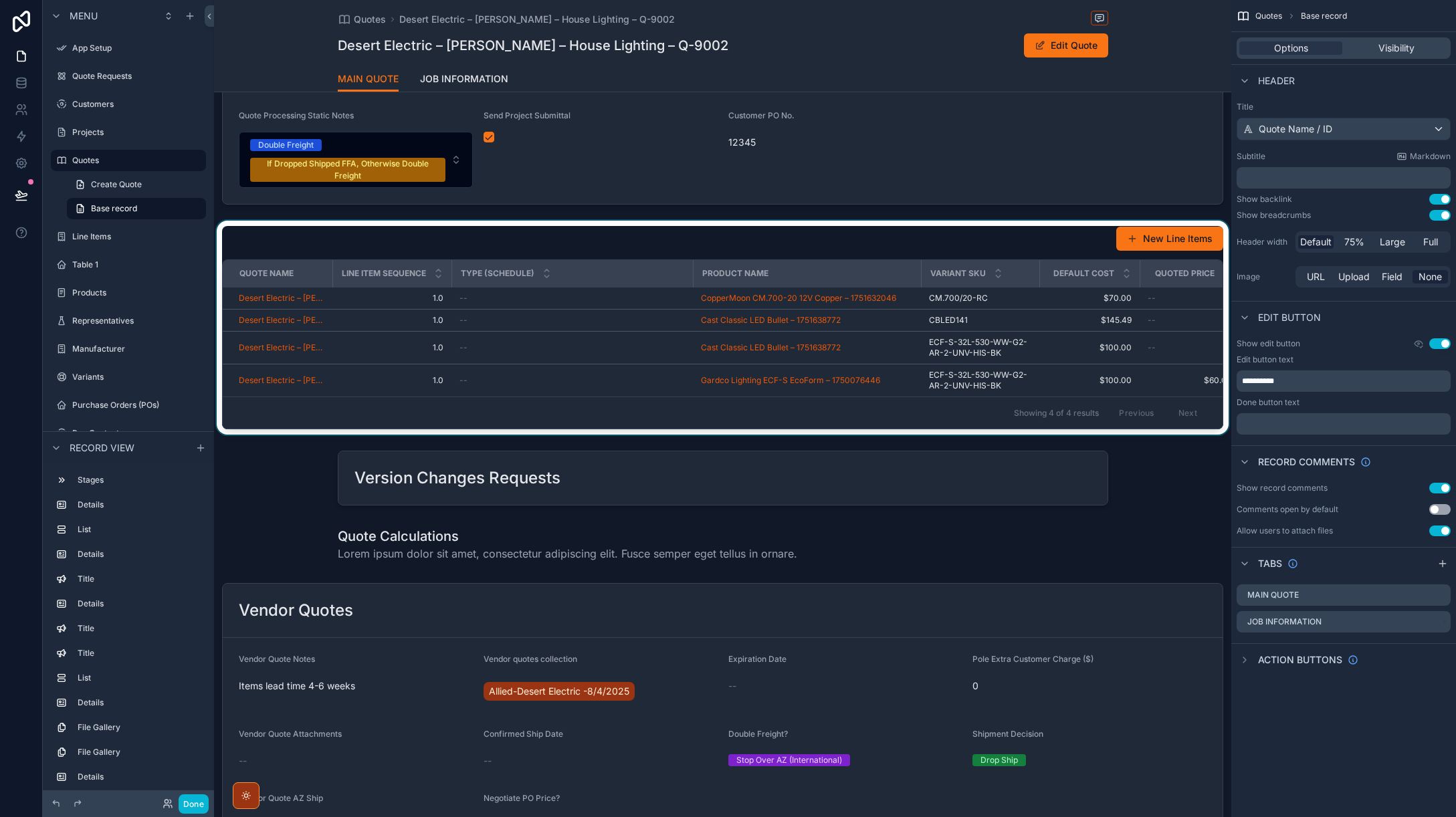
scroll to position [658, 0]
click at [707, 283] on div "scrollable content" at bounding box center [723, 327] width 1018 height 214
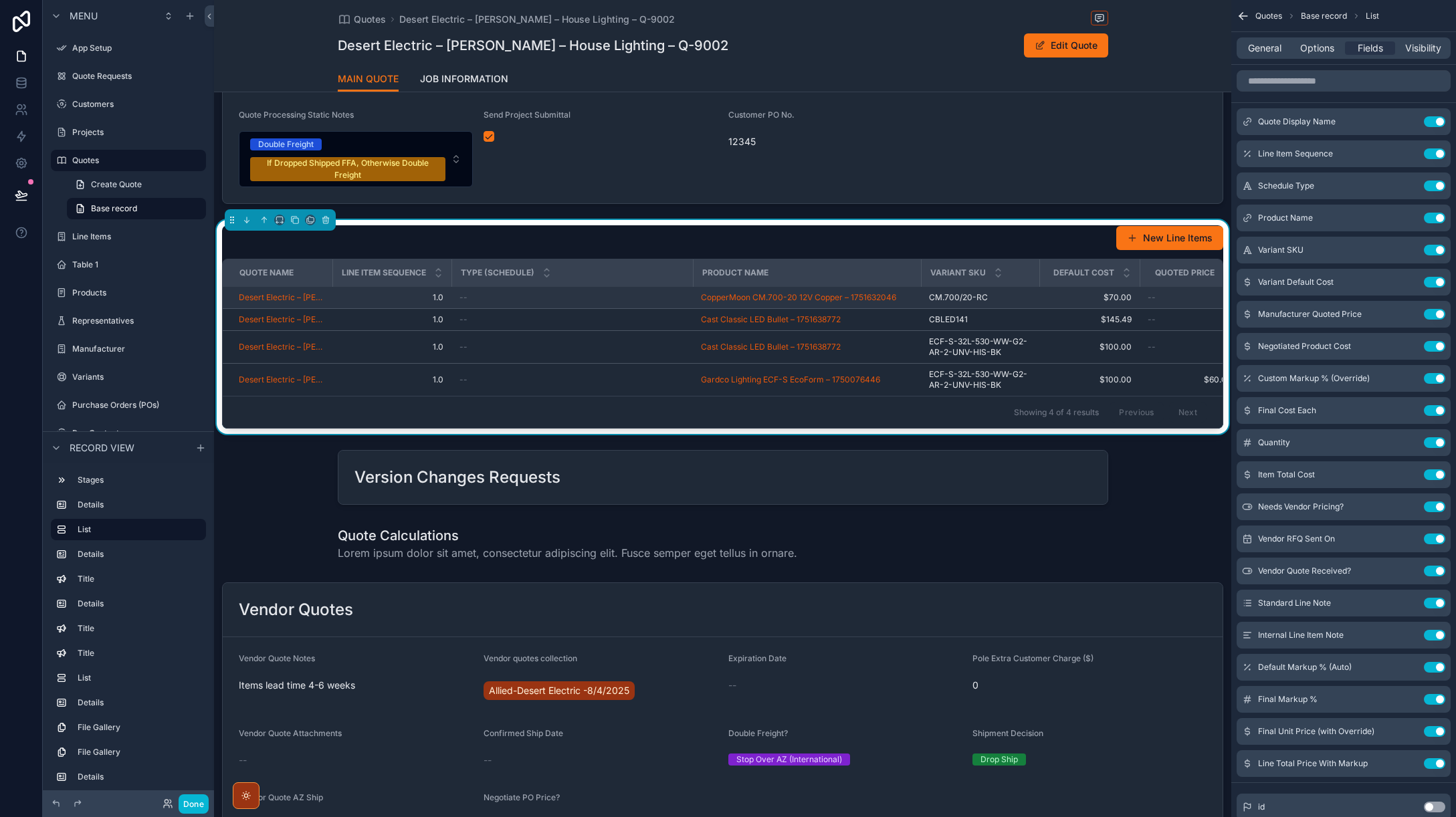
click at [469, 303] on div "--" at bounding box center [572, 297] width 225 height 11
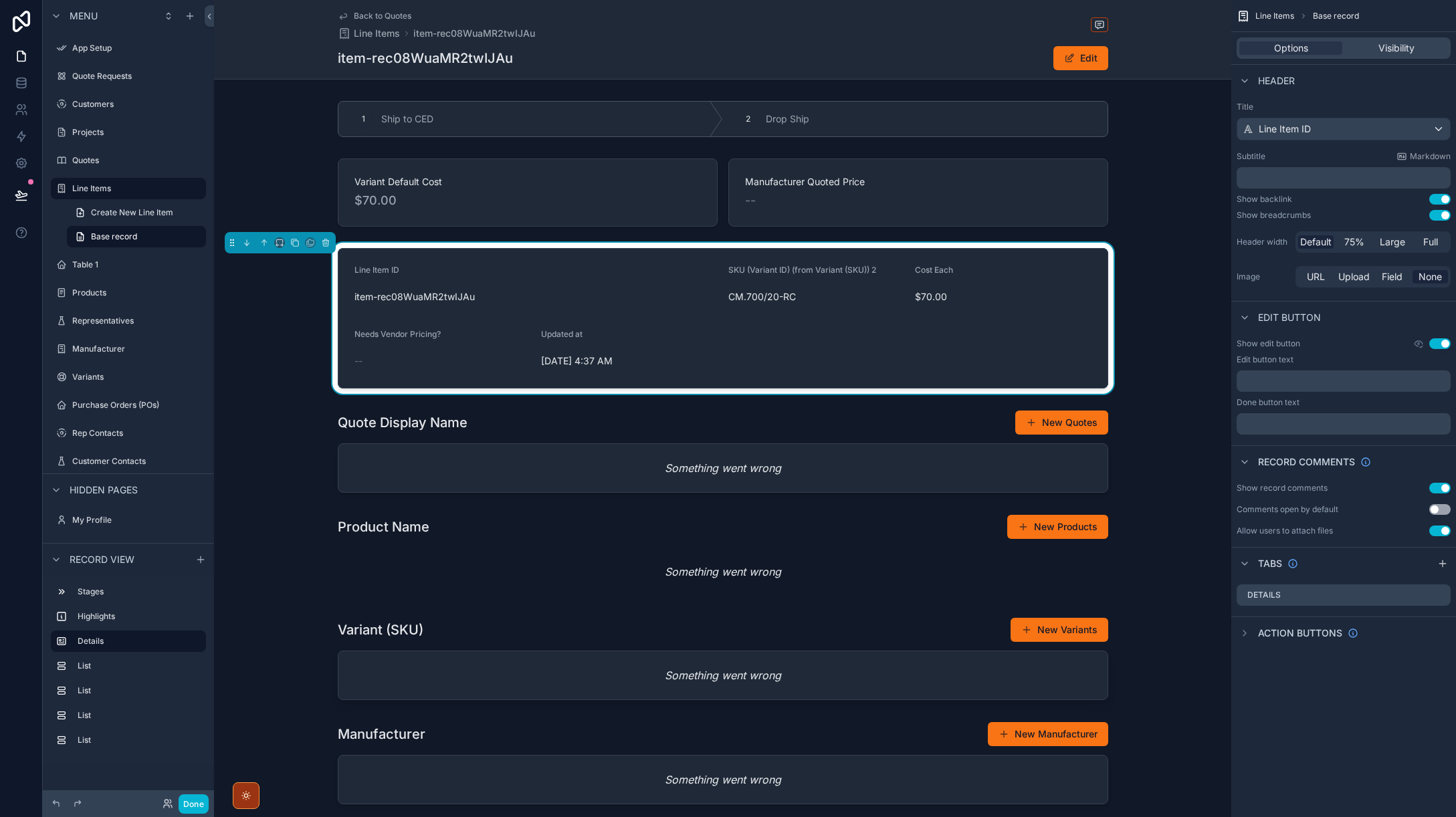
click at [378, 14] on span "Back to Quotes" at bounding box center [382, 16] width 57 height 11
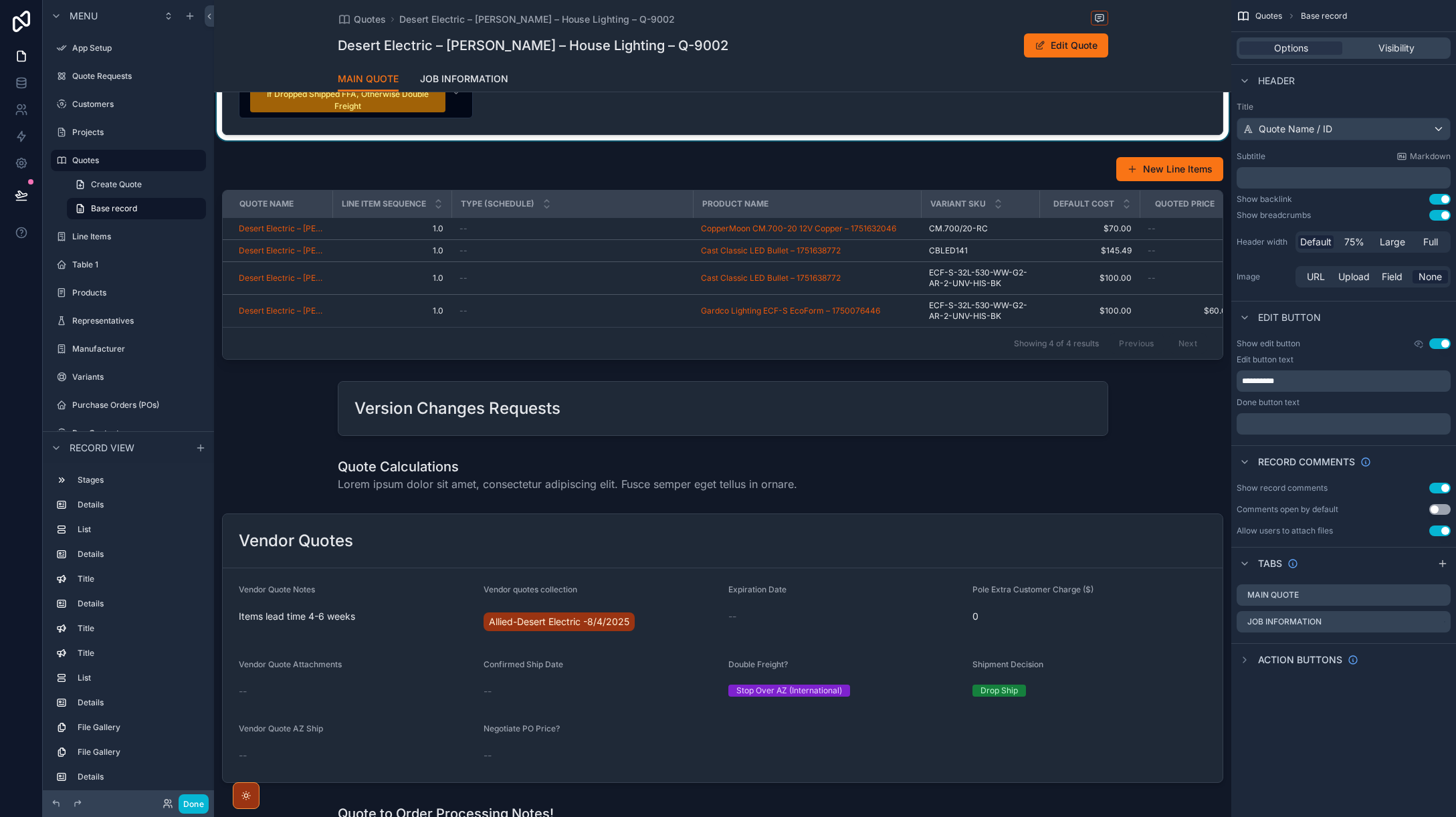
scroll to position [739, 0]
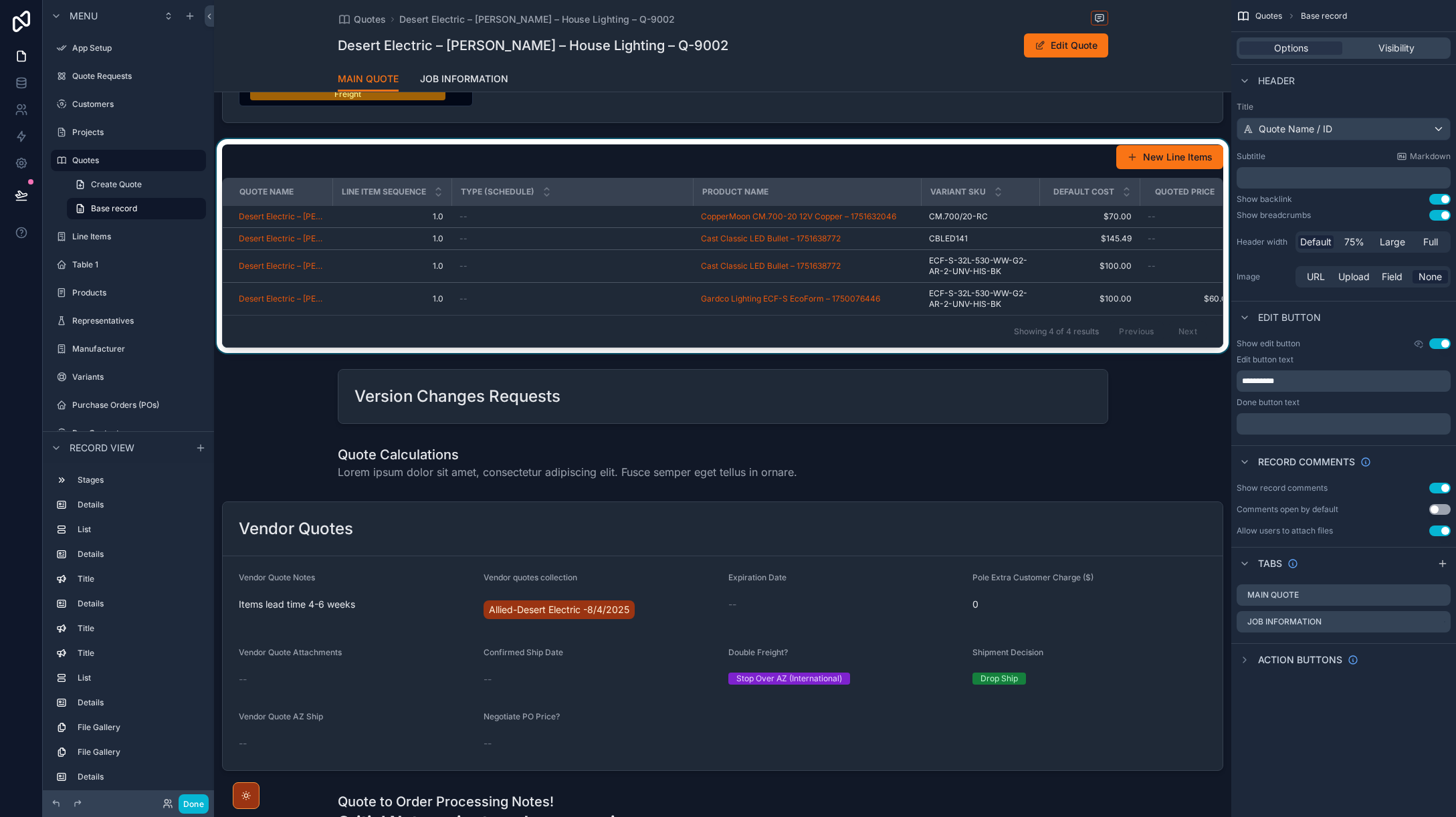
click at [538, 347] on div "Showing 4 of 4 results Previous Next" at bounding box center [723, 331] width 1000 height 32
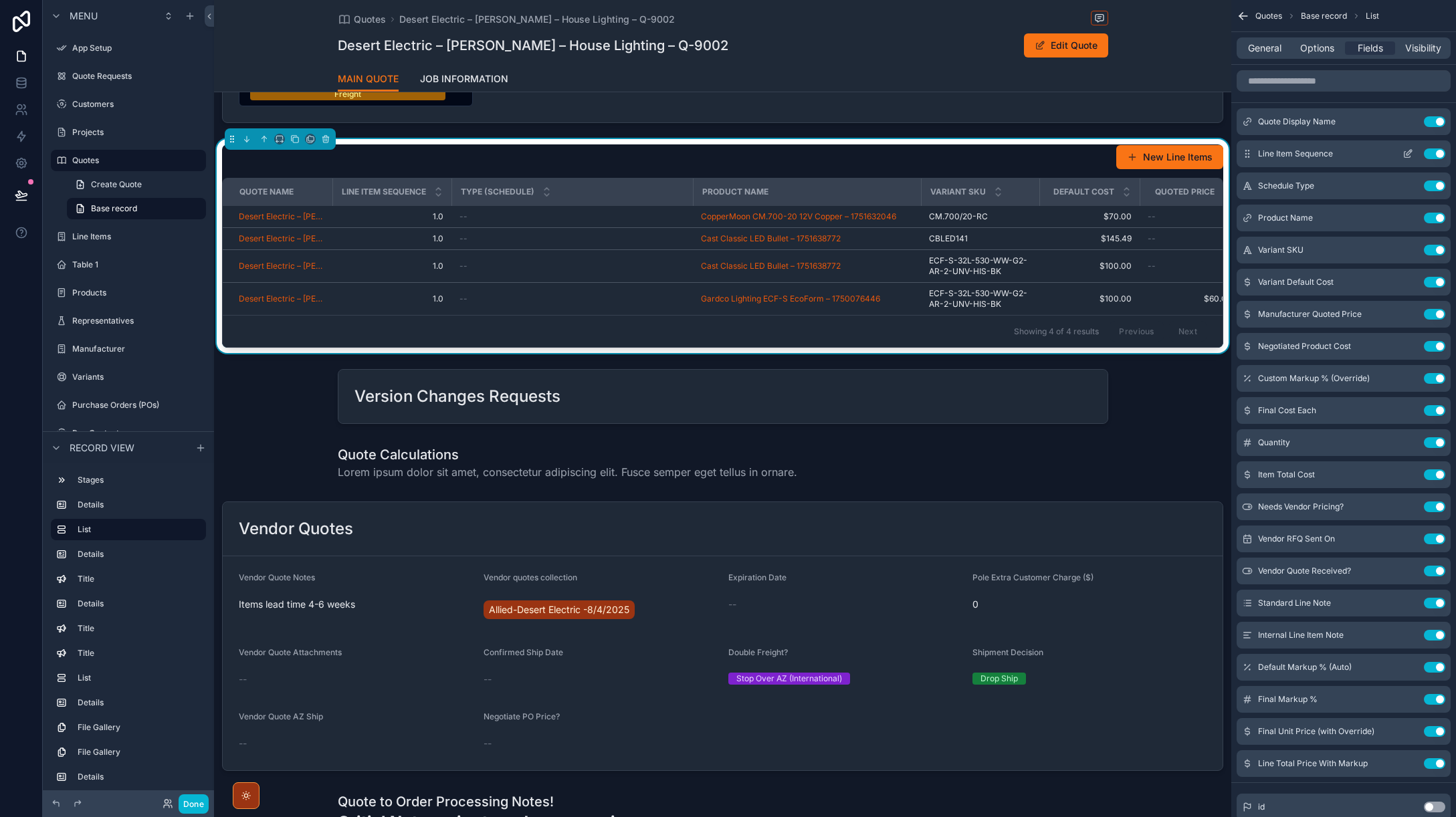
click at [1408, 155] on icon "scrollable content" at bounding box center [1409, 152] width 5 height 5
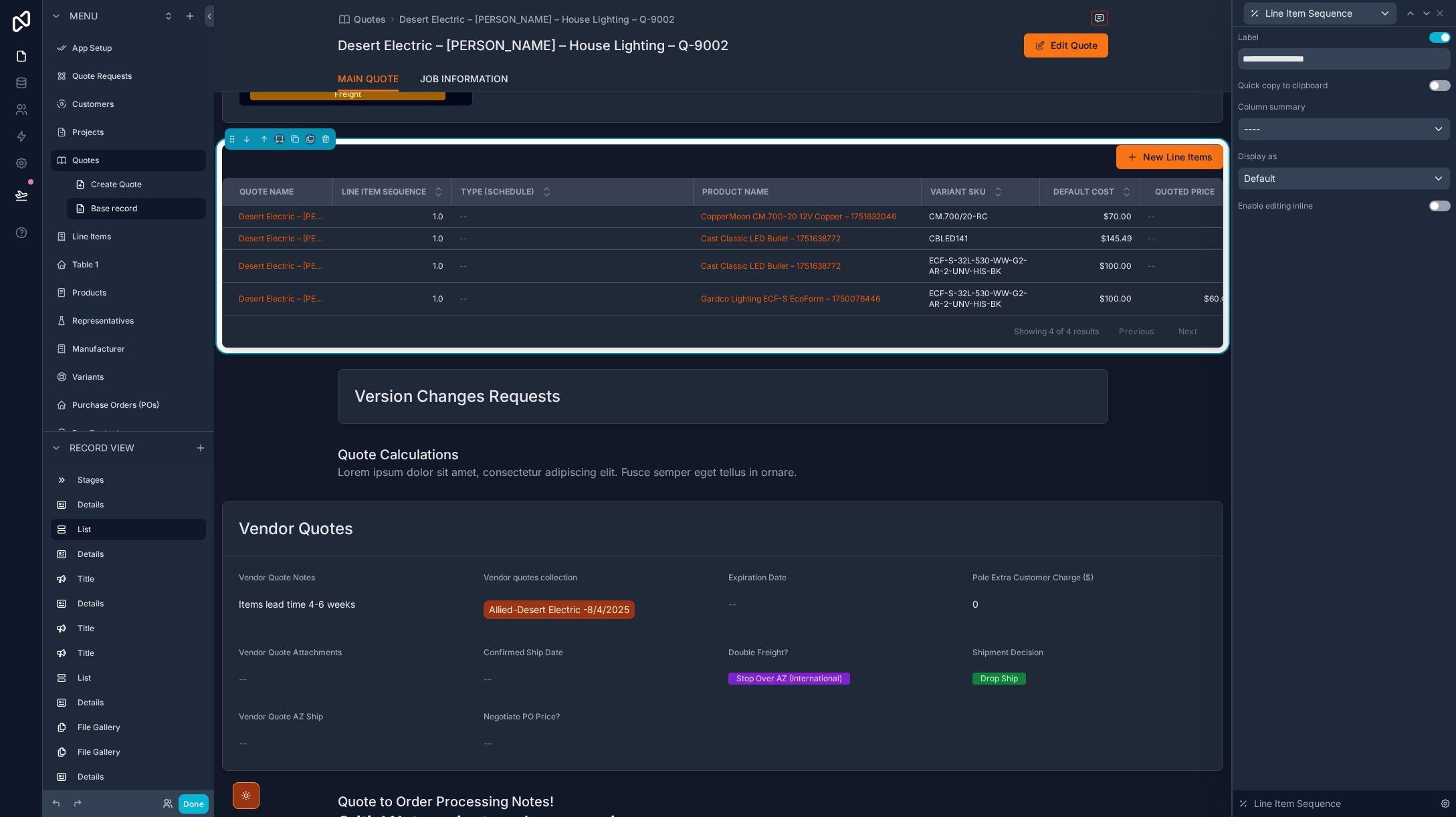
click at [1443, 204] on button "Use setting" at bounding box center [1440, 206] width 22 height 11
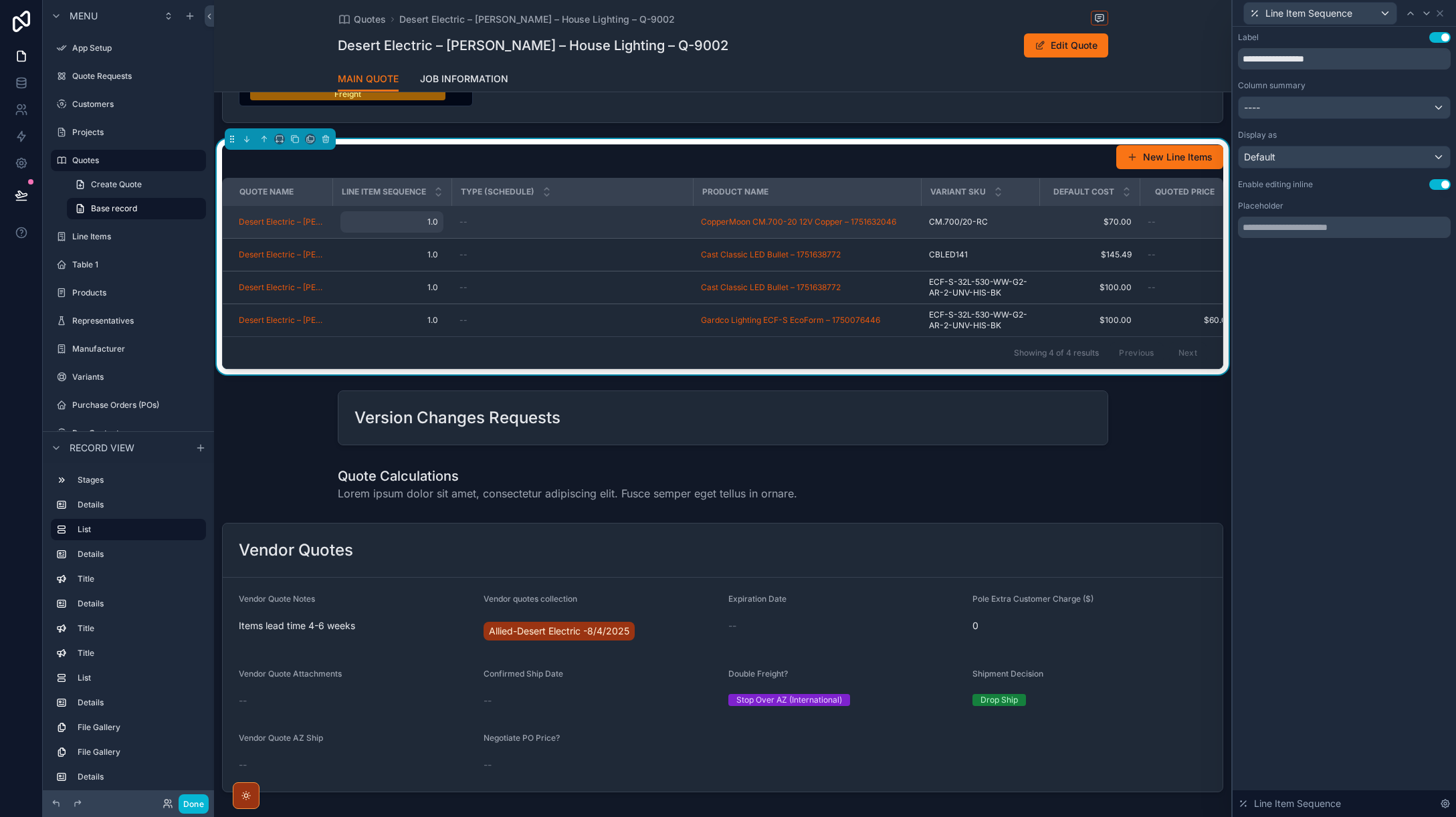
click at [427, 228] on span "1.0" at bounding box center [392, 222] width 92 height 11
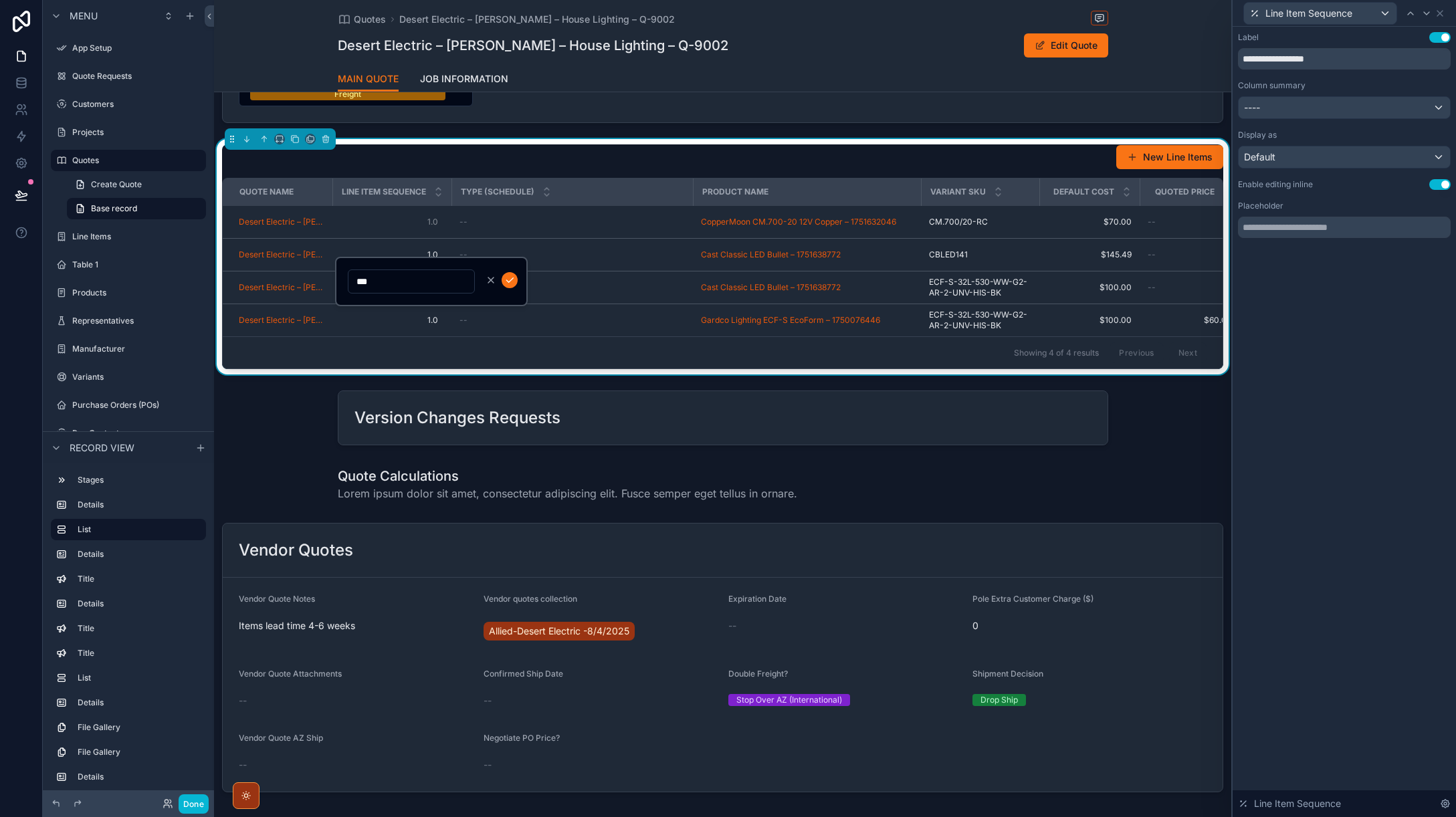
click at [525, 170] on div "New Line Items" at bounding box center [723, 157] width 1001 height 26
click at [1440, 12] on icon at bounding box center [1440, 13] width 5 height 5
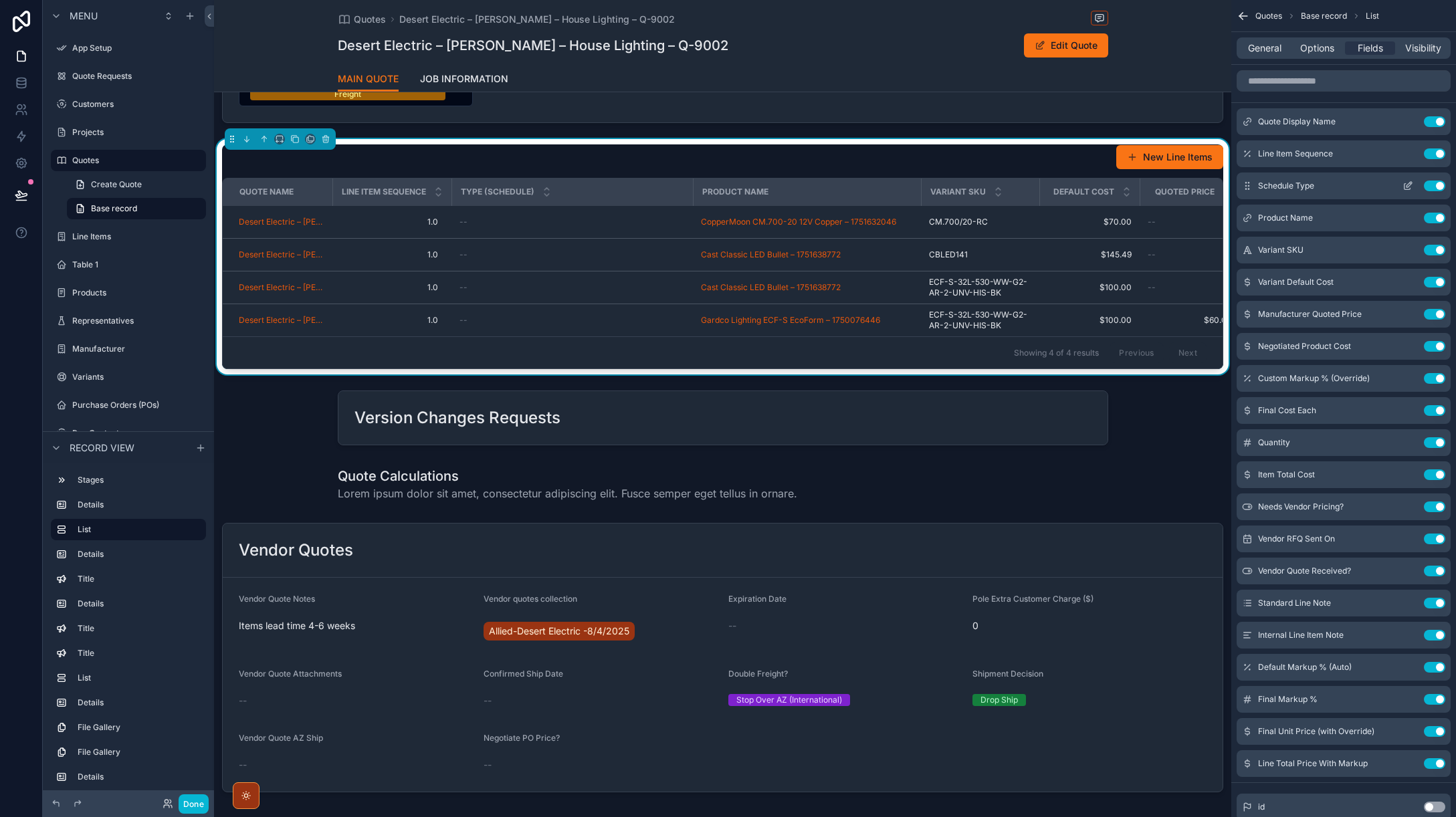
click at [1407, 186] on icon "scrollable content" at bounding box center [1409, 184] width 5 height 5
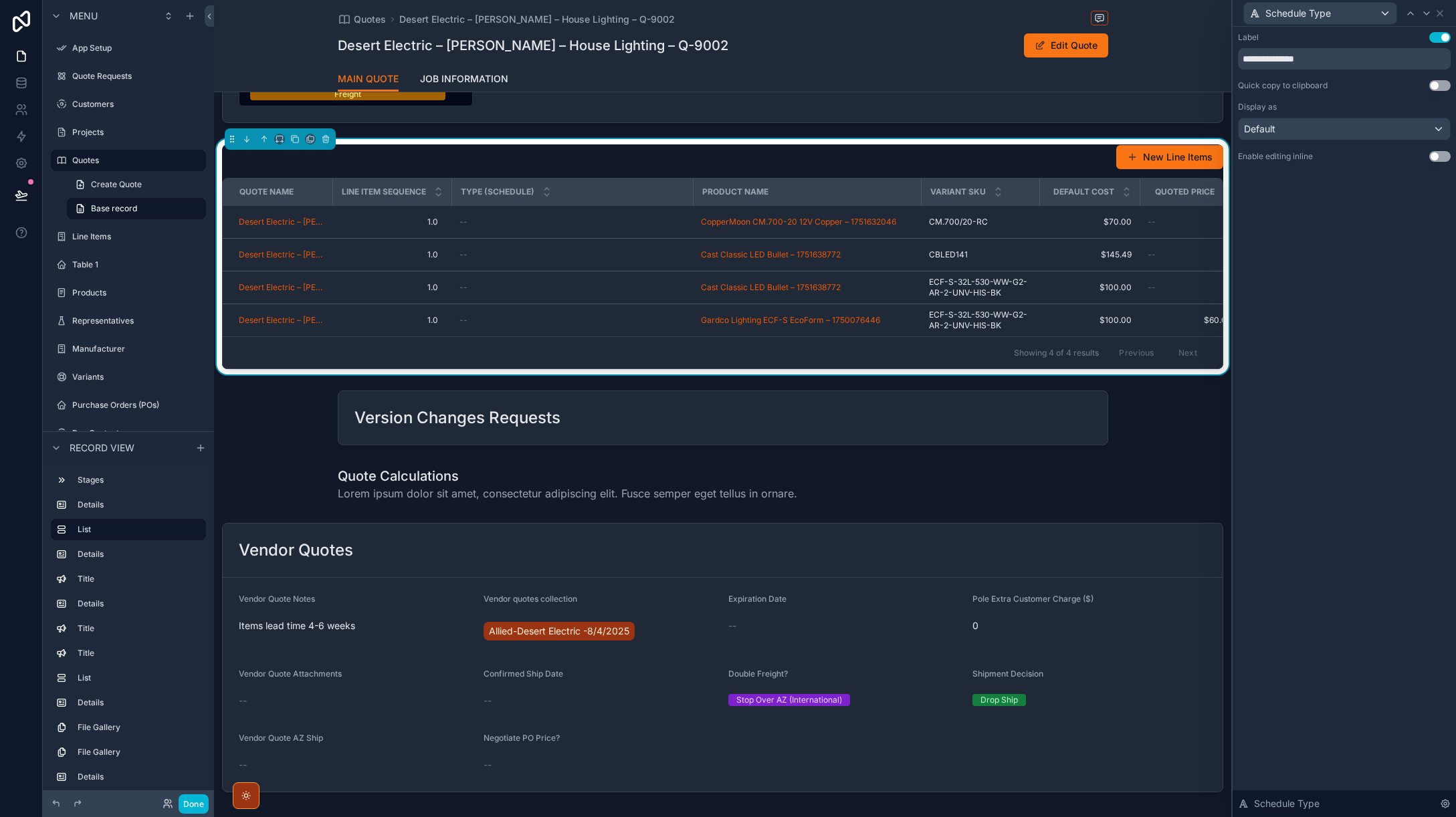
click at [1444, 153] on button "Use setting" at bounding box center [1440, 157] width 22 height 11
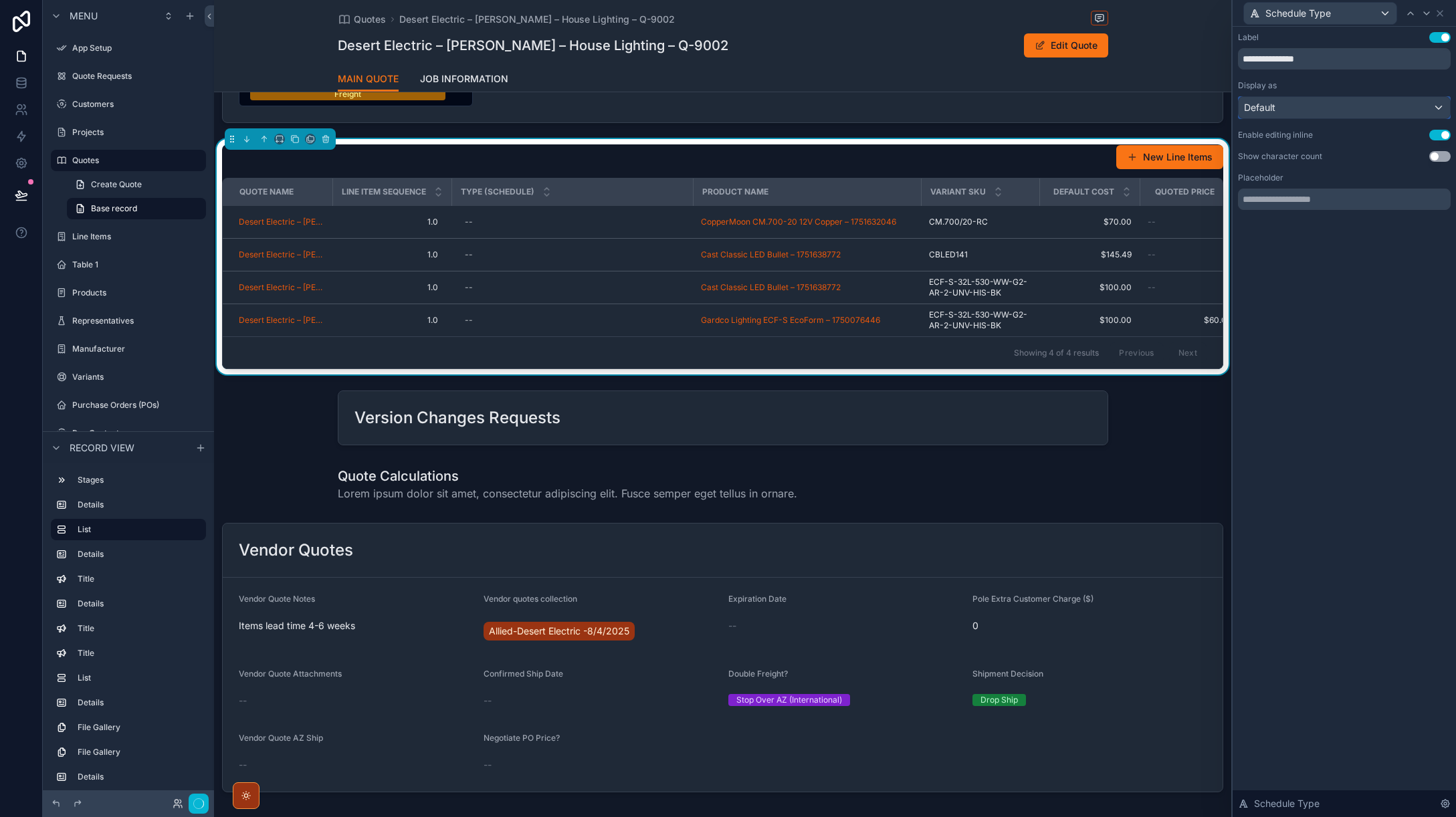
click at [1441, 108] on div "Default" at bounding box center [1345, 108] width 211 height 22
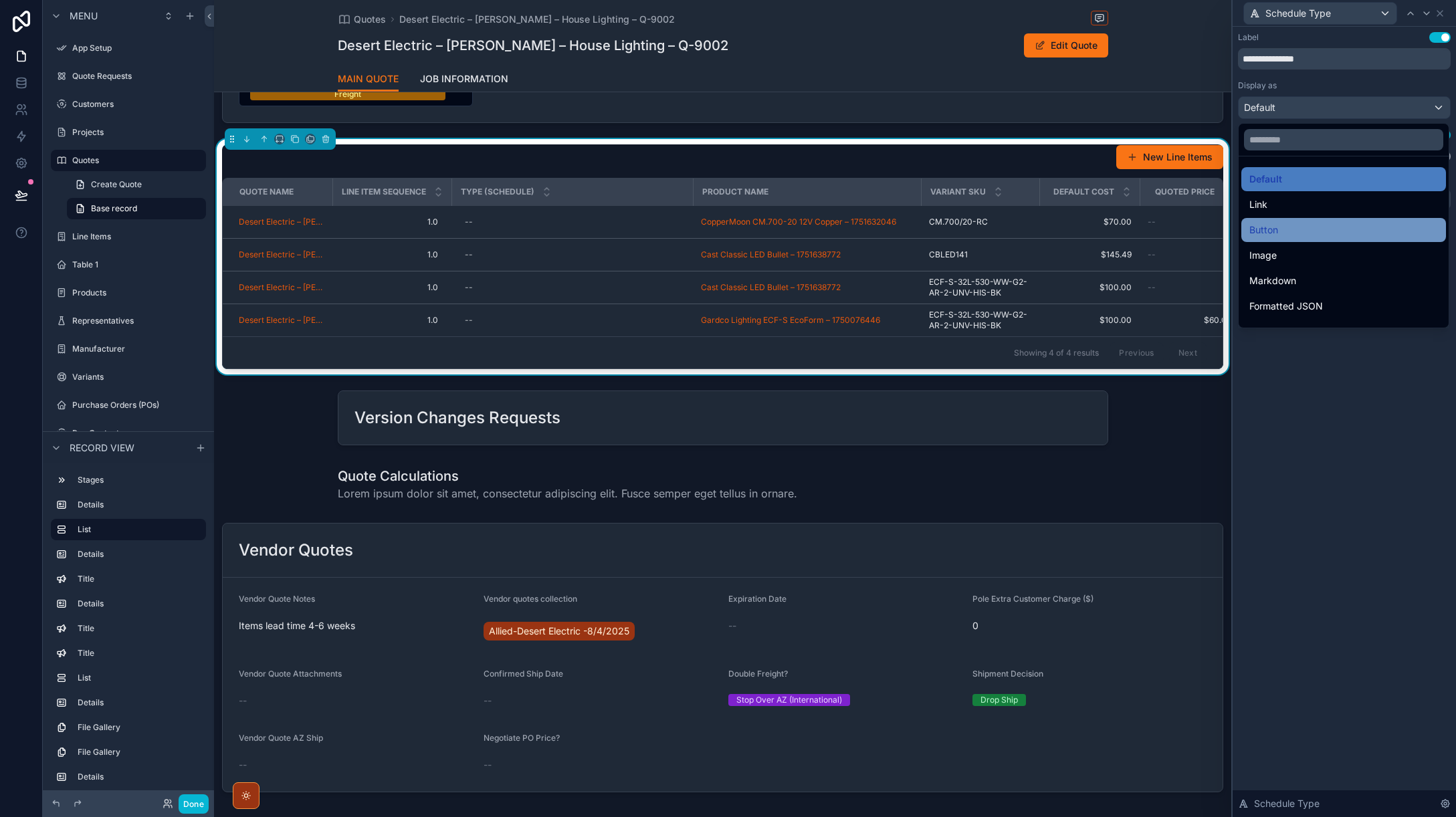
click at [1257, 225] on span "Button" at bounding box center [1263, 230] width 29 height 16
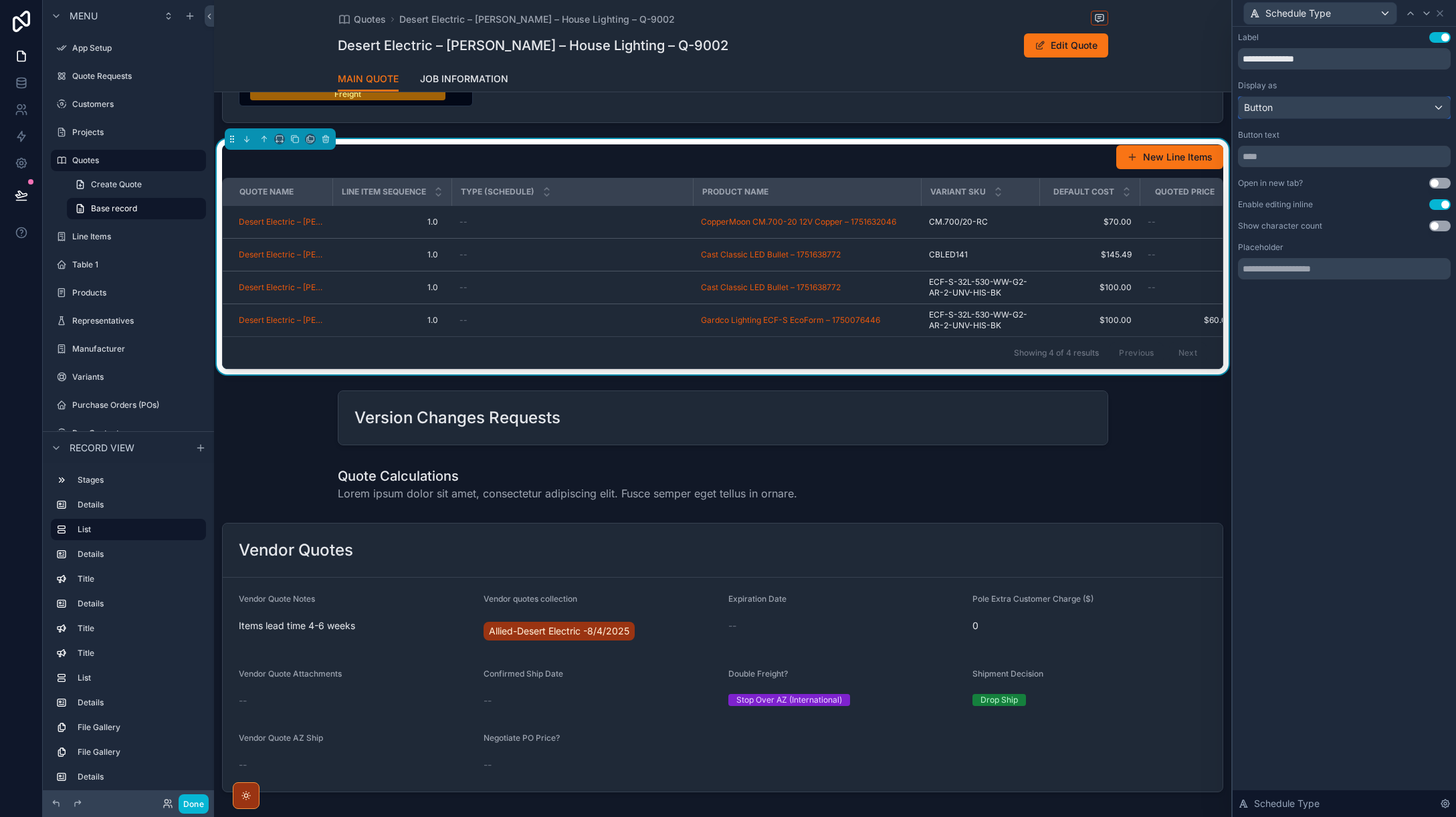
click at [1342, 107] on div "Button" at bounding box center [1345, 108] width 211 height 22
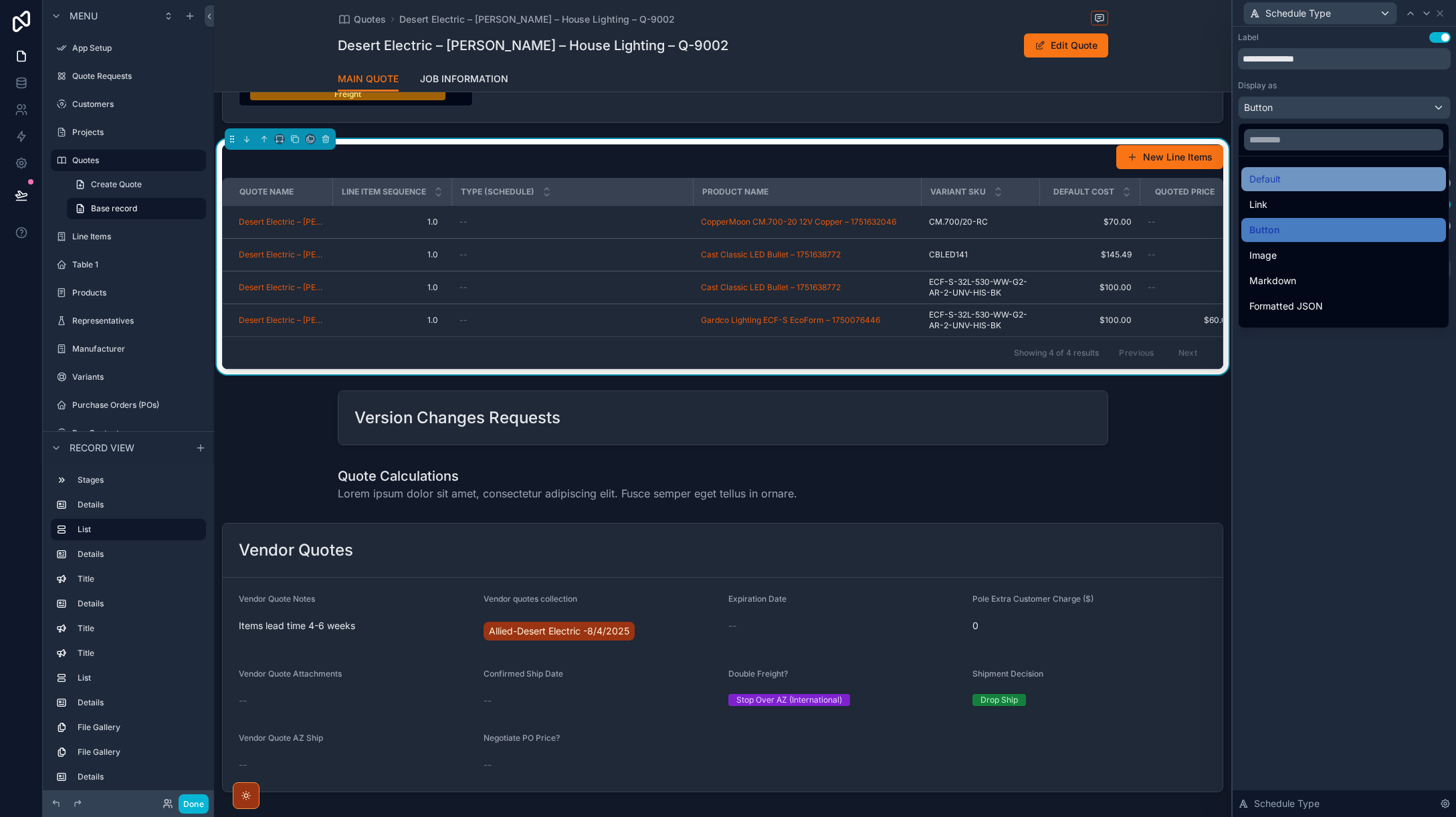
click at [1274, 177] on span "Default" at bounding box center [1265, 179] width 31 height 16
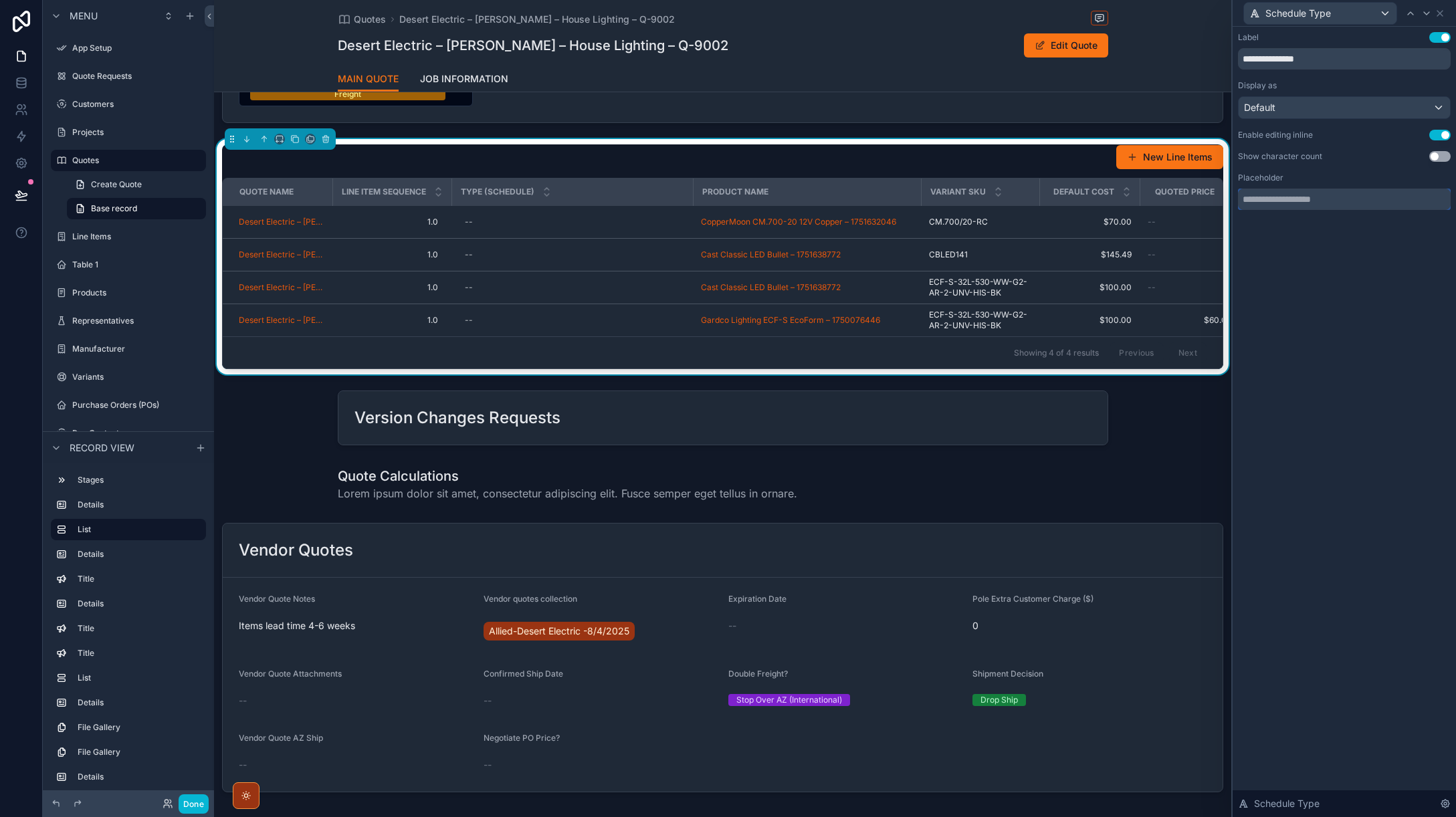
click at [1349, 203] on input "text" at bounding box center [1345, 200] width 213 height 22
type input "**********"
click at [1325, 257] on div "**********" at bounding box center [1345, 422] width 224 height 791
click at [1442, 13] on icon at bounding box center [1440, 13] width 11 height 11
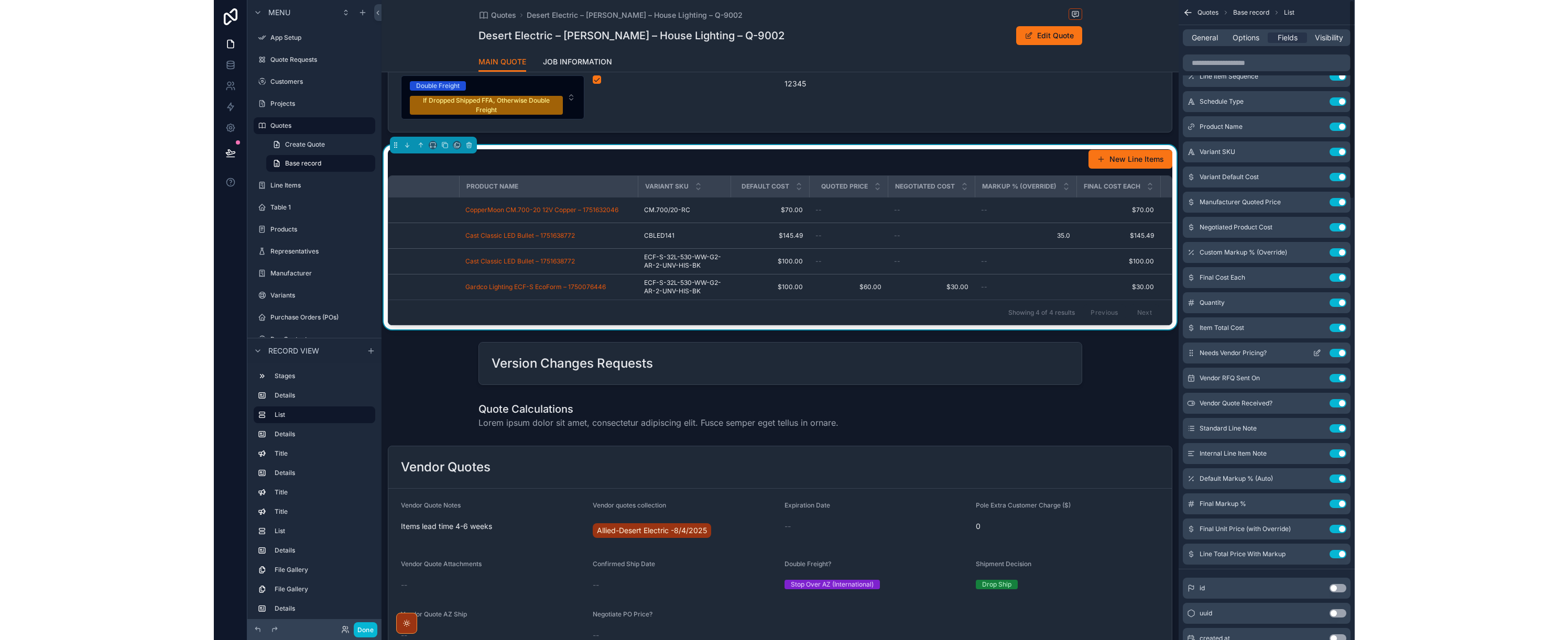
scroll to position [0, 0]
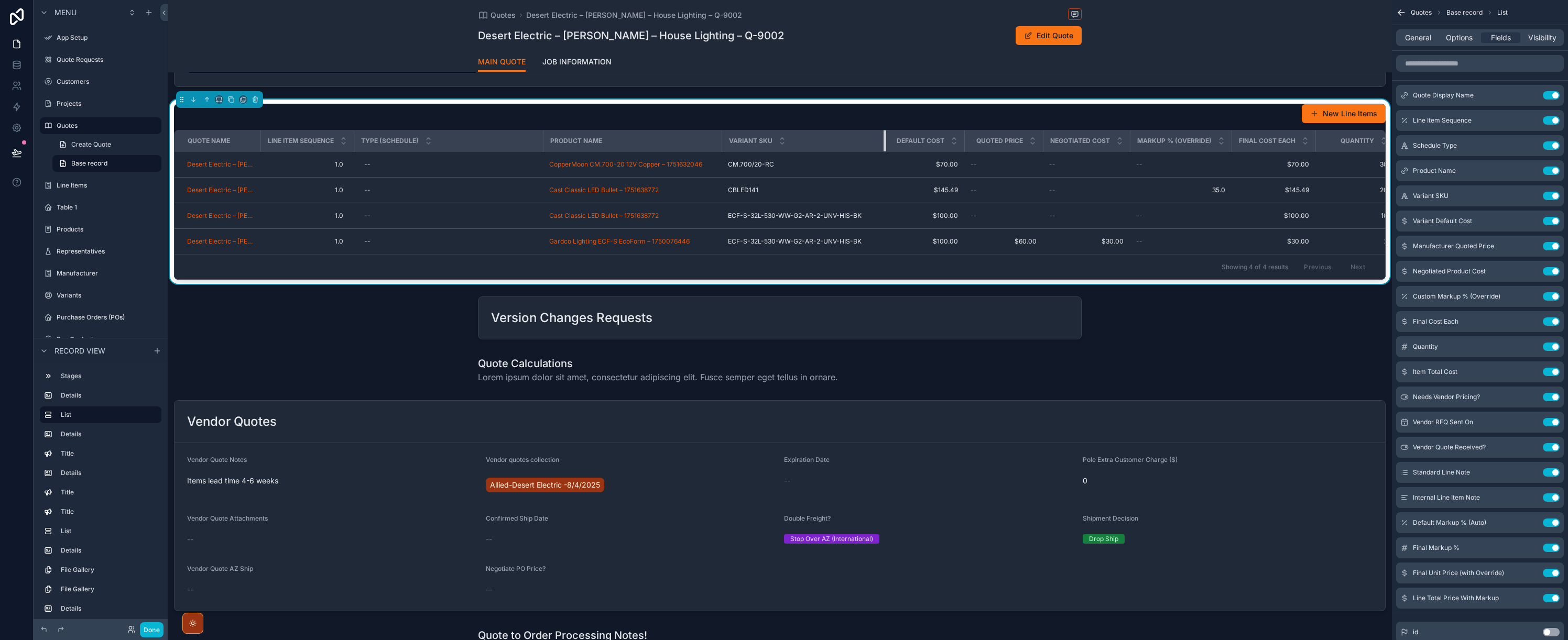
drag, startPoint x: 814, startPoint y: 153, endPoint x: 894, endPoint y: 155, distance: 80.0
click at [894, 152] on tr "Quote Name Line Item Sequence Type (Schedule) Product Name Variant SKU Default …" at bounding box center [1227, 141] width 2104 height 21
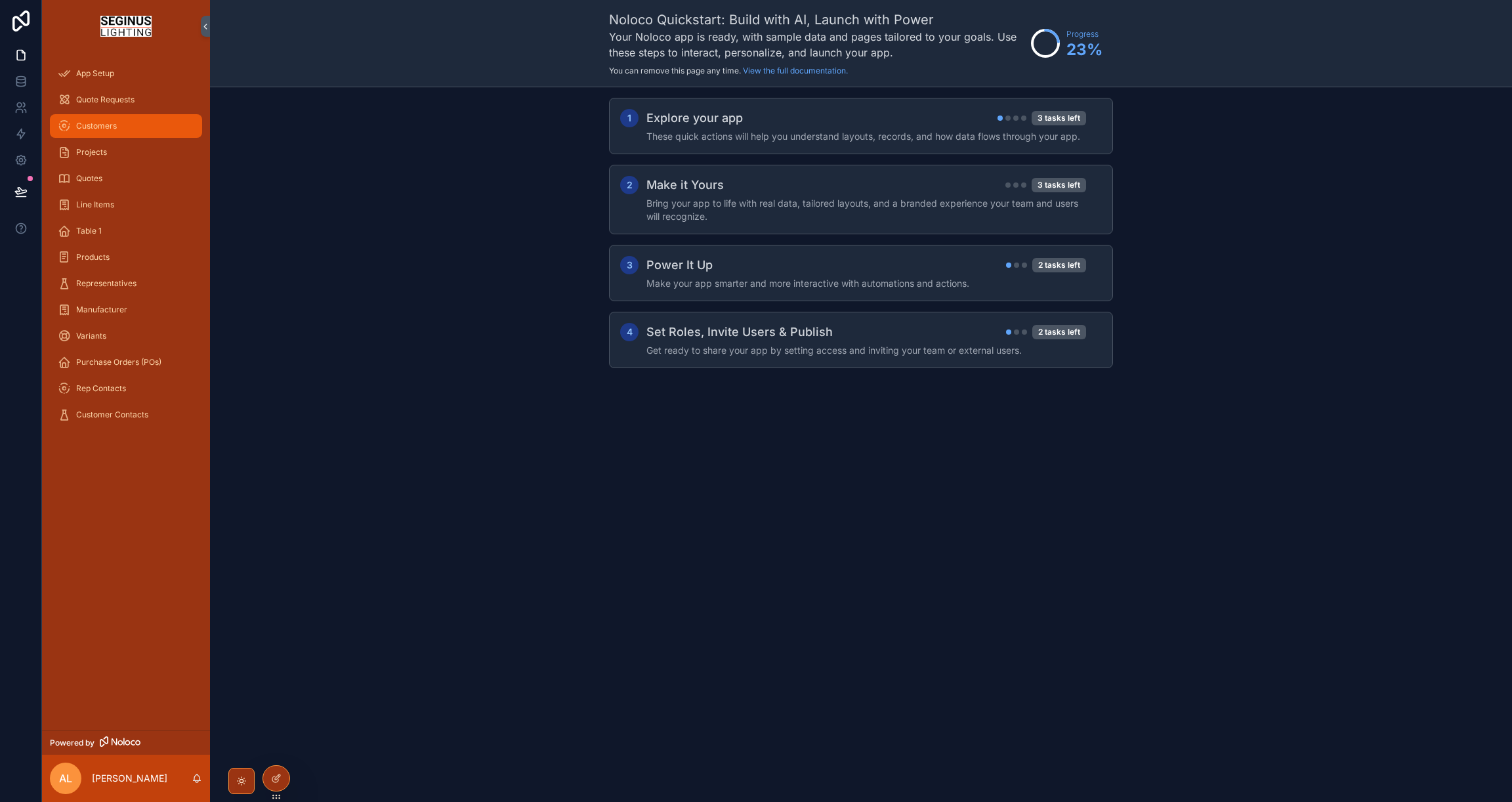
click at [98, 127] on span "Customers" at bounding box center [96, 126] width 40 height 11
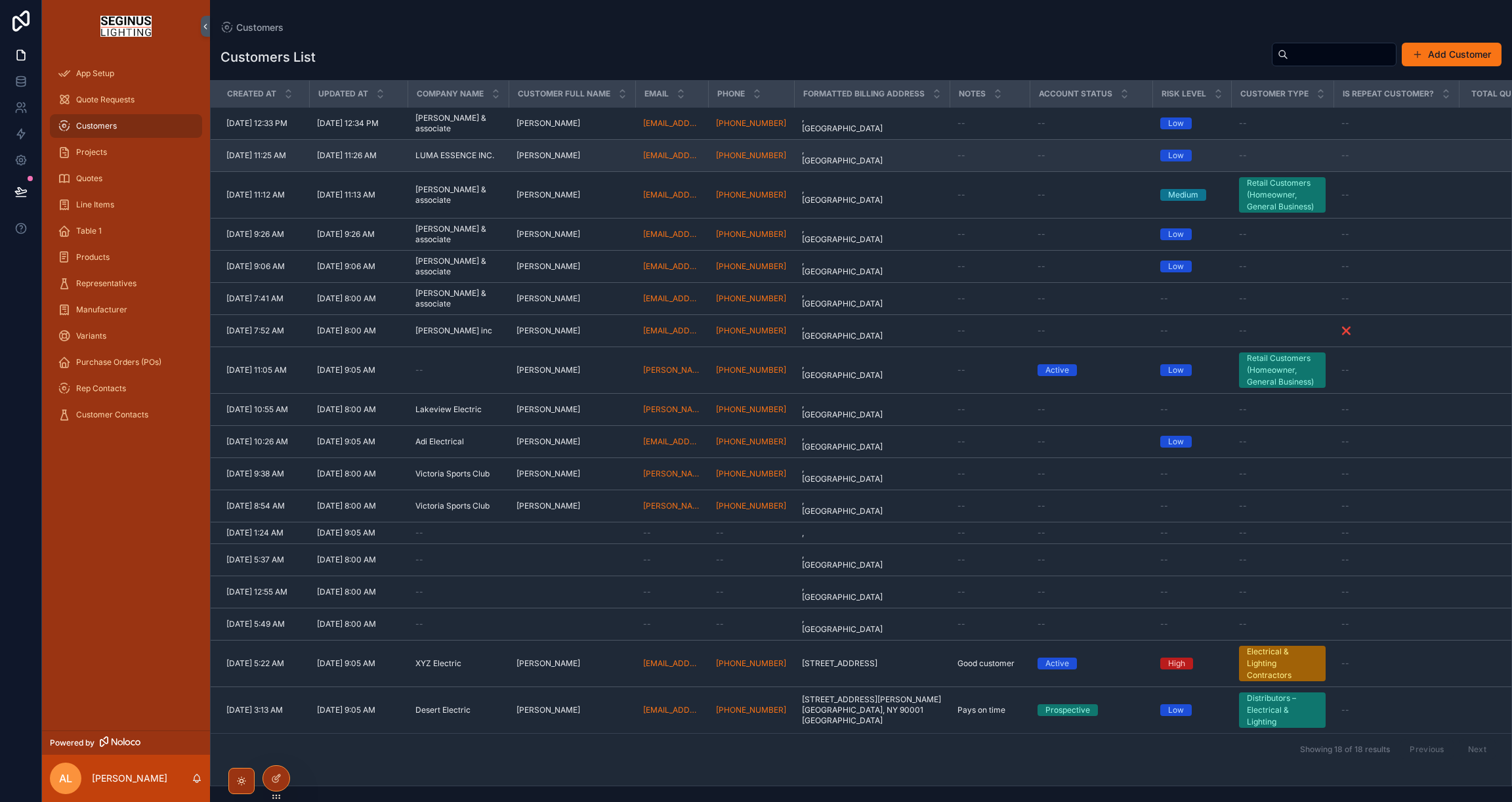
click at [516, 172] on td "Sharron Louie Sharron Louie" at bounding box center [572, 156] width 127 height 32
click at [528, 161] on span "[PERSON_NAME]" at bounding box center [549, 156] width 64 height 11
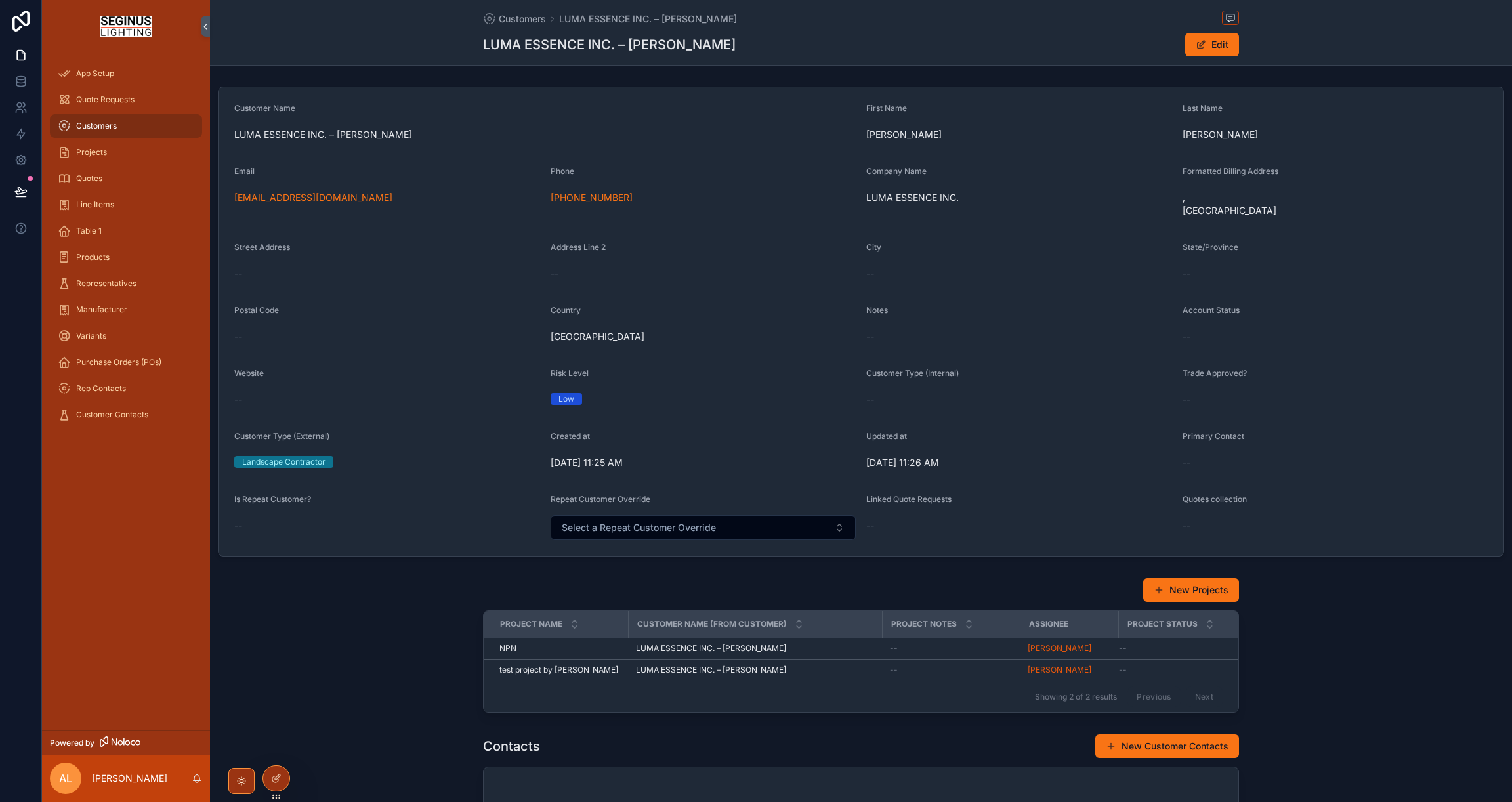
click at [295, 504] on span "Is Repeat Customer?" at bounding box center [272, 499] width 77 height 10
click at [1212, 51] on button "Edit" at bounding box center [1212, 44] width 54 height 24
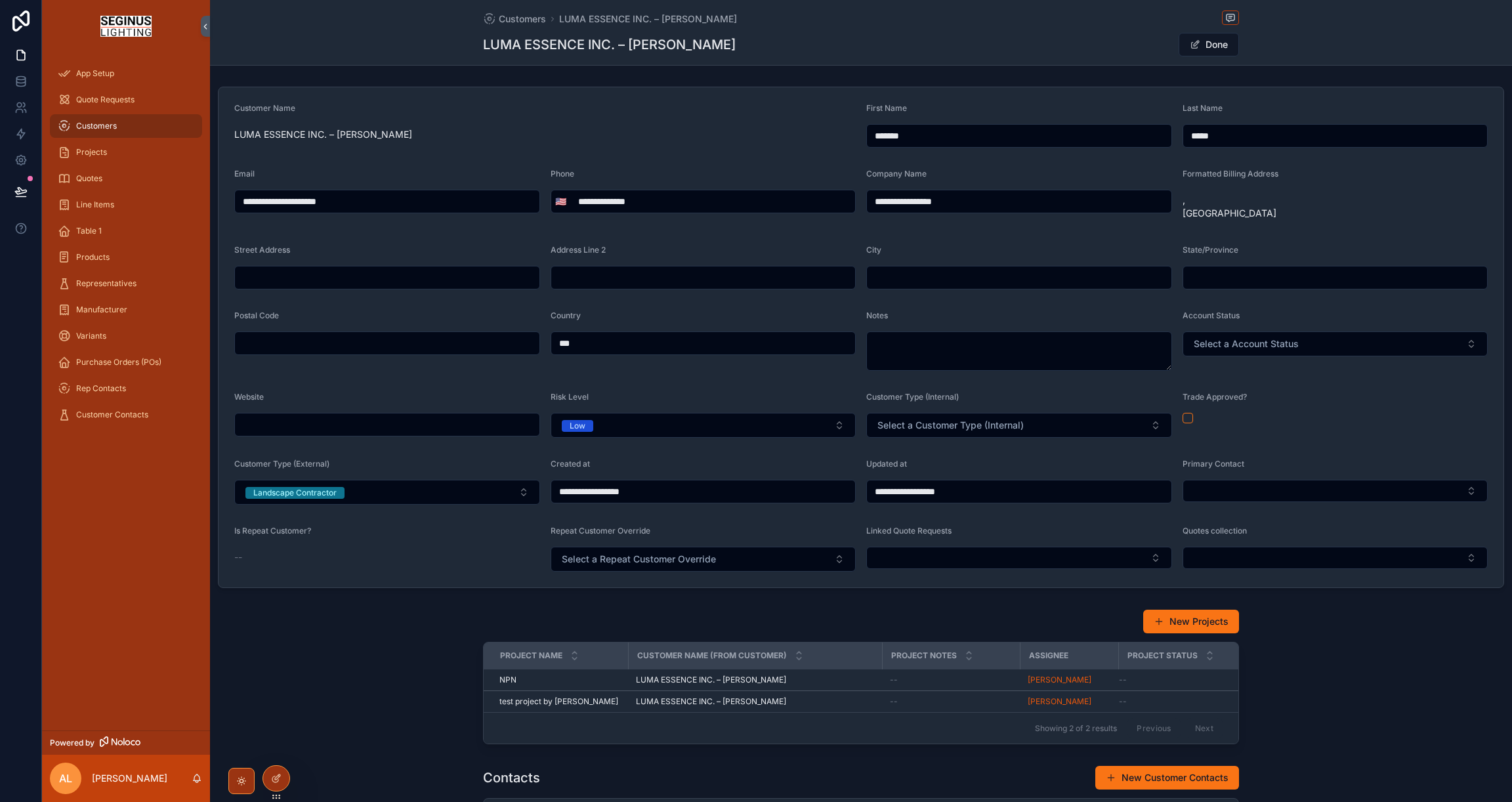
click at [296, 541] on div "Is Repeat Customer?" at bounding box center [386, 534] width 306 height 16
click at [284, 536] on span "Is Repeat Customer?" at bounding box center [272, 531] width 77 height 10
click at [232, 577] on form "**********" at bounding box center [861, 338] width 1285 height 500
click at [243, 564] on div "--" at bounding box center [386, 557] width 306 height 13
click at [696, 566] on span "Select a Repeat Customer Override" at bounding box center [639, 559] width 154 height 13
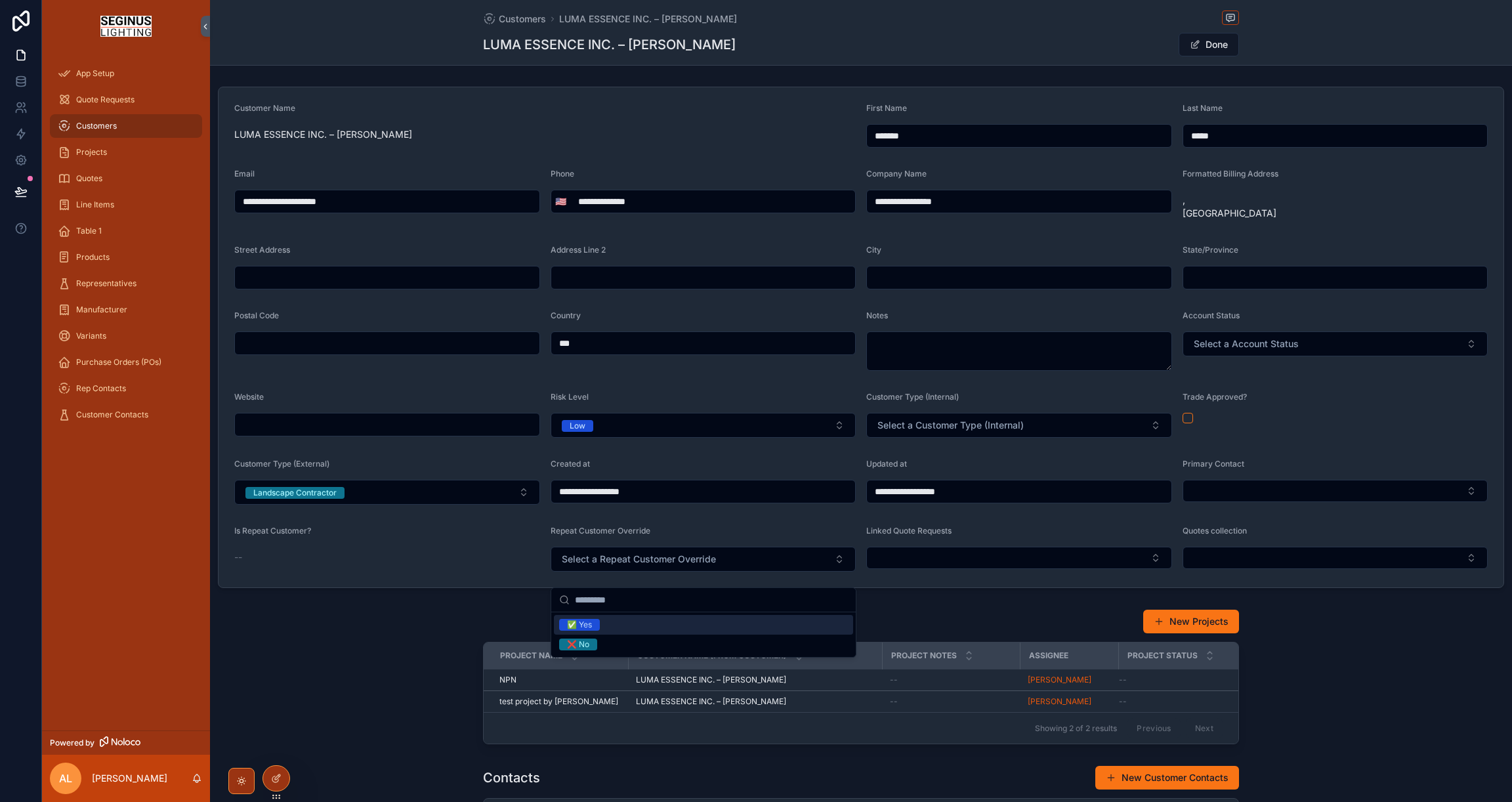
click at [583, 626] on div "✅ Yes" at bounding box center [579, 624] width 25 height 11
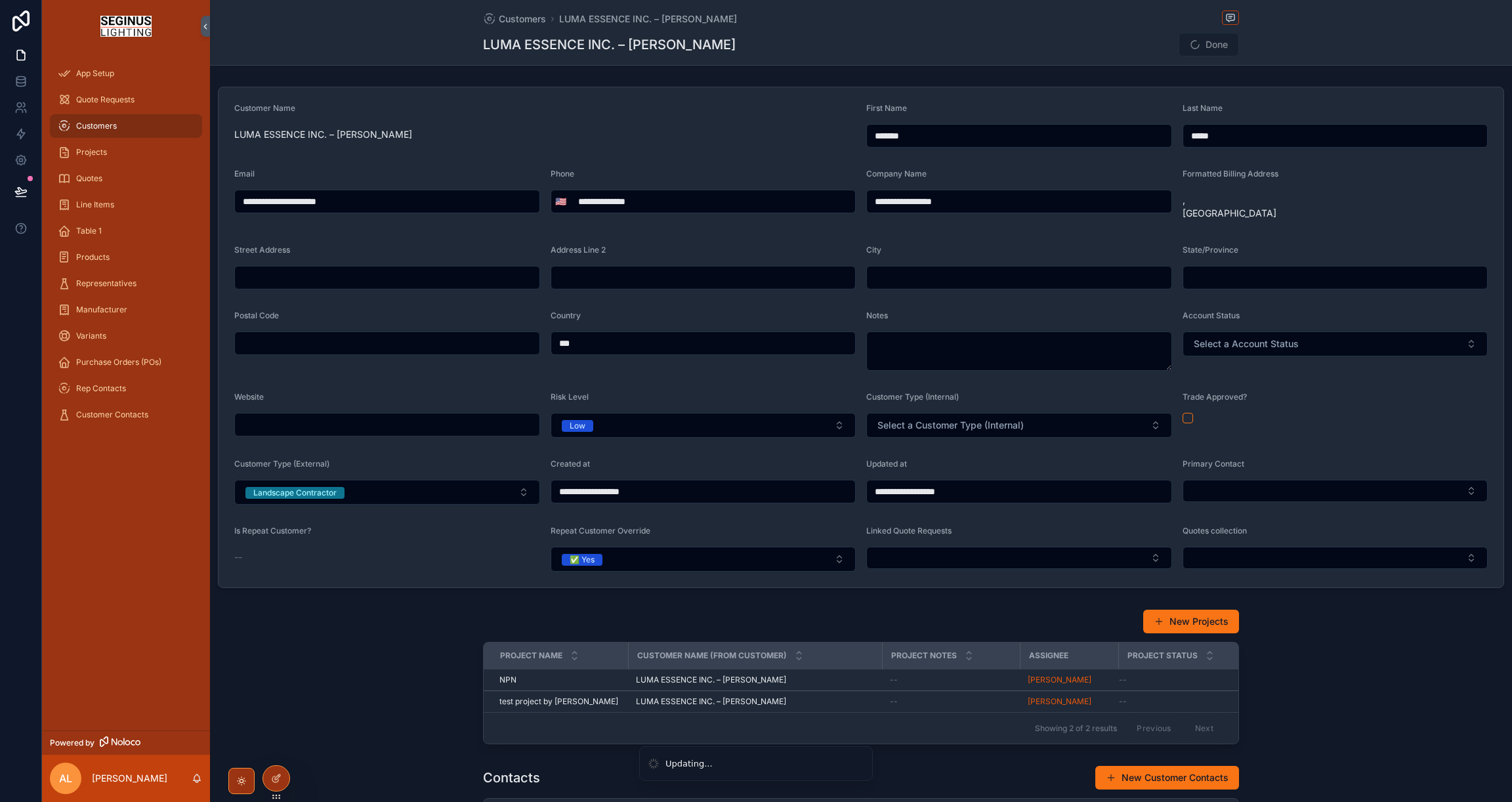
click at [487, 560] on div "--" at bounding box center [386, 557] width 306 height 21
type input "**********"
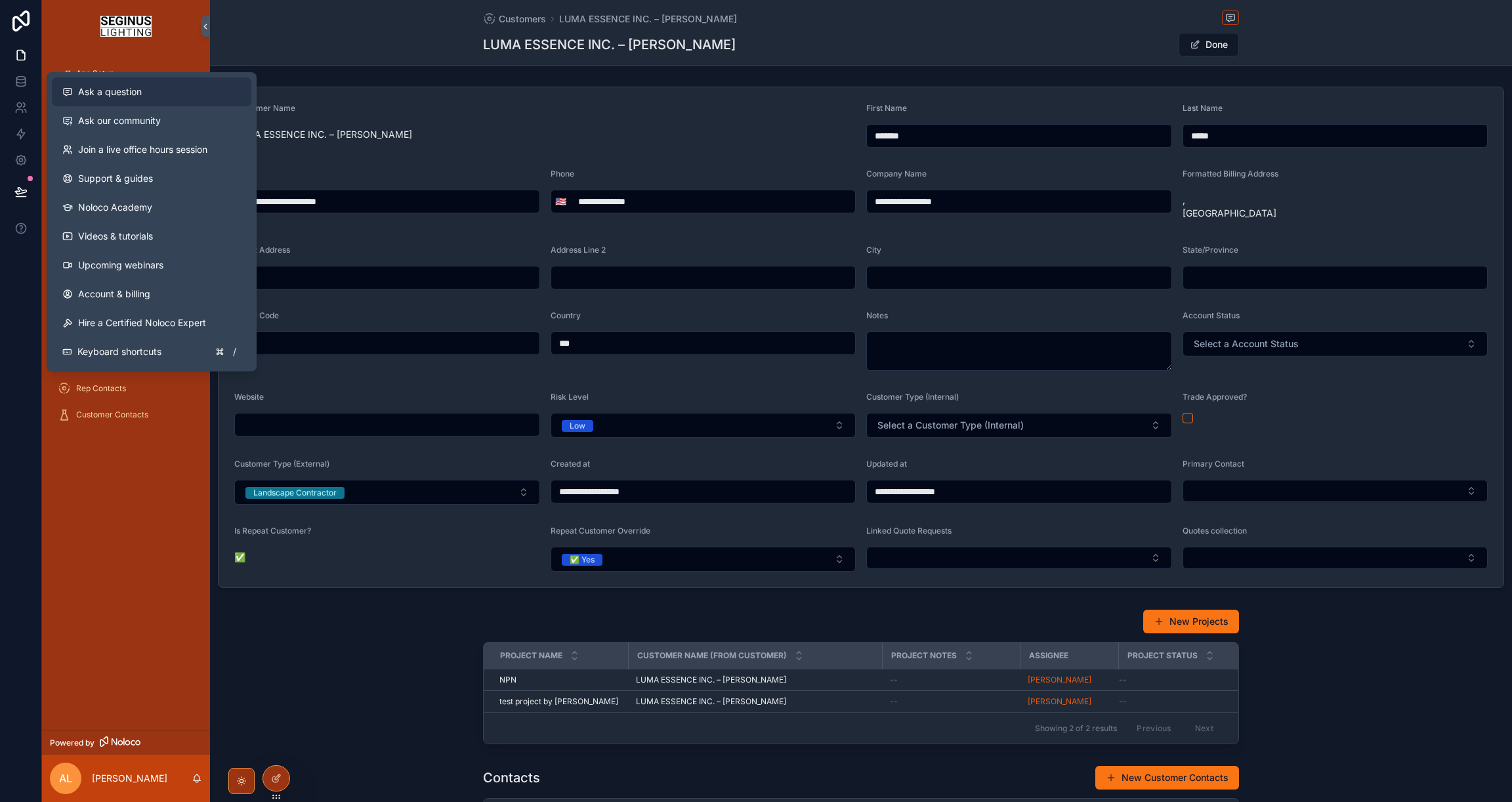
click at [97, 91] on span "Ask a question" at bounding box center [110, 91] width 64 height 13
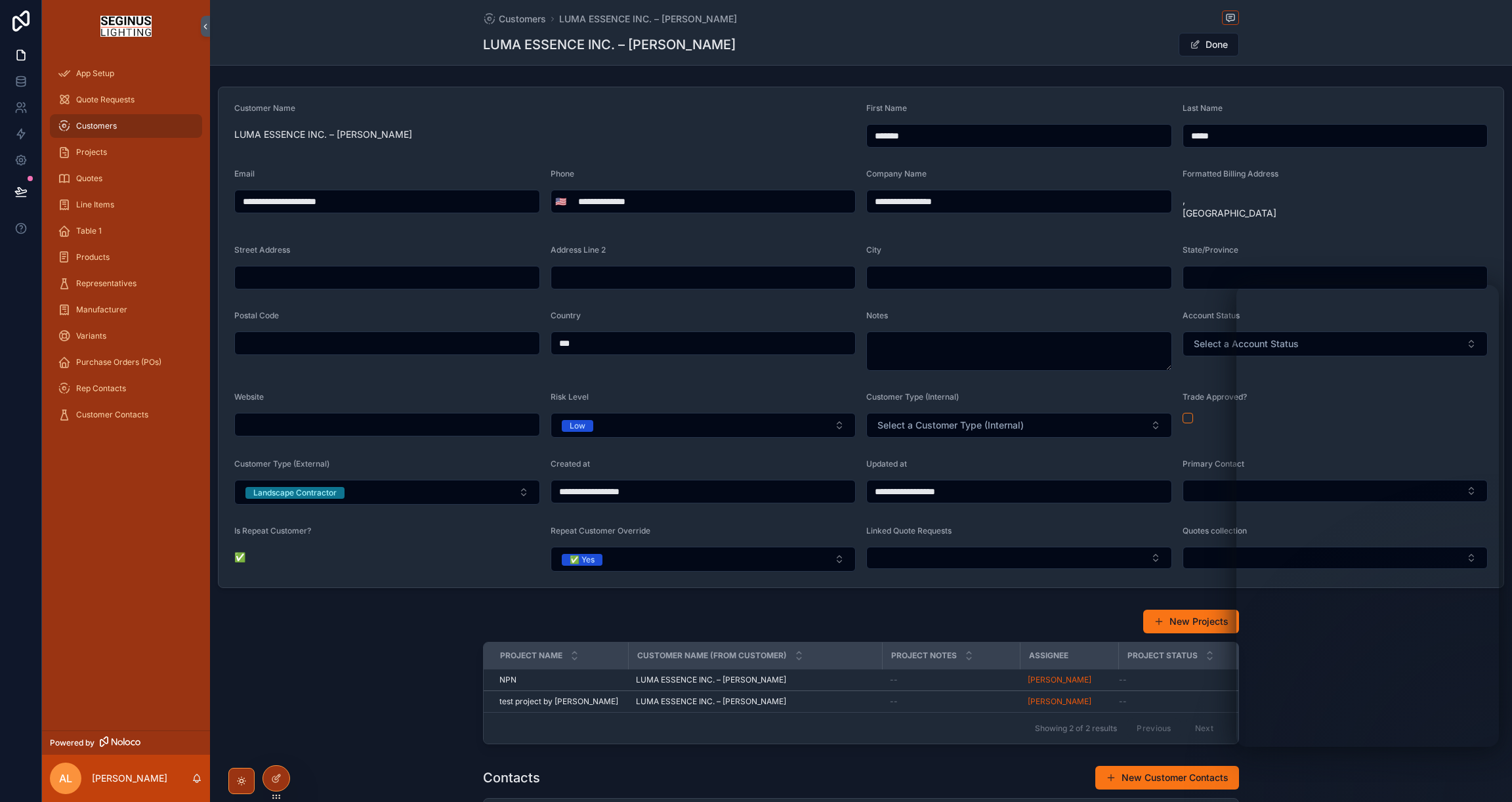
click at [737, 147] on div "Customer Name LUMA ESSENCE INC. – Sharron Louie" at bounding box center [544, 125] width 621 height 45
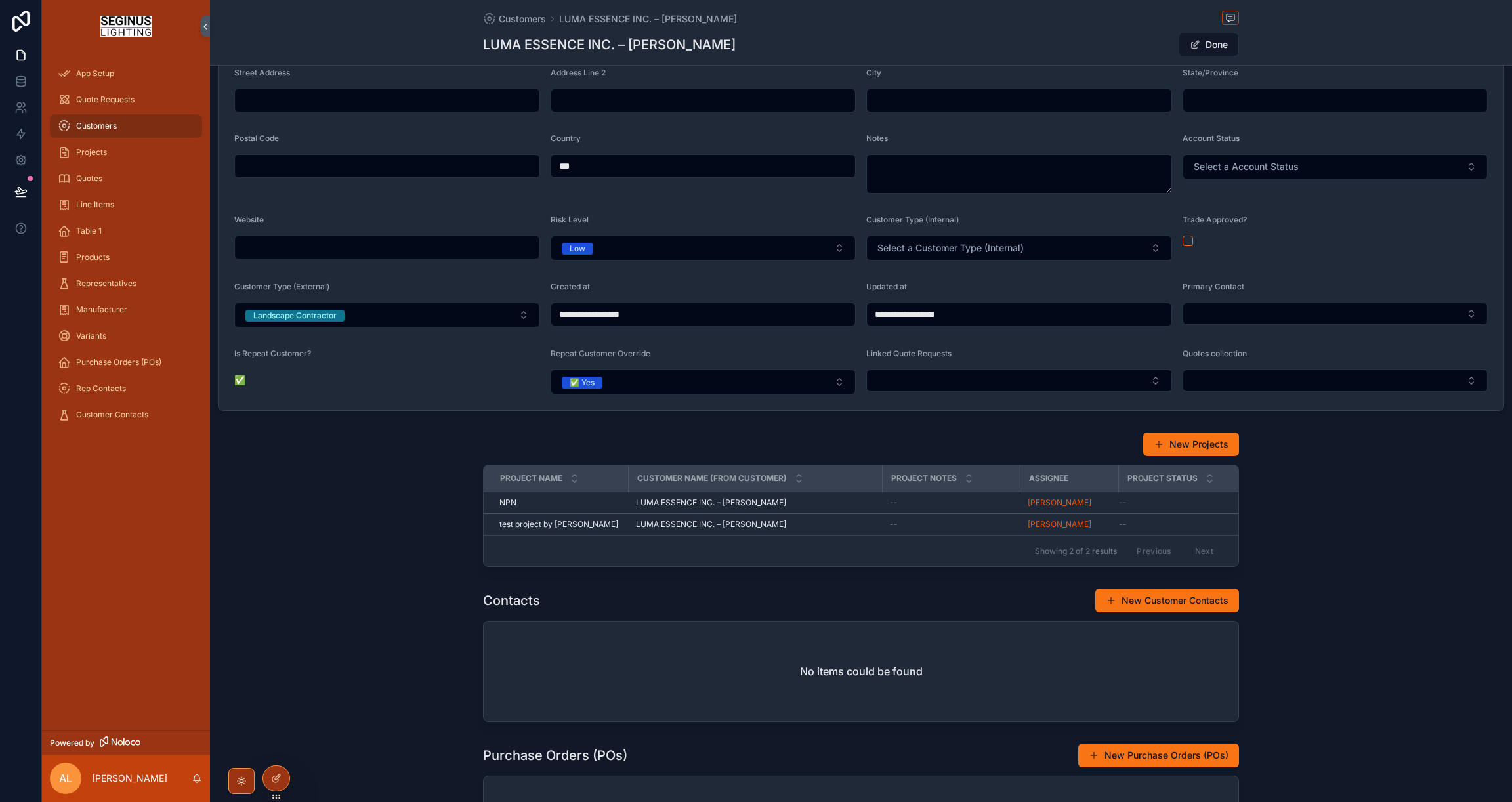
scroll to position [177, 0]
click at [275, 773] on icon at bounding box center [277, 778] width 11 height 11
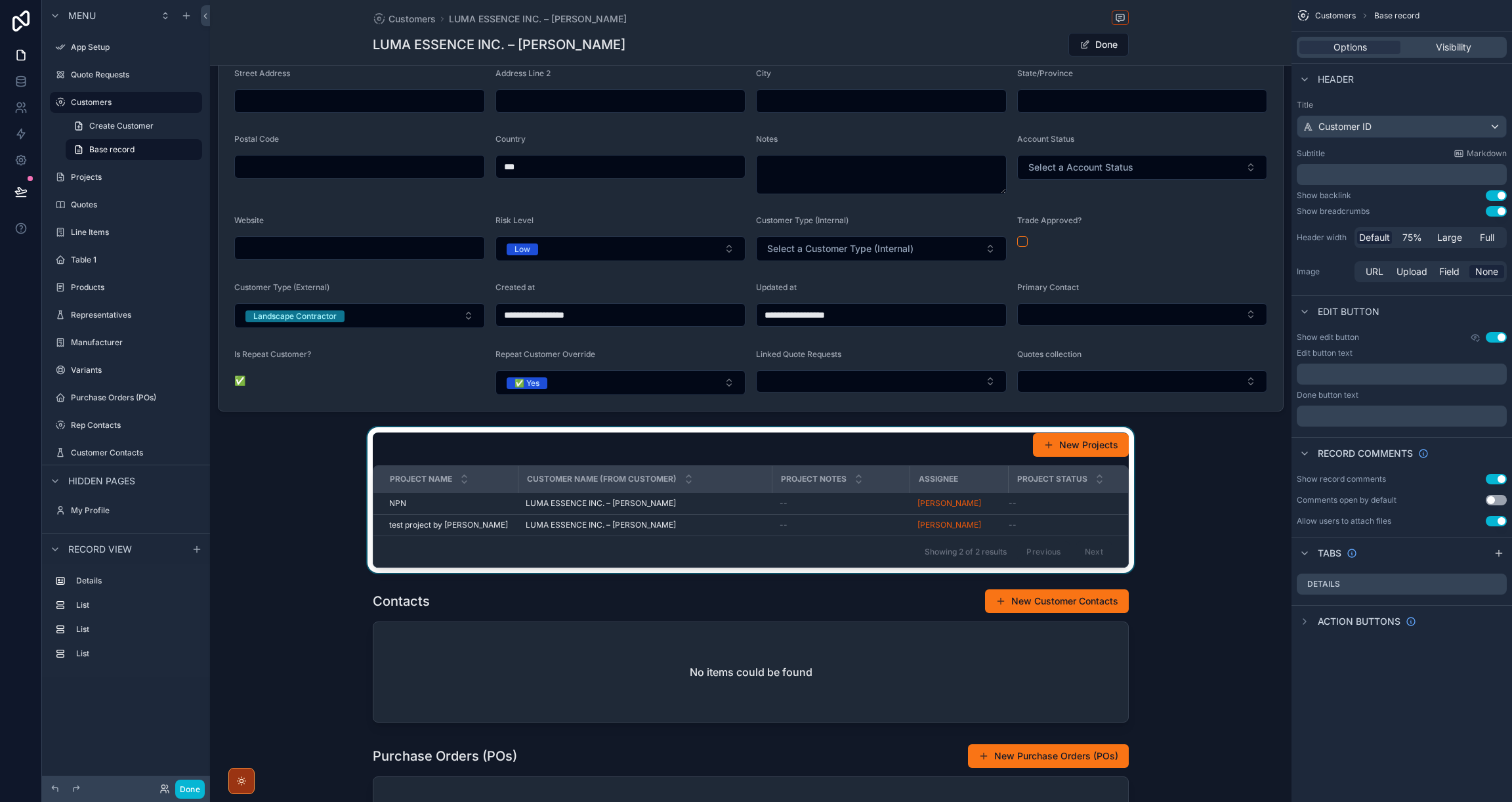
click at [972, 467] on div "scrollable content" at bounding box center [751, 499] width 1081 height 146
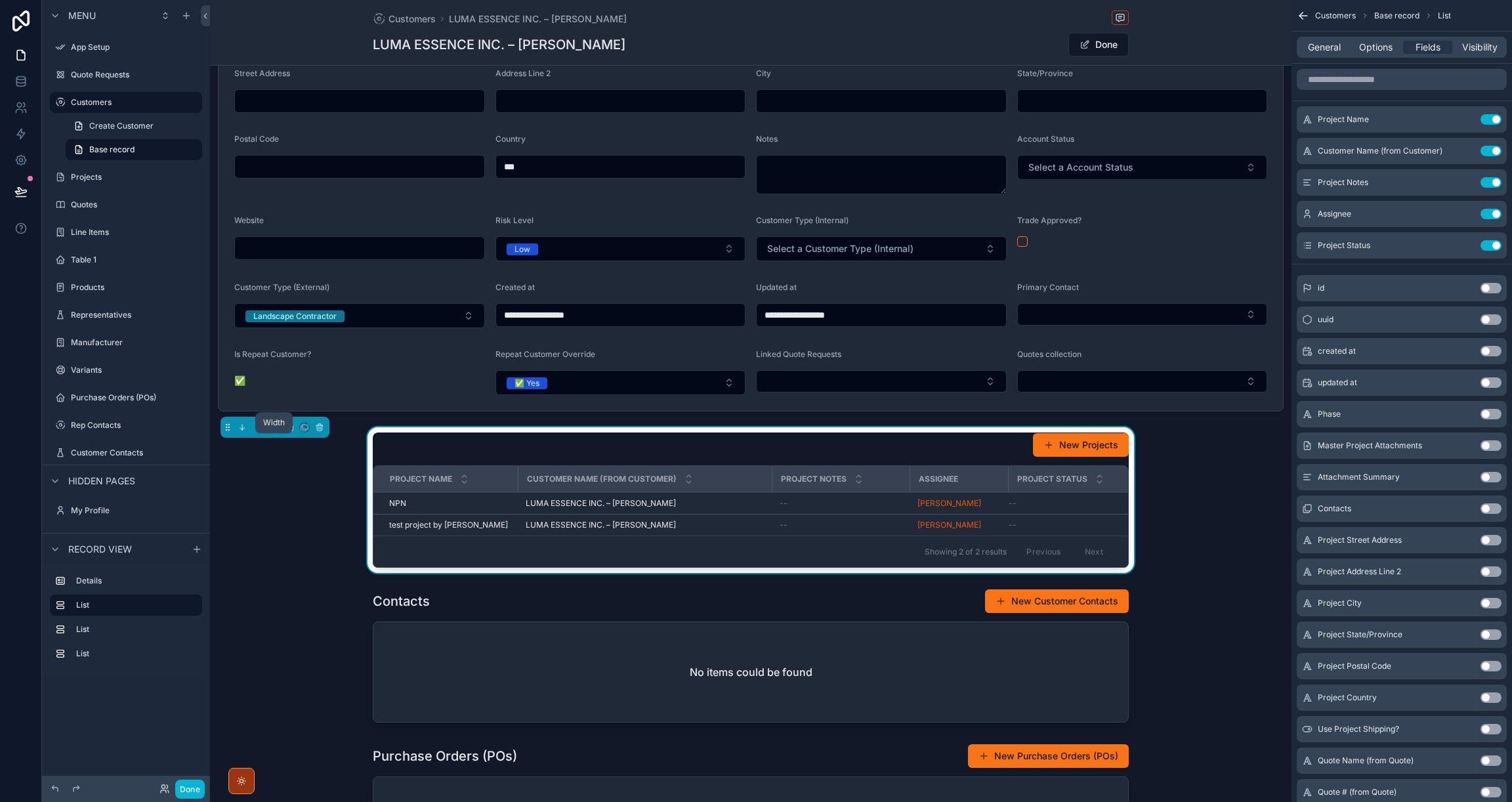
click at [274, 432] on icon "scrollable content" at bounding box center [274, 427] width 9 height 9
click at [300, 612] on span "Full width" at bounding box center [300, 614] width 40 height 16
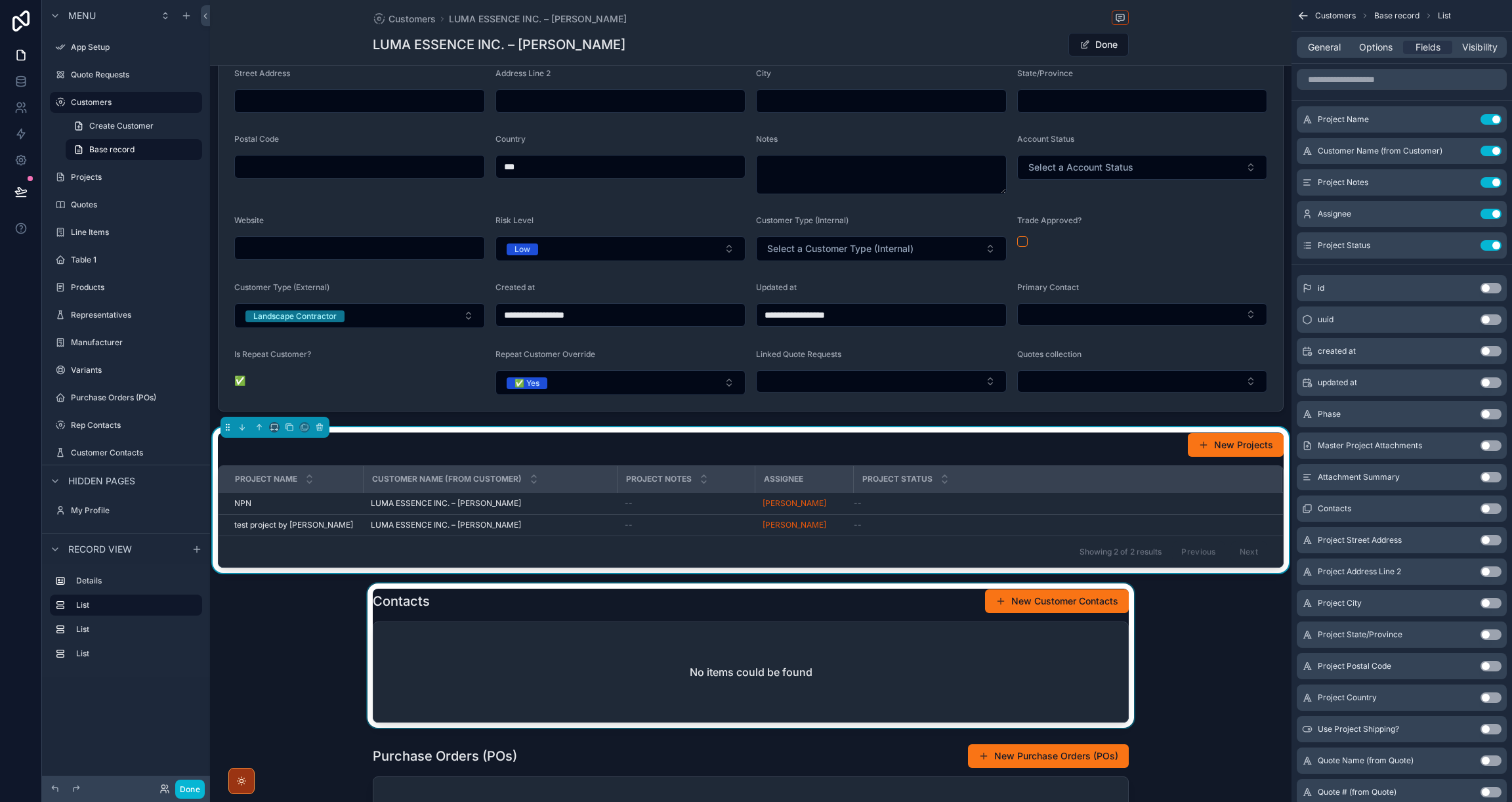
click at [737, 681] on div "scrollable content" at bounding box center [751, 655] width 1081 height 144
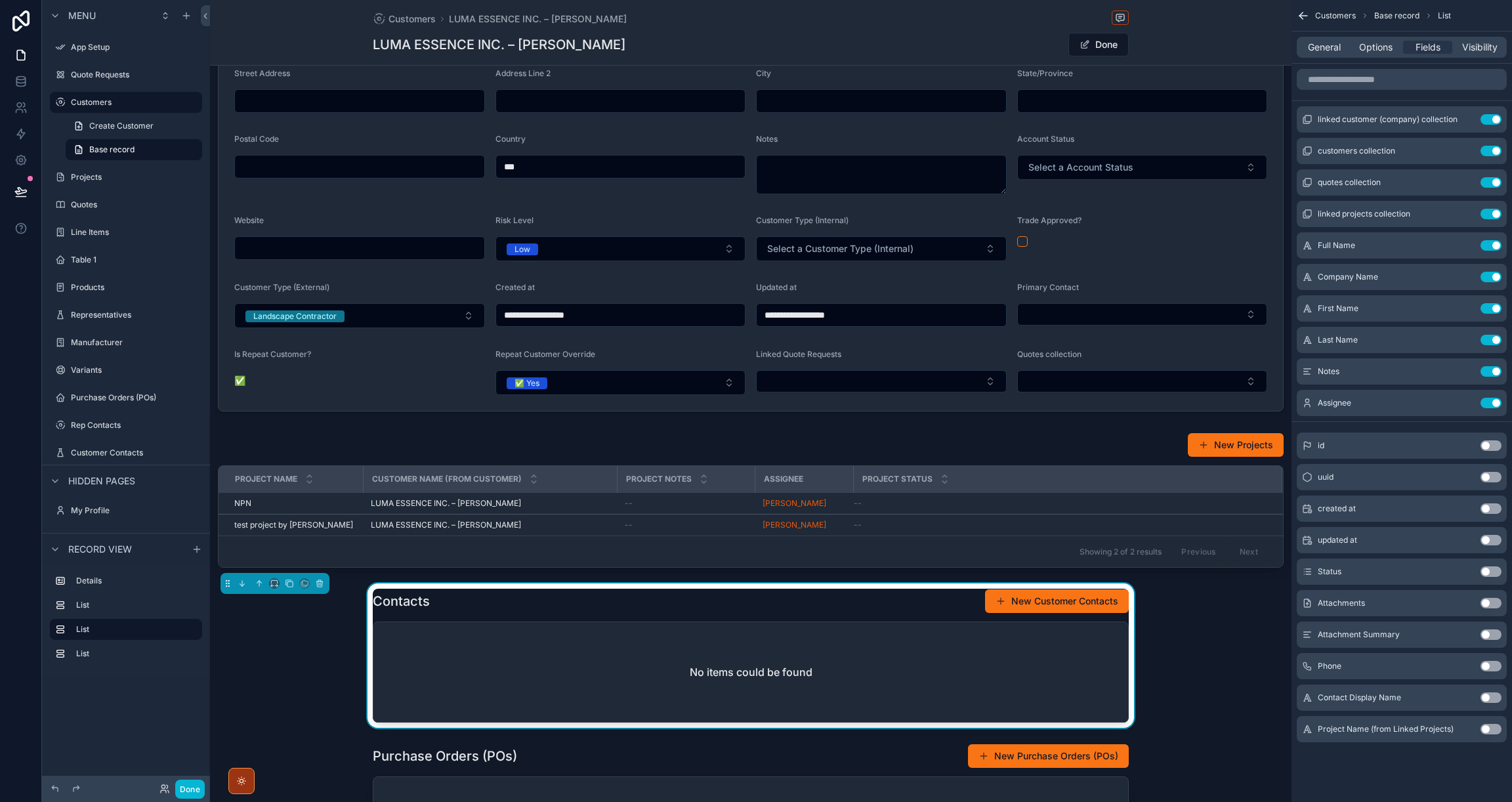
click at [275, 594] on div "scrollable content" at bounding box center [274, 584] width 109 height 21
click at [273, 588] on icon "scrollable content" at bounding box center [274, 583] width 9 height 9
click at [292, 765] on span "Full width" at bounding box center [300, 770] width 40 height 16
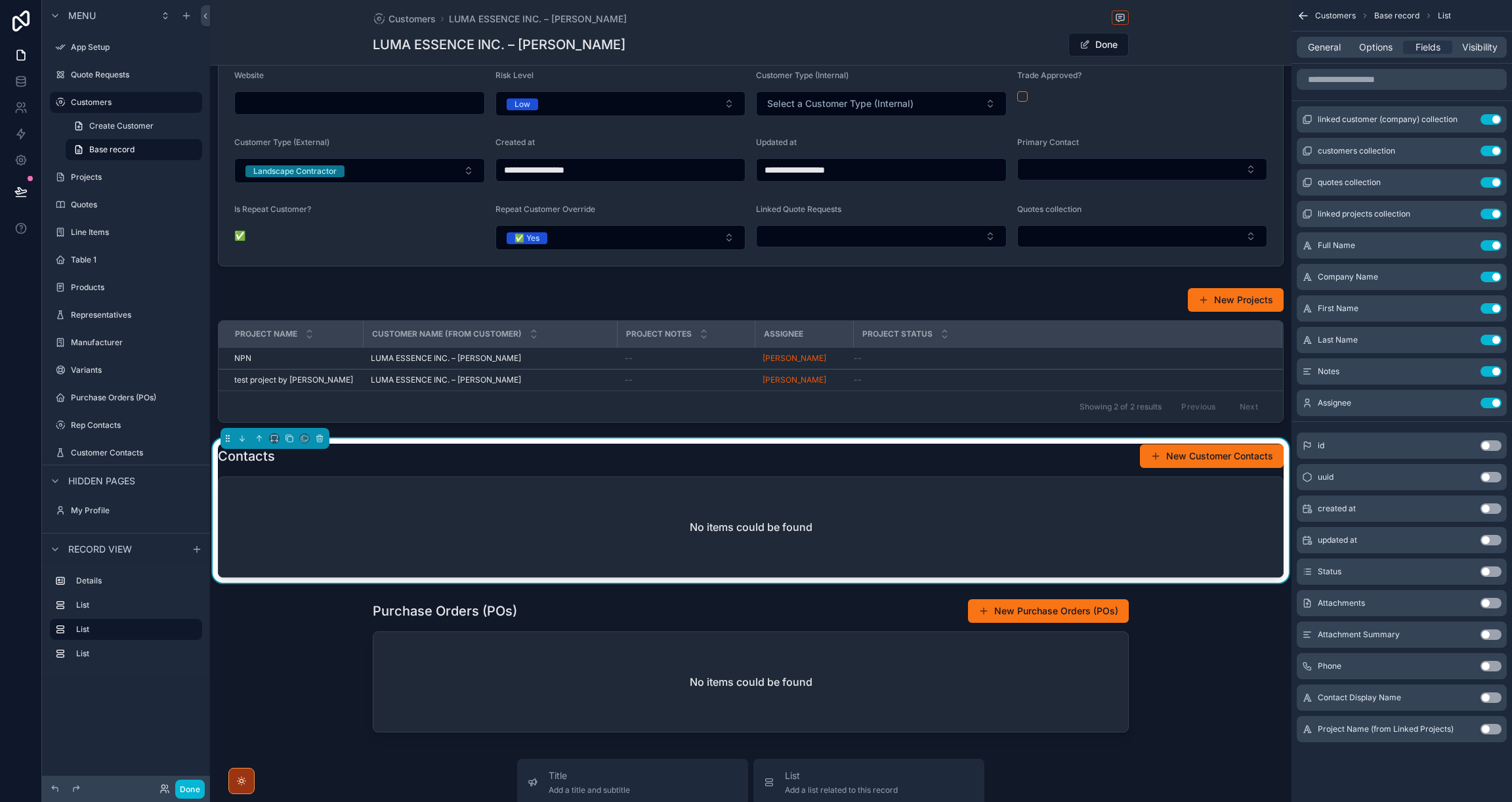
scroll to position [362, 0]
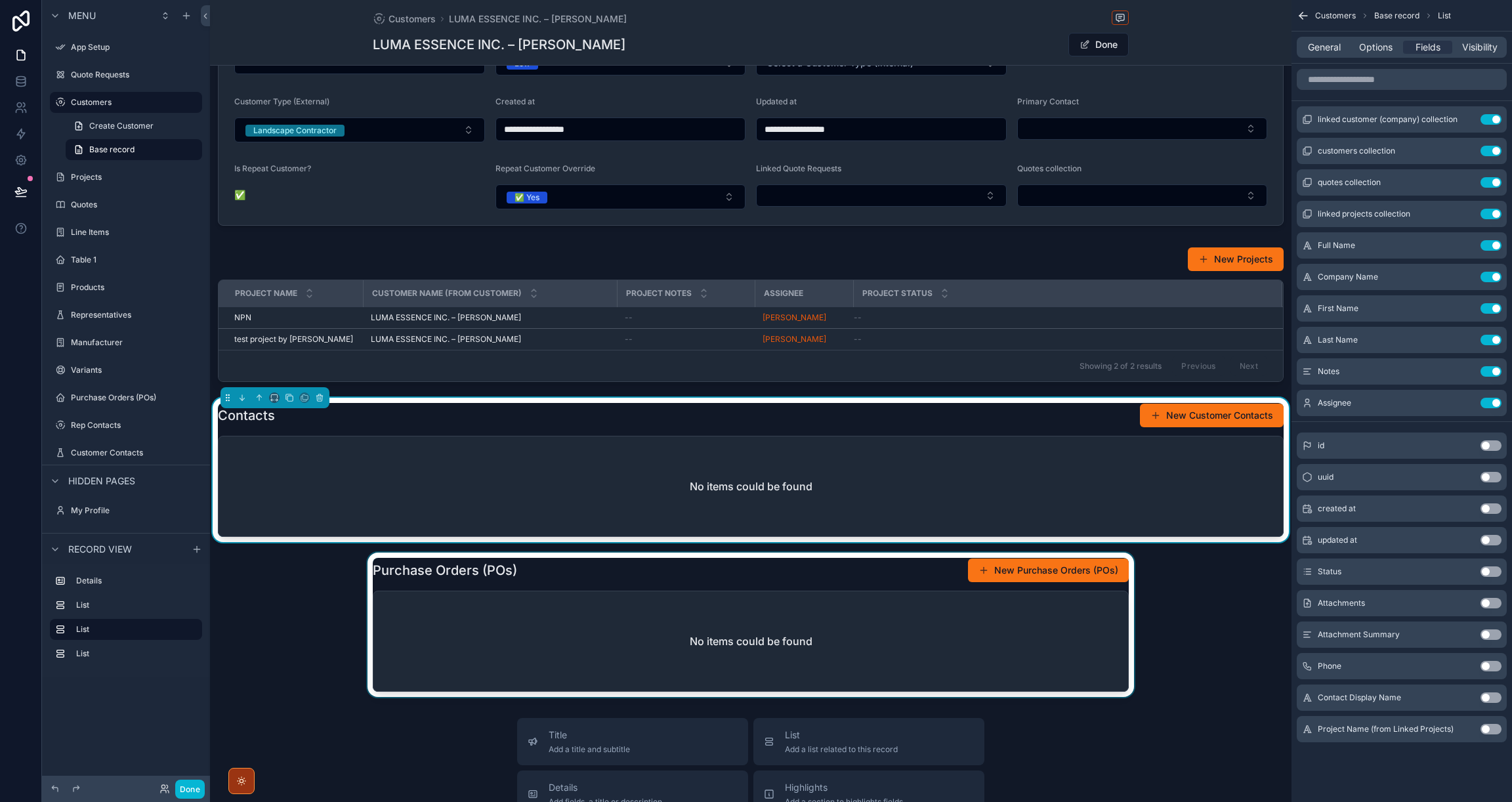
click at [668, 662] on div "scrollable content" at bounding box center [751, 624] width 1081 height 144
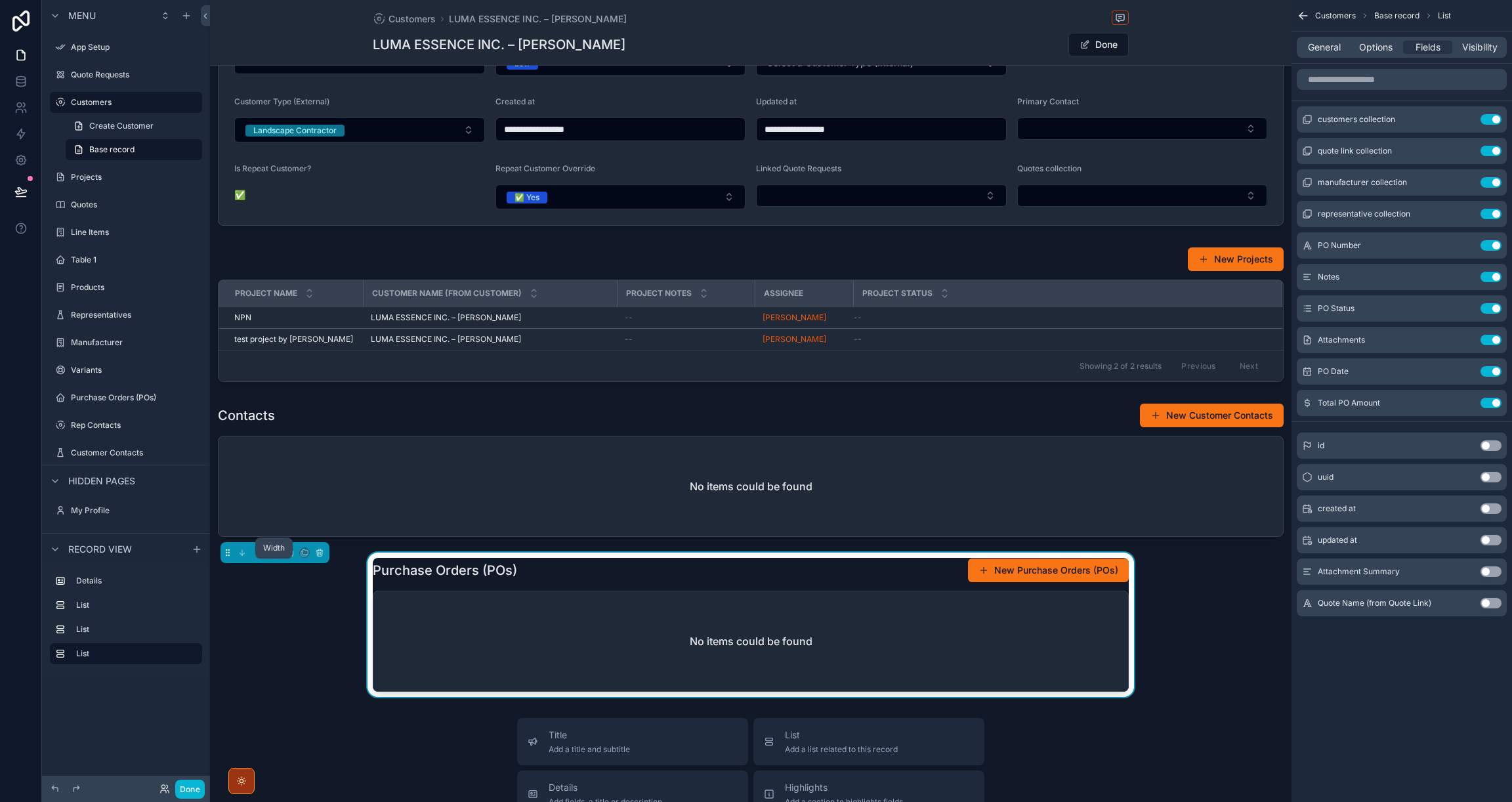
click at [271, 557] on icon "scrollable content" at bounding box center [274, 553] width 9 height 9
click at [307, 733] on span "Full width" at bounding box center [300, 739] width 40 height 16
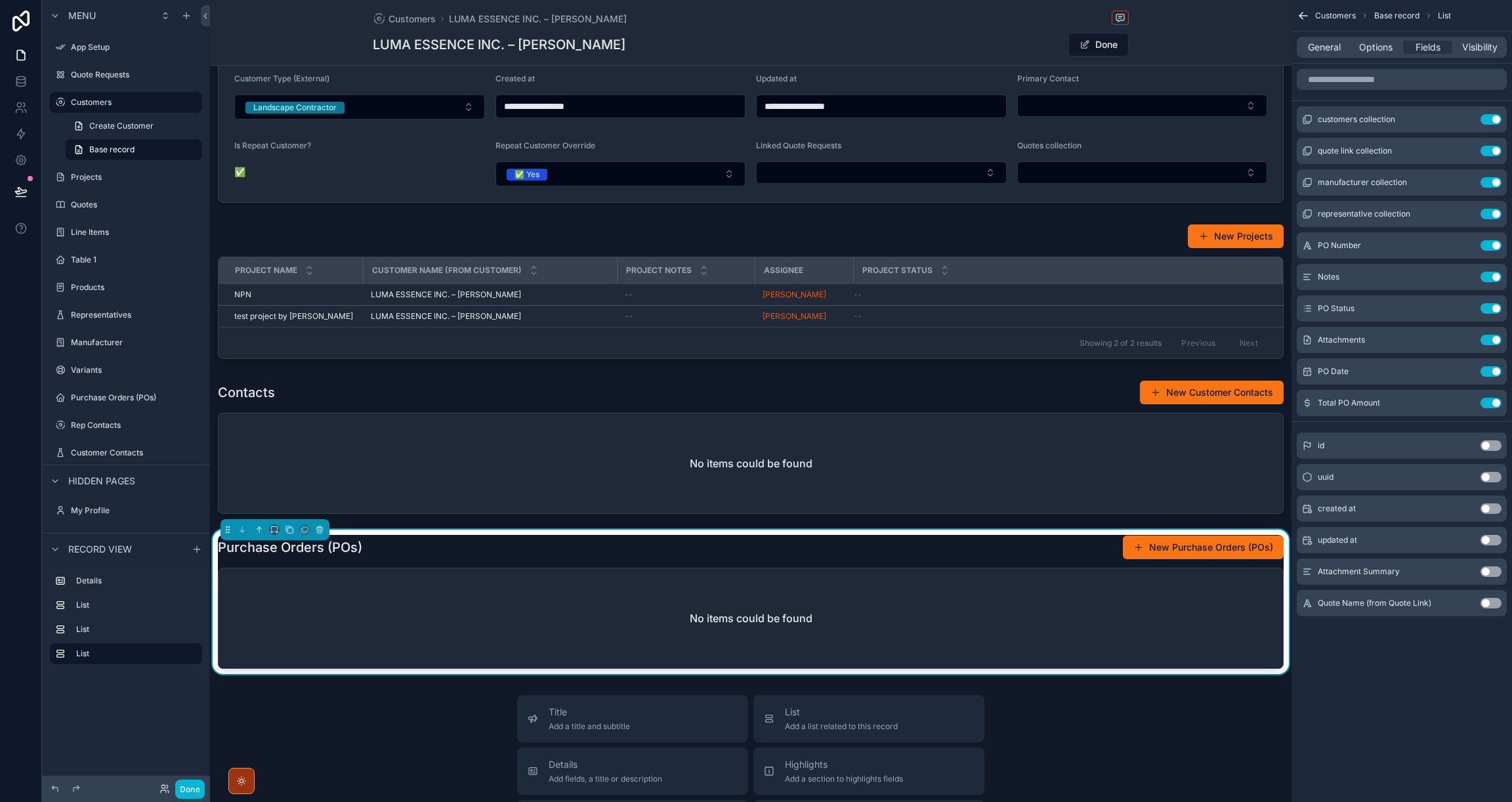
scroll to position [383, 0]
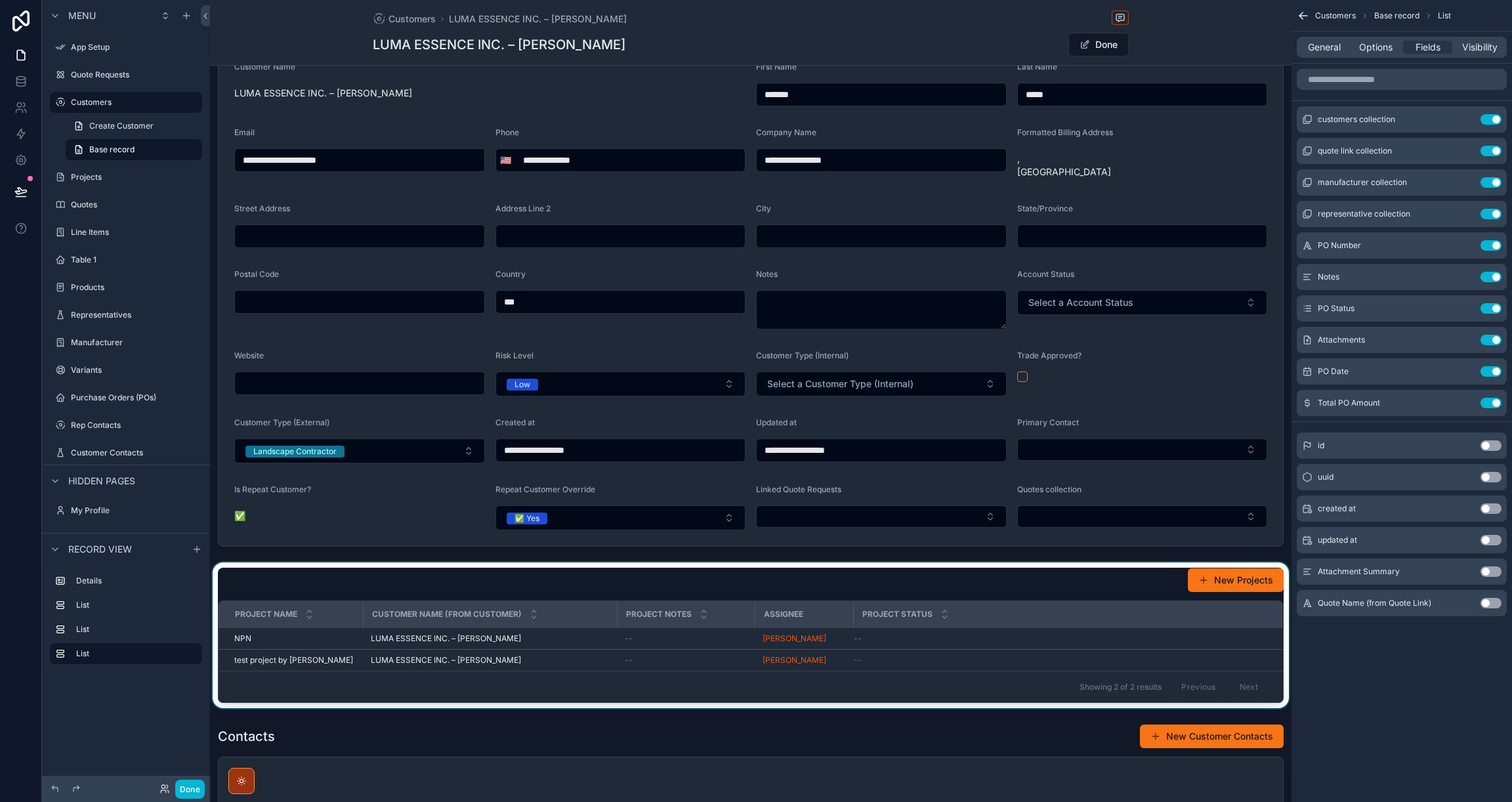
scroll to position [0, 0]
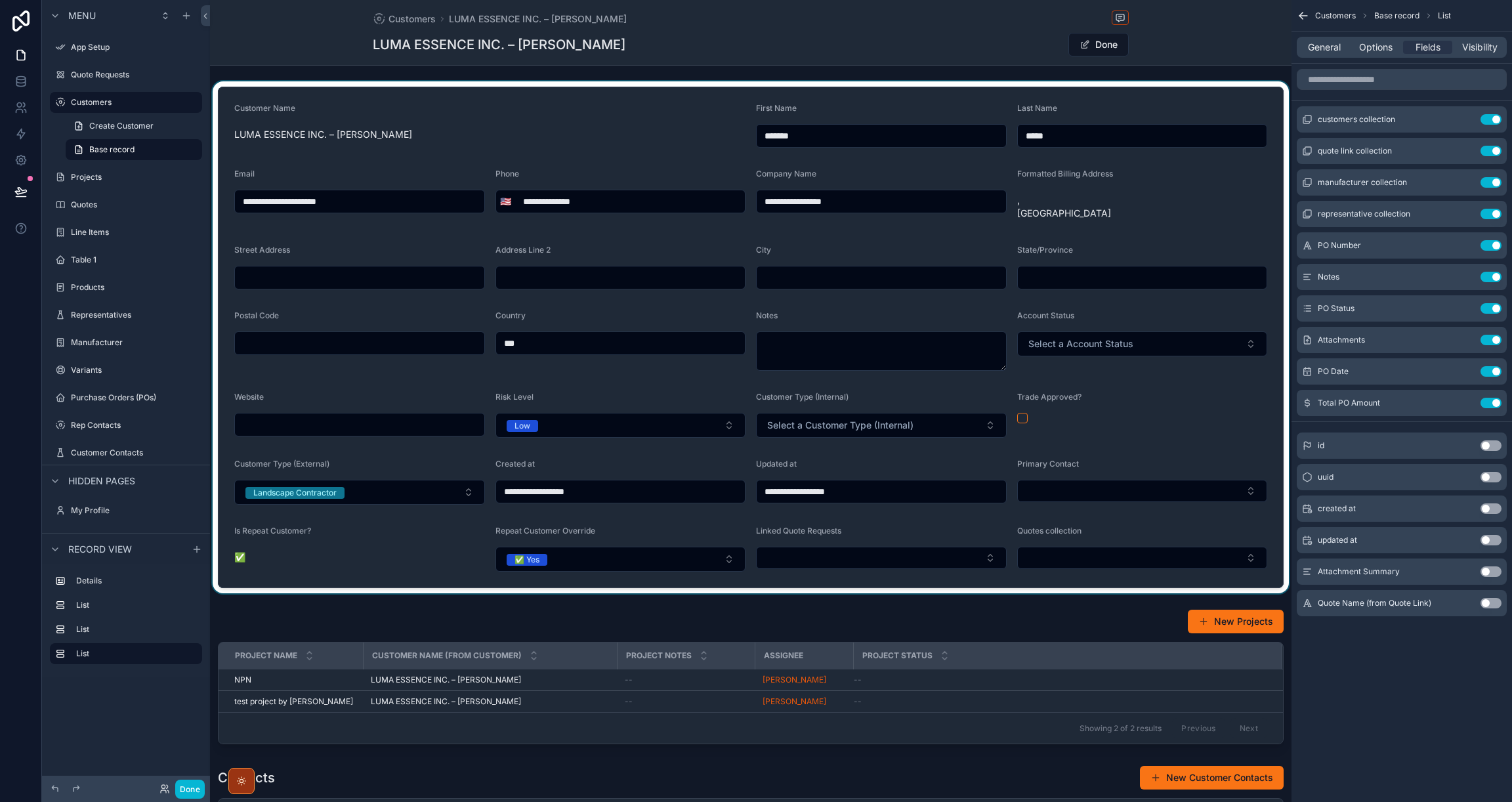
click at [1246, 360] on div "scrollable content" at bounding box center [751, 338] width 1081 height 512
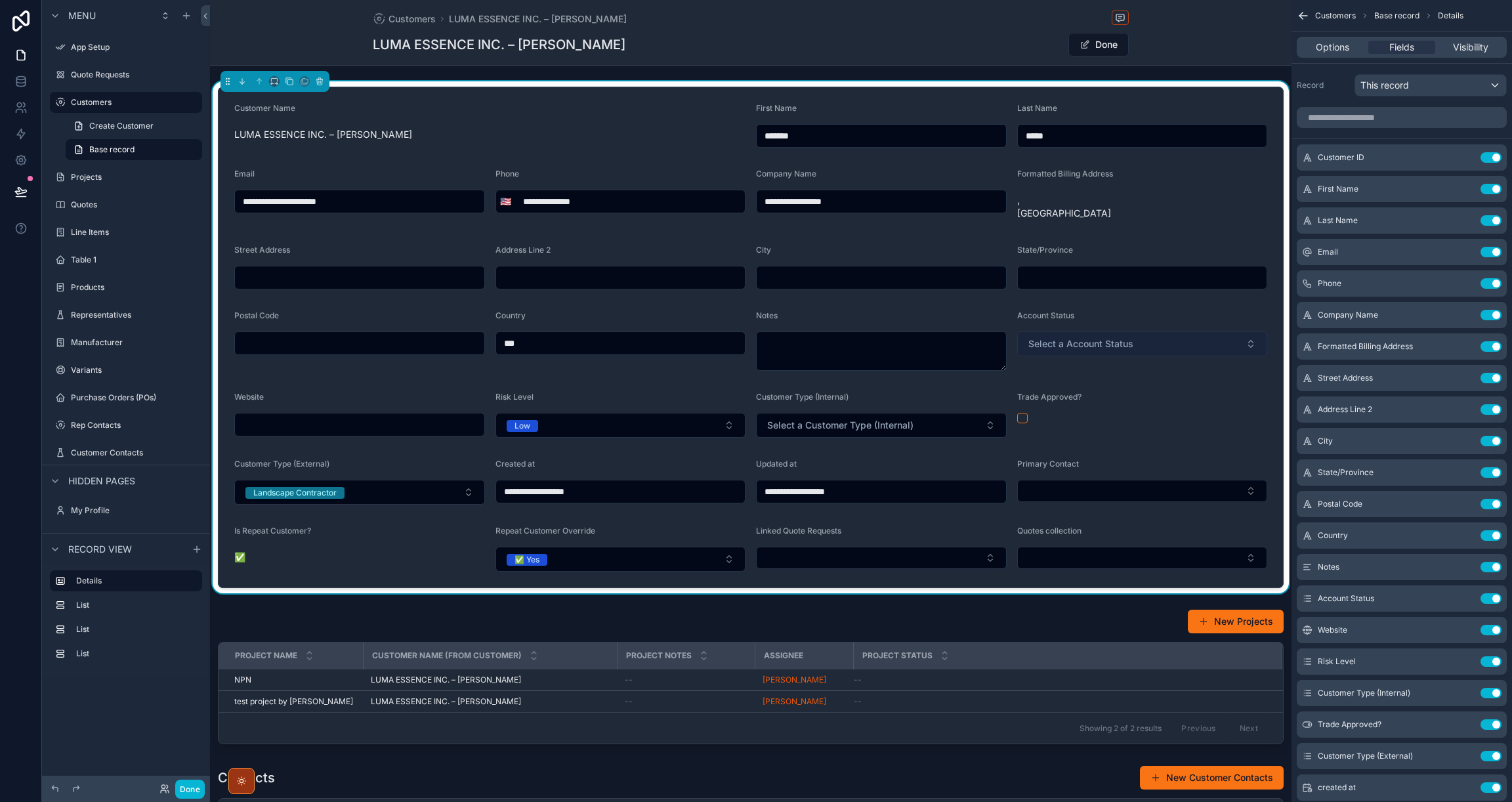
click at [1248, 357] on button "Select a Account Status" at bounding box center [1142, 344] width 251 height 25
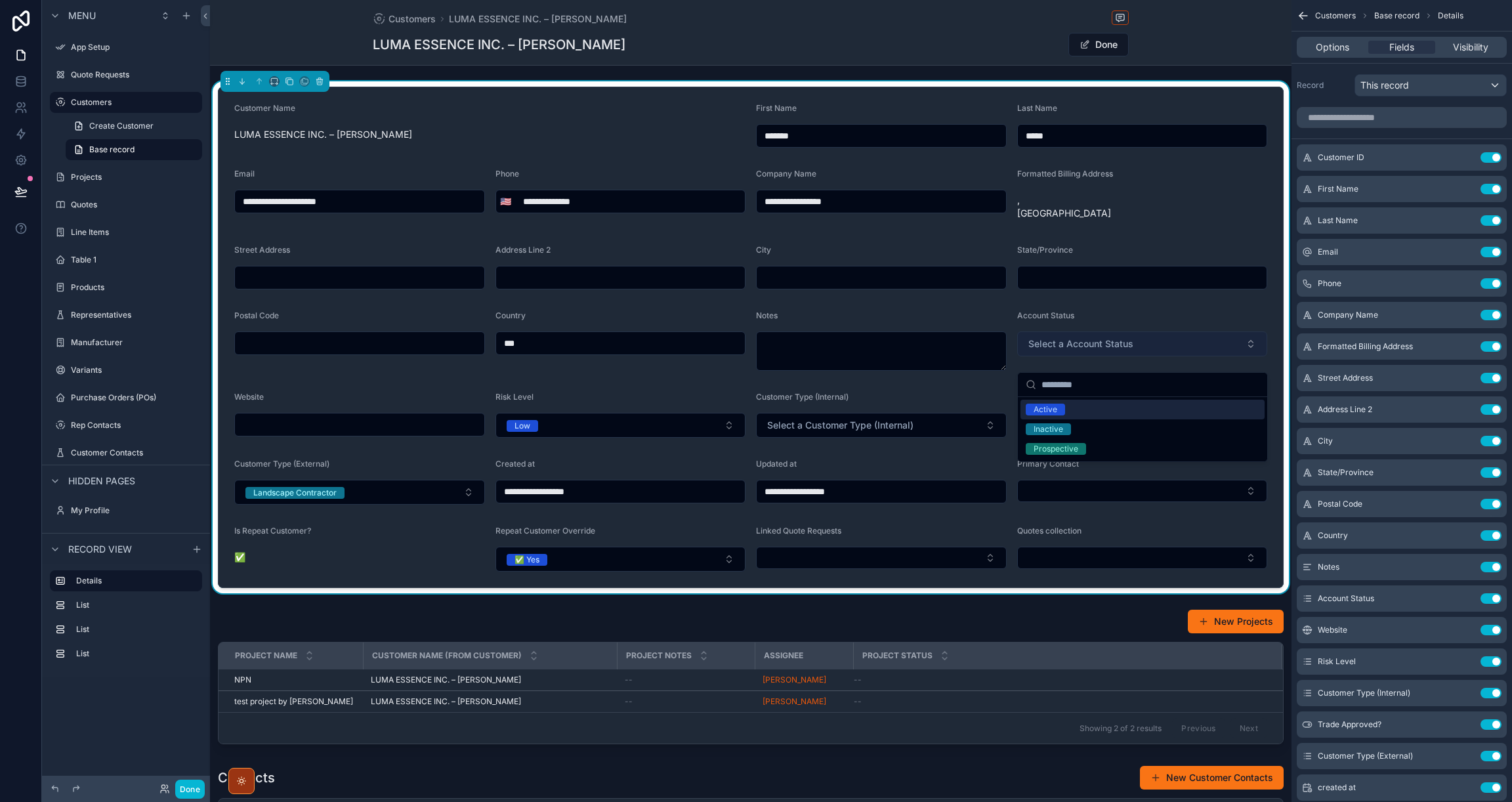
click at [1248, 357] on button "Select a Account Status" at bounding box center [1142, 344] width 251 height 25
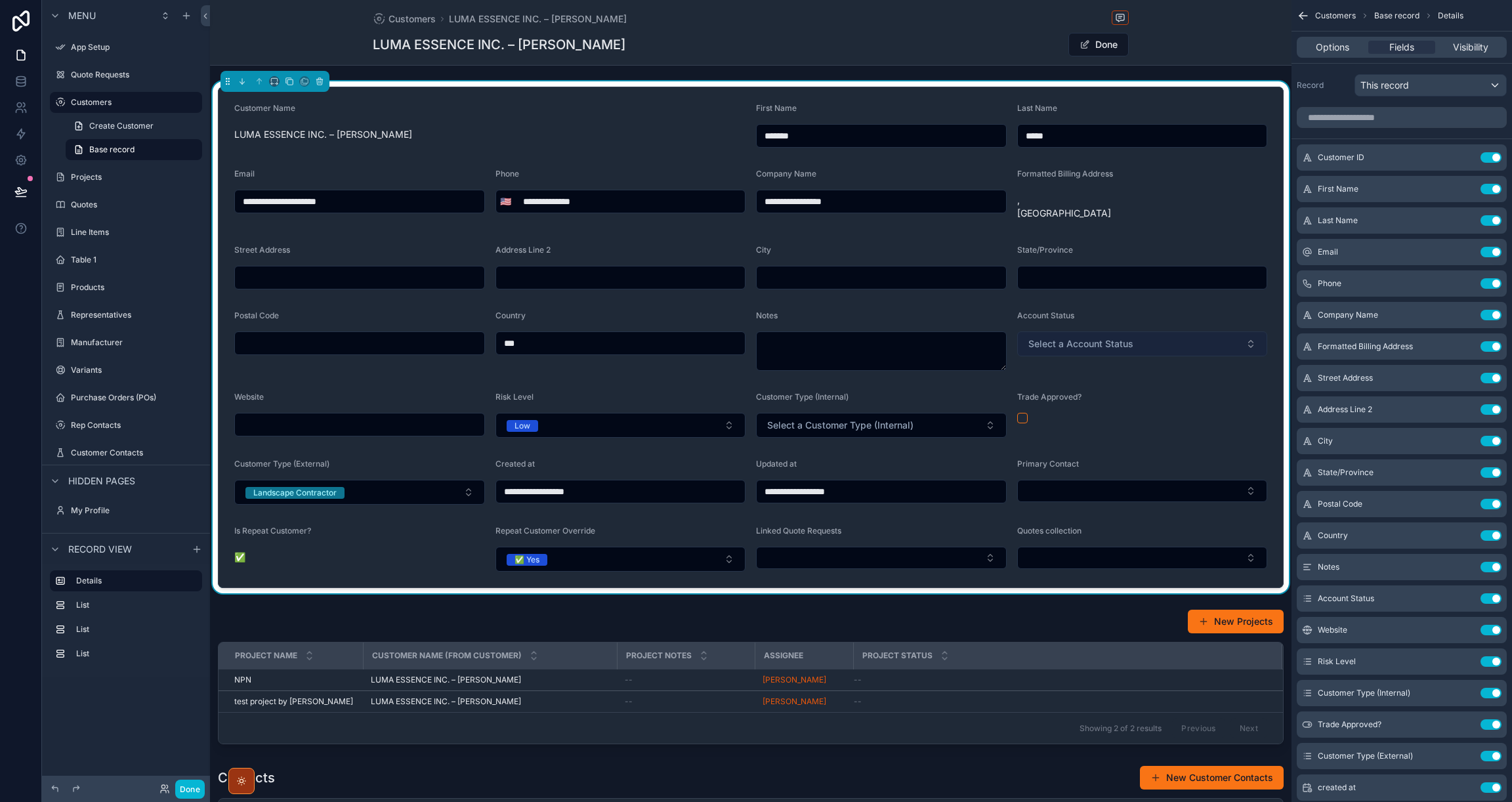
click at [1248, 357] on button "Select a Account Status" at bounding box center [1142, 344] width 251 height 25
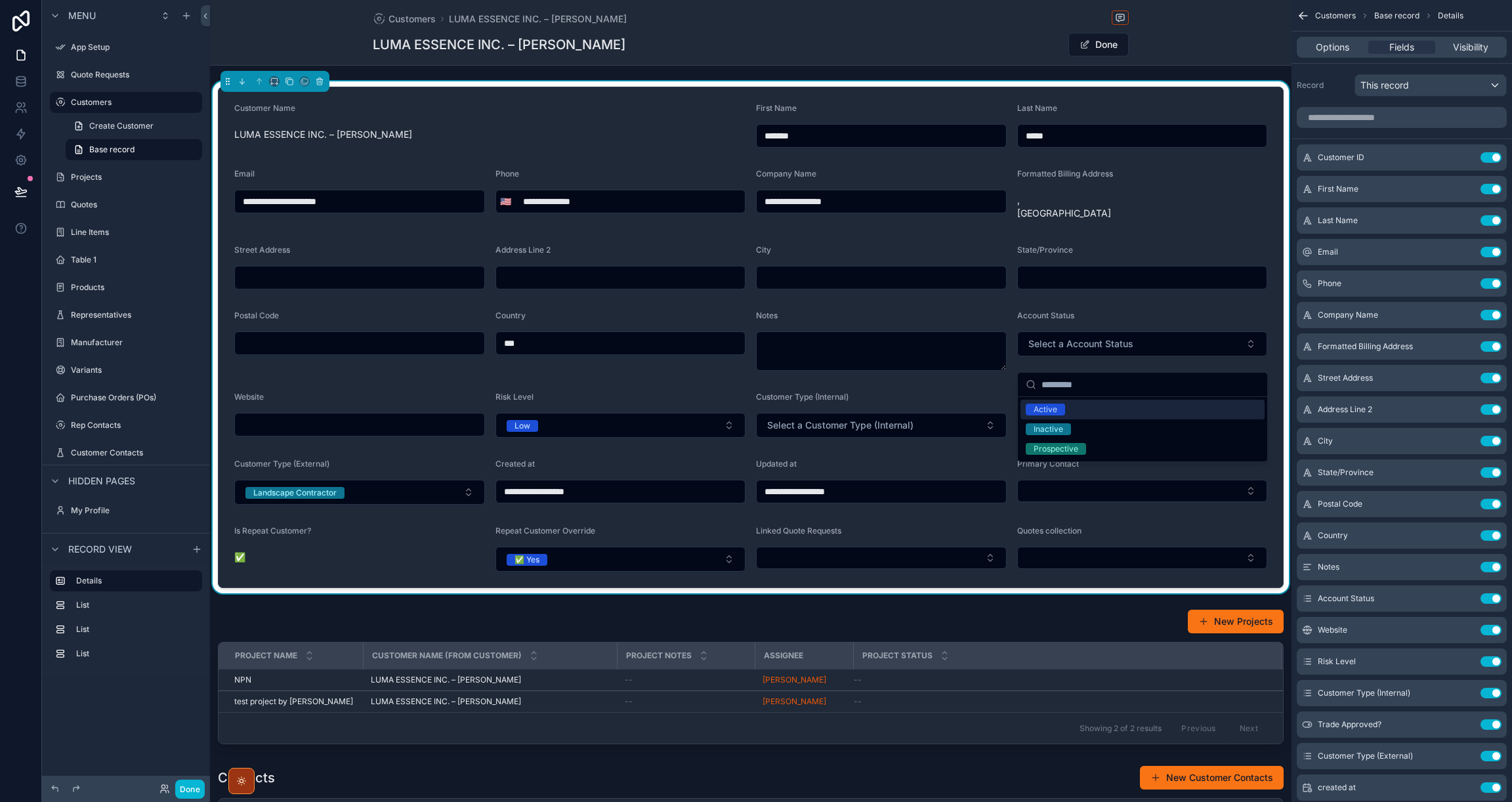
click at [1055, 412] on div "Active" at bounding box center [1045, 409] width 24 height 11
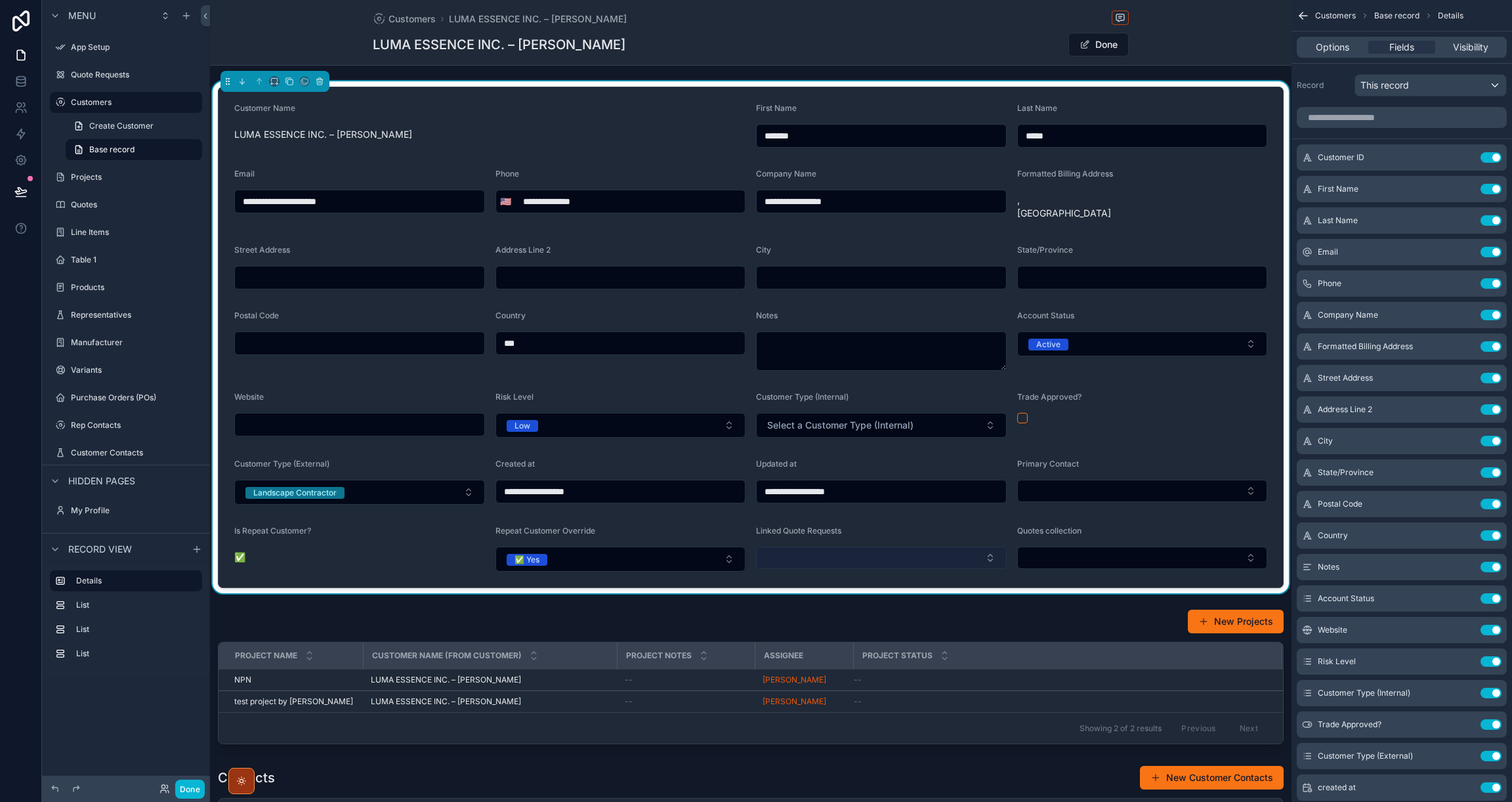
click at [980, 569] on button "Select Button" at bounding box center [881, 557] width 251 height 22
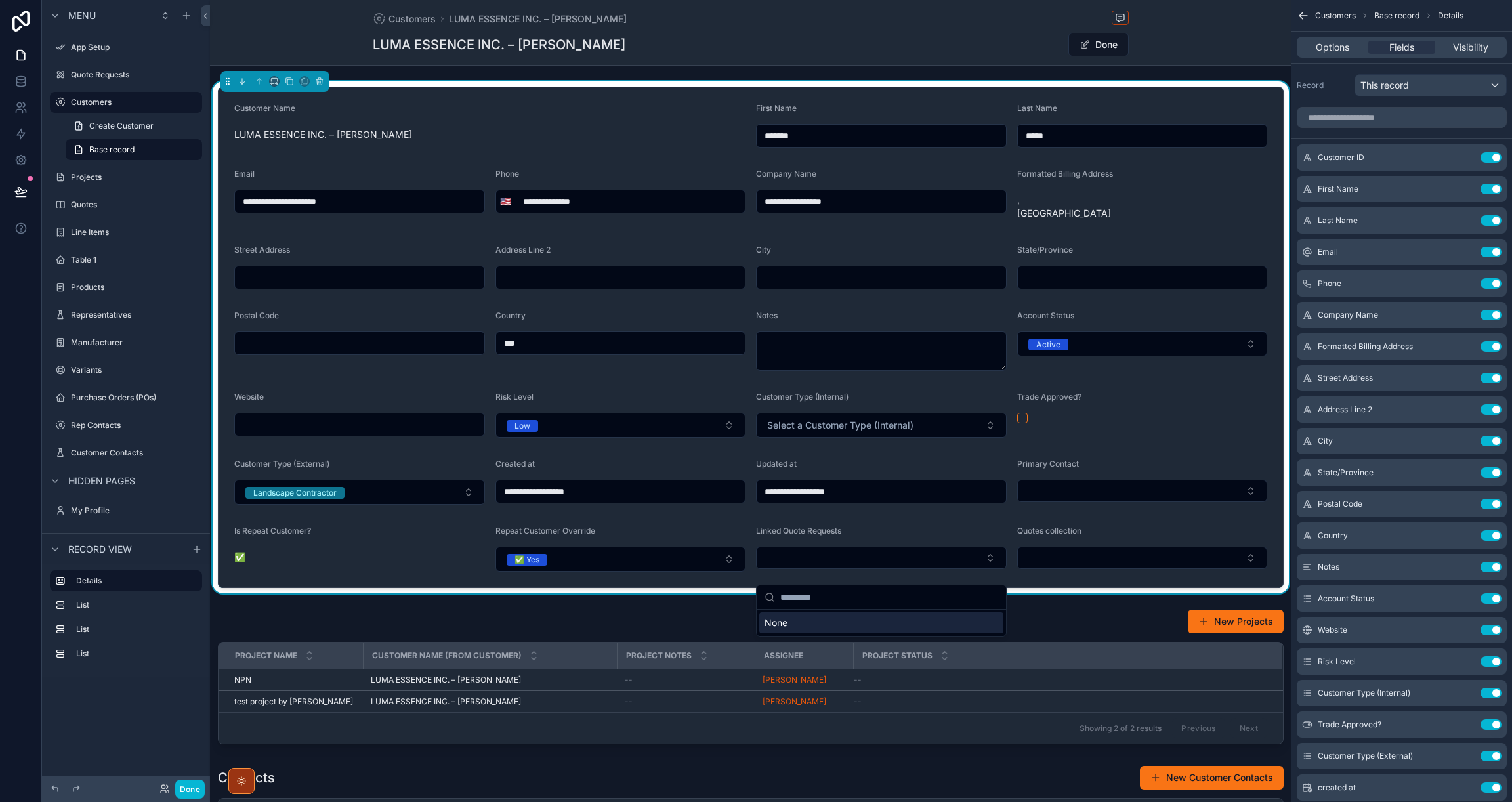
click at [1124, 408] on div "Trade Approved?" at bounding box center [1142, 399] width 251 height 16
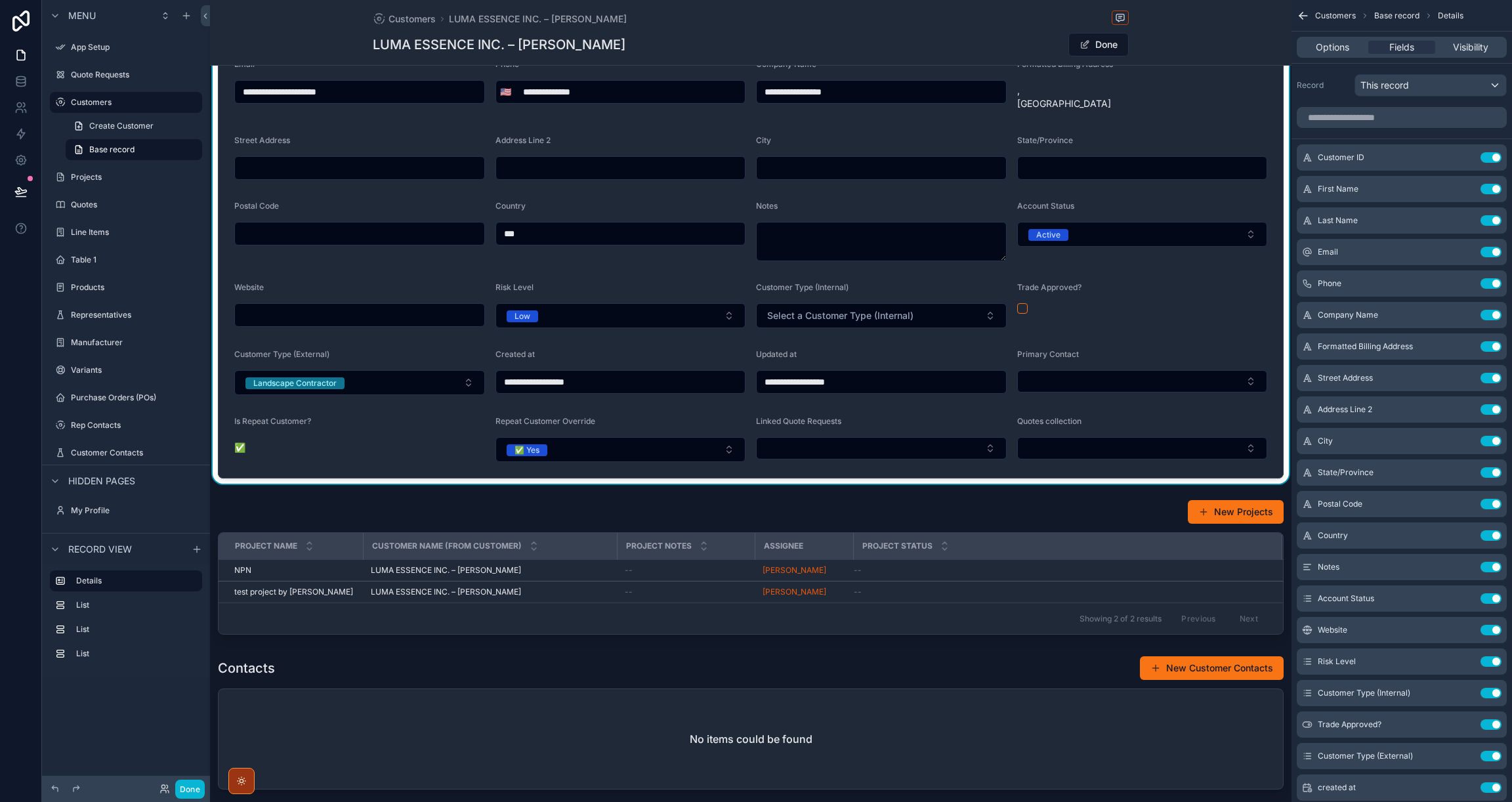
scroll to position [126, 0]
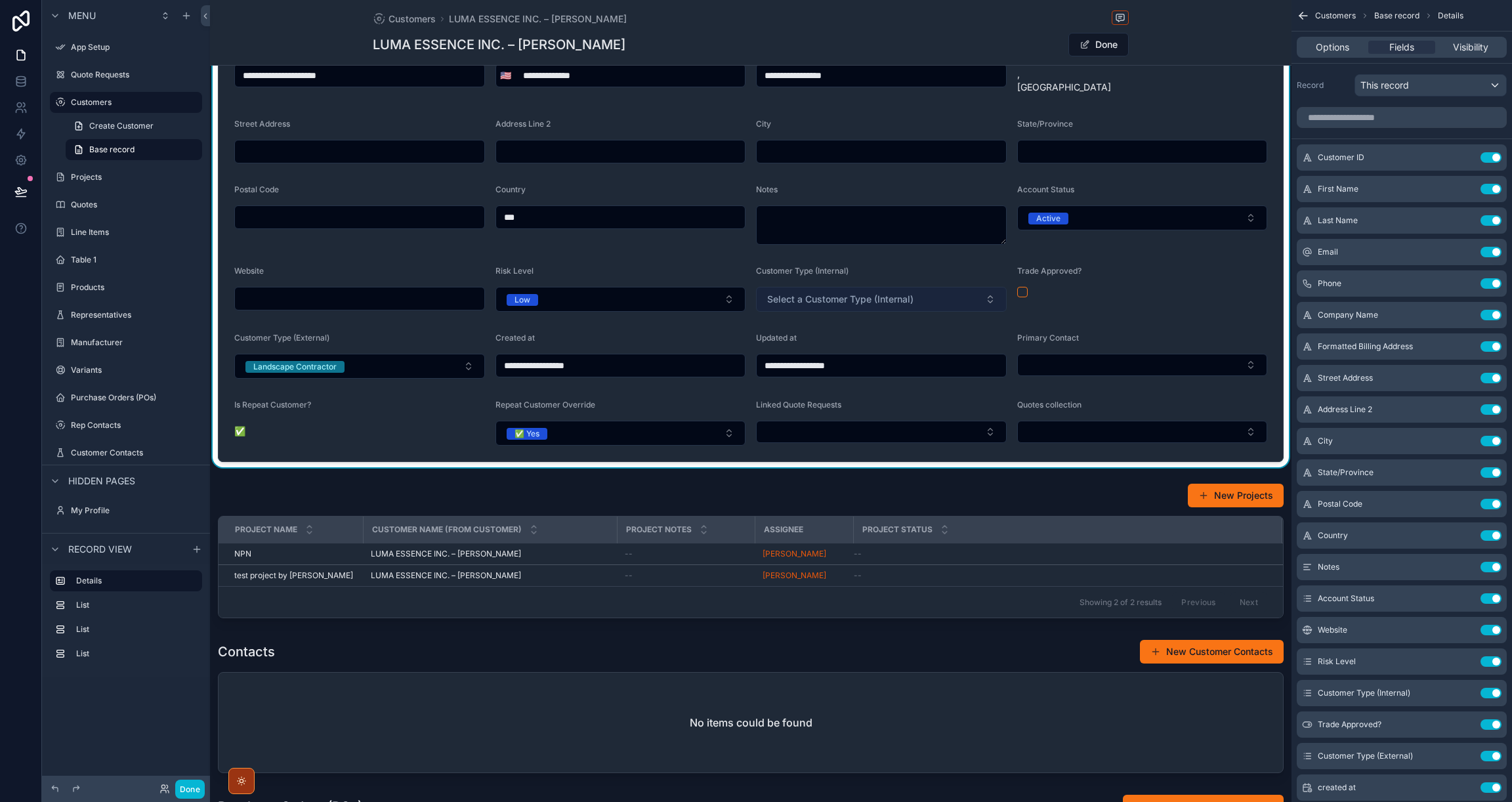
click at [984, 312] on button "Select a Customer Type (Internal)" at bounding box center [881, 299] width 251 height 25
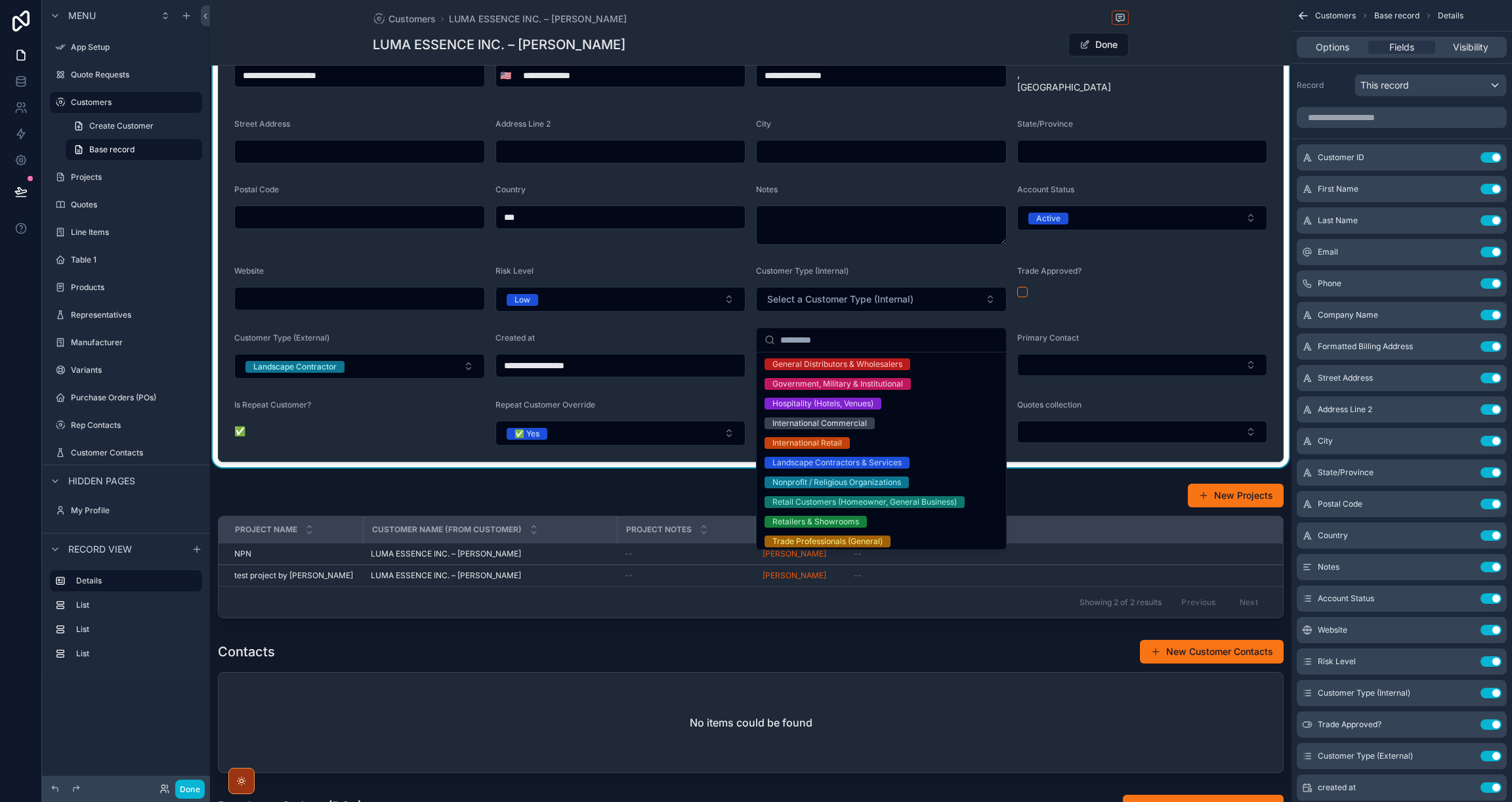
scroll to position [124, 0]
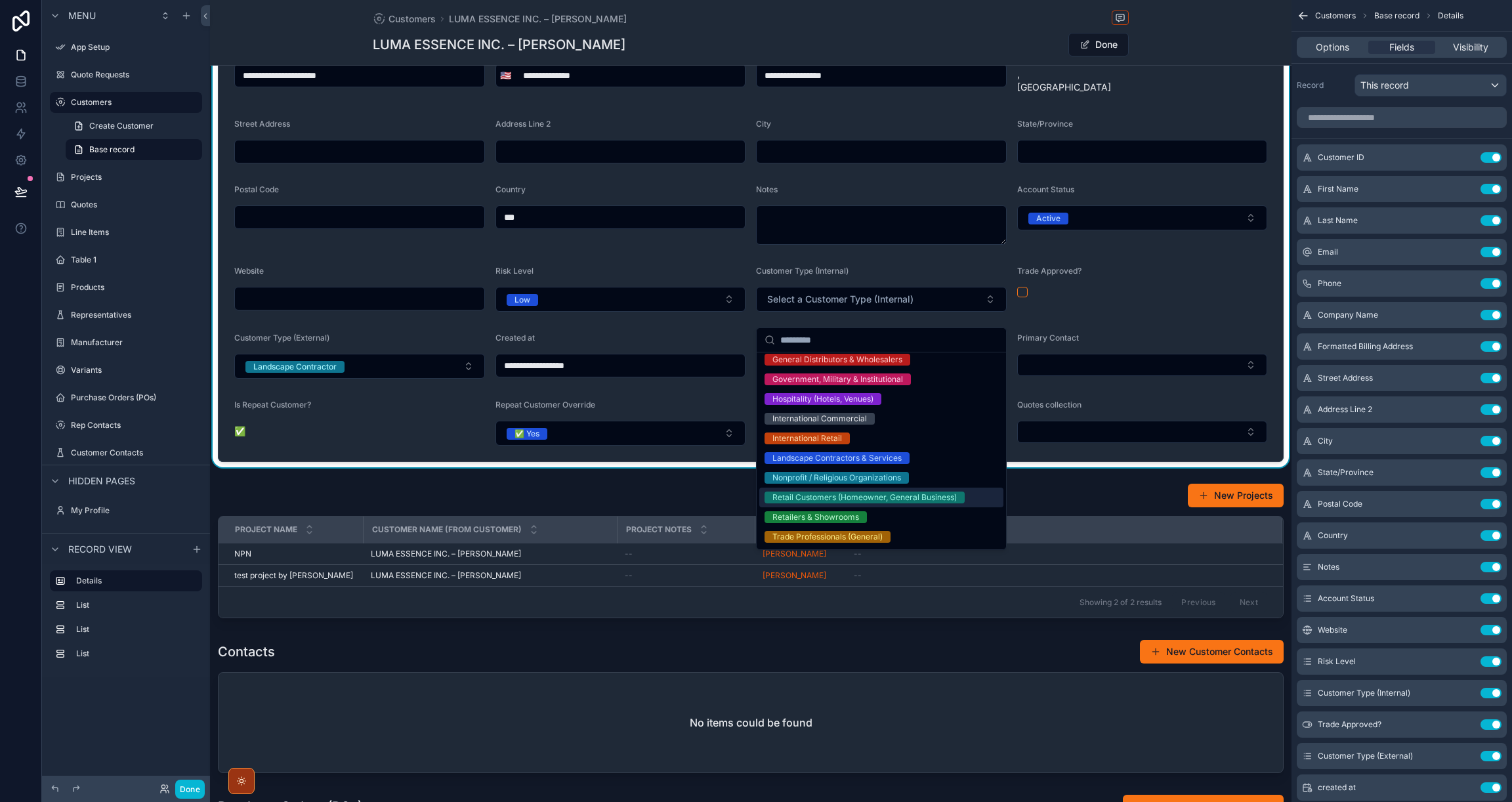
click at [877, 500] on div "Retail Customers (Homeowner, General Business)" at bounding box center [864, 497] width 184 height 11
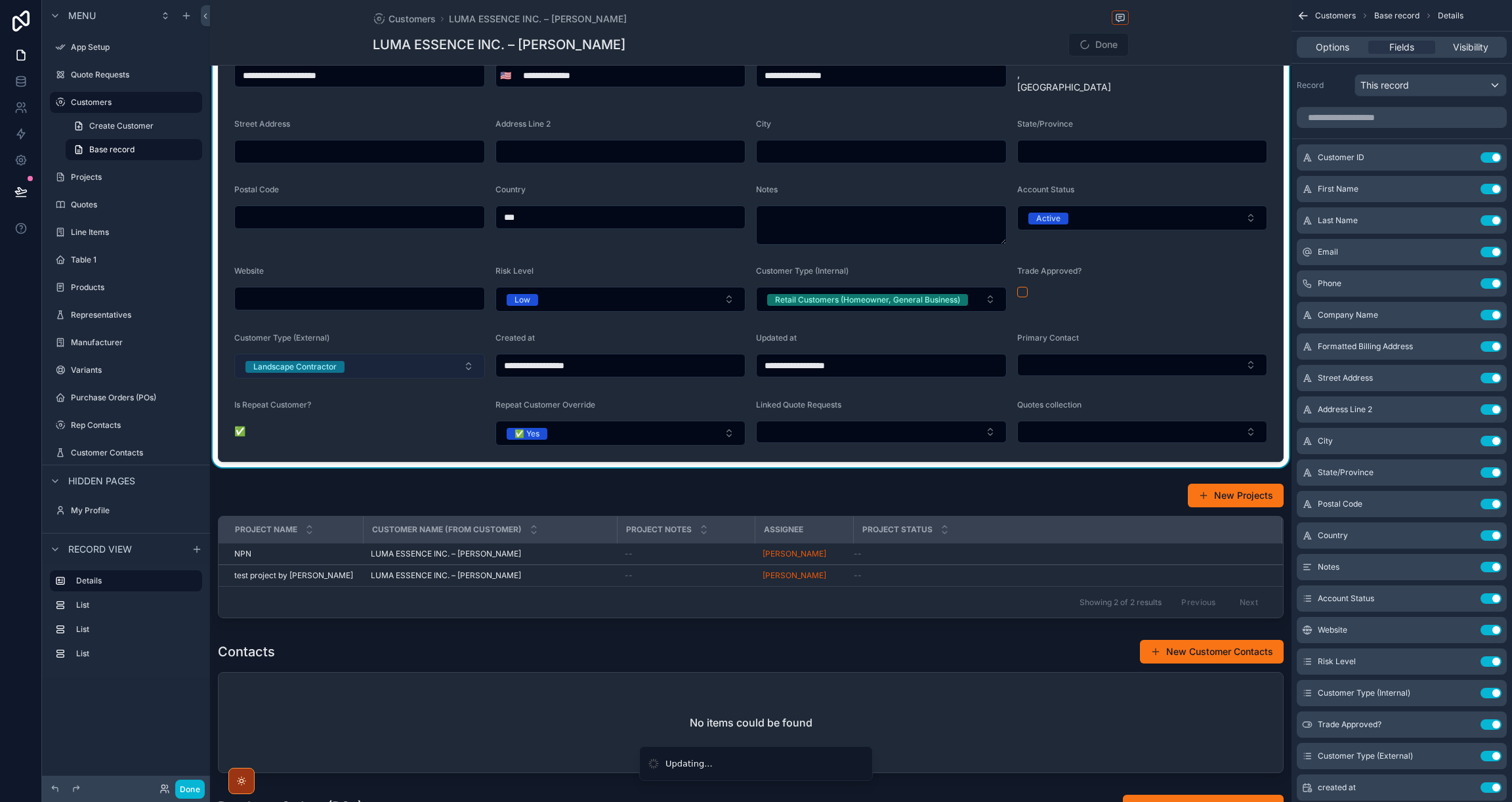
type input "**********"
click at [402, 379] on button "Landscape Contractor" at bounding box center [359, 366] width 251 height 25
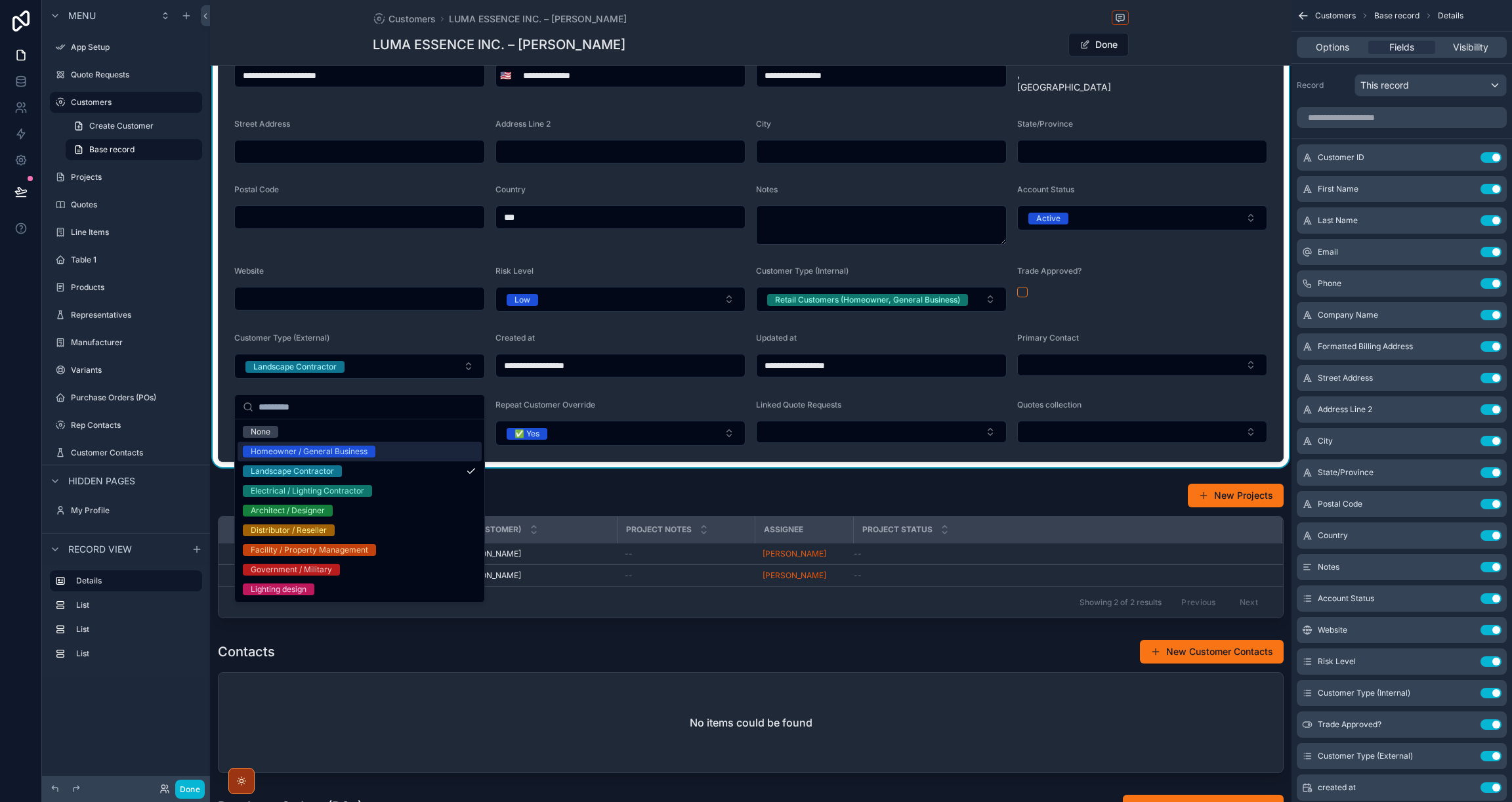
click at [329, 451] on div "Homeowner / General Business" at bounding box center [309, 451] width 117 height 11
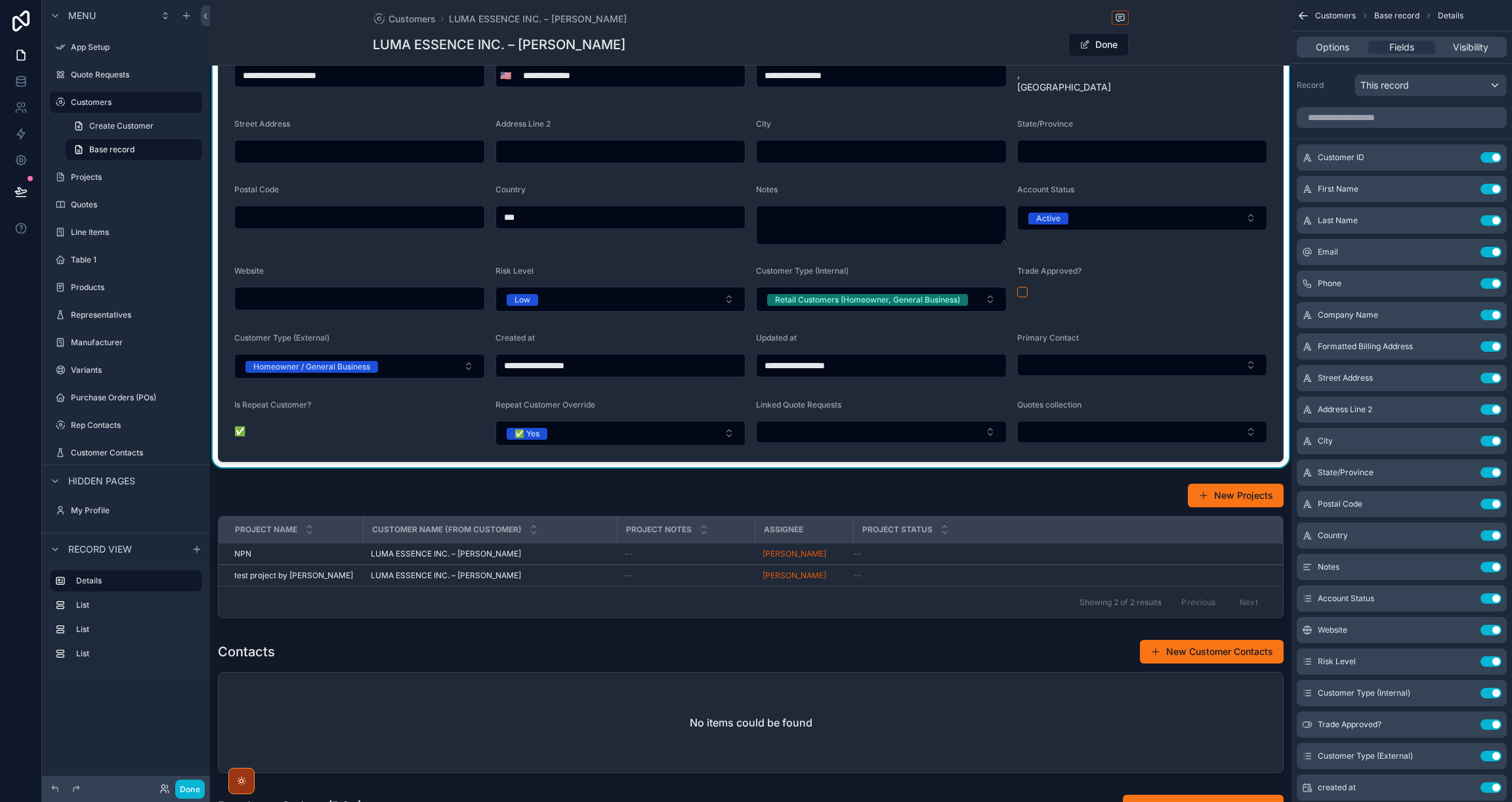
click at [1156, 297] on div "scrollable content" at bounding box center [1142, 292] width 251 height 11
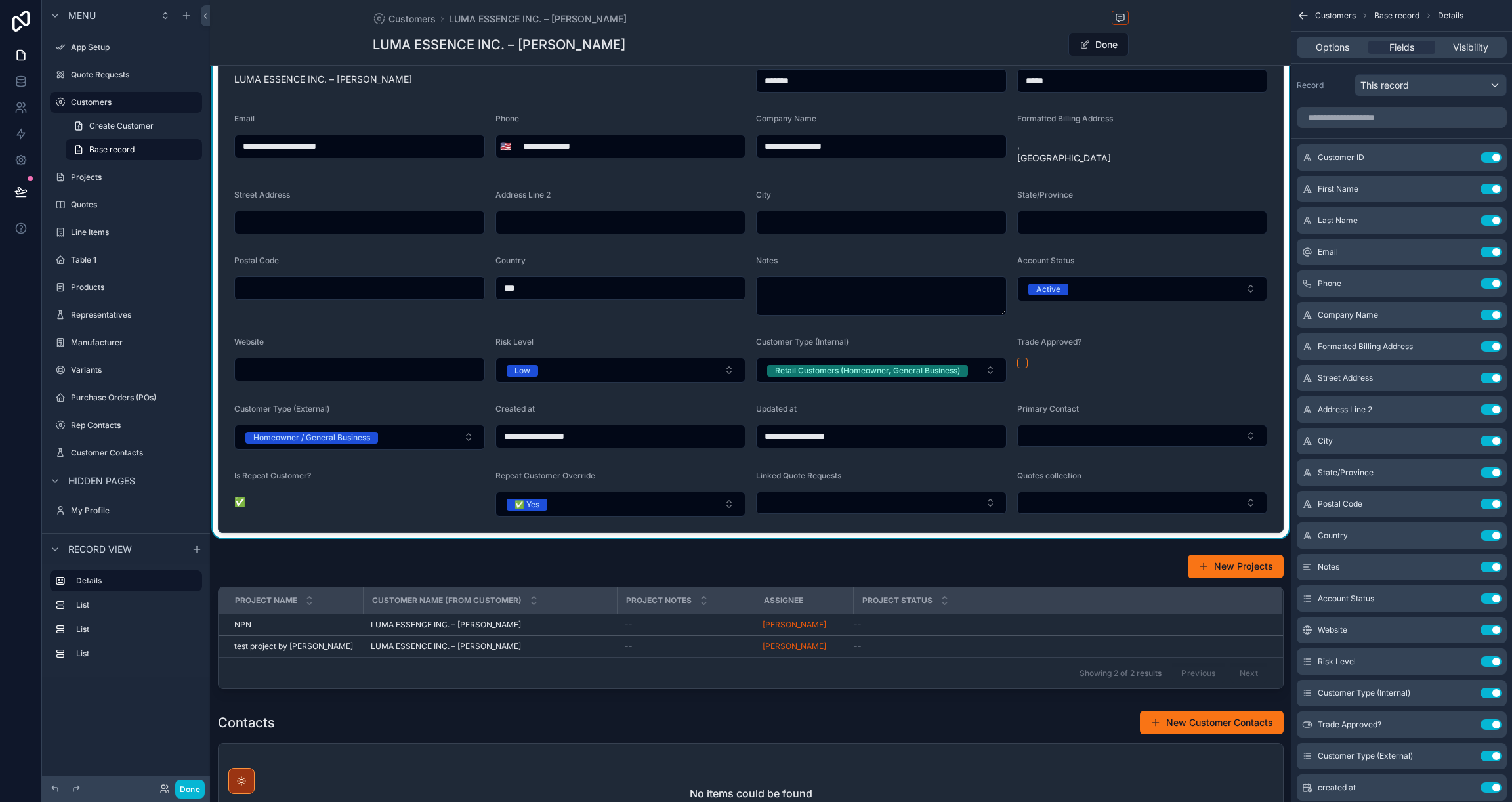
scroll to position [0, 0]
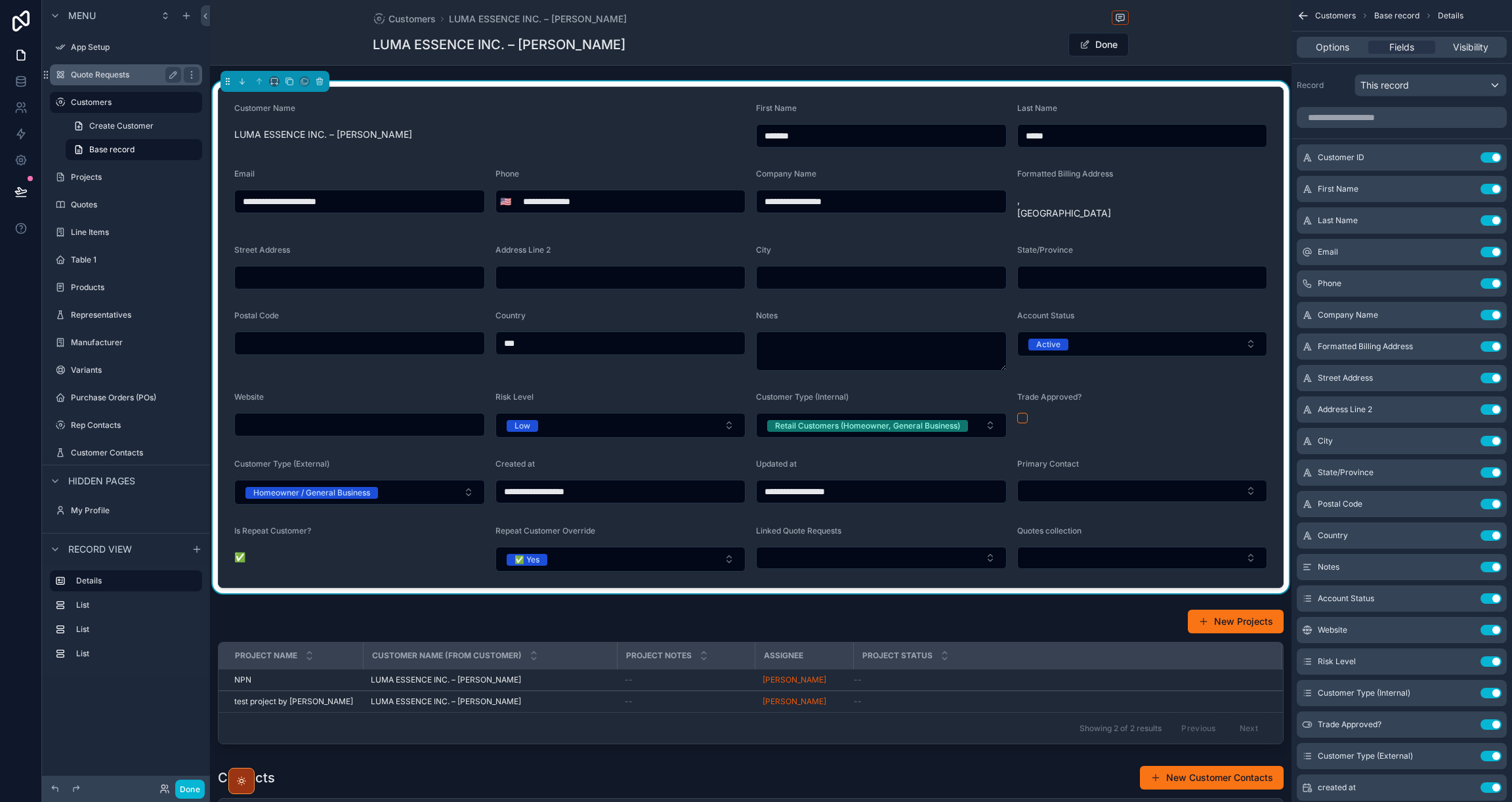
click at [97, 75] on label "Quote Requests" at bounding box center [123, 75] width 105 height 11
